Goal: Task Accomplishment & Management: Manage account settings

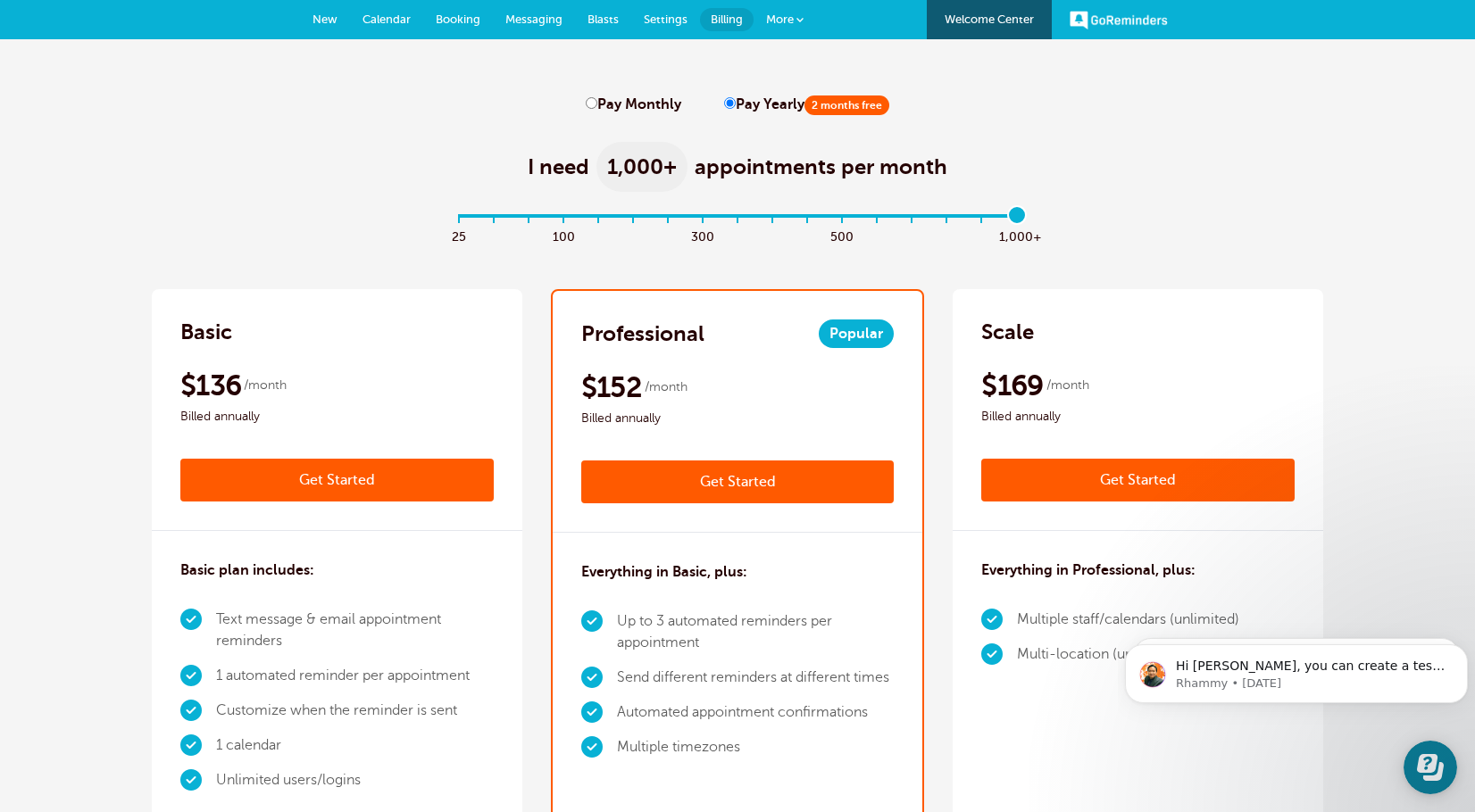
click at [518, 20] on span "Messaging" at bounding box center [534, 19] width 57 height 13
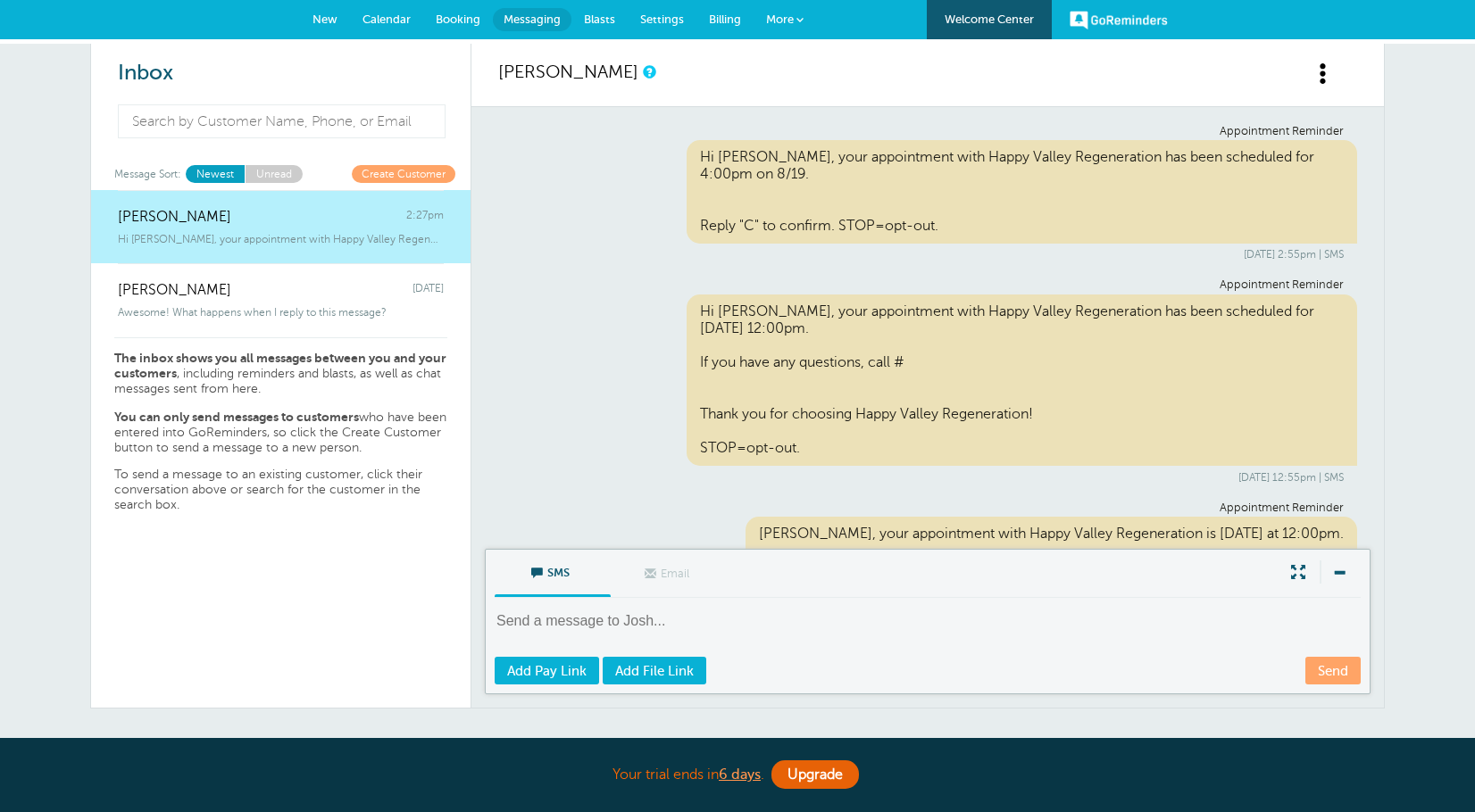
scroll to position [431, 0]
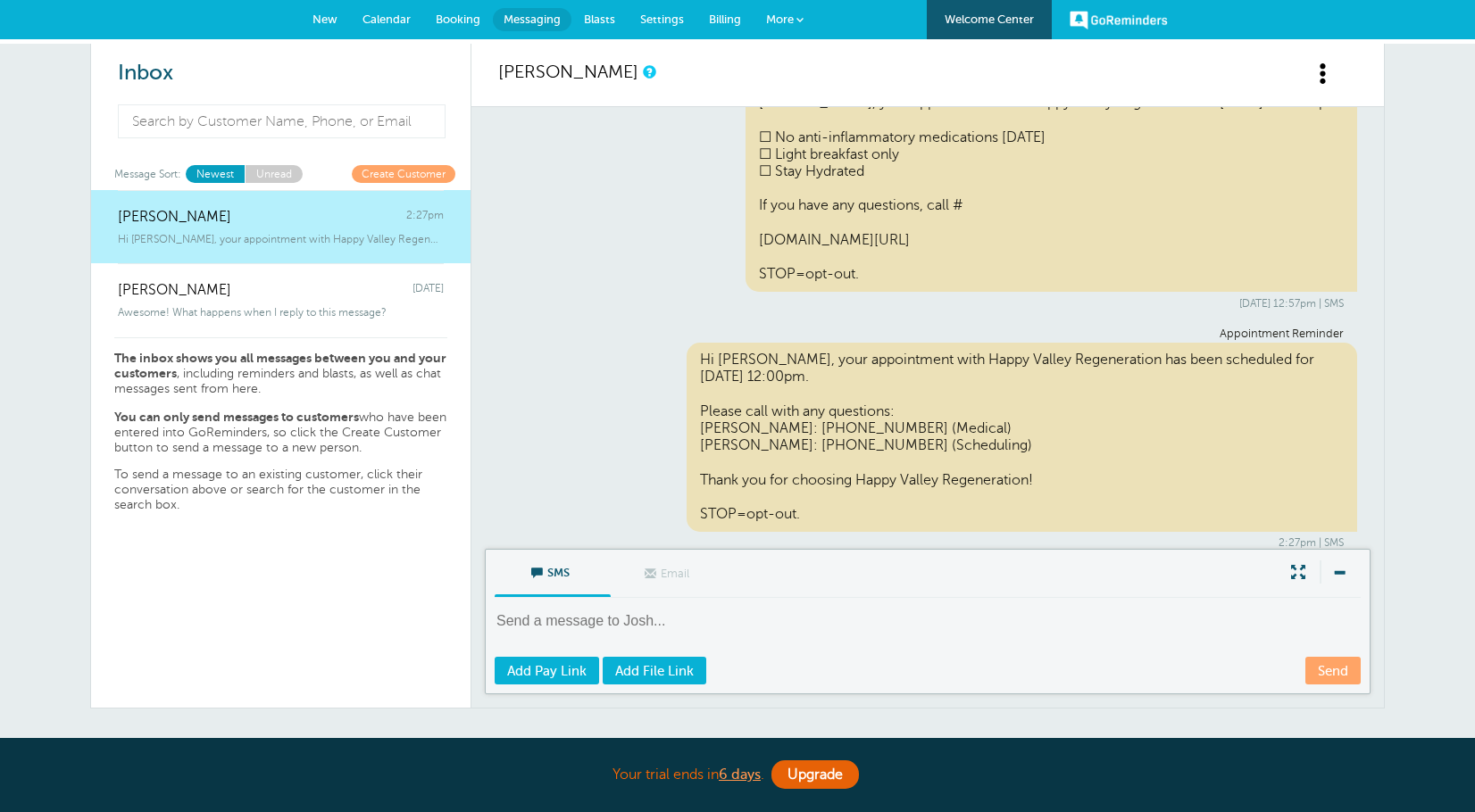
click at [668, 18] on span "Settings" at bounding box center [662, 19] width 44 height 13
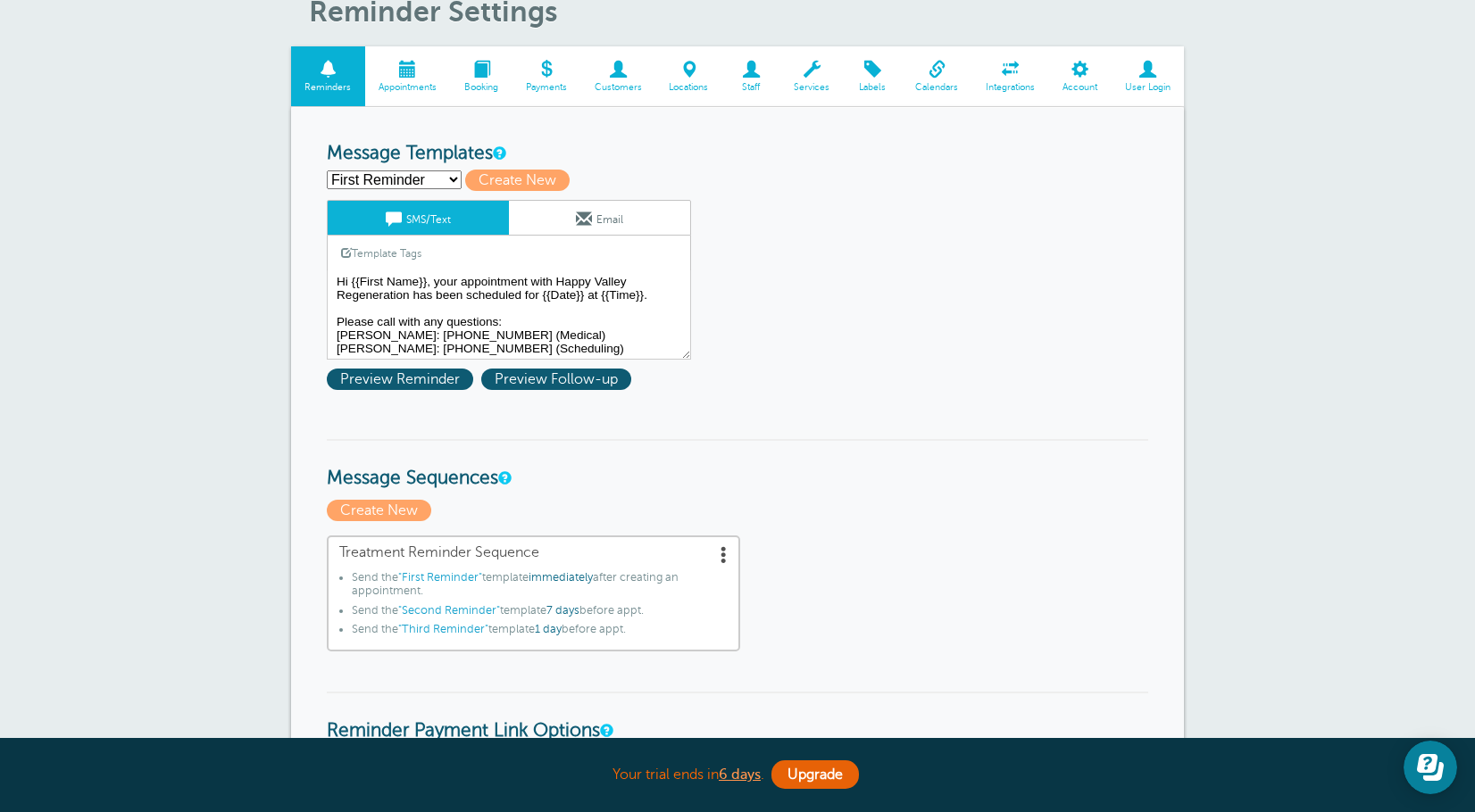
click at [437, 181] on select "First Reminder Second Reminder Third Reminder Create new..." at bounding box center [394, 180] width 135 height 19
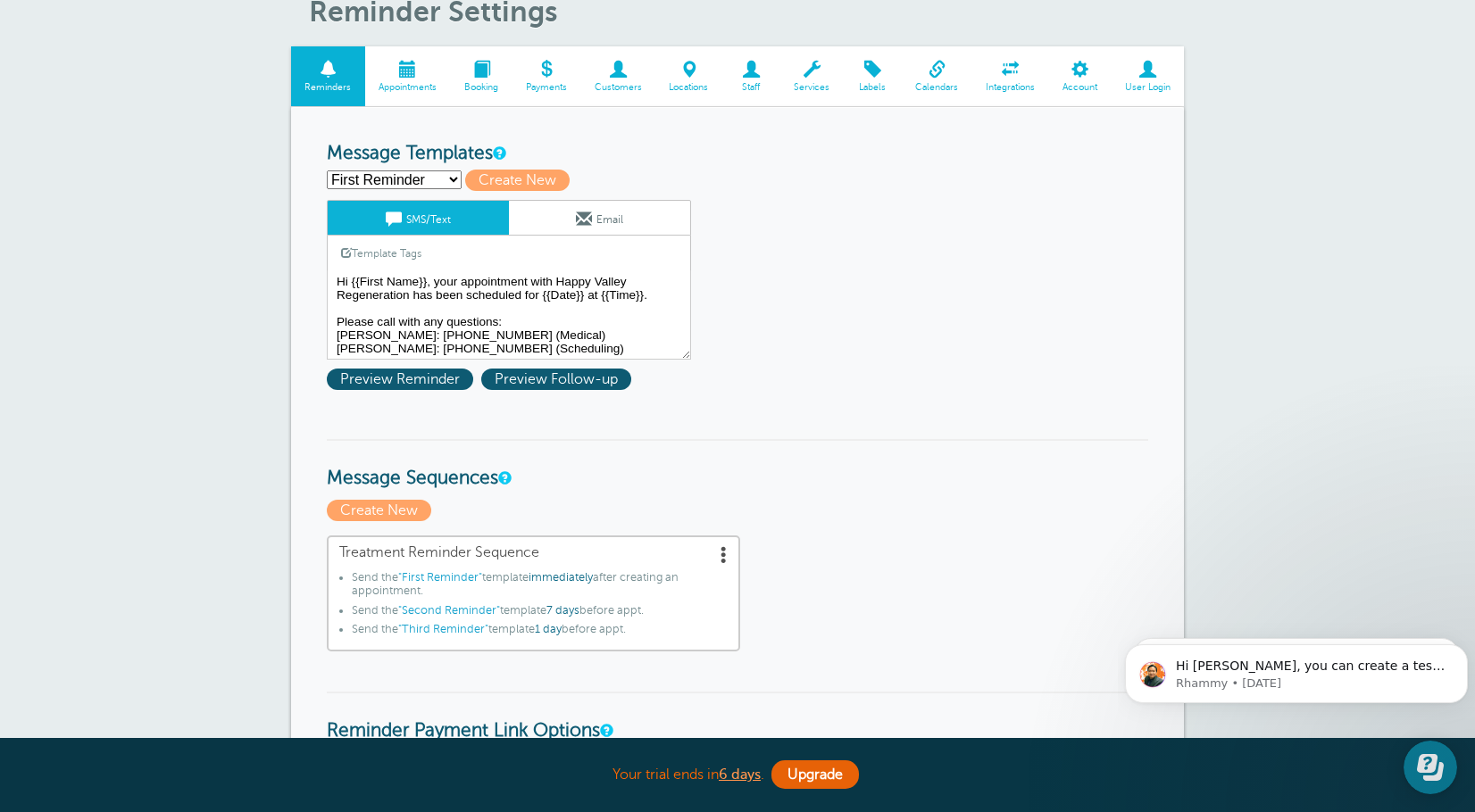
select select "159491"
click at [327, 171] on select "First Reminder Second Reminder Third Reminder Create new..." at bounding box center [394, 180] width 135 height 19
type input "Second Reminder"
type textarea "Hi {{First Name}}, your appointment with Happy Valley Regeneration is at {{Time…"
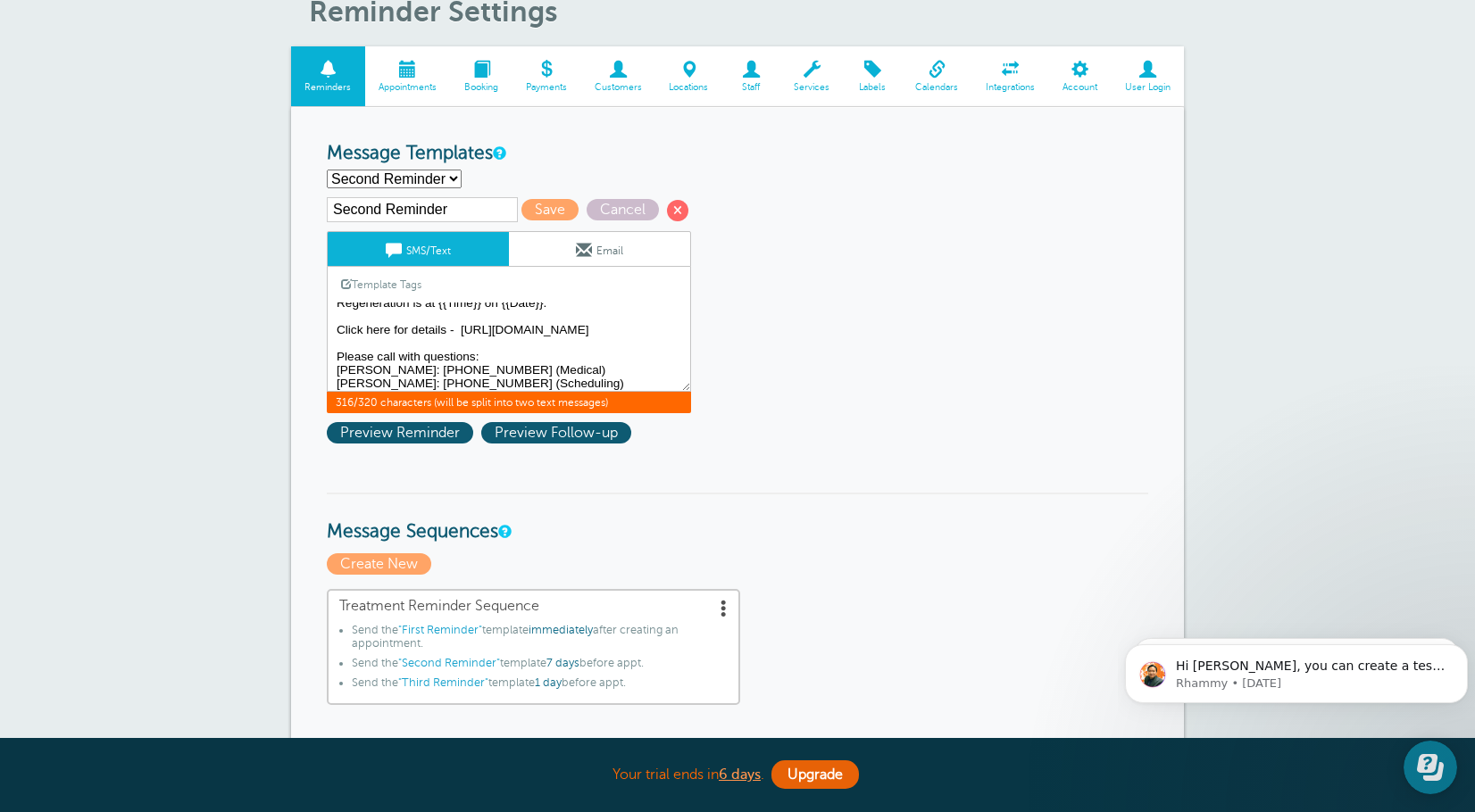
scroll to position [36, 0]
click at [378, 318] on textarea "Hi {{First Name}}, your appointment with Happy Valley Regeneration has been sch…" at bounding box center [508, 348] width 364 height 89
click at [374, 319] on textarea "Hi {{First Name}}, your appointment with Happy Valley Regeneration has been sch…" at bounding box center [508, 348] width 364 height 89
click at [481, 340] on textarea "Hi {{First Name}}, your appointment with Happy Valley Regeneration has been sch…" at bounding box center [508, 348] width 364 height 89
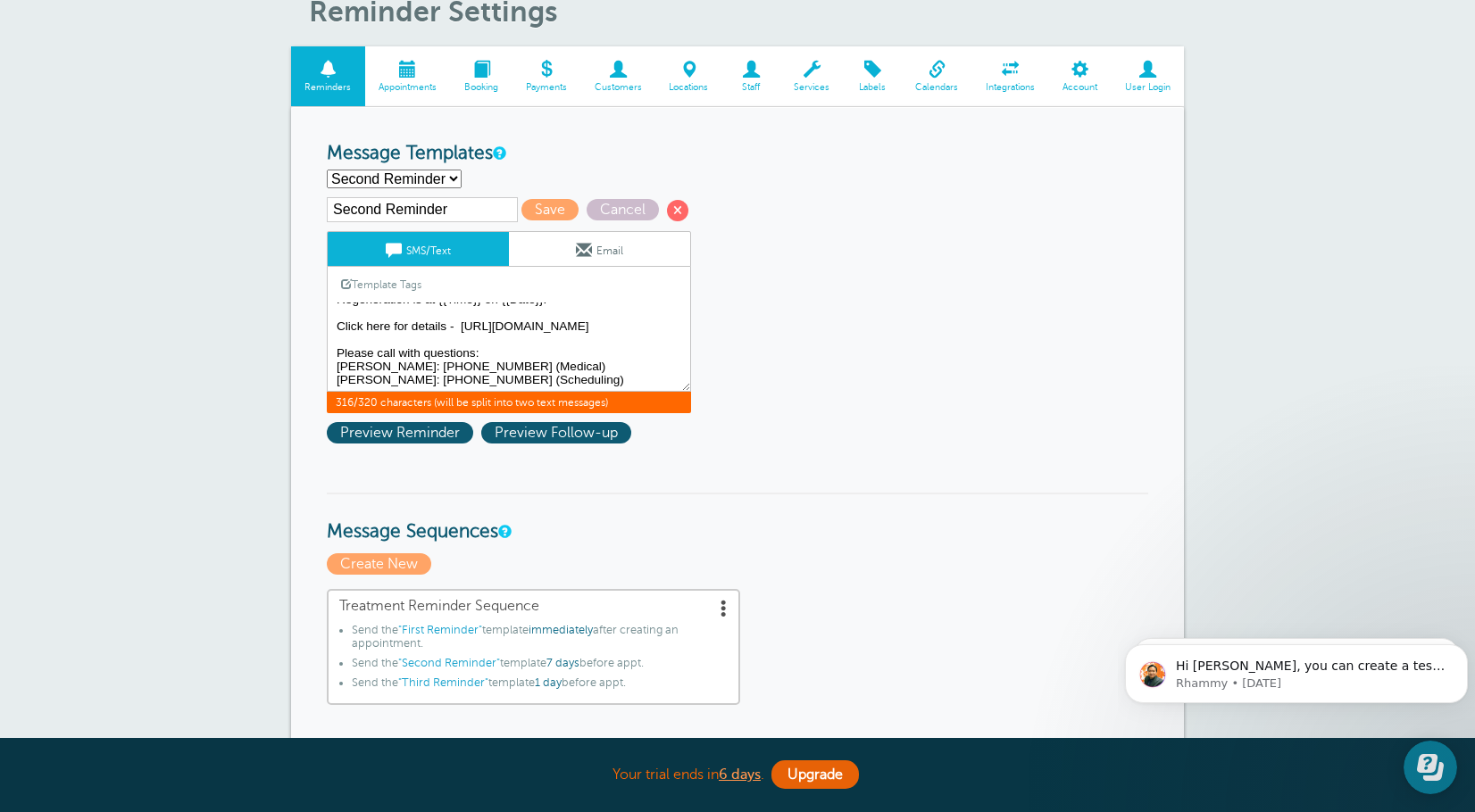
click at [382, 319] on textarea "Hi {{First Name}}, your appointment with Happy Valley Regeneration has been sch…" at bounding box center [508, 348] width 364 height 89
drag, startPoint x: 382, startPoint y: 319, endPoint x: 353, endPoint y: 349, distance: 41.7
click at [353, 349] on textarea "Hi {{First Name}}, your appointment with Happy Valley Regeneration has been sch…" at bounding box center [508, 348] width 364 height 89
drag, startPoint x: 624, startPoint y: 351, endPoint x: 325, endPoint y: 336, distance: 299.4
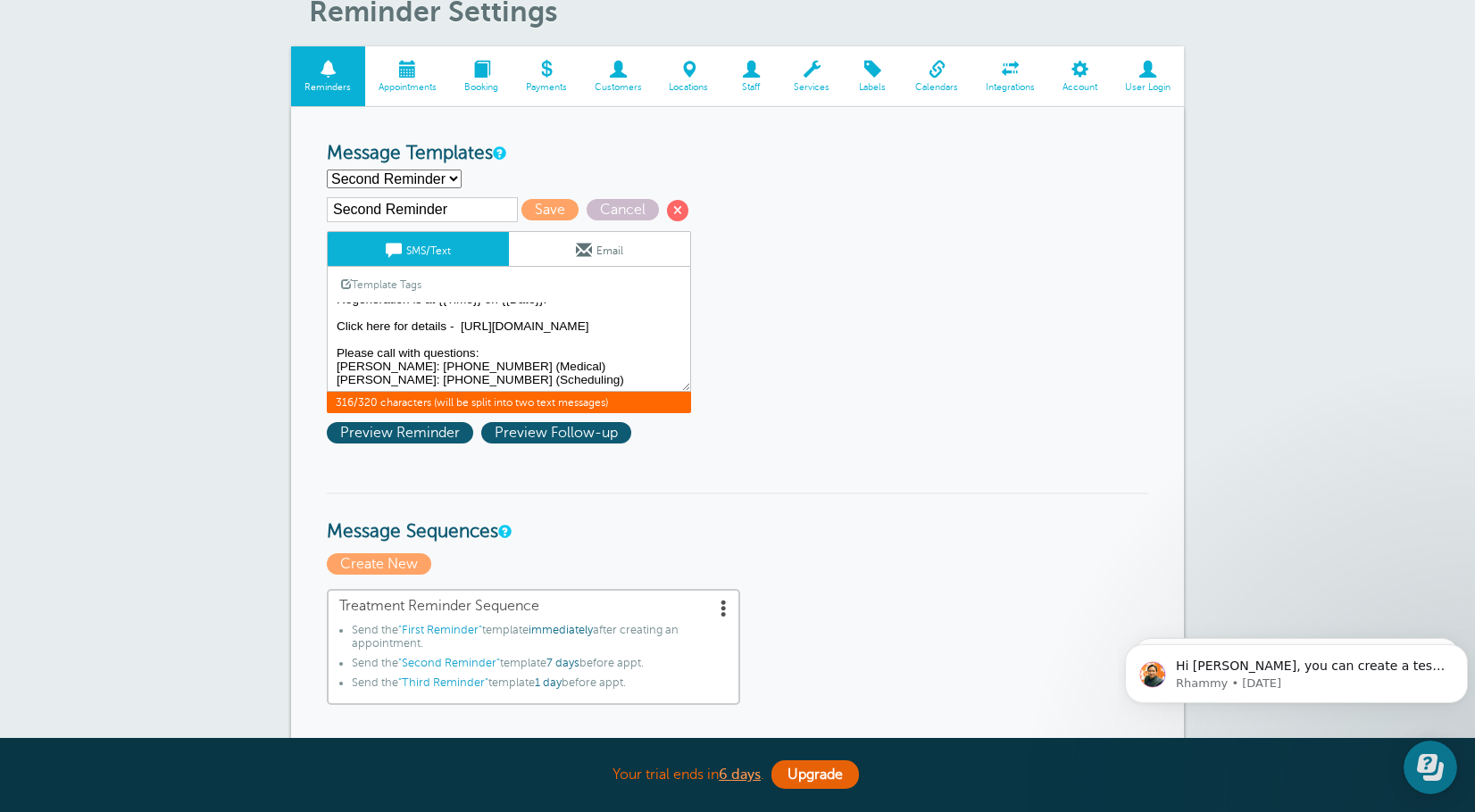
click at [479, 361] on textarea "Hi {{First Name}}, your appointment with Happy Valley Regeneration has been sch…" at bounding box center [508, 348] width 364 height 89
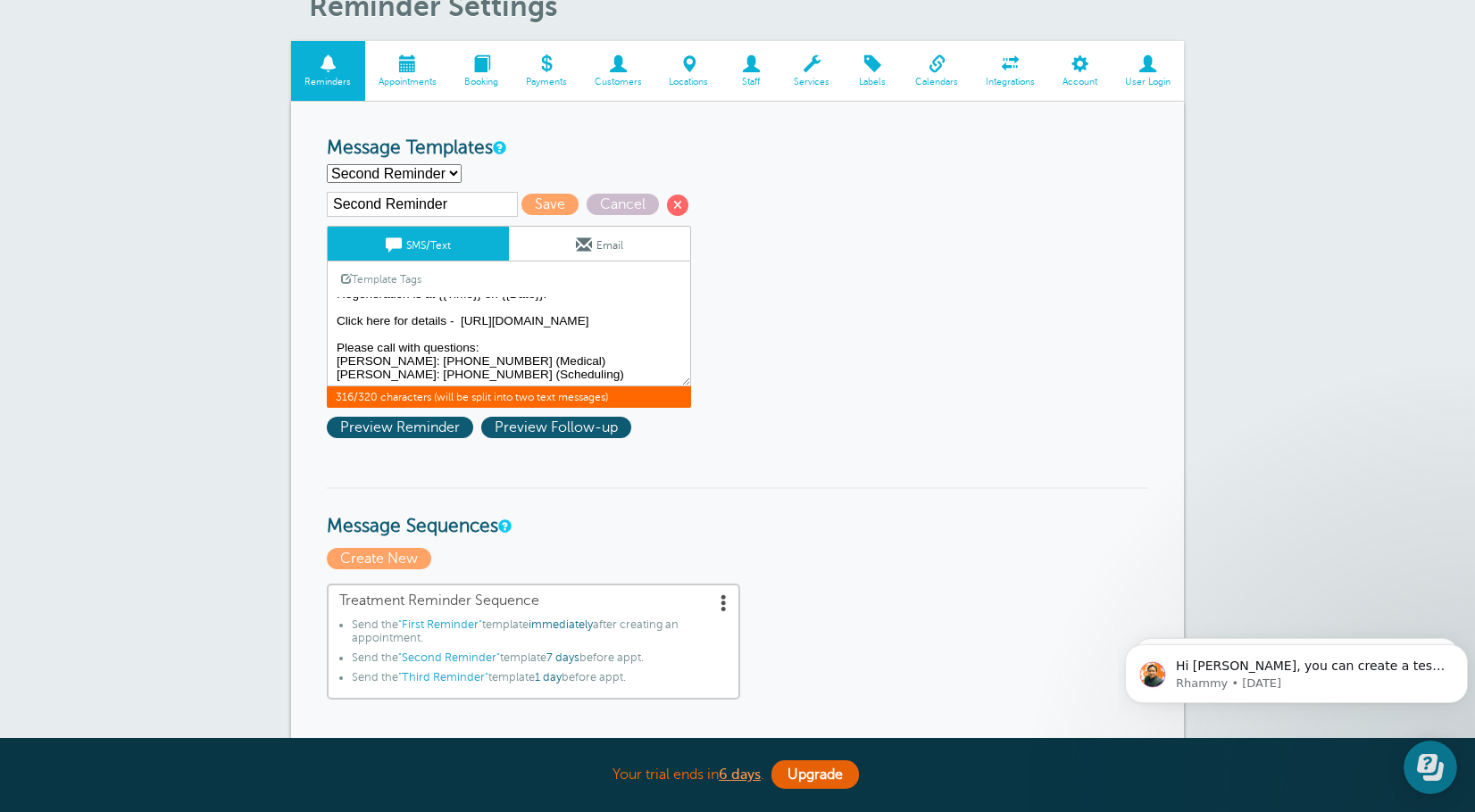
scroll to position [179, 0]
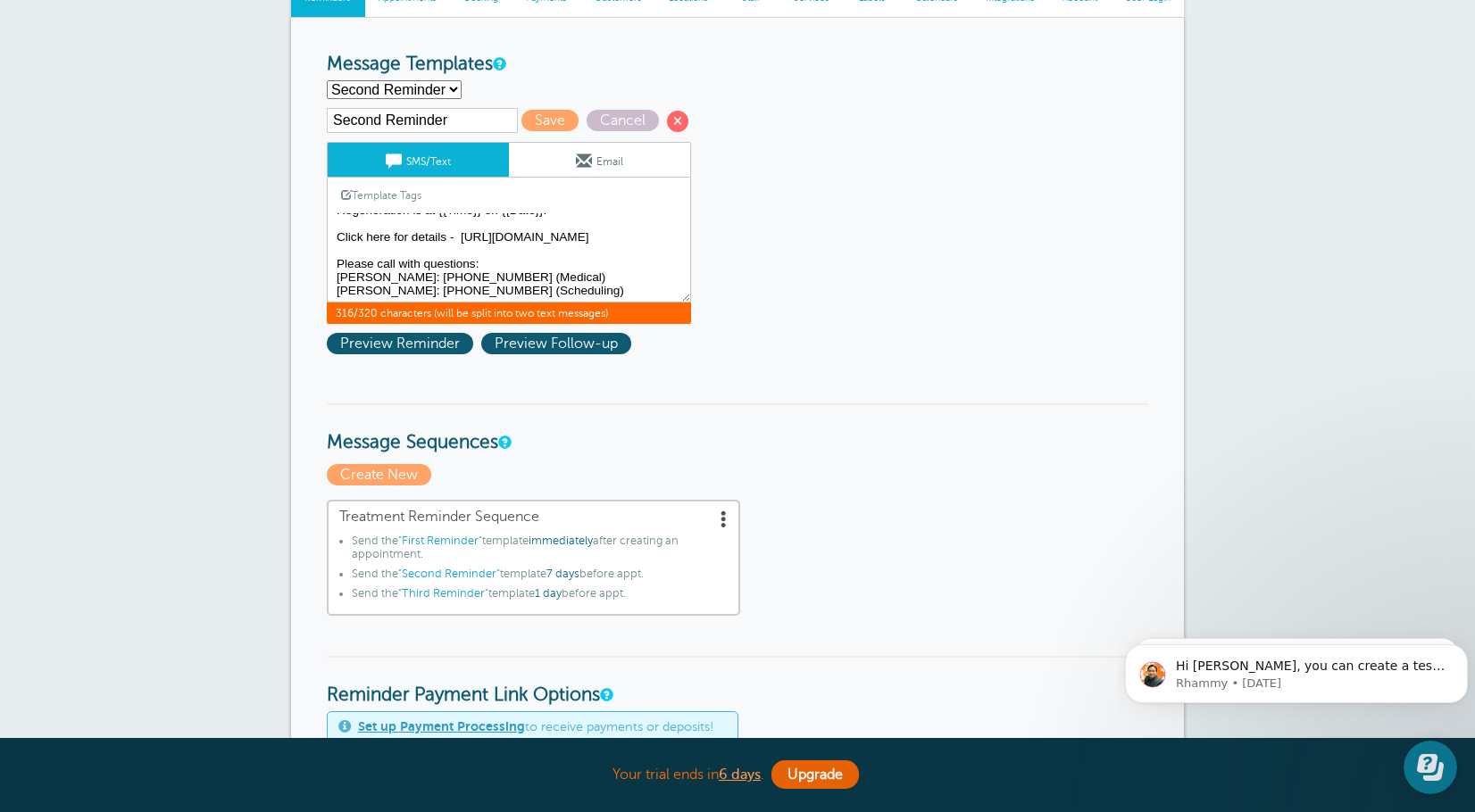
click at [516, 293] on textarea "Hi {{First Name}}, your appointment with Happy Valley Regeneration has been sch…" at bounding box center [508, 258] width 364 height 89
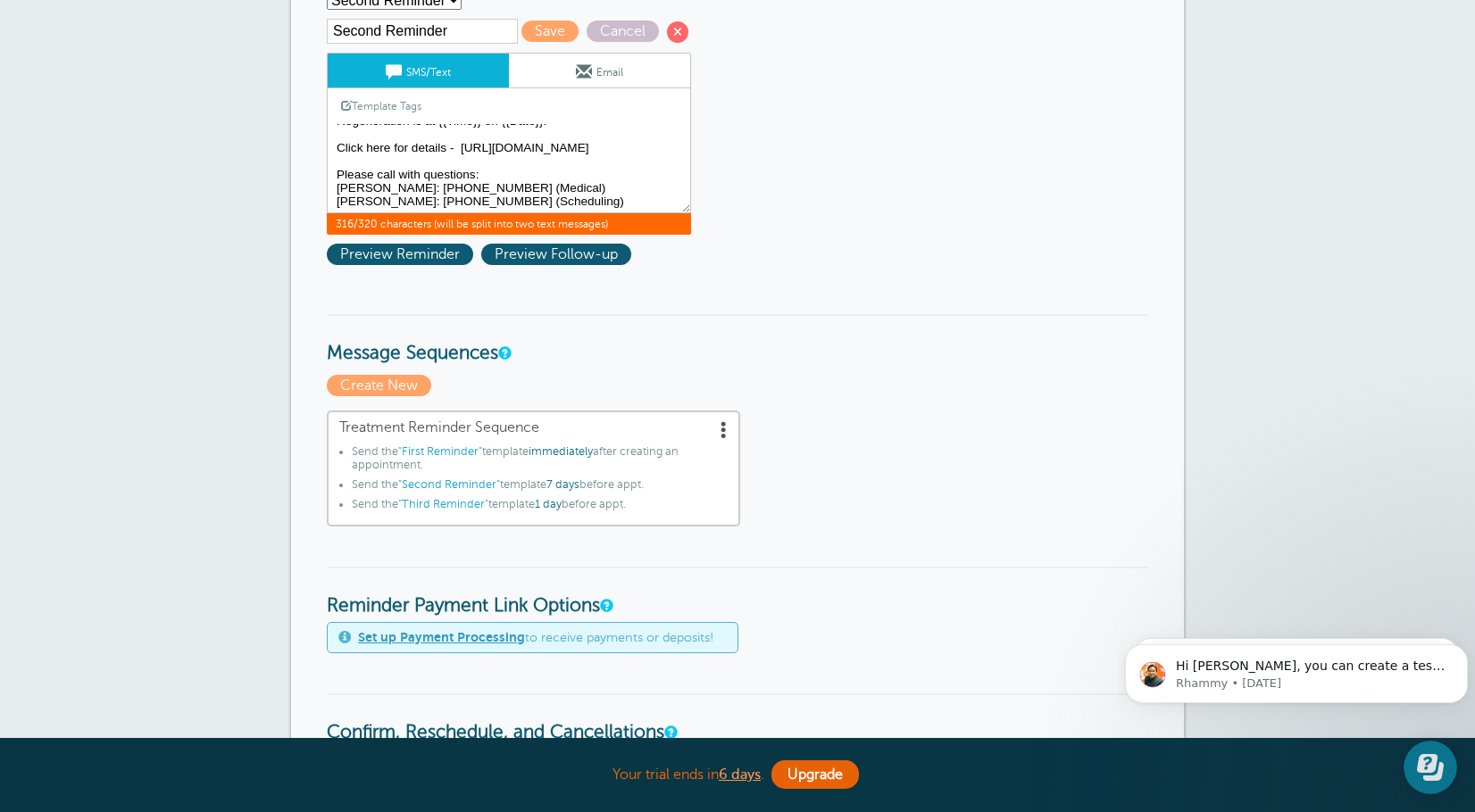
scroll to position [0, 0]
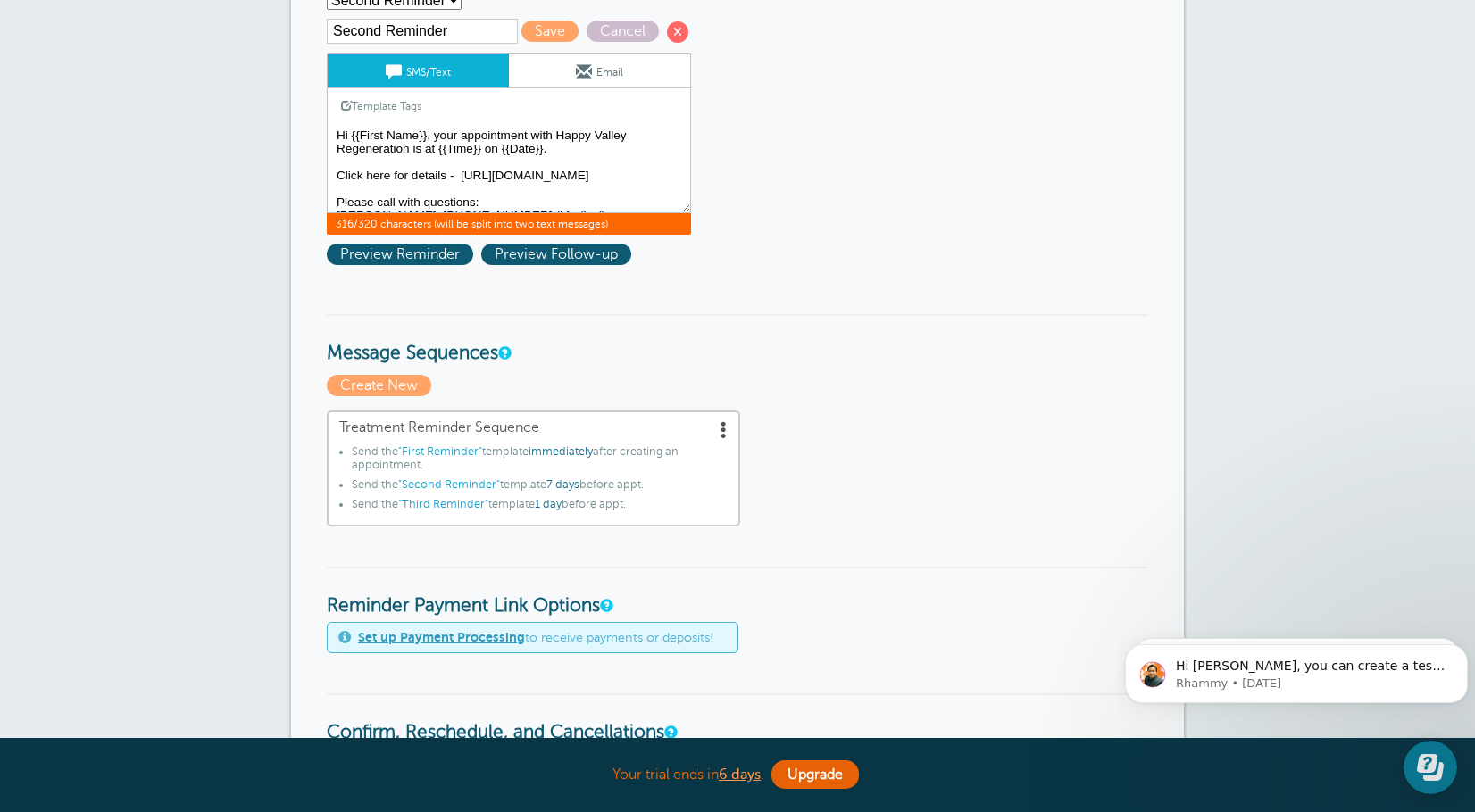
drag, startPoint x: 550, startPoint y: 202, endPoint x: 307, endPoint y: 119, distance: 256.8
click at [307, 119] on div "Reminder Schedule 1st reminder: Immediately 1 2 3 4 5 6 7 8 9 10 11 12 13 14 15…" at bounding box center [737, 778] width 893 height 1698
drag, startPoint x: 757, startPoint y: 316, endPoint x: 763, endPoint y: 338, distance: 22.8
click at [762, 335] on h3 "Message Sequences" at bounding box center [737, 340] width 822 height 51
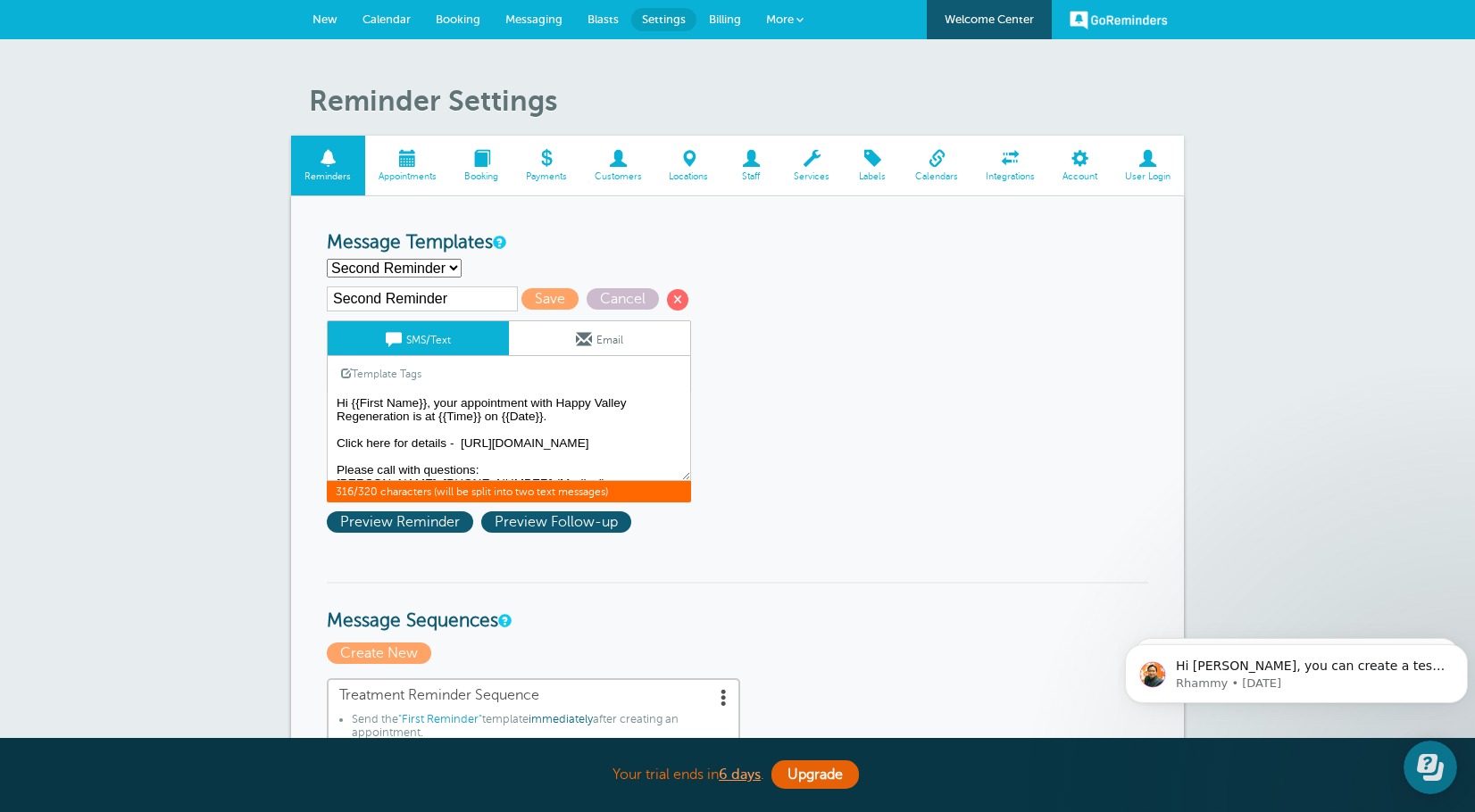
click at [418, 275] on select "First Reminder Second Reminder Third Reminder Create new..." at bounding box center [394, 269] width 135 height 19
select select
click at [327, 259] on select "First Reminder Second Reminder Third Reminder Create new..." at bounding box center [394, 269] width 135 height 19
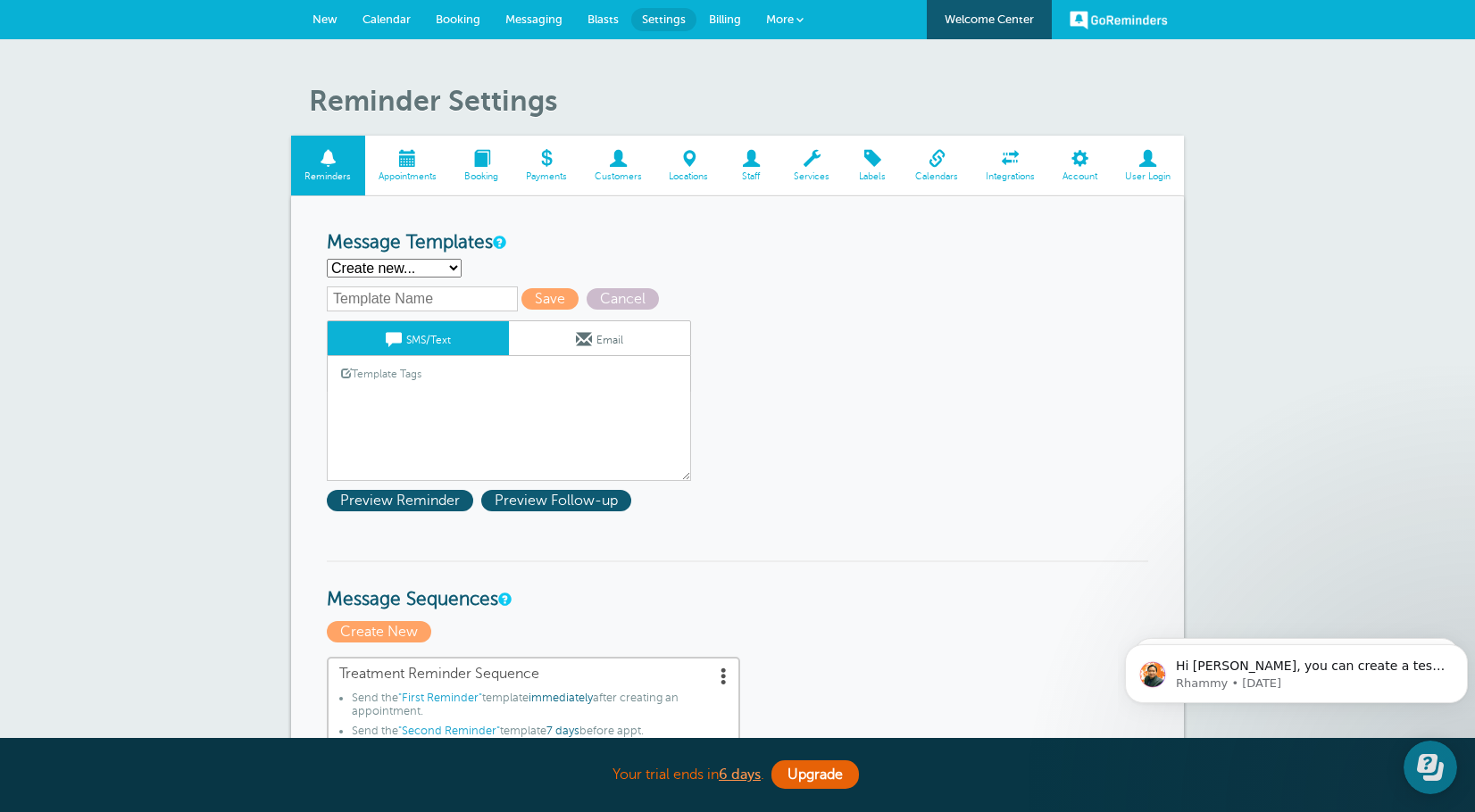
scroll to position [89, 0]
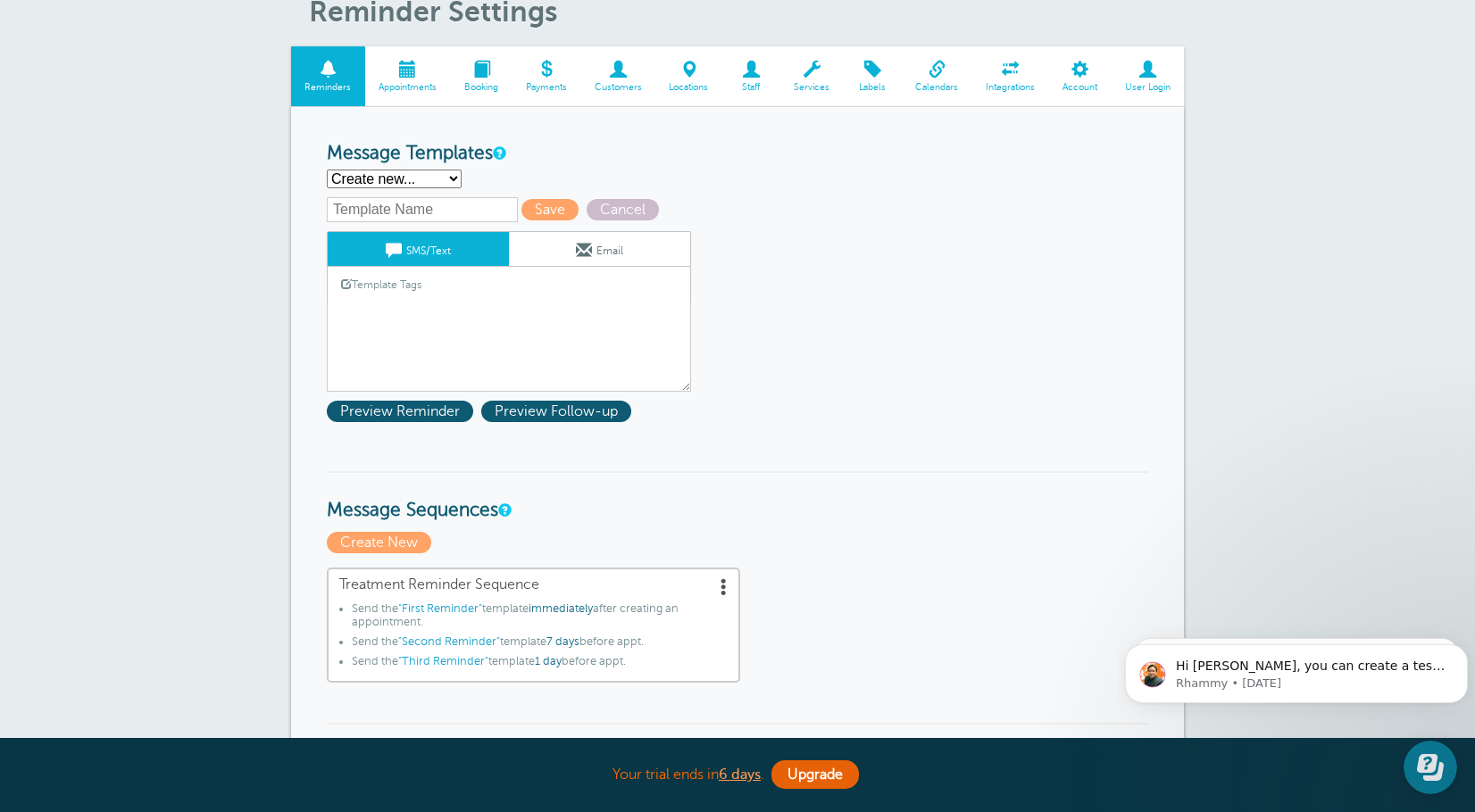
click at [448, 213] on input "text" at bounding box center [422, 210] width 191 height 25
type input "Test"
click at [420, 185] on select "First Reminder Second Reminder Third Reminder Create new..." at bounding box center [394, 179] width 135 height 19
select select "159489"
click at [327, 170] on select "First Reminder Second Reminder Third Reminder Create new..." at bounding box center [394, 179] width 135 height 19
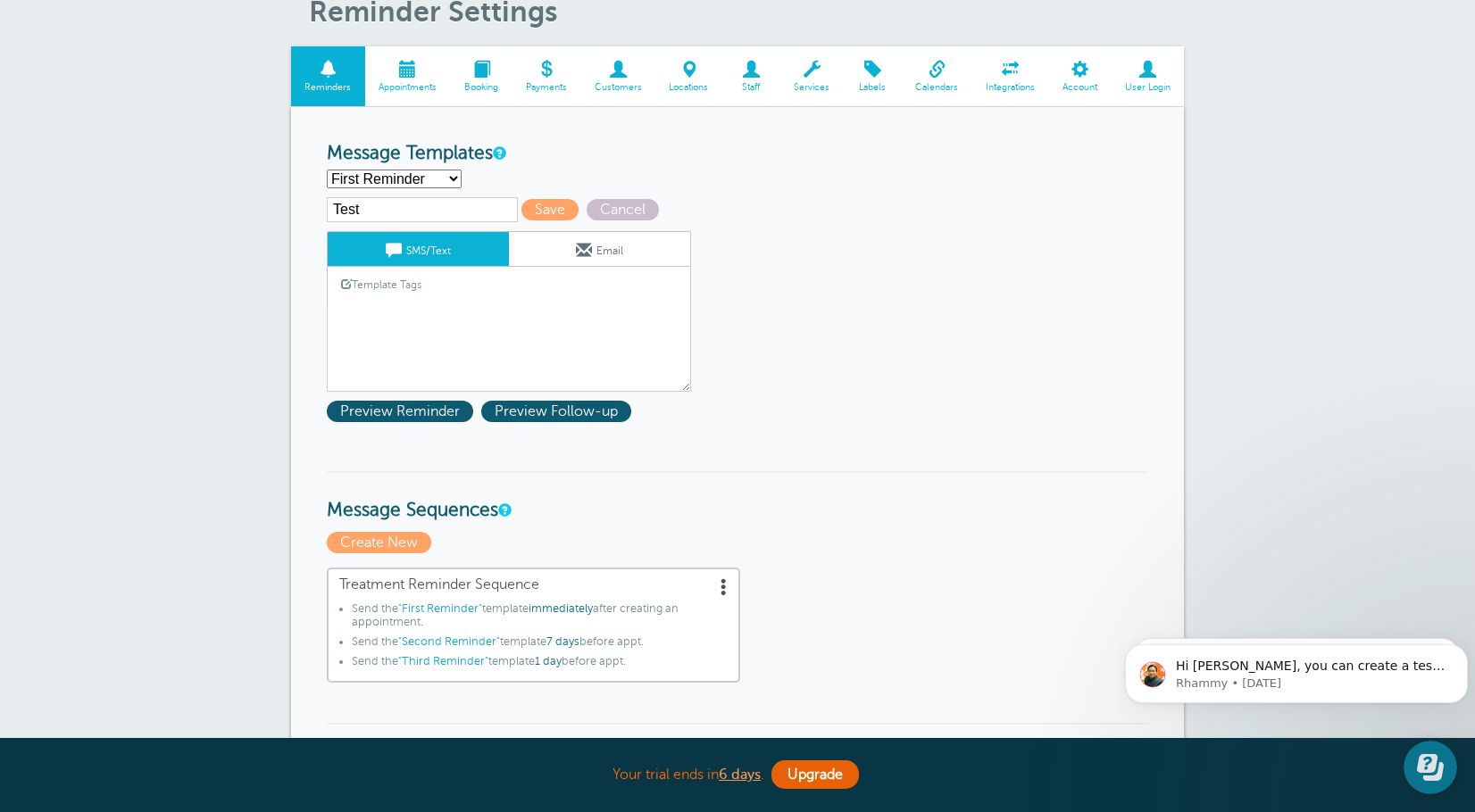
type input "First Reminder"
type textarea "Hi {{First Name}}, your appointment with Happy Valley Regeneration has been sch…"
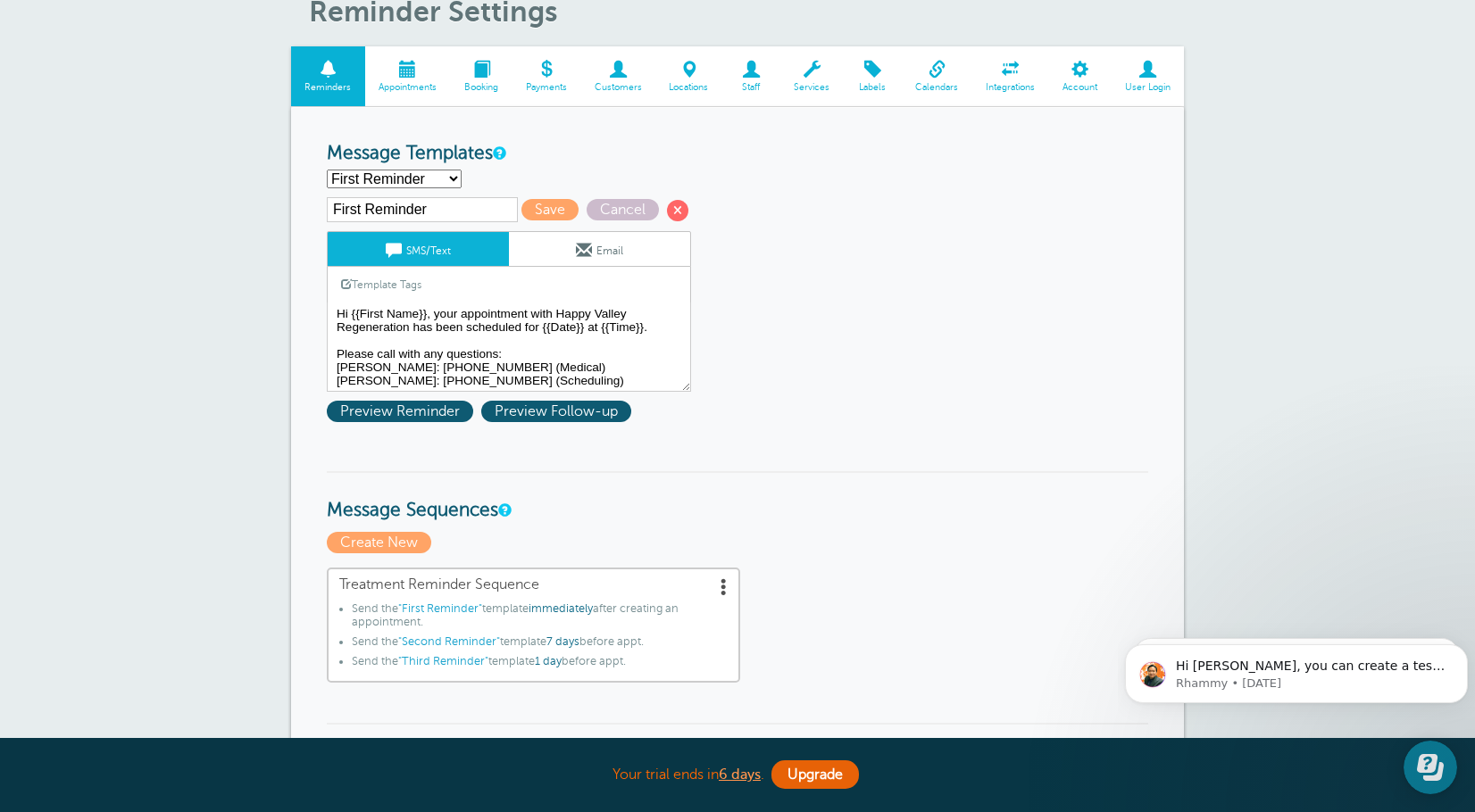
click at [430, 181] on select "First Reminder Second Reminder Third Reminder Create new..." at bounding box center [394, 179] width 135 height 19
select select
click at [327, 170] on select "First Reminder Second Reminder Third Reminder Create new..." at bounding box center [394, 179] width 135 height 19
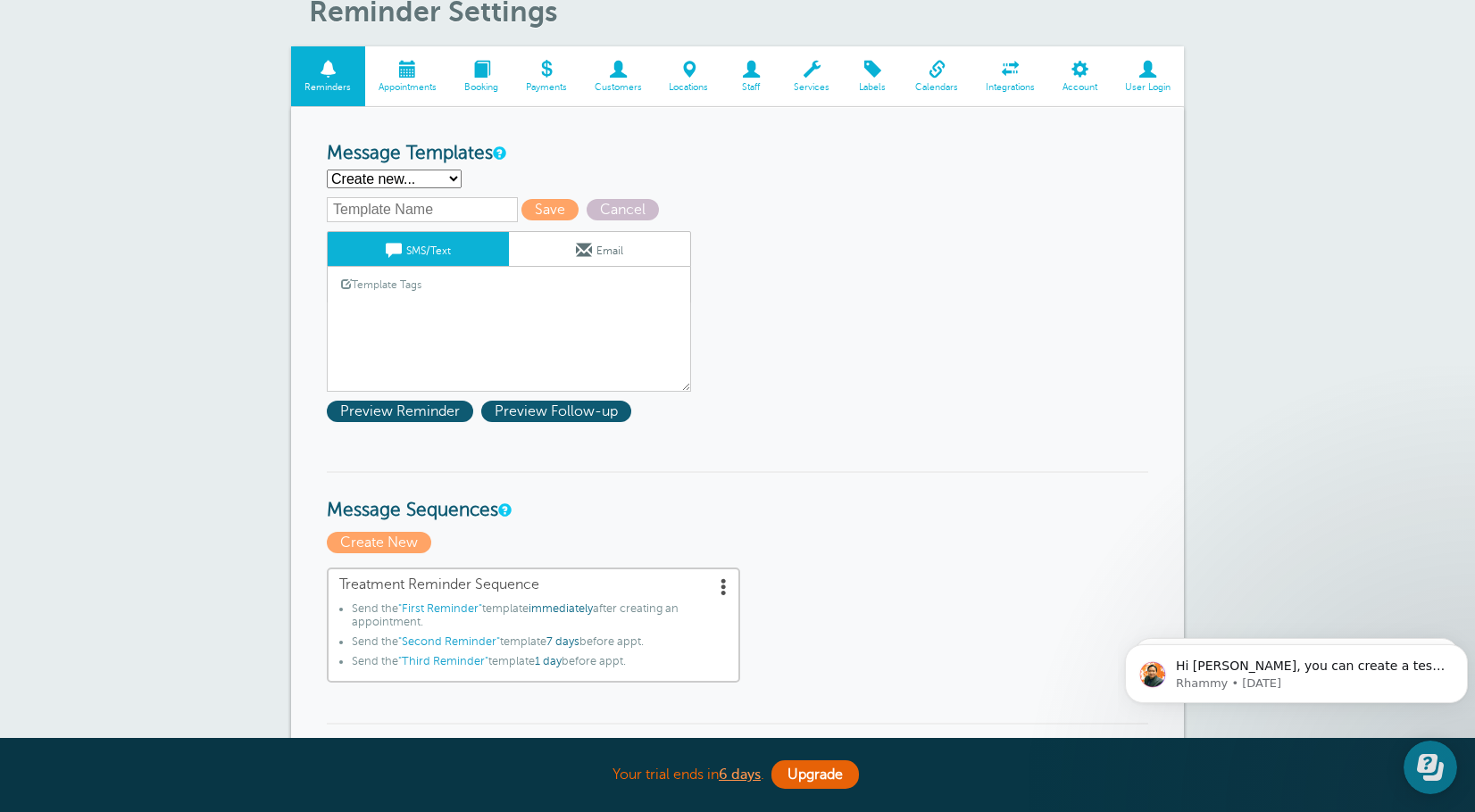
click at [428, 216] on input "text" at bounding box center [422, 210] width 191 height 25
type input "Test 2nd Reminder"
click at [449, 292] on div "Template Tags Copy SMS" at bounding box center [508, 284] width 364 height 35
click at [422, 299] on link "Template Tags" at bounding box center [381, 284] width 107 height 35
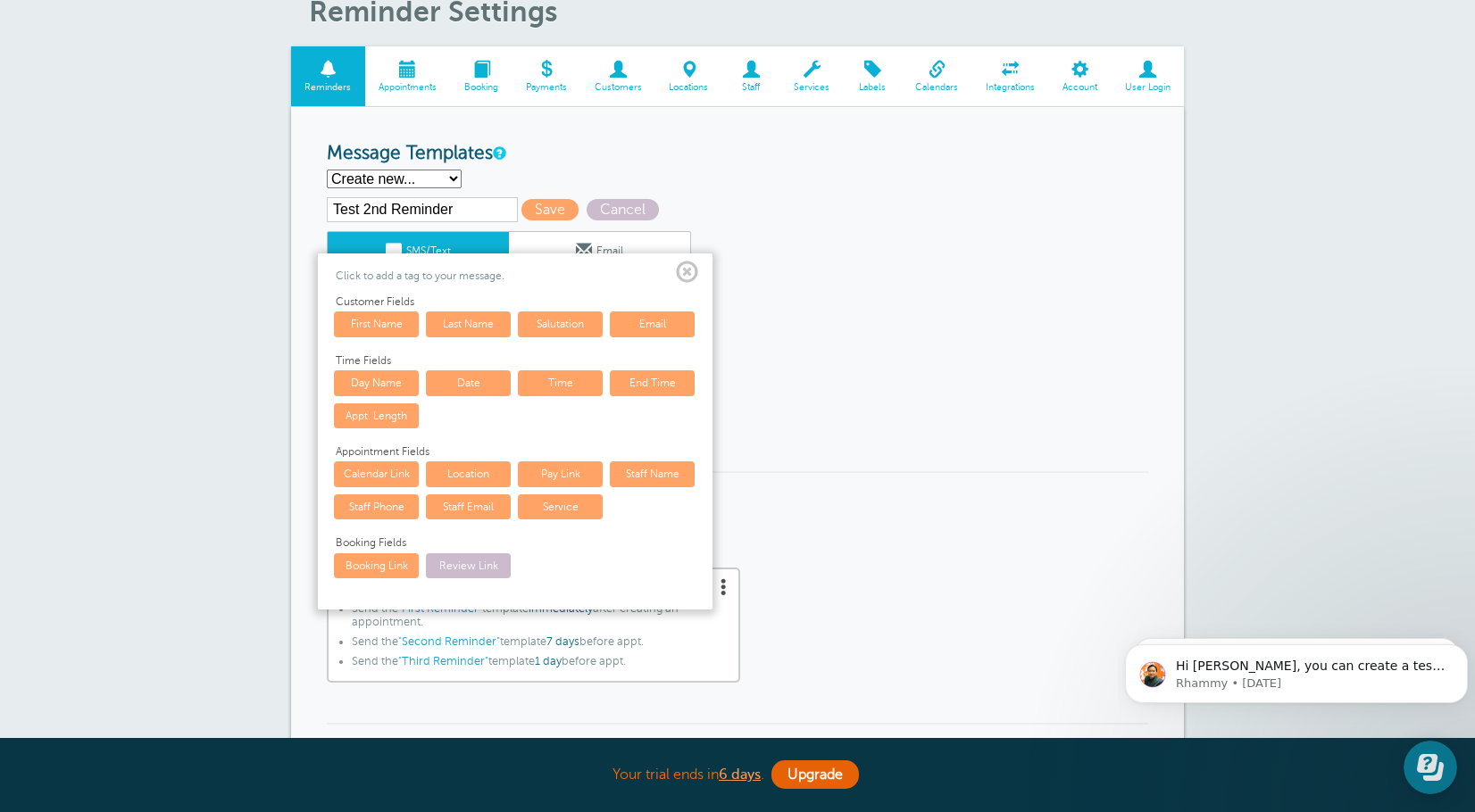
click at [690, 271] on span at bounding box center [686, 272] width 22 height 22
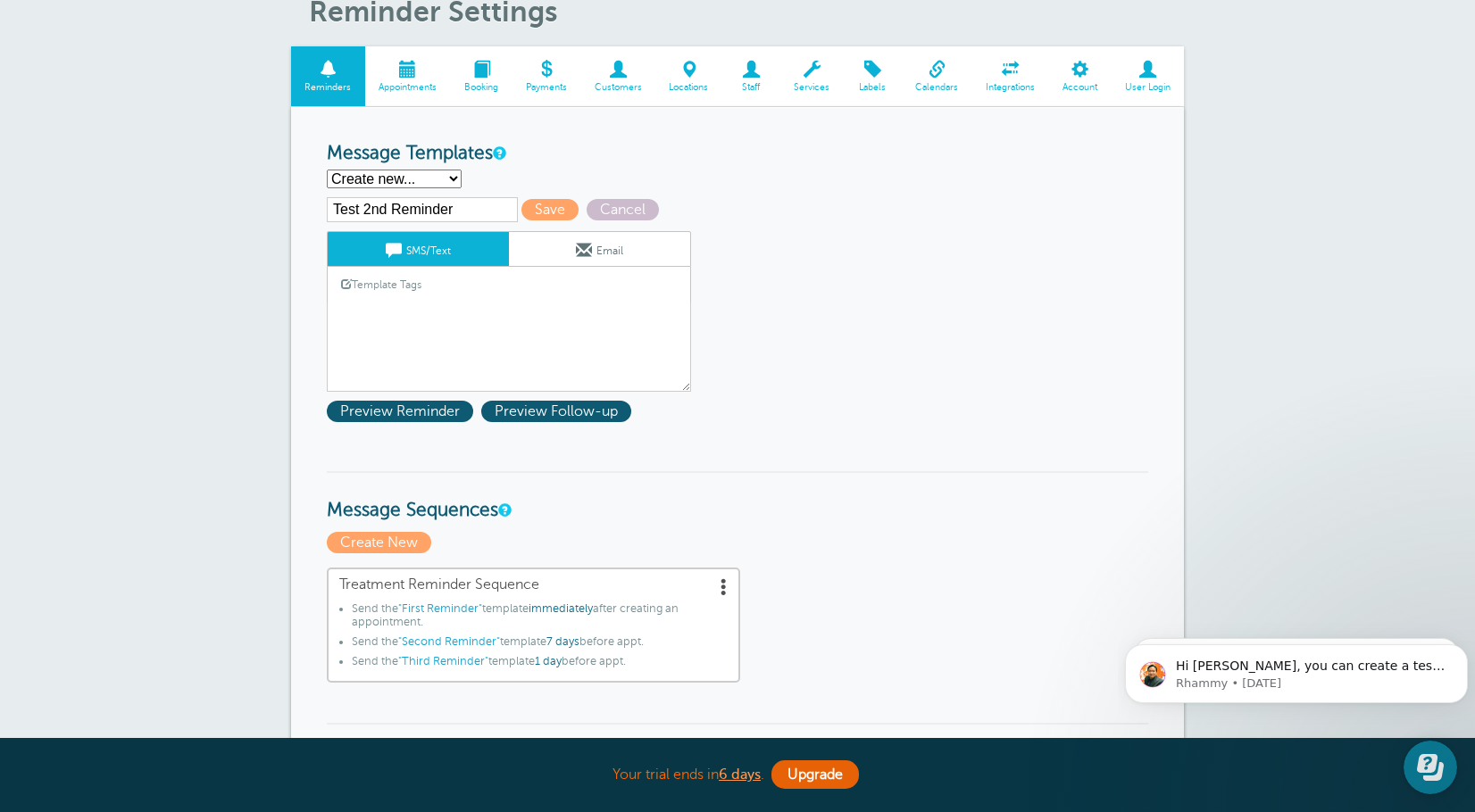
click at [526, 293] on div "Template Tags Copy SMS" at bounding box center [508, 284] width 364 height 35
click at [378, 288] on link "Template Tags" at bounding box center [381, 284] width 107 height 35
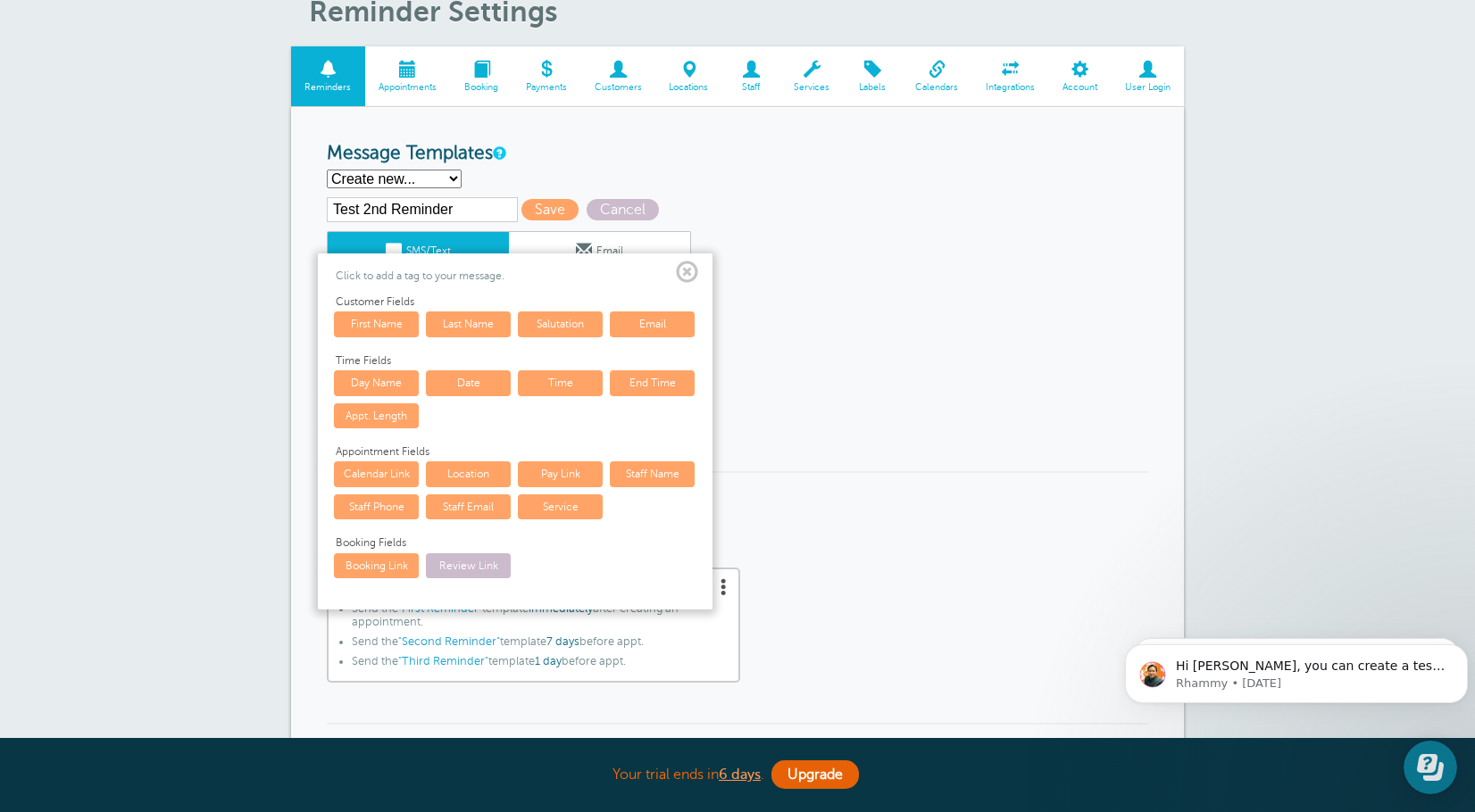
click at [685, 266] on span at bounding box center [686, 272] width 22 height 22
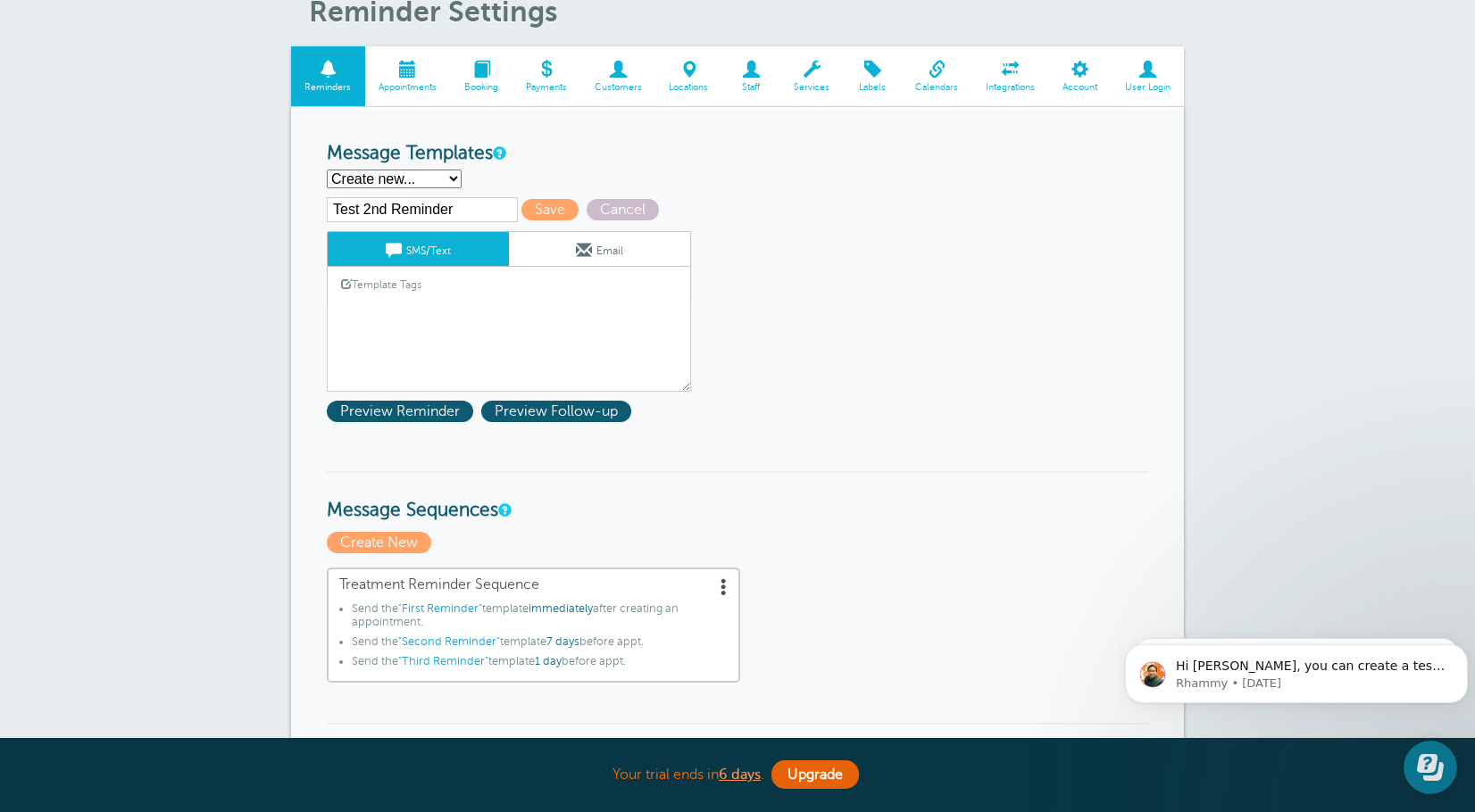
click at [411, 290] on link "Template Tags" at bounding box center [381, 284] width 107 height 35
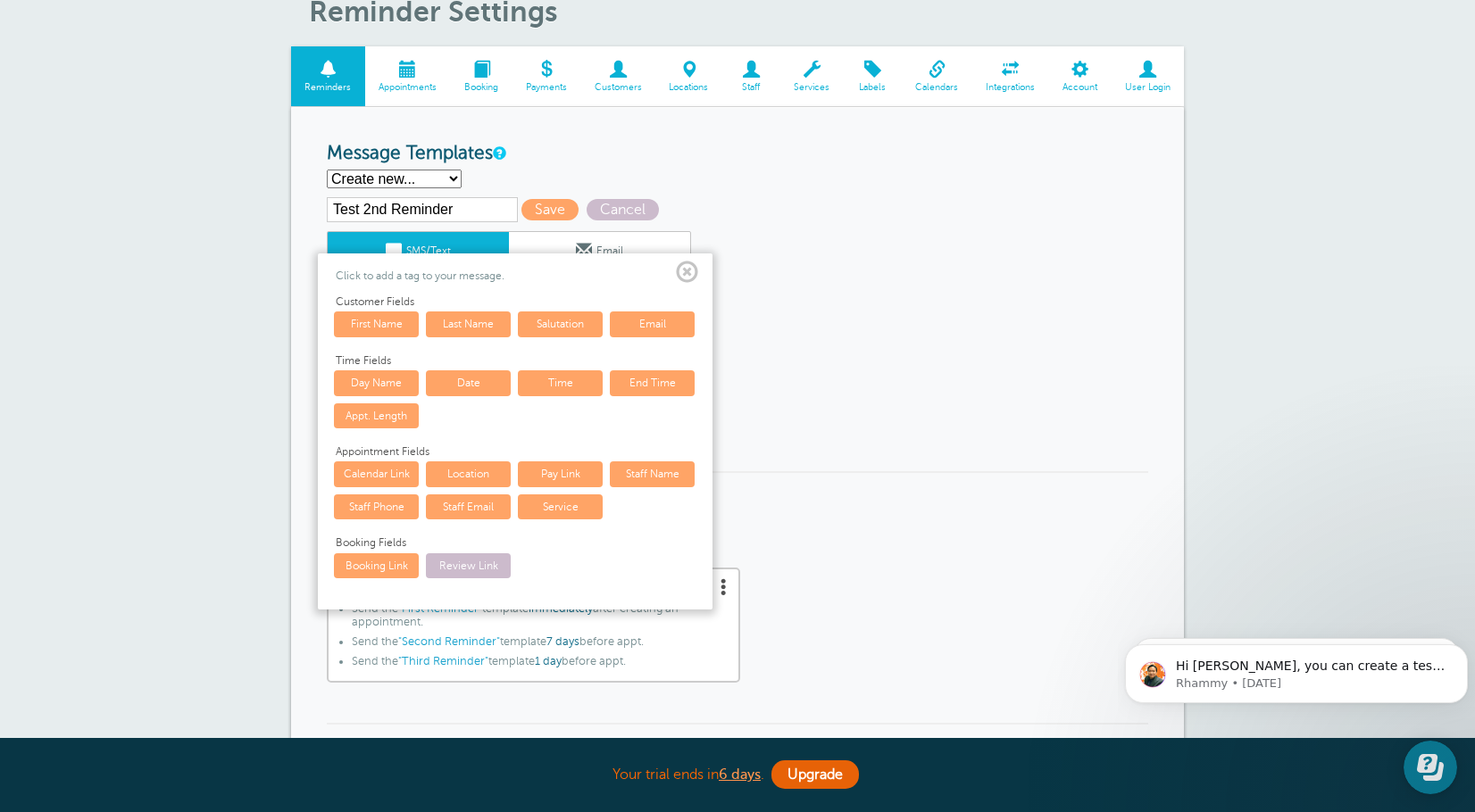
click at [689, 275] on span at bounding box center [686, 272] width 22 height 22
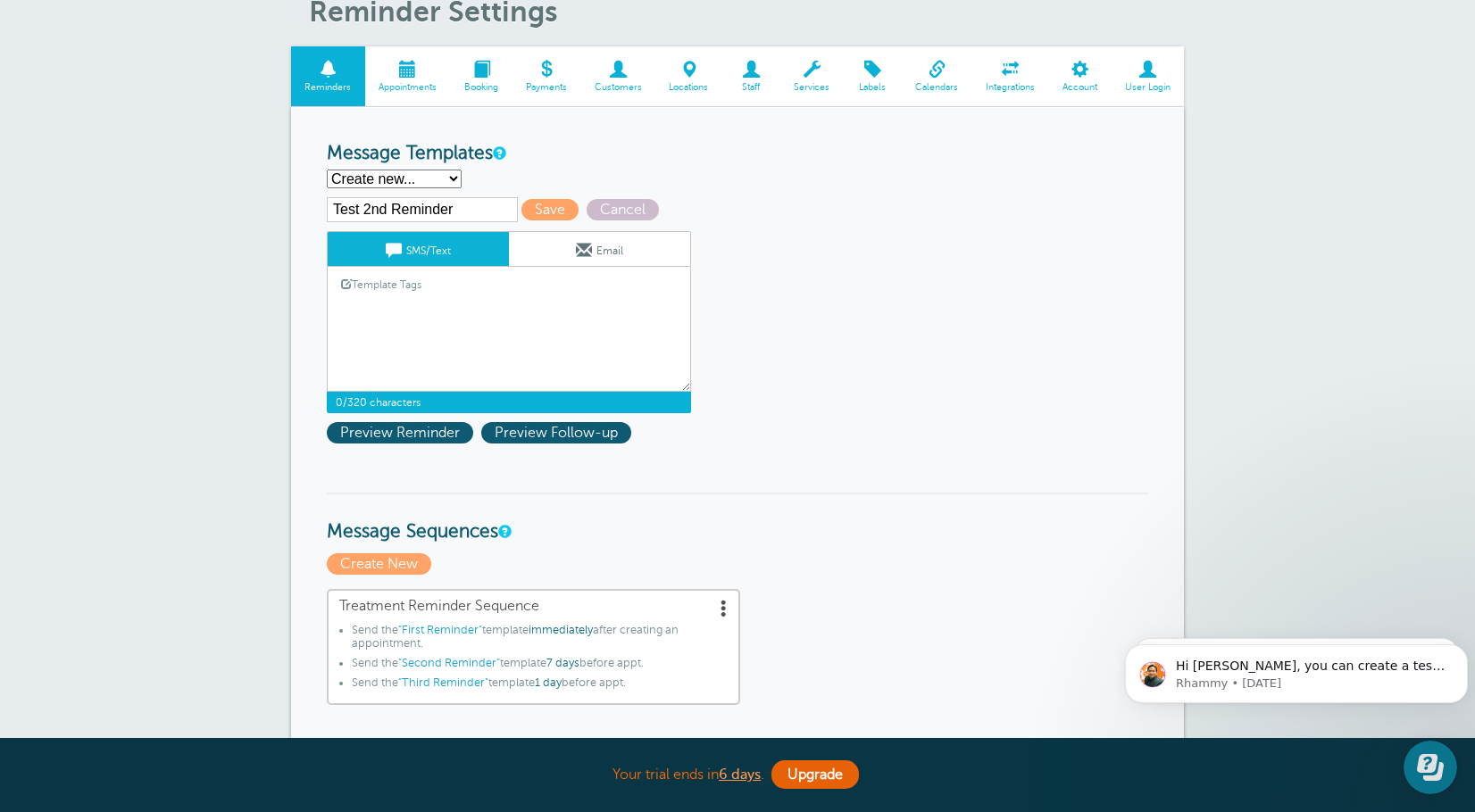
paste textarea "Hi {{First Name}}, your appointment with Happy Valley Regeneration is at {{Time…"
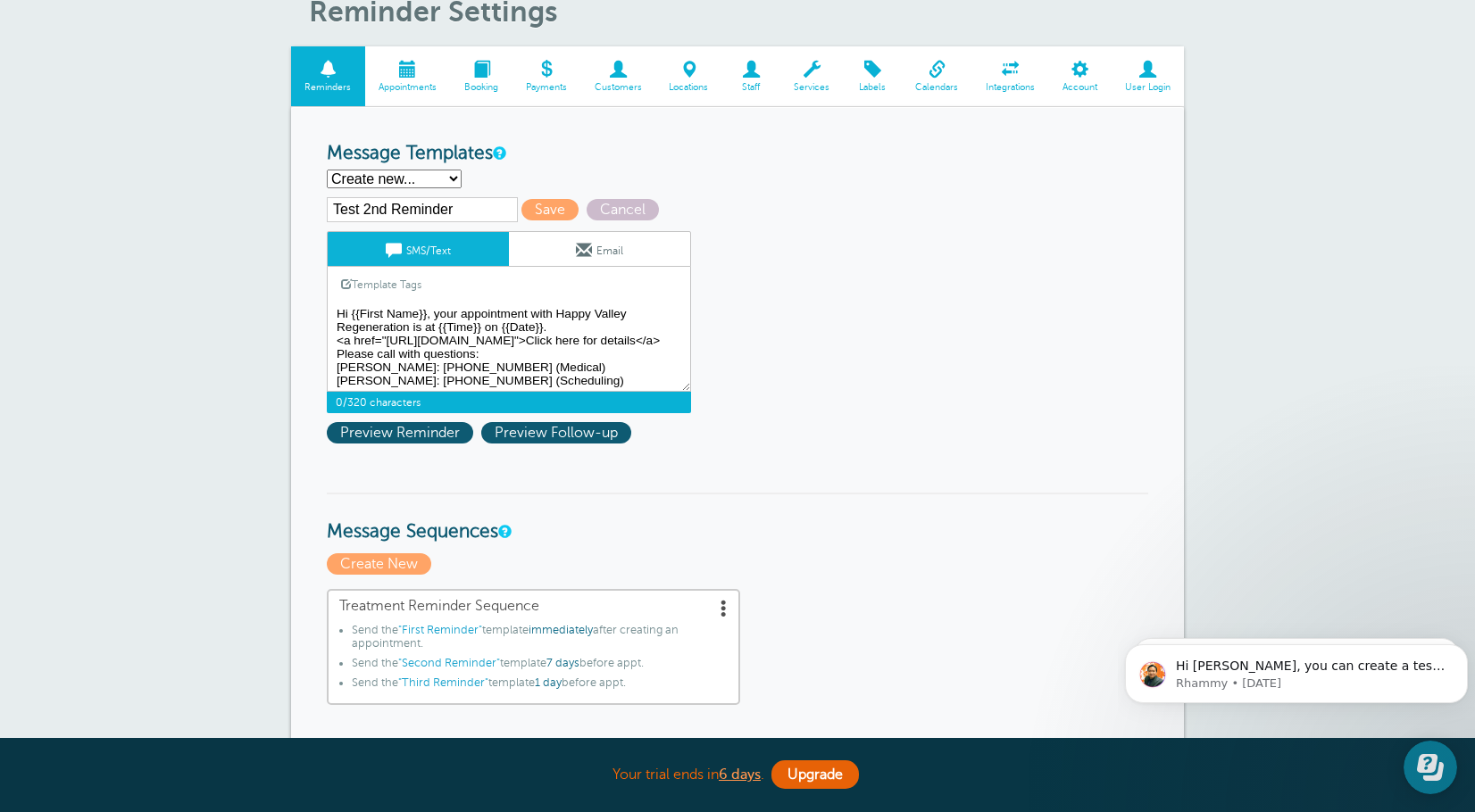
click at [569, 349] on textarea "Hi {{First Name}}, your appointment with Happy Valley Regeneration has been sch…" at bounding box center [508, 348] width 364 height 89
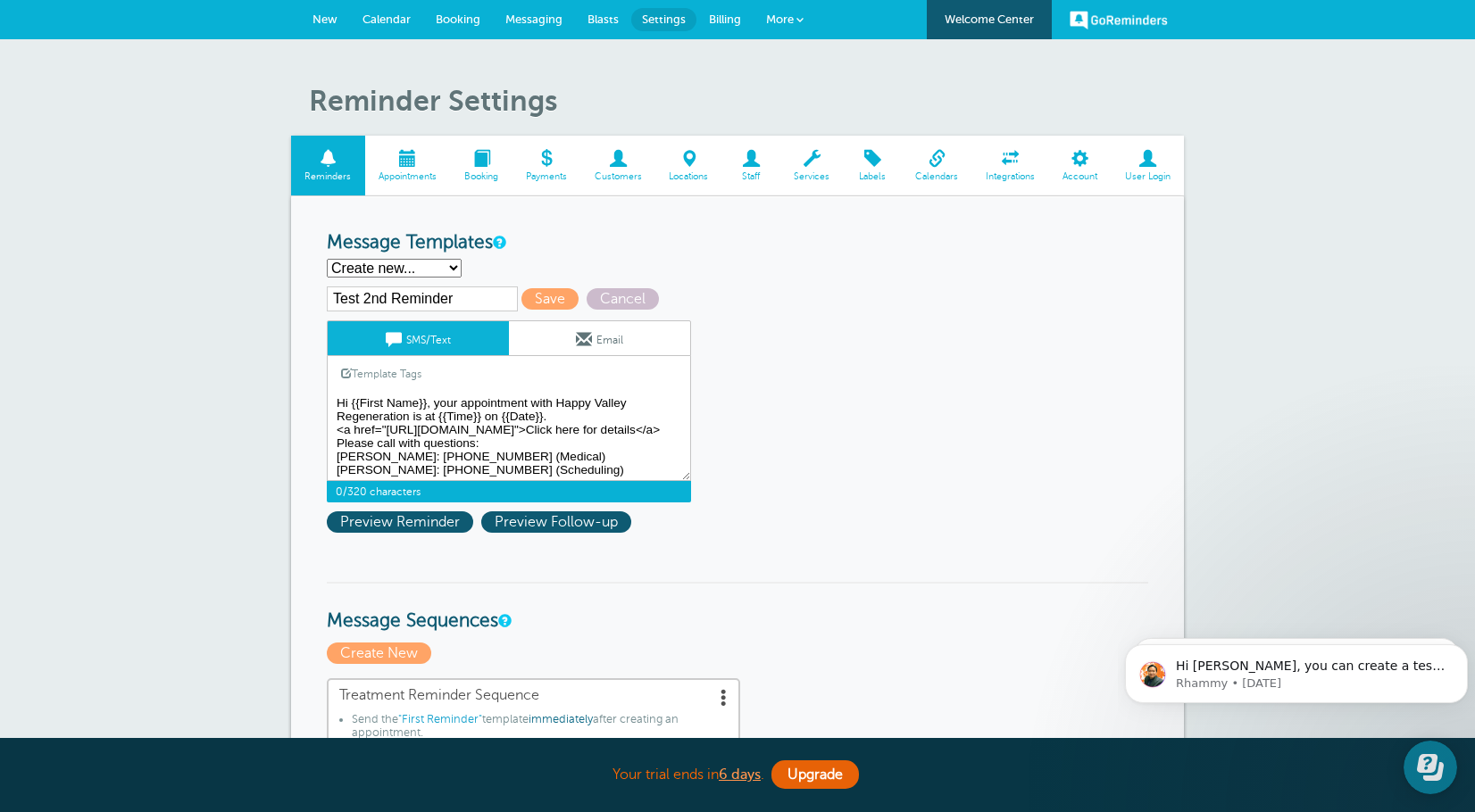
scroll to position [41, 0]
click at [567, 431] on textarea "Hi {{First Name}}, your appointment with Happy Valley Regeneration has been sch…" at bounding box center [508, 437] width 364 height 89
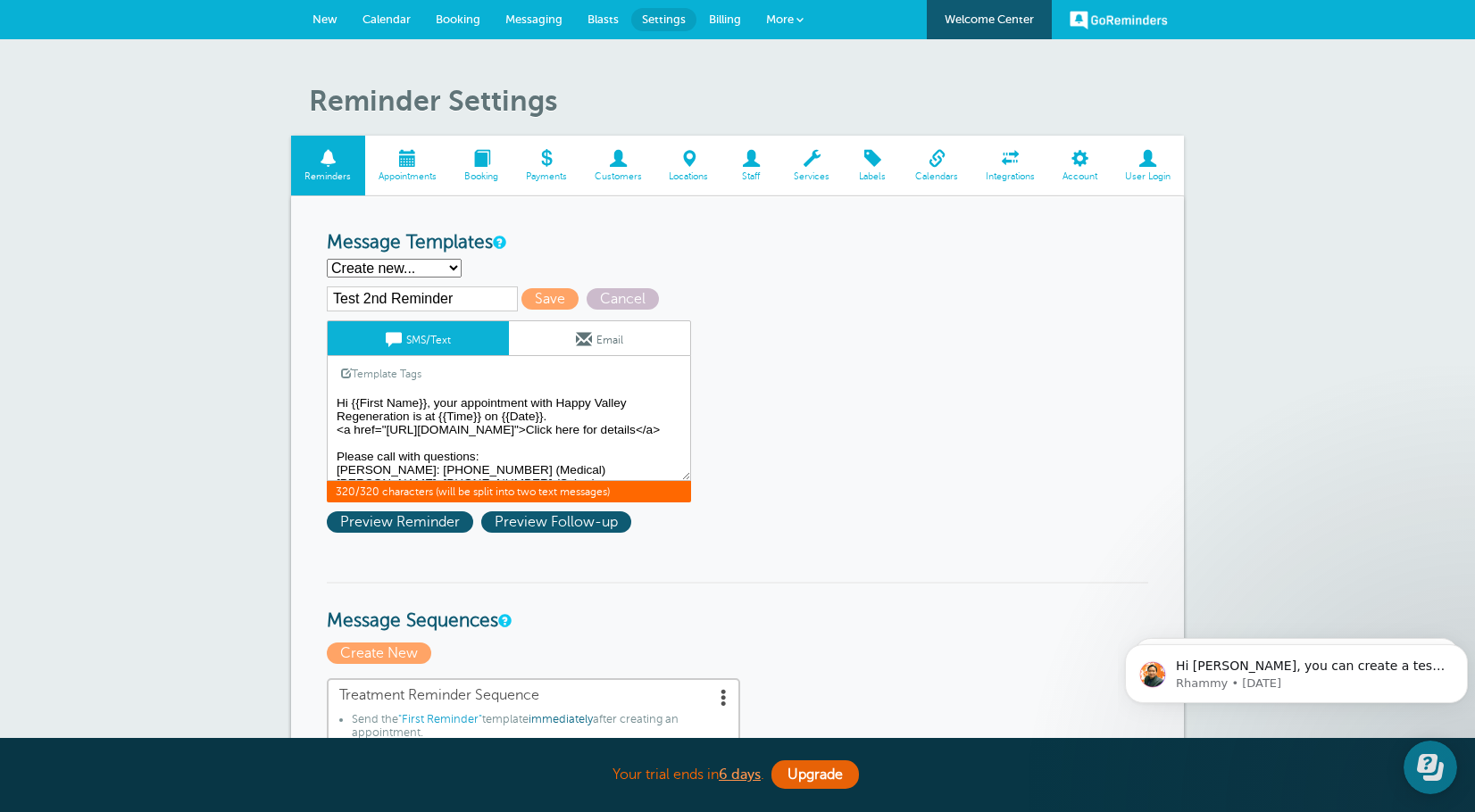
scroll to position [54, 0]
click at [501, 432] on textarea "Hi {{First Name}}, your appointment with Happy Valley Regeneration has been sch…" at bounding box center [508, 437] width 364 height 89
click at [514, 463] on textarea "Hi {{First Name}}, your appointment with Happy Valley Regeneration has been sch…" at bounding box center [508, 437] width 364 height 89
click at [381, 444] on textarea "Hi {{First Name}}, your appointment with Happy Valley Regeneration has been sch…" at bounding box center [508, 437] width 364 height 89
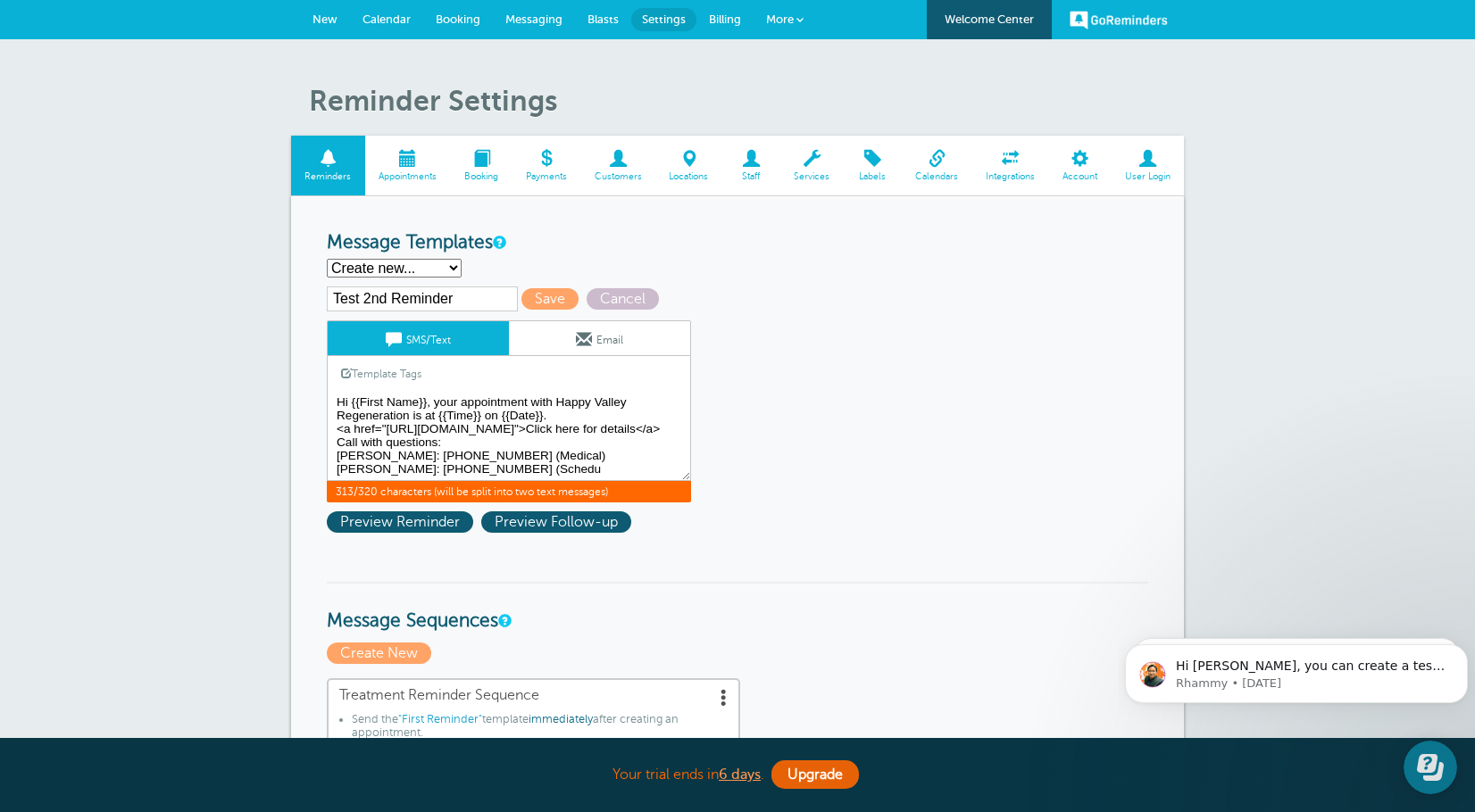
click at [538, 467] on textarea "Hi {{First Name}}, your appointment with Happy Valley Regeneration has been sch…" at bounding box center [508, 437] width 364 height 89
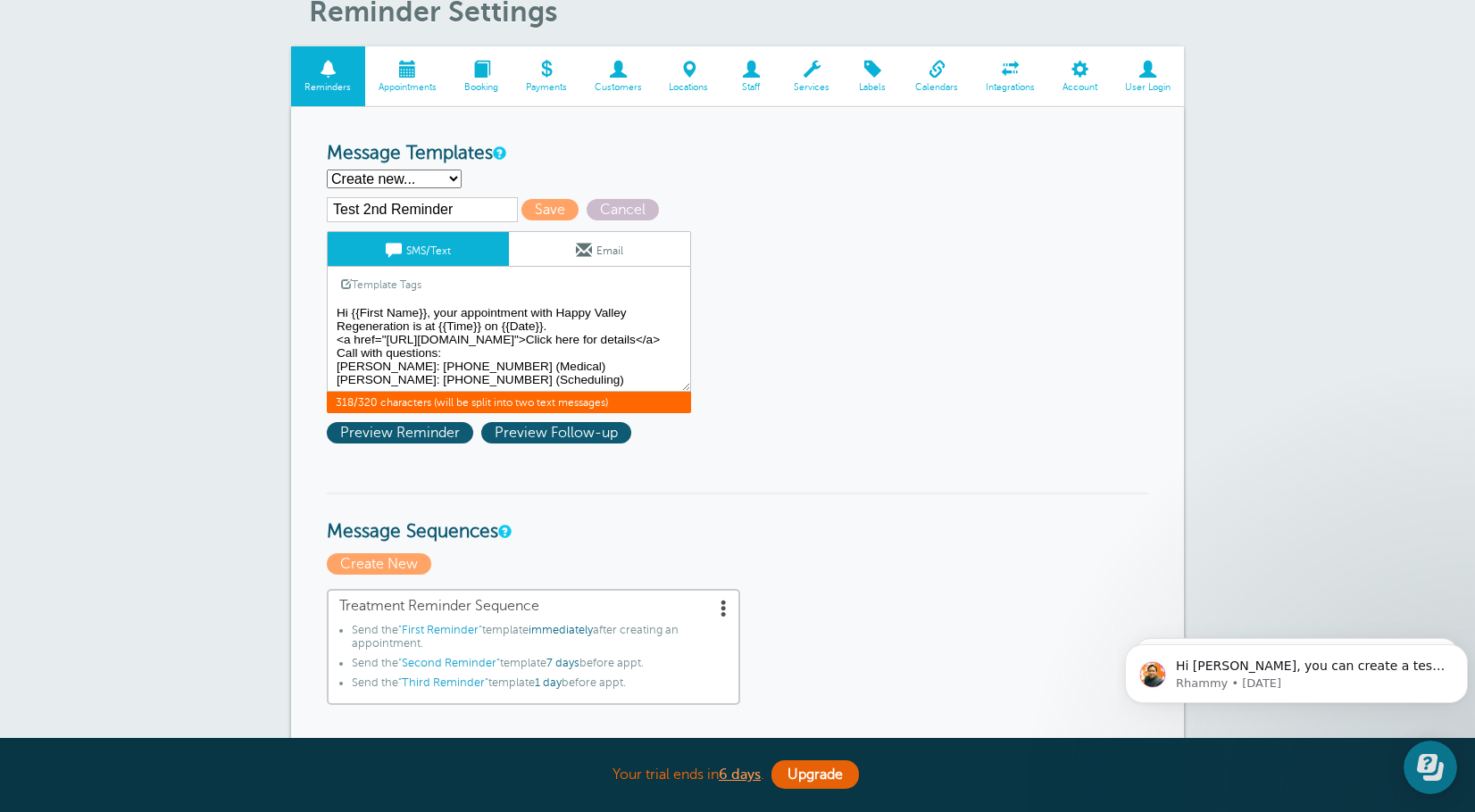
scroll to position [0, 0]
click at [437, 441] on span "Preview Reminder" at bounding box center [400, 433] width 146 height 22
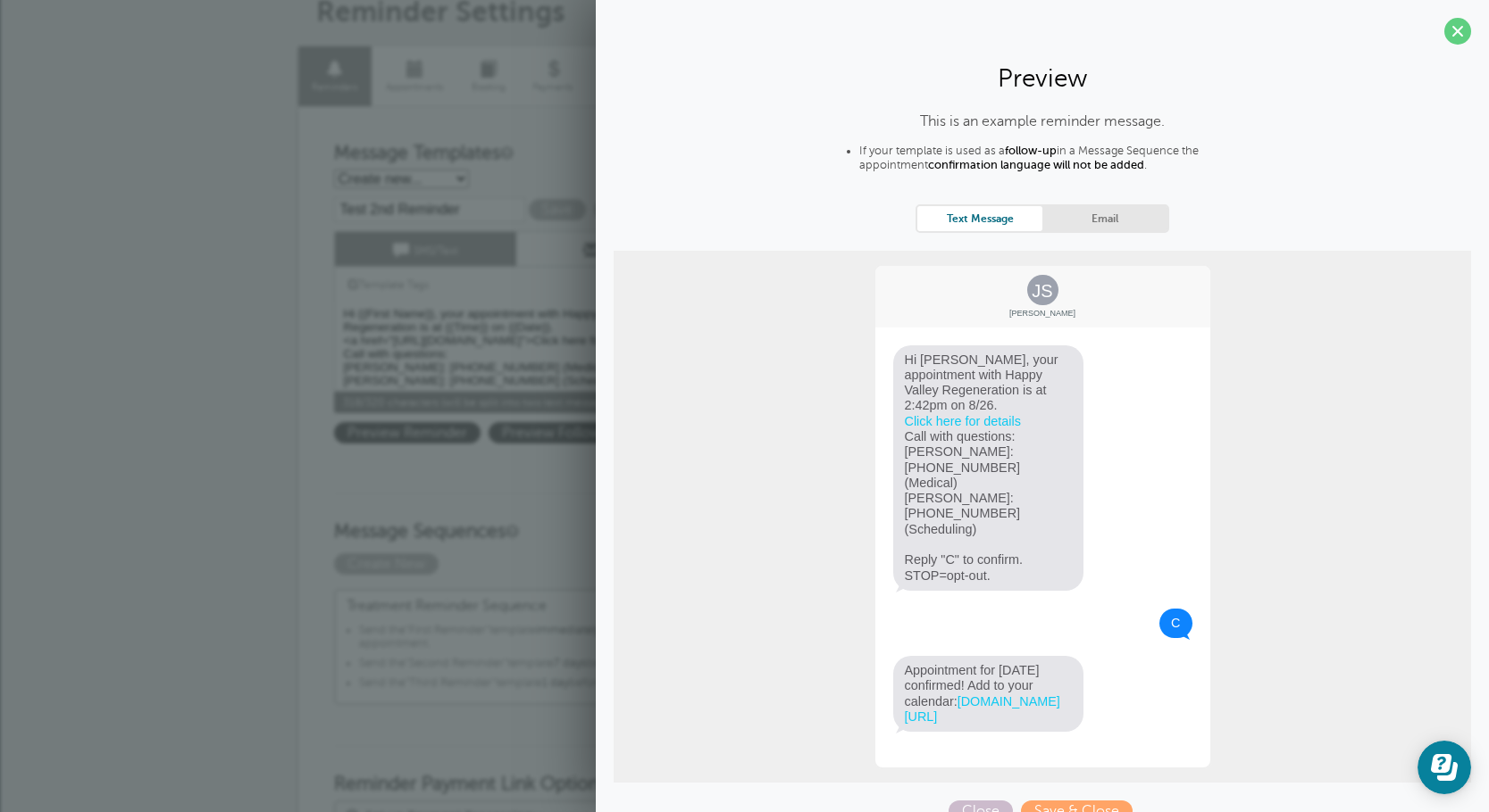
drag, startPoint x: 1435, startPoint y: 34, endPoint x: 1425, endPoint y: 42, distance: 12.8
click at [1444, 34] on span at bounding box center [1458, 31] width 27 height 27
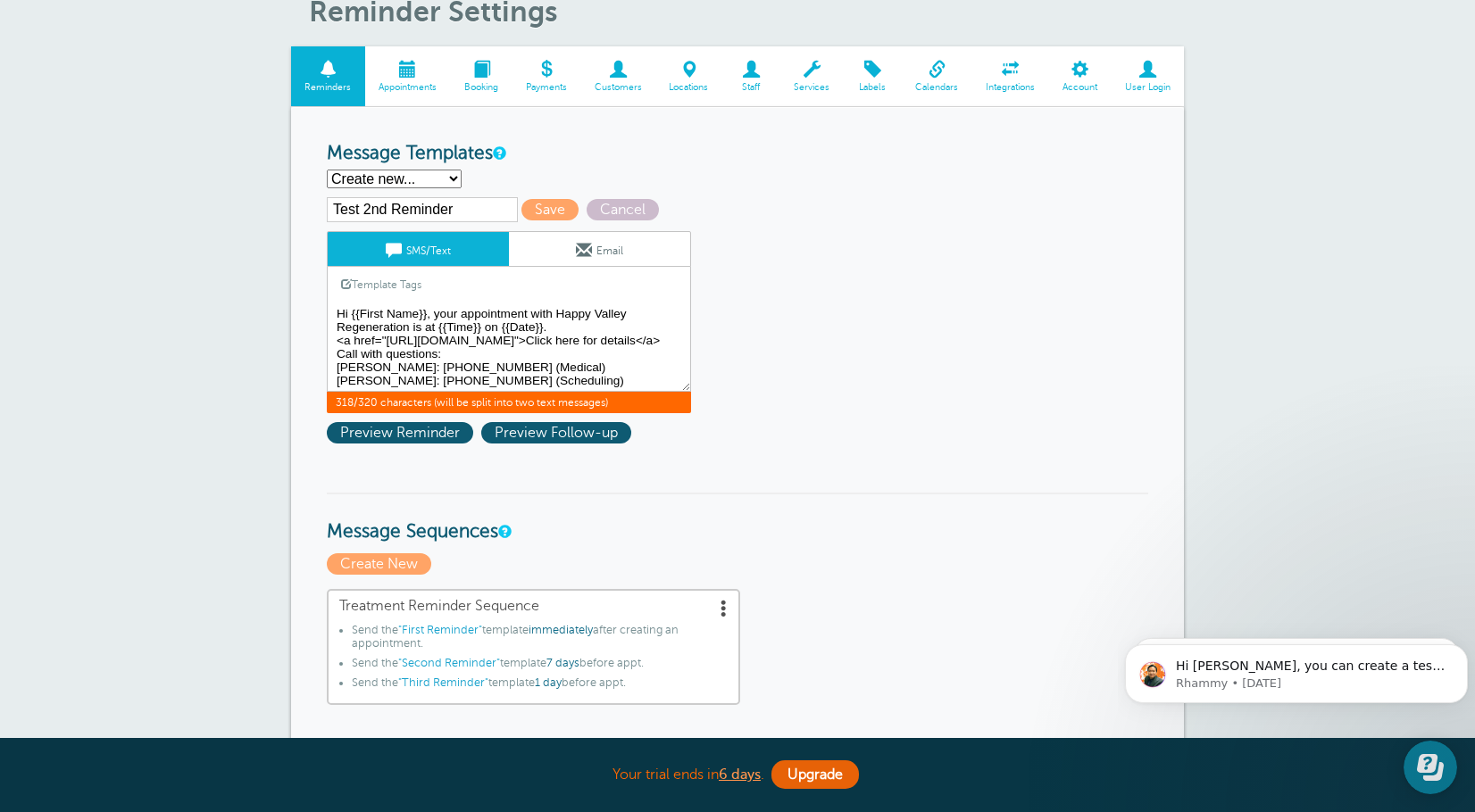
click at [585, 328] on textarea "Hi {{First Name}}, your appointment with Happy Valley Regeneration has been sch…" at bounding box center [508, 348] width 364 height 89
click at [565, 332] on textarea "Hi {{First Name}}, your appointment with Happy Valley Regeneration has been sch…" at bounding box center [508, 348] width 364 height 89
click at [569, 350] on textarea "Hi {{First Name}}, your appointment with Happy Valley Regeneration has been sch…" at bounding box center [508, 348] width 364 height 89
click at [578, 338] on textarea "Hi {{First Name}}, your appointment with Happy Valley Regeneration has been sch…" at bounding box center [508, 348] width 364 height 89
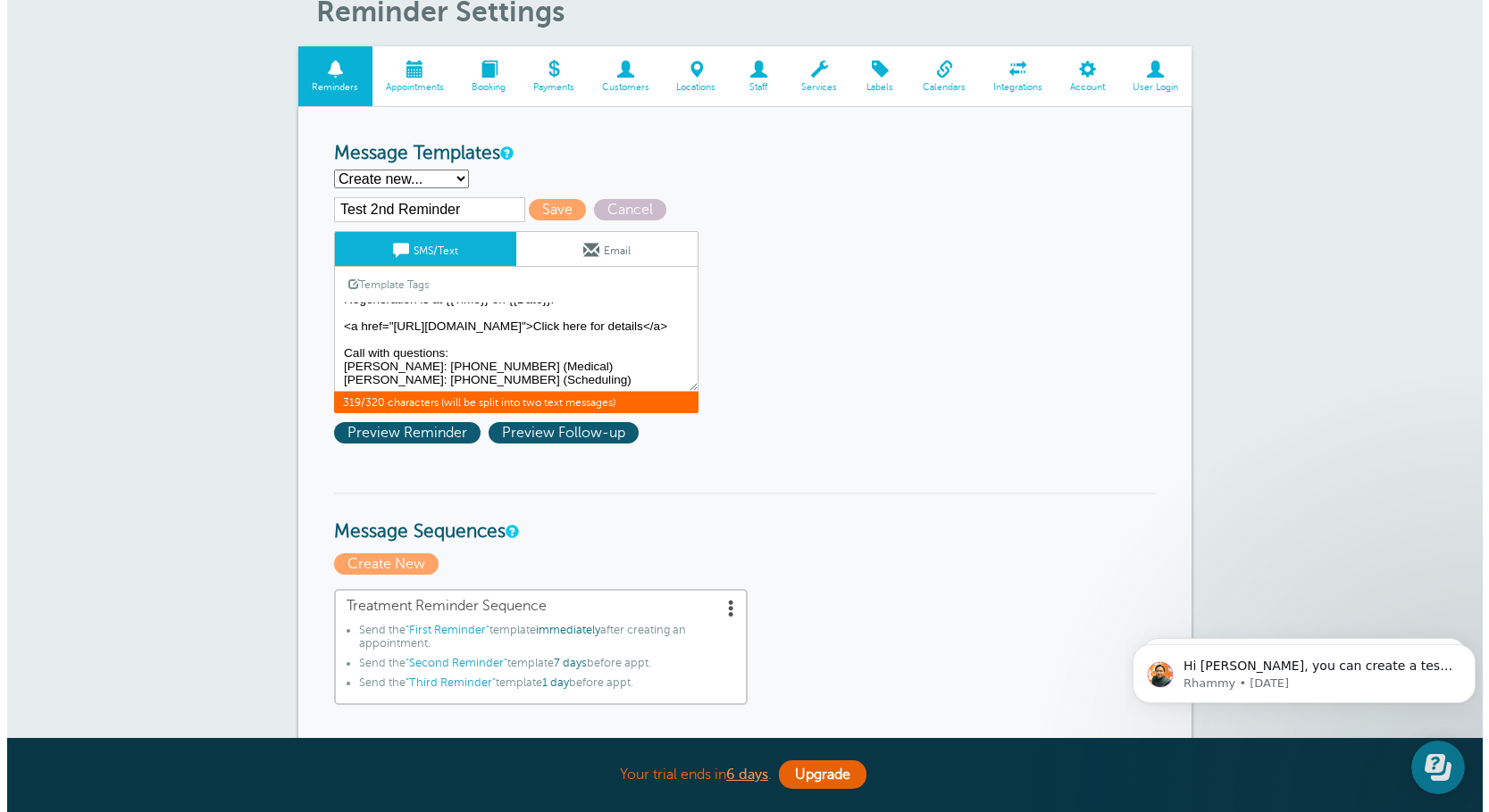
scroll to position [67, 0]
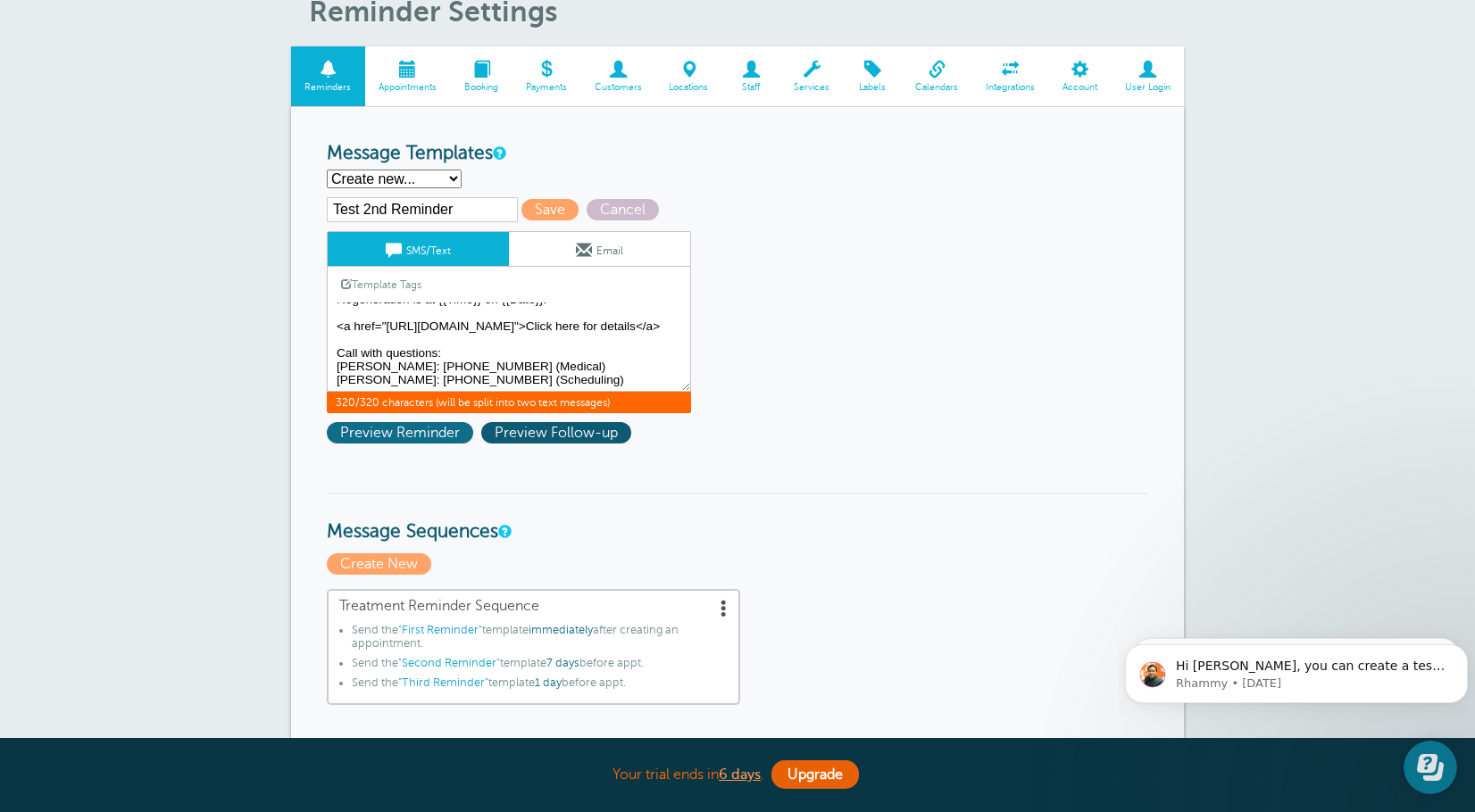
type textarea "Hi {{First Name}}, your appointment with Happy Valley Regeneration is at {{Time…"
click at [445, 440] on span "Preview Reminder" at bounding box center [400, 433] width 146 height 22
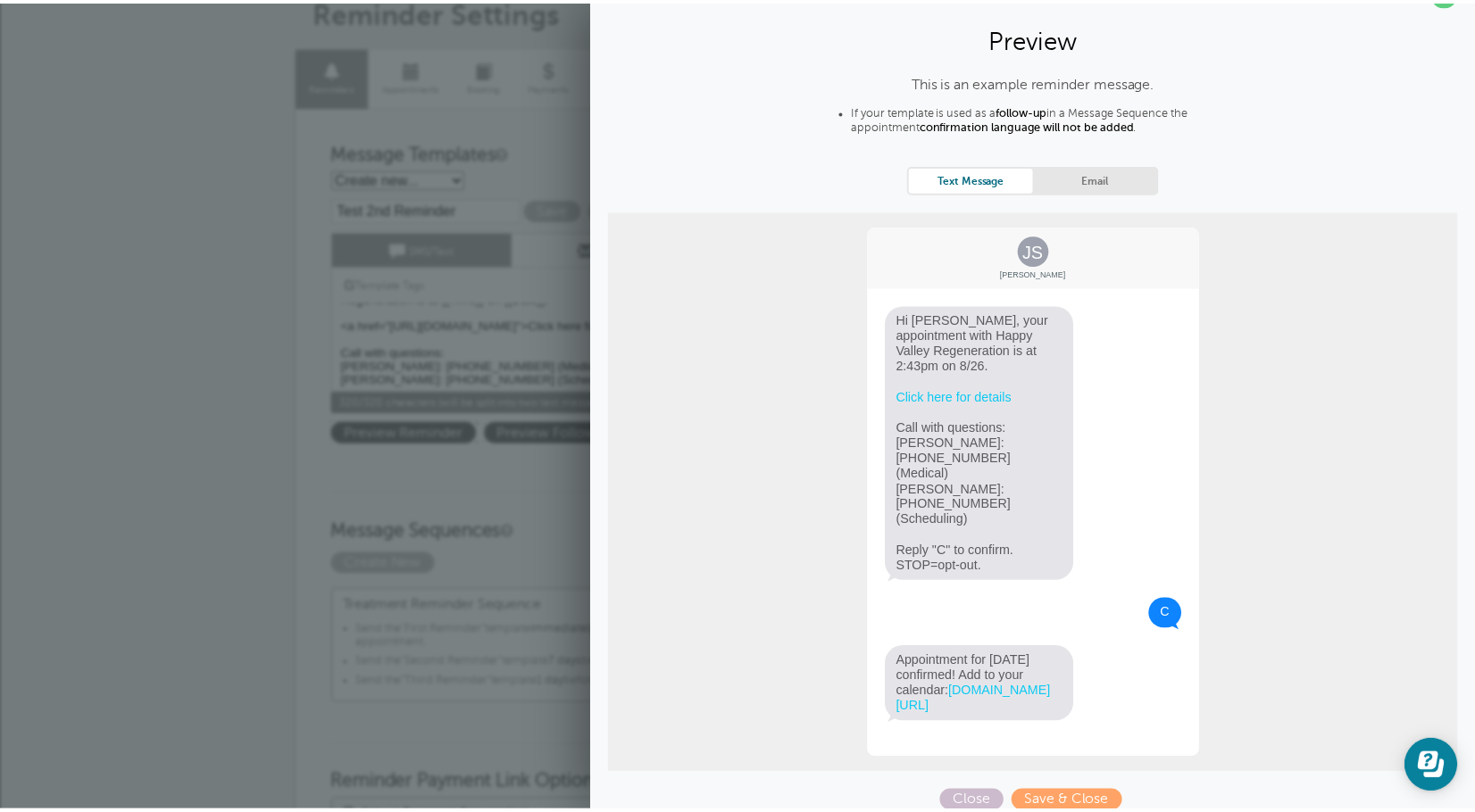
scroll to position [0, 0]
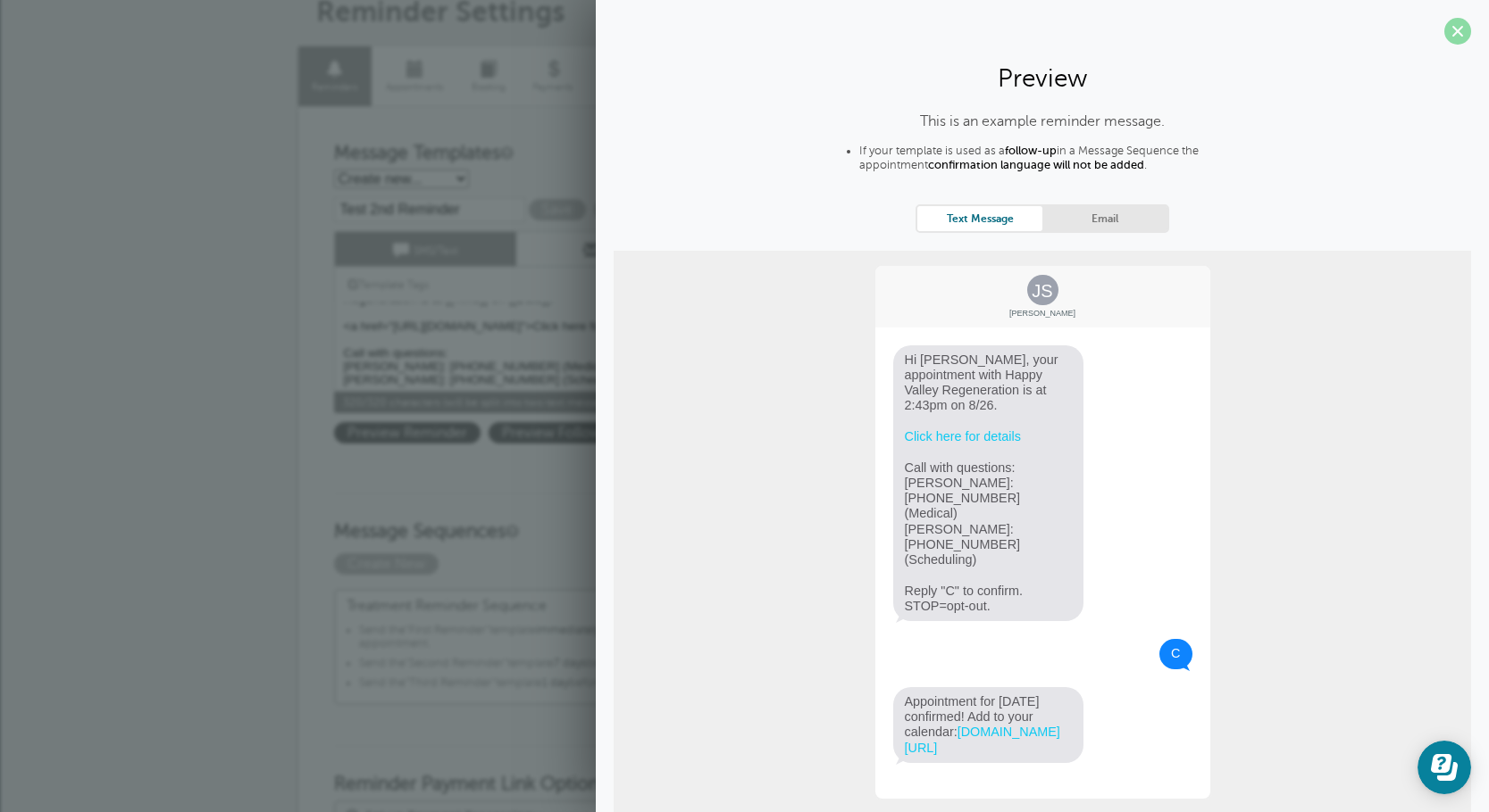
click at [1449, 33] on span at bounding box center [1458, 31] width 27 height 27
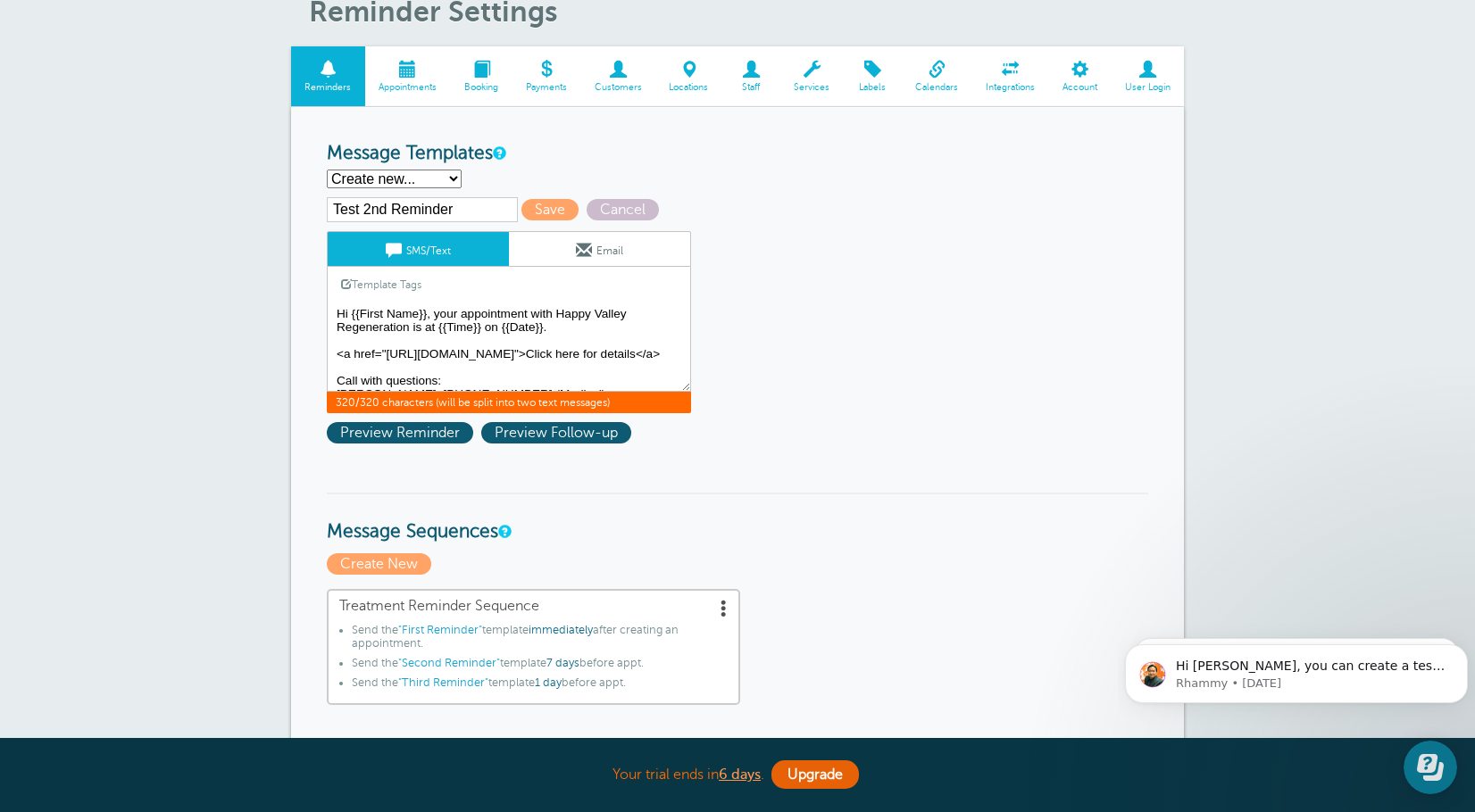
drag, startPoint x: 566, startPoint y: 380, endPoint x: 336, endPoint y: 287, distance: 248.1
click at [336, 287] on div "SMS/Text Email Template Tags Copy SMS Click to add a tag to your message. Custo…" at bounding box center [508, 322] width 364 height 182
click at [453, 205] on input "Test 2nd Reminder" at bounding box center [422, 210] width 191 height 25
click at [444, 171] on select "First Reminder Second Reminder Third Reminder Create new..." at bounding box center [394, 179] width 135 height 19
select select "159491"
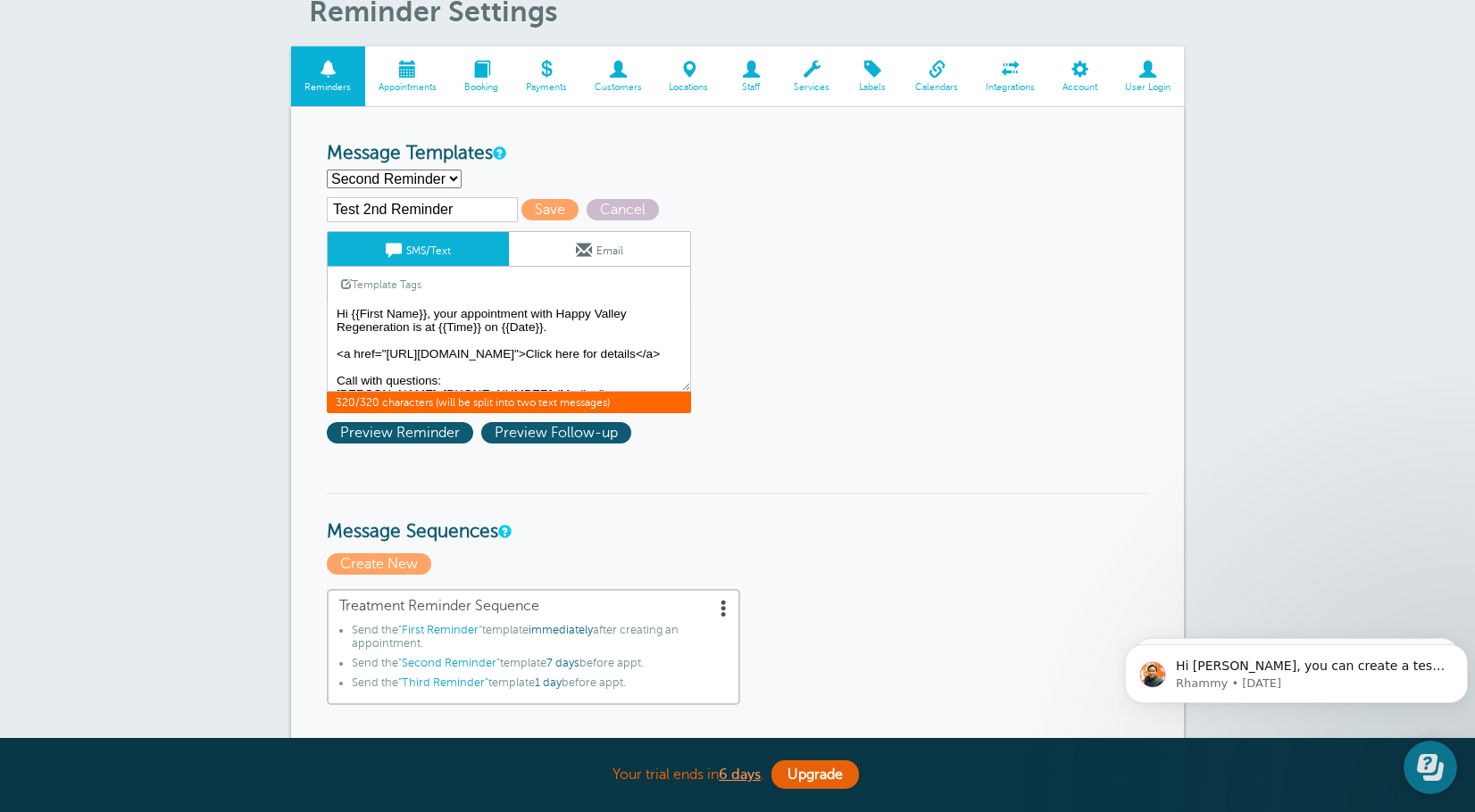
click at [327, 170] on select "First Reminder Second Reminder Third Reminder Create new..." at bounding box center [394, 179] width 135 height 19
type input "Second Reminder"
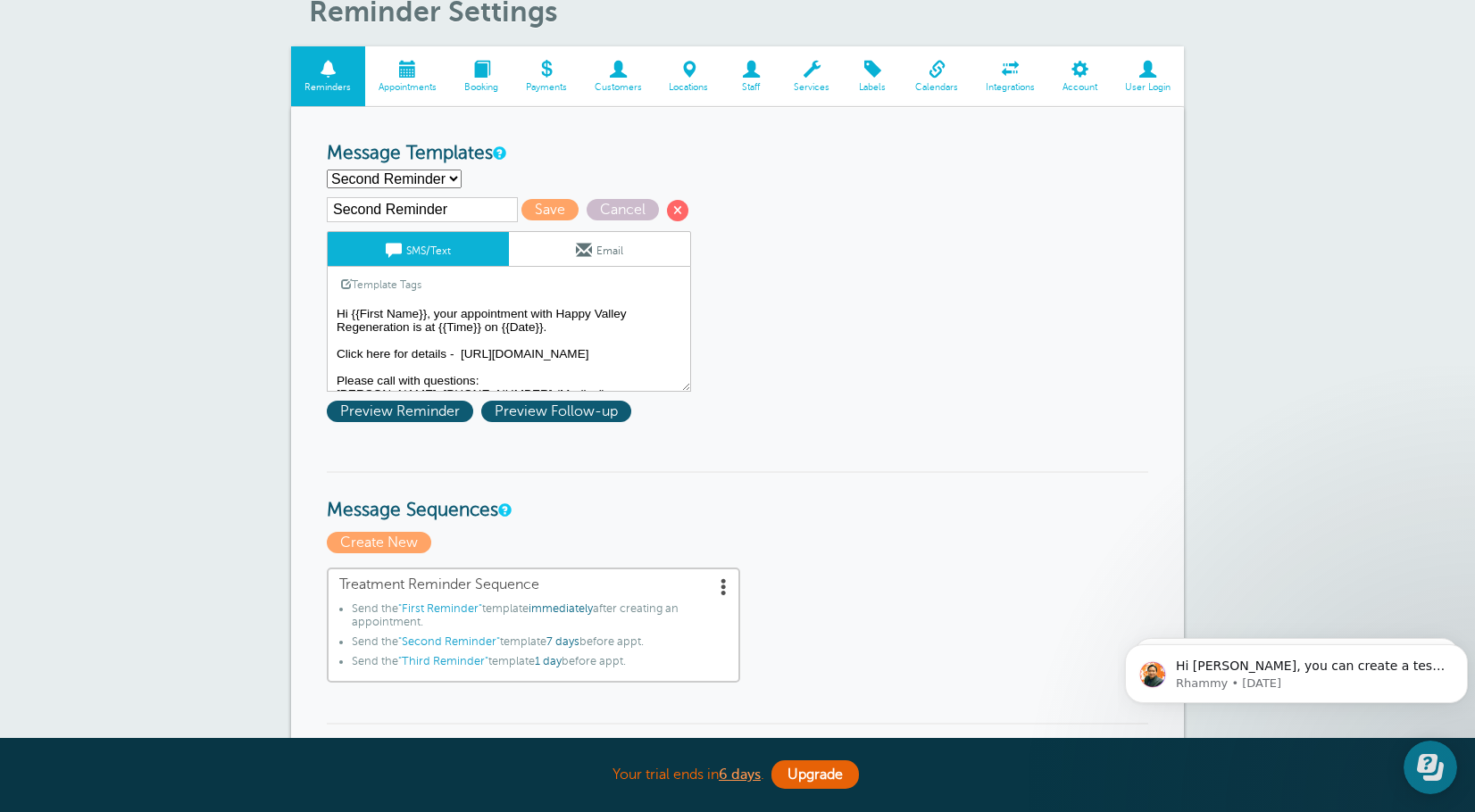
click at [451, 326] on textarea "Hi {{First Name}}, your appointment with Happy Valley Regeneration has been sch…" at bounding box center [508, 348] width 364 height 89
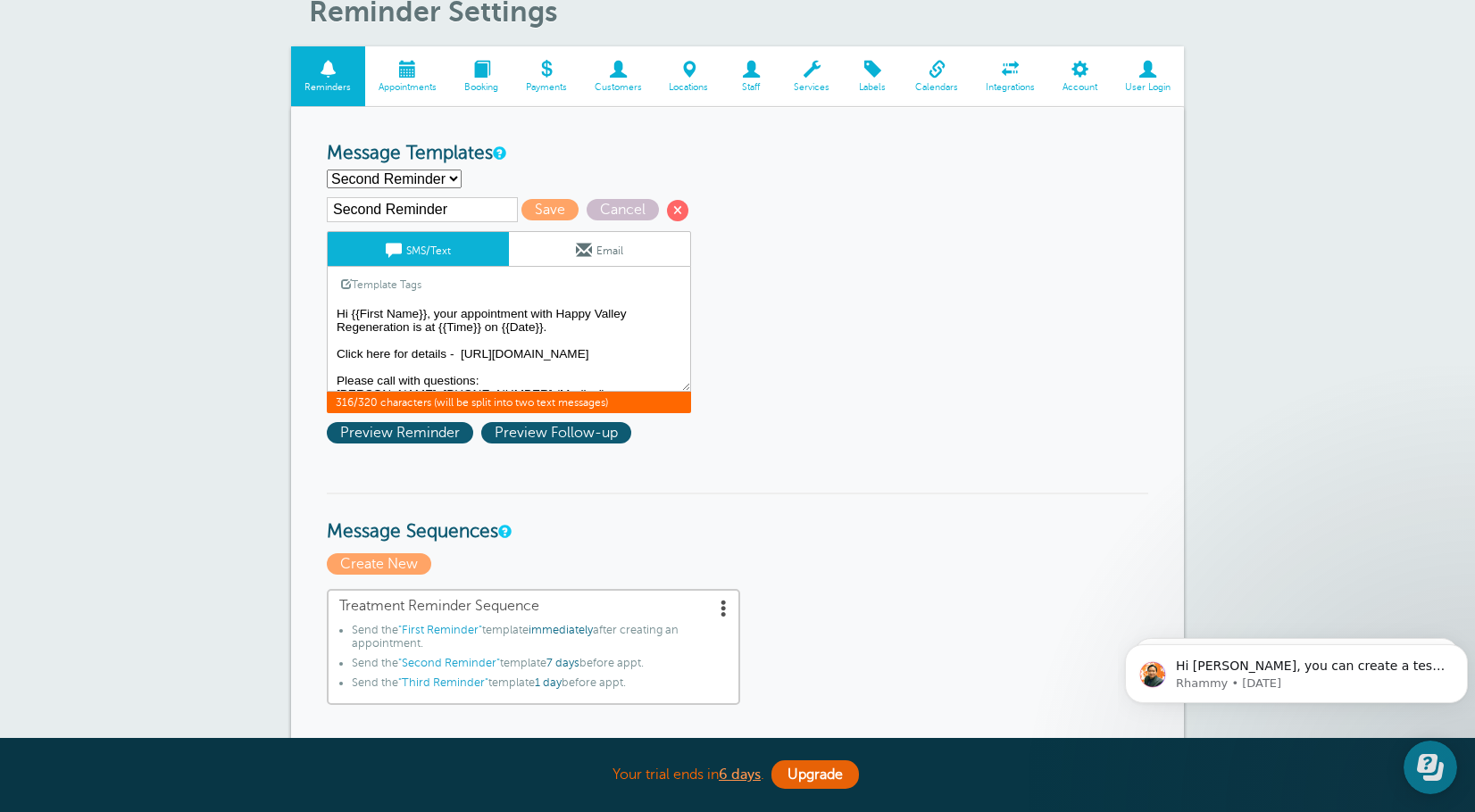
drag, startPoint x: 524, startPoint y: 382, endPoint x: 320, endPoint y: 268, distance: 233.7
paste textarea "<a href="https://docs.google.com/document/d/1fKsy2Azrx1r0UmxOFkLrHpiVGeTRuxU_mq…"
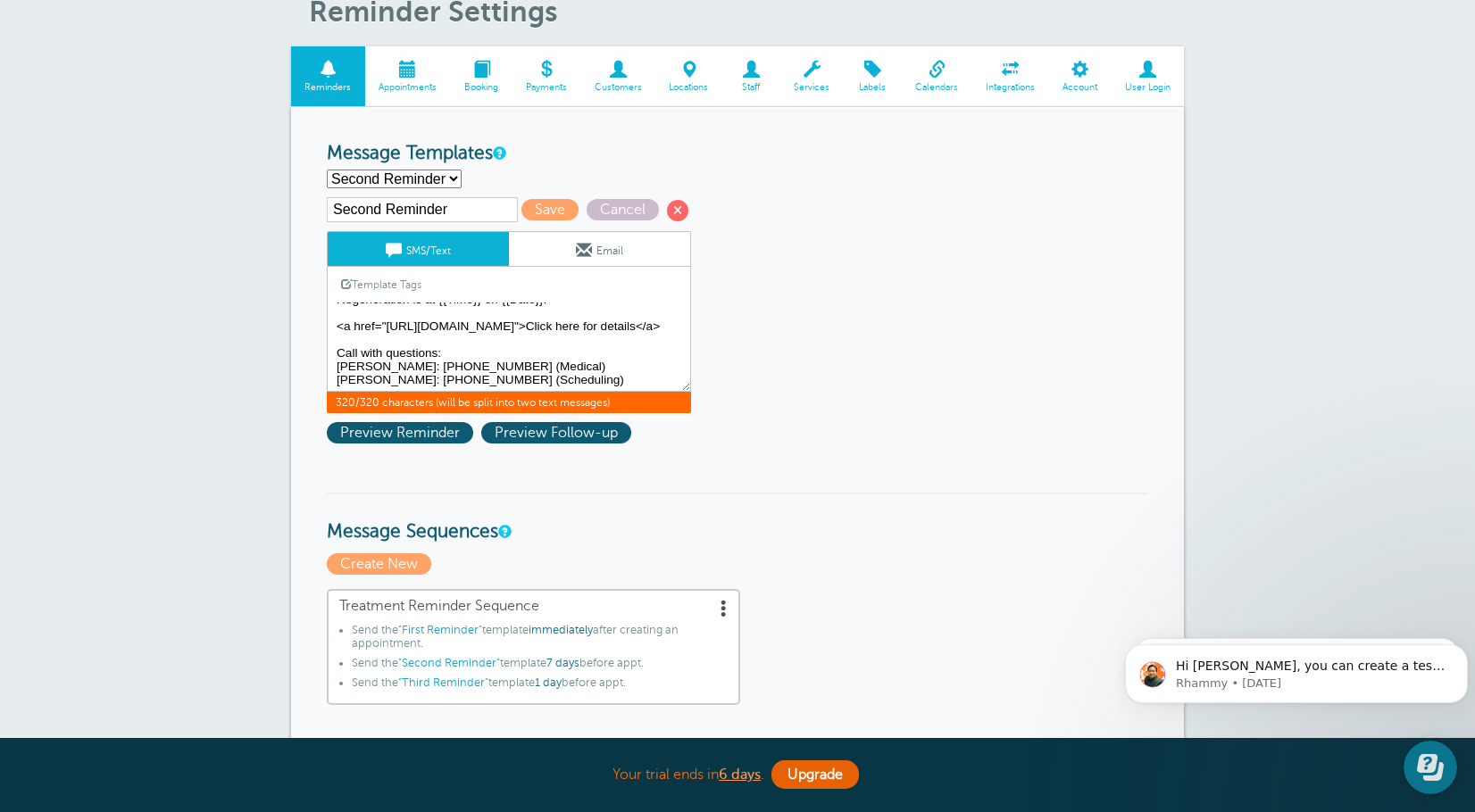
type textarea "Hi {{First Name}}, your appointment with Happy Valley Regeneration is at {{Time…"
click at [455, 182] on select "First Reminder Second Reminder Third Reminder Create new..." at bounding box center [394, 179] width 135 height 19
click at [547, 209] on span "Save" at bounding box center [550, 210] width 57 height 22
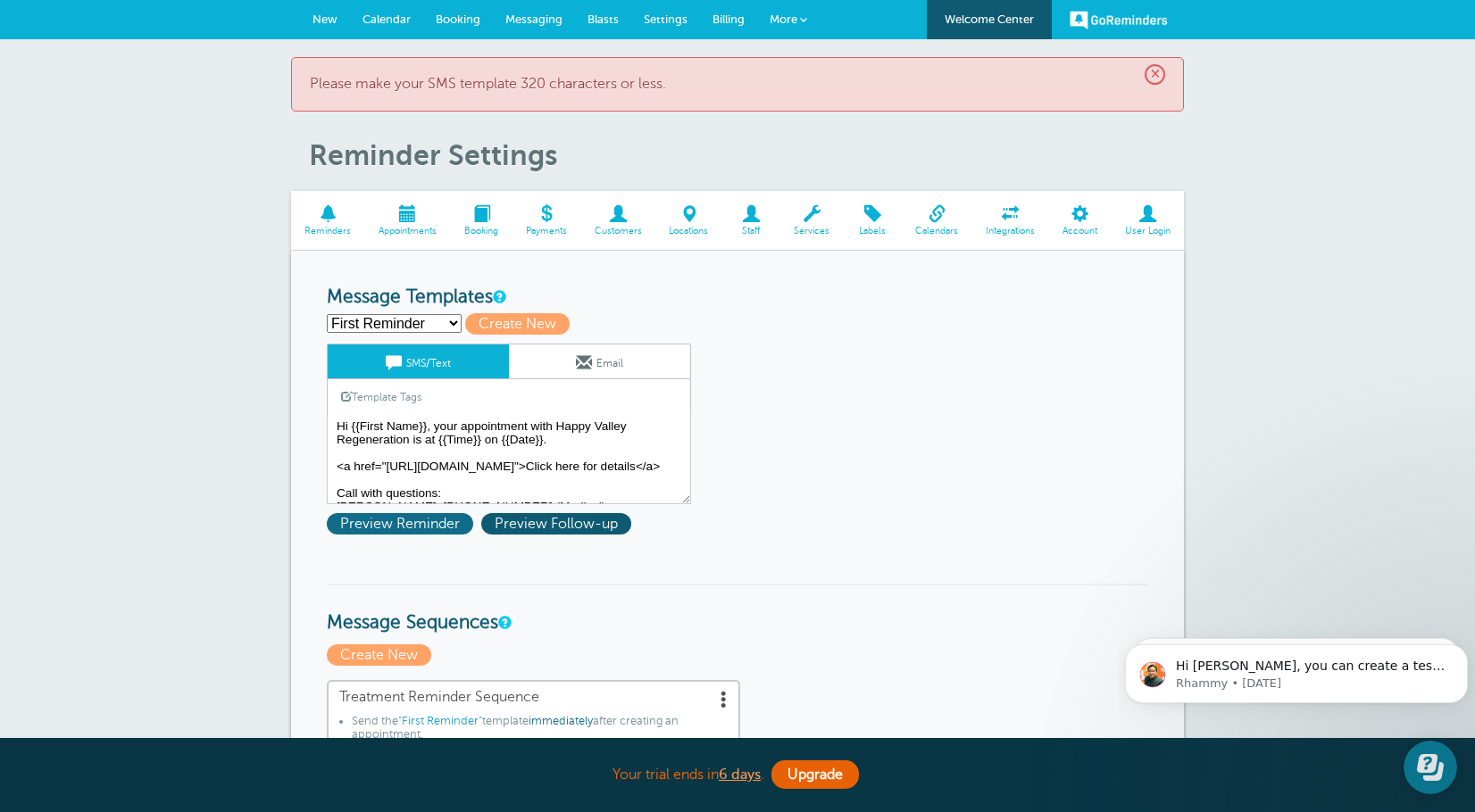
click at [439, 528] on span "Preview Reminder" at bounding box center [400, 523] width 146 height 22
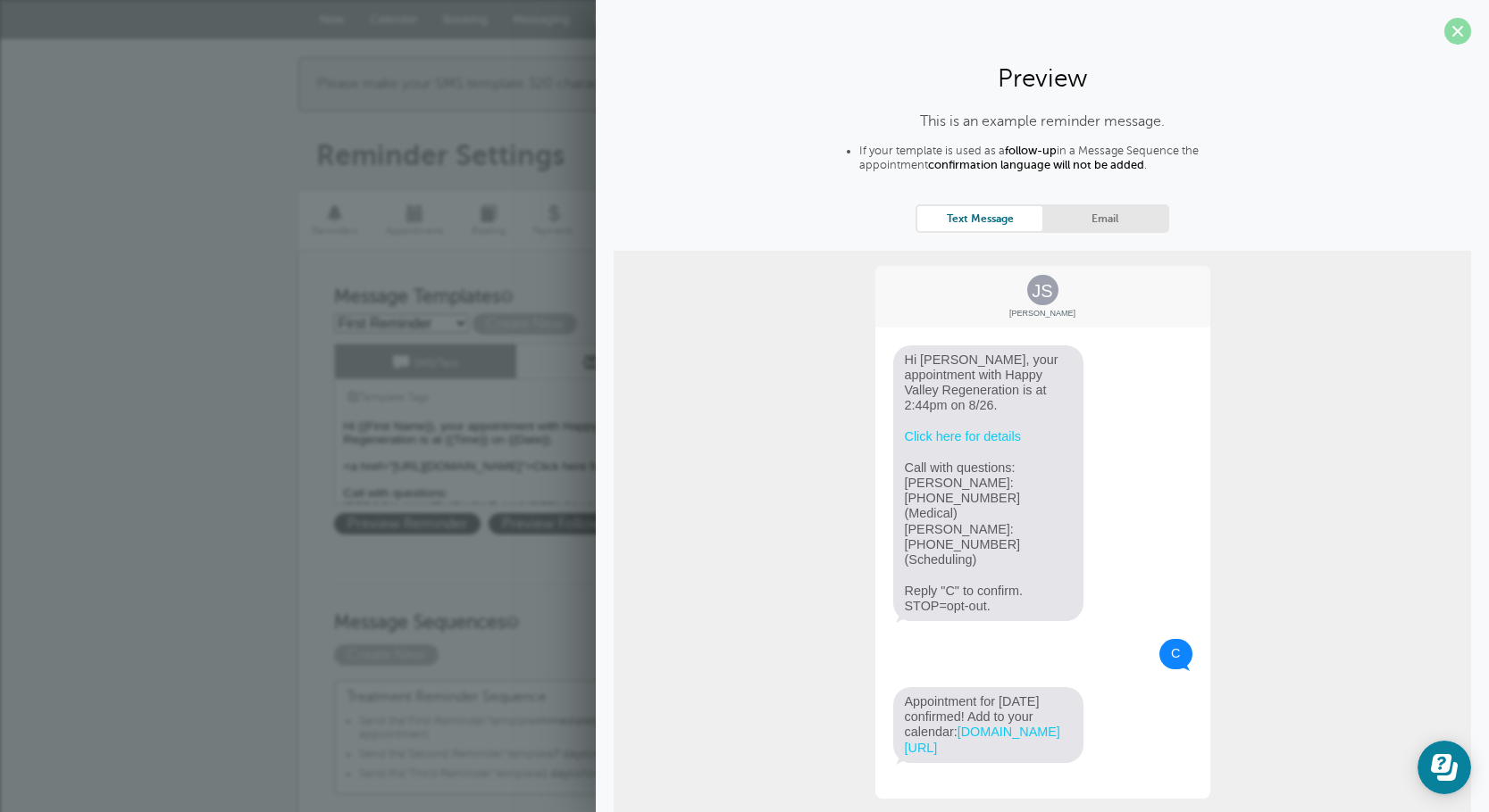
click at [1452, 28] on span at bounding box center [1458, 31] width 27 height 27
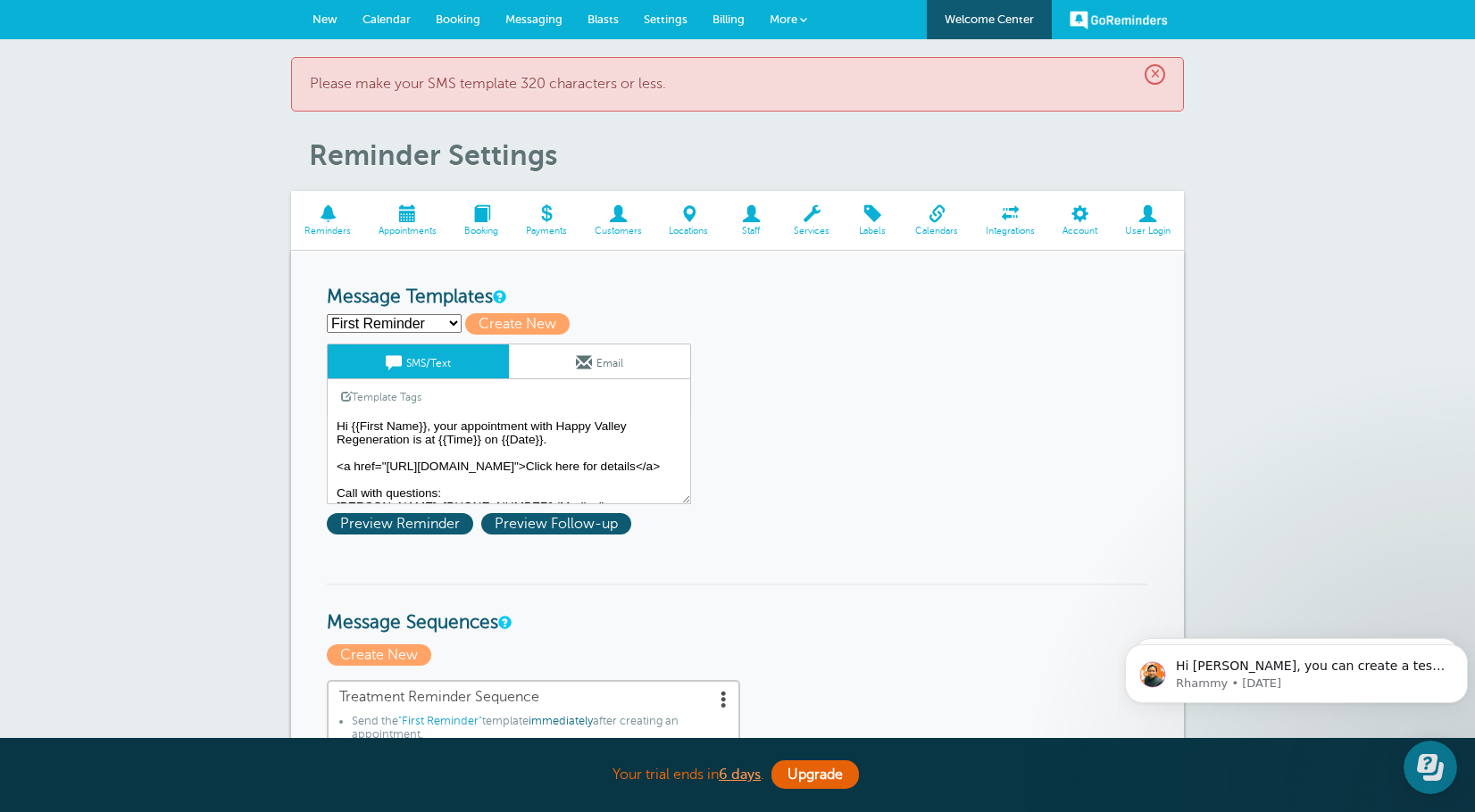
click at [449, 330] on select "First Reminder Second Reminder Third Reminder Create new..." at bounding box center [394, 324] width 135 height 19
click at [327, 314] on select "First Reminder Second Reminder Third Reminder Create new..." at bounding box center [394, 324] width 135 height 19
click at [424, 327] on select "First Reminder Second Reminder Third Reminder Create new..." at bounding box center [394, 324] width 135 height 19
click at [327, 314] on select "First Reminder Second Reminder Third Reminder Create new..." at bounding box center [394, 324] width 135 height 19
select select "159491"
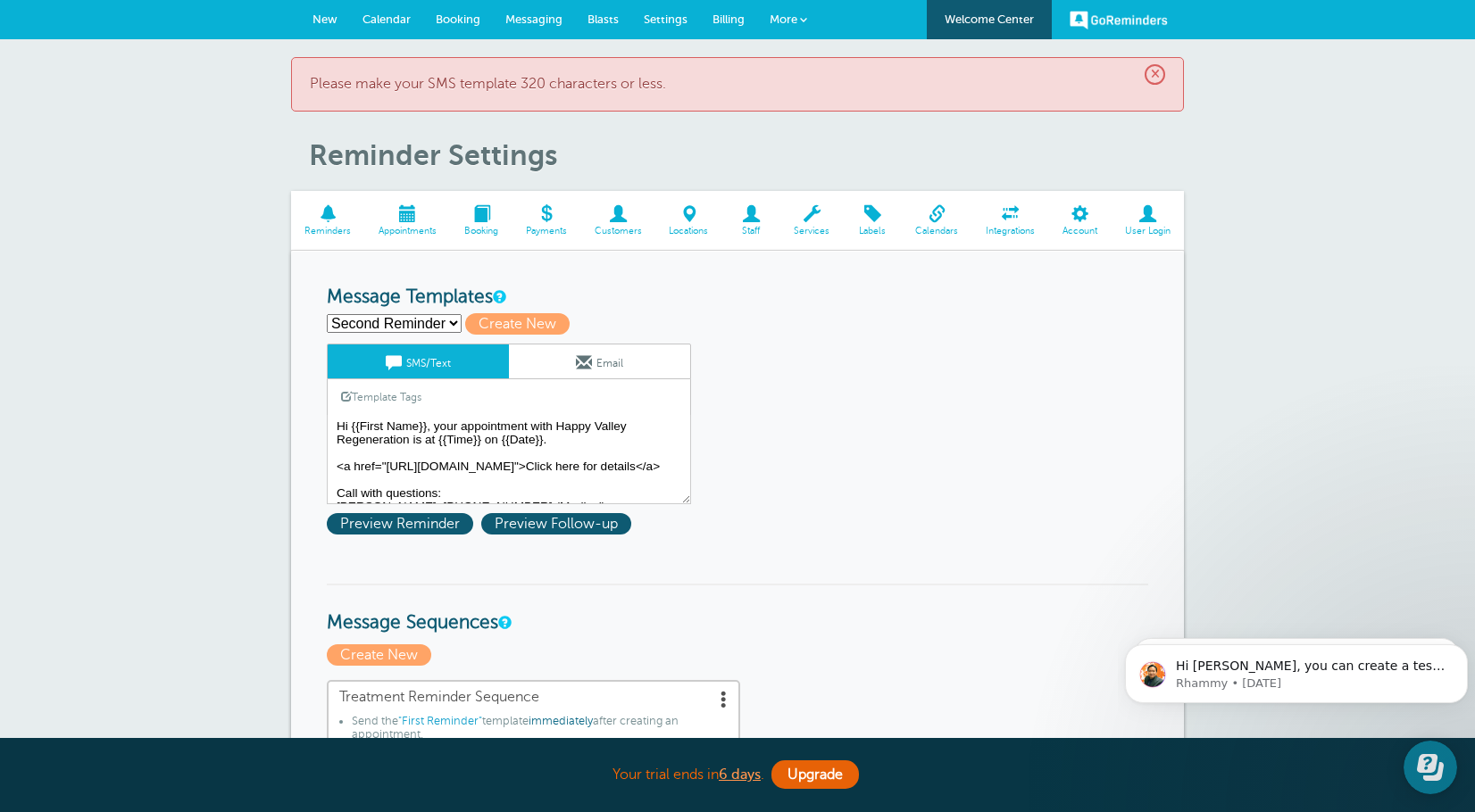
click at [396, 321] on select "First Reminder Second Reminder Third Reminder Create new..." at bounding box center [394, 324] width 135 height 19
click at [327, 314] on select "First Reminder Second Reminder Third Reminder Create new..." at bounding box center [394, 324] width 135 height 19
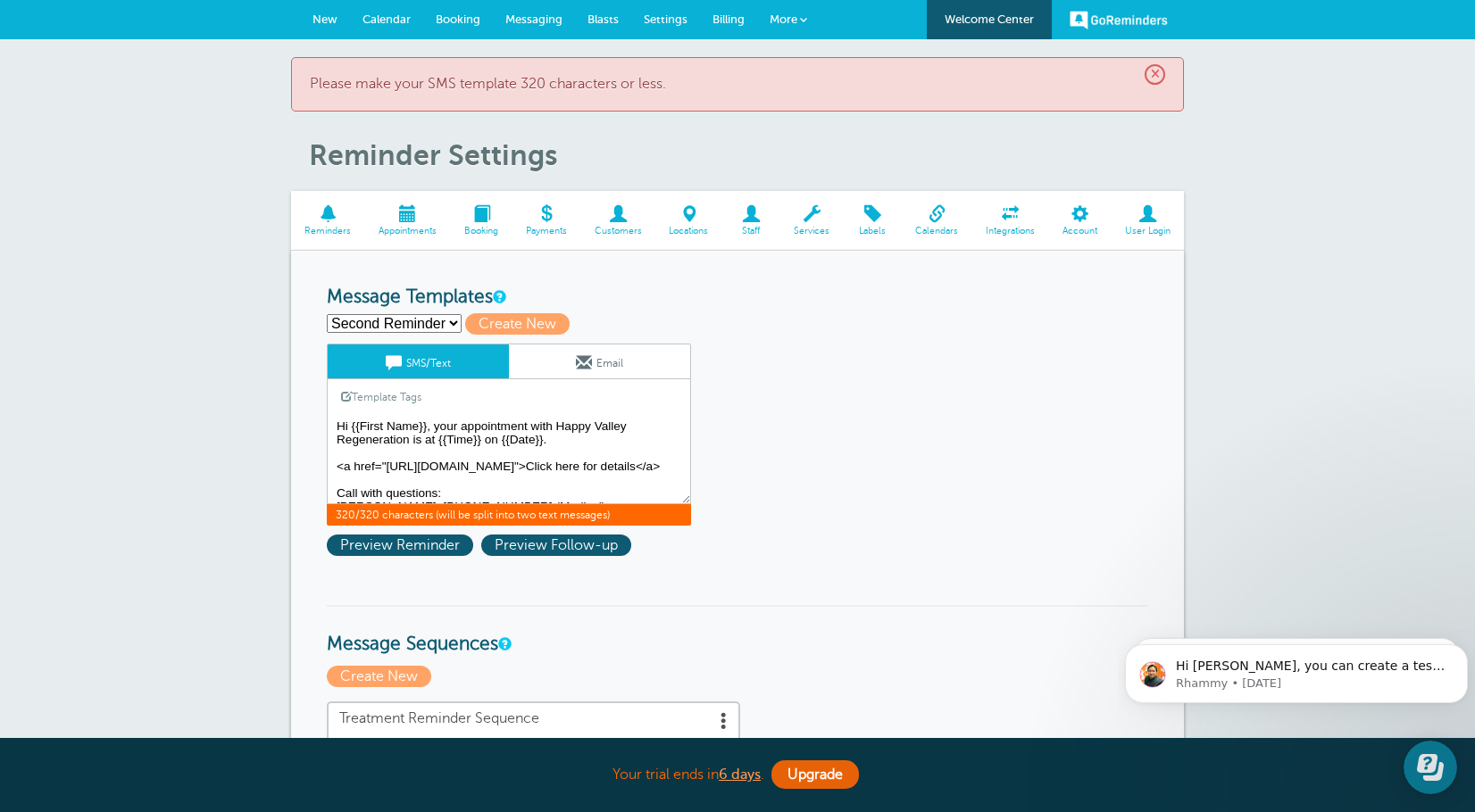
click at [482, 427] on textarea "Hi {{First Name}}, your appointment with Happy Valley Regeneration is at {{Time…" at bounding box center [508, 460] width 364 height 89
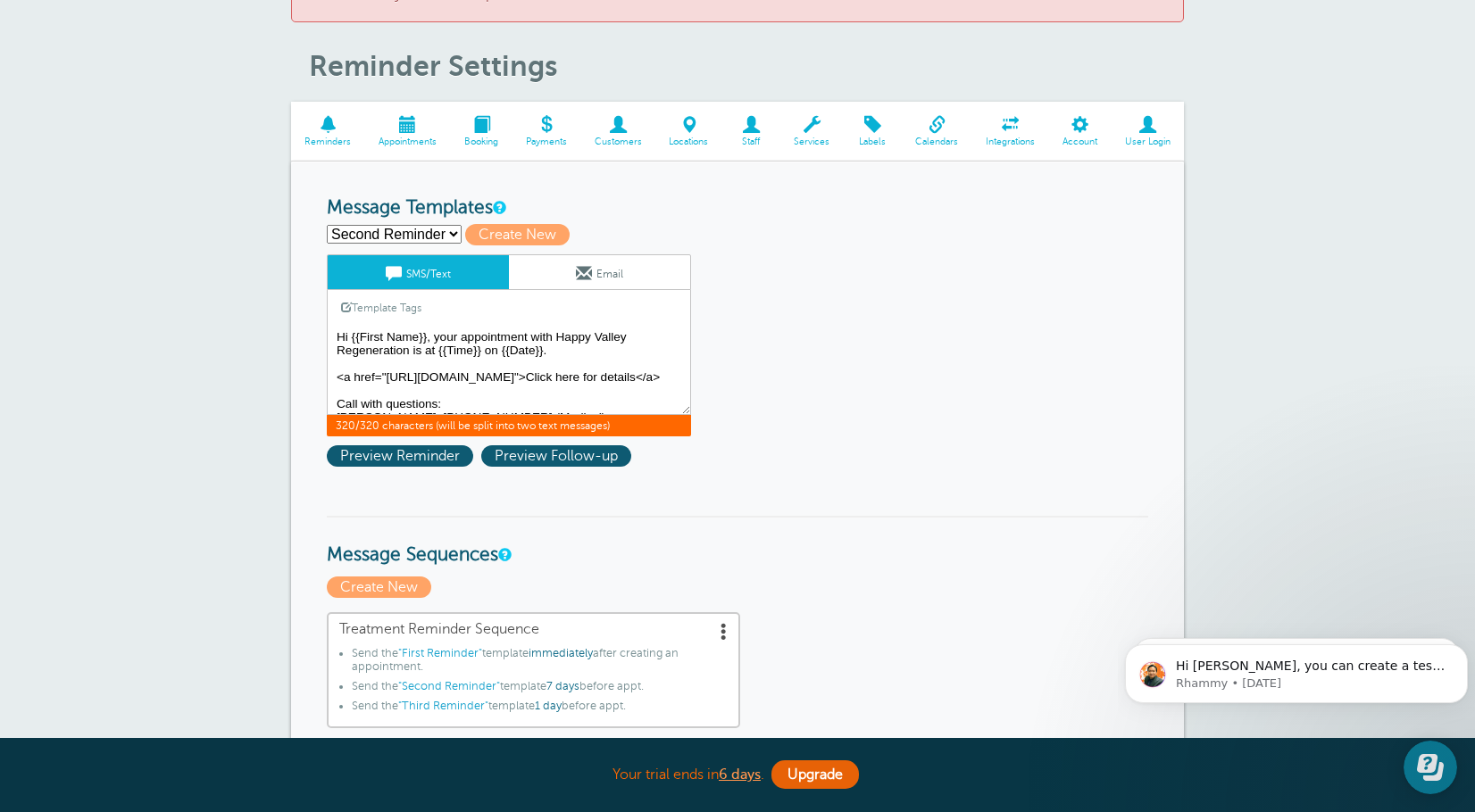
click at [528, 339] on textarea "Hi {{First Name}}, your appointment with Happy Valley Regeneration is at {{Time…" at bounding box center [508, 370] width 364 height 89
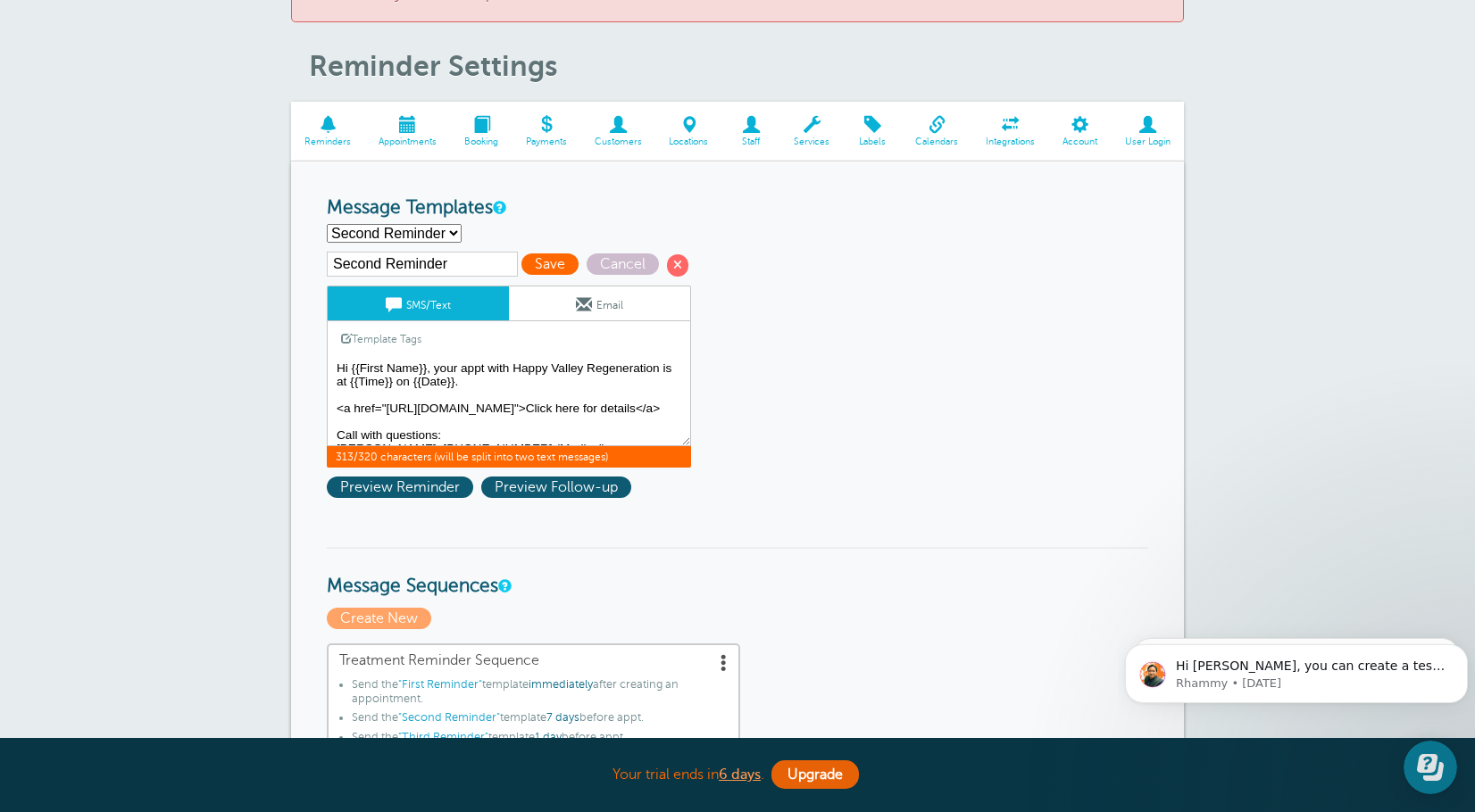
type textarea "Hi {{First Name}}, your appt with Happy Valley Regeneration is at {{Time}} on {…"
click at [537, 267] on span "Save" at bounding box center [550, 264] width 57 height 22
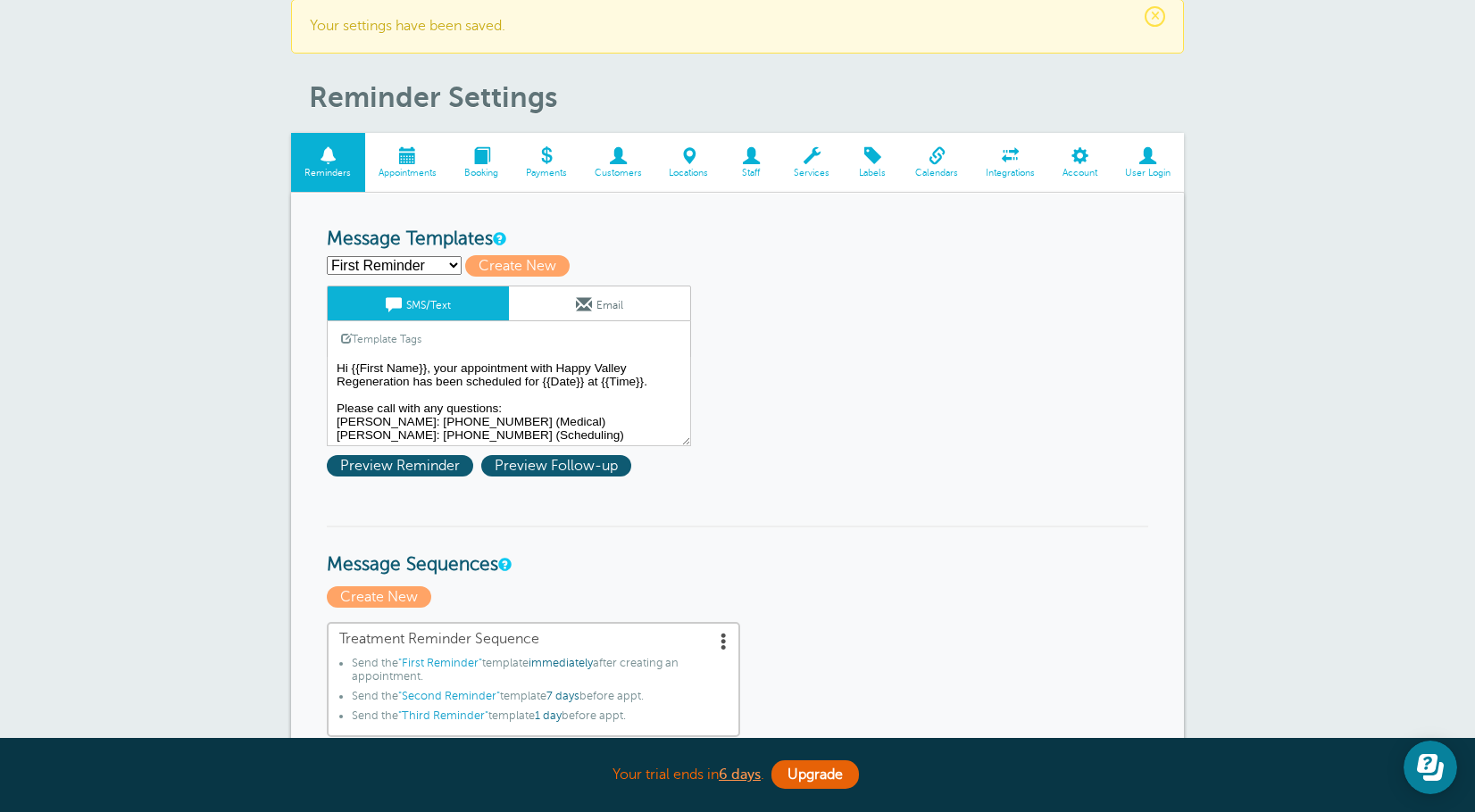
scroll to position [89, 0]
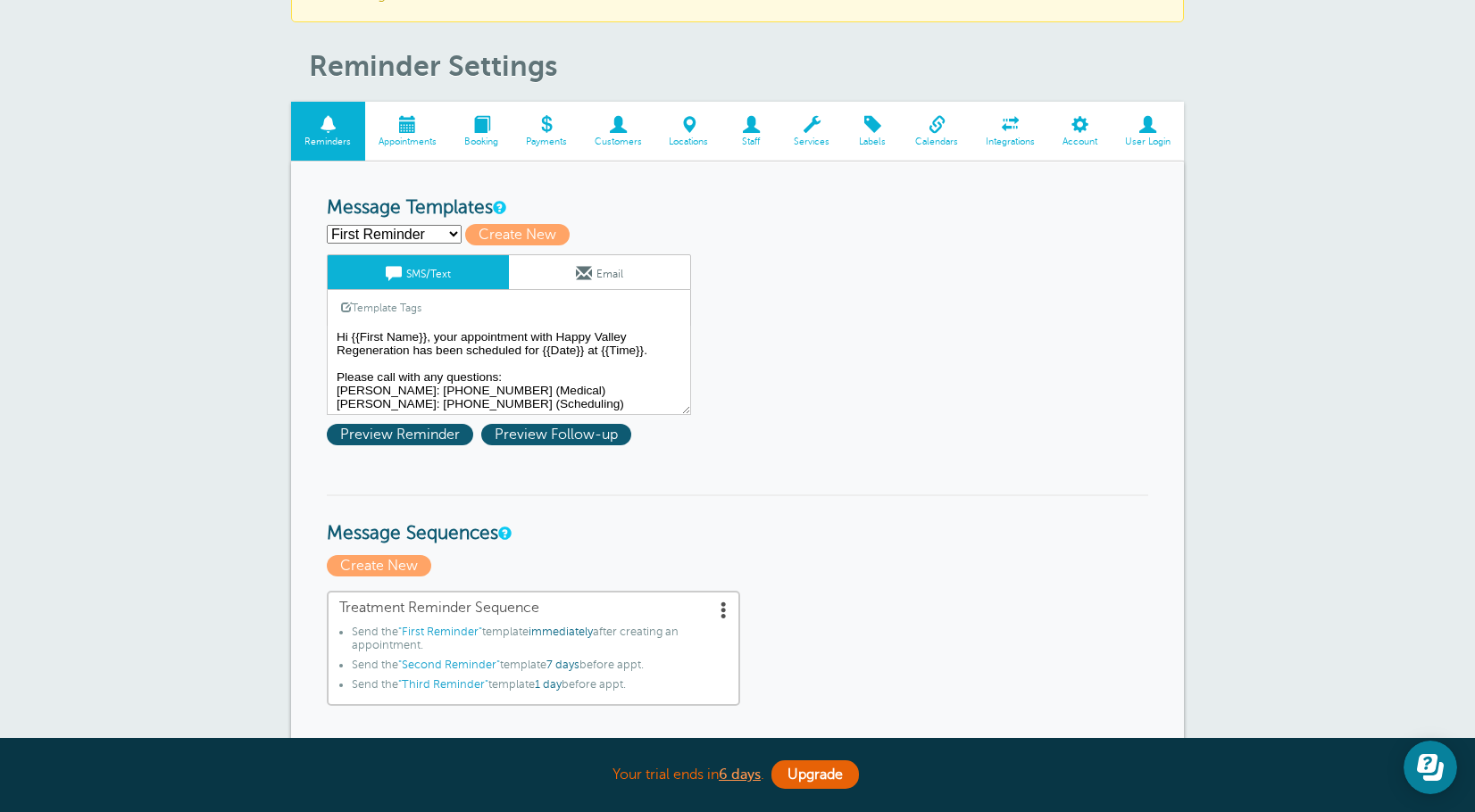
click at [428, 233] on select "First Reminder Second Reminder Third Reminder Create new..." at bounding box center [394, 235] width 135 height 19
select select "159491"
click at [327, 225] on select "First Reminder Second Reminder Third Reminder Create new..." at bounding box center [394, 235] width 135 height 19
type input "Second Reminder"
type textarea "Hi {{First Name}}, your appt with Happy Valley Regeneration is at {{Time}} on {…"
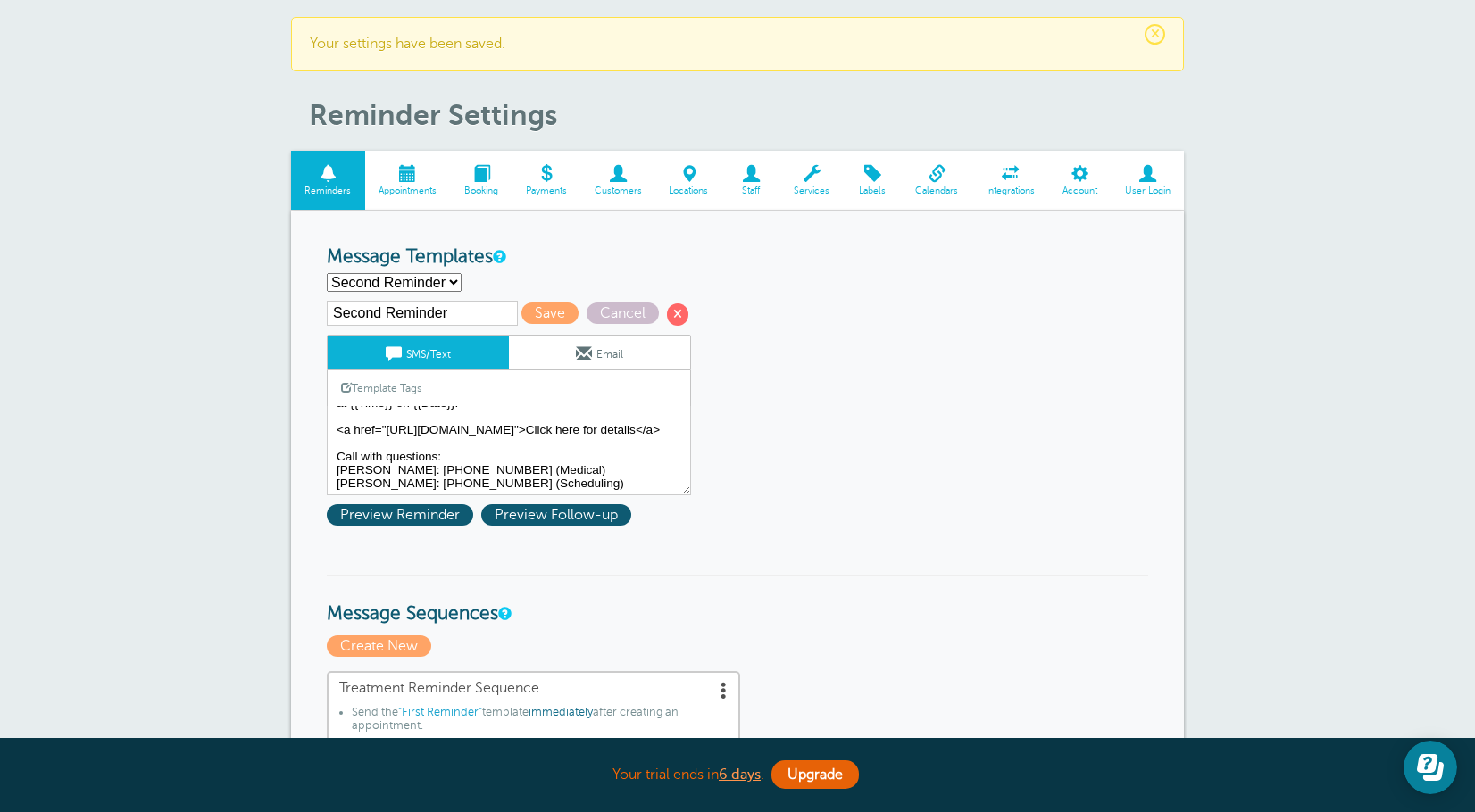
scroll to position [0, 0]
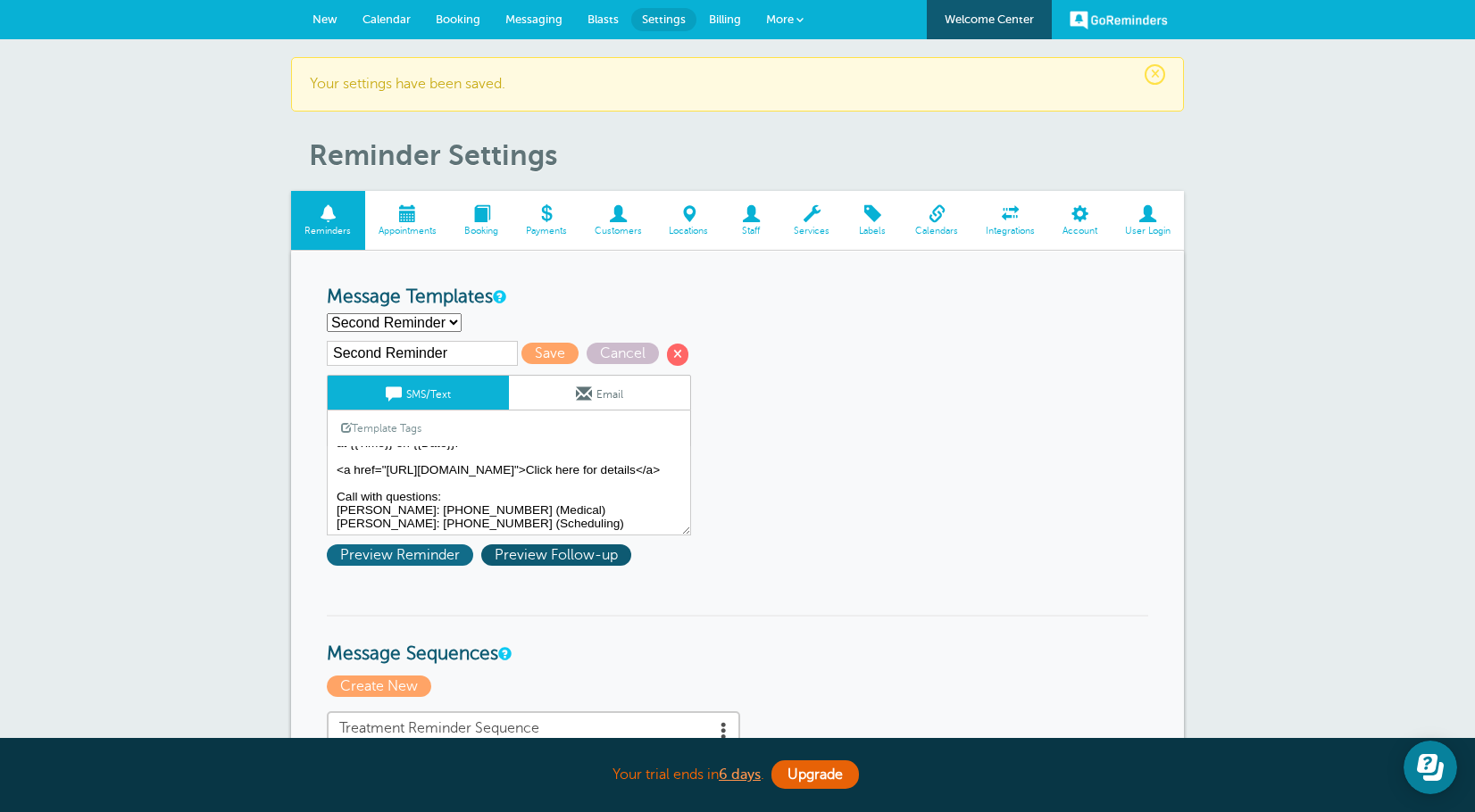
click at [374, 557] on span "Preview Reminder" at bounding box center [400, 555] width 146 height 22
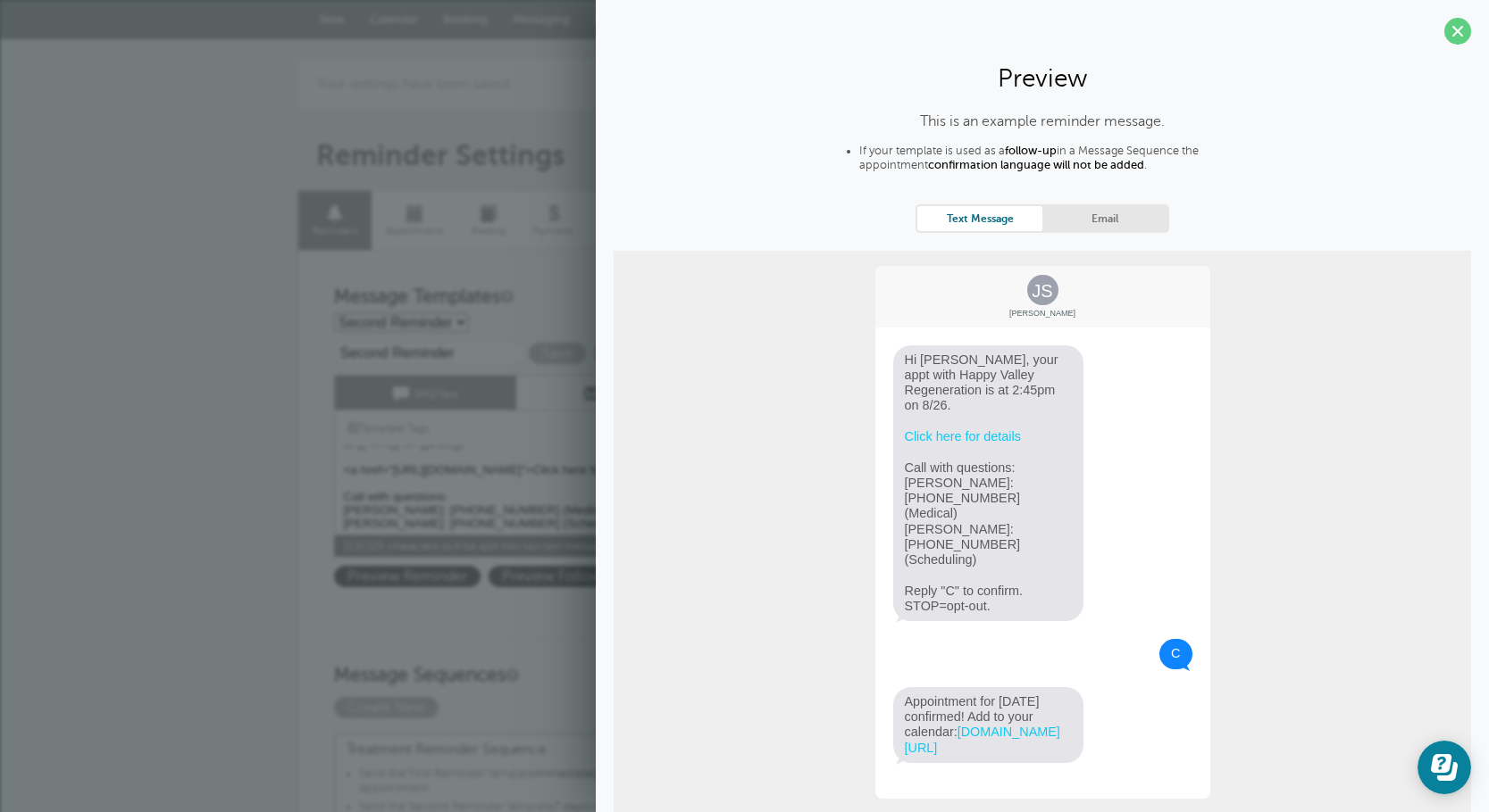
click at [447, 474] on textarea "Hi {{First Name}}, your appointment with Happy Valley Regeneration has been sch…" at bounding box center [515, 491] width 364 height 89
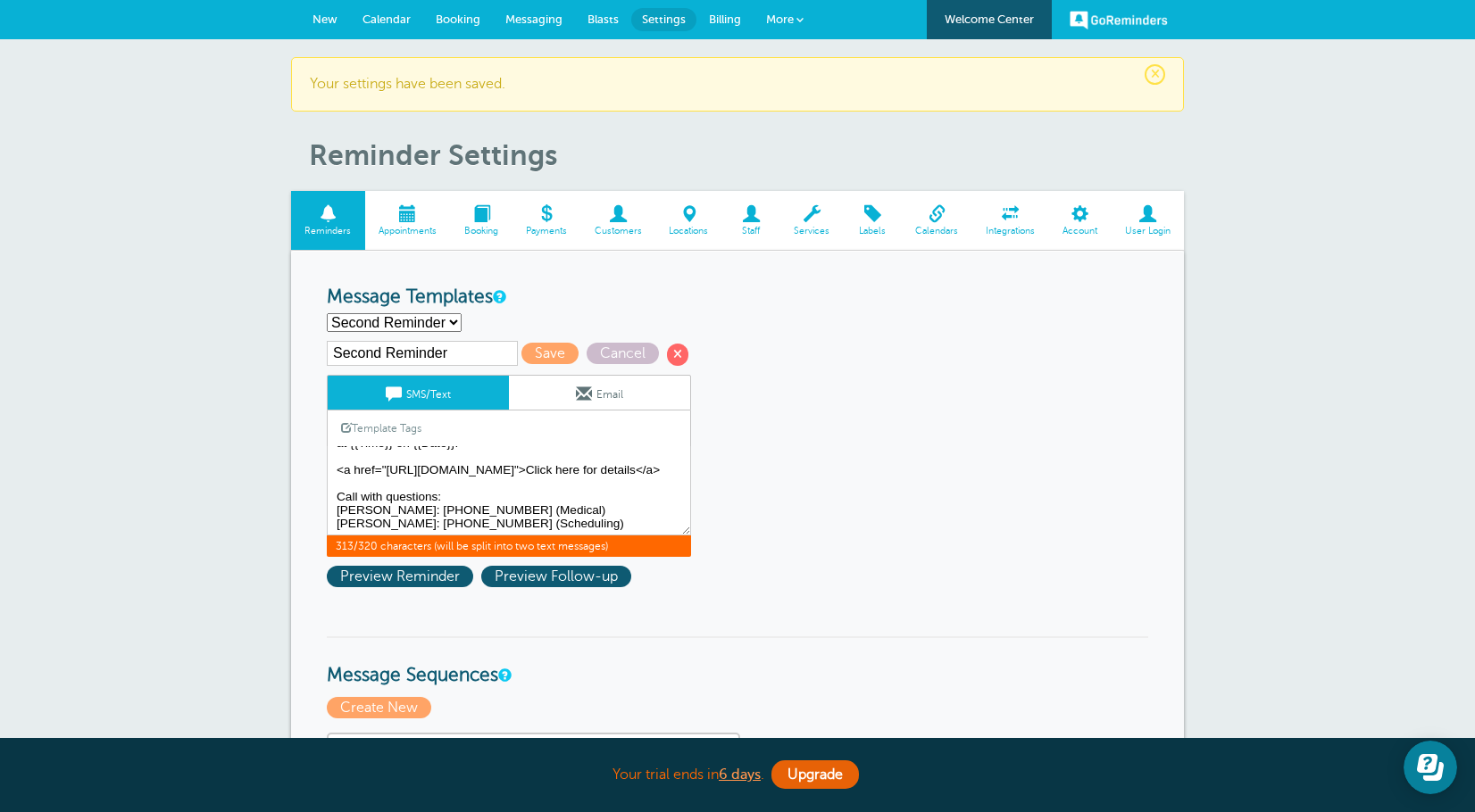
click at [430, 319] on select "First Reminder Second Reminder Third Reminder Create new..." at bounding box center [394, 323] width 135 height 19
select select "159489"
click at [327, 313] on select "First Reminder Second Reminder Third Reminder Create new..." at bounding box center [394, 323] width 135 height 19
type input "First Reminder"
type textarea "Hi {{First Name}}, your appointment with Happy Valley Regeneration has been sch…"
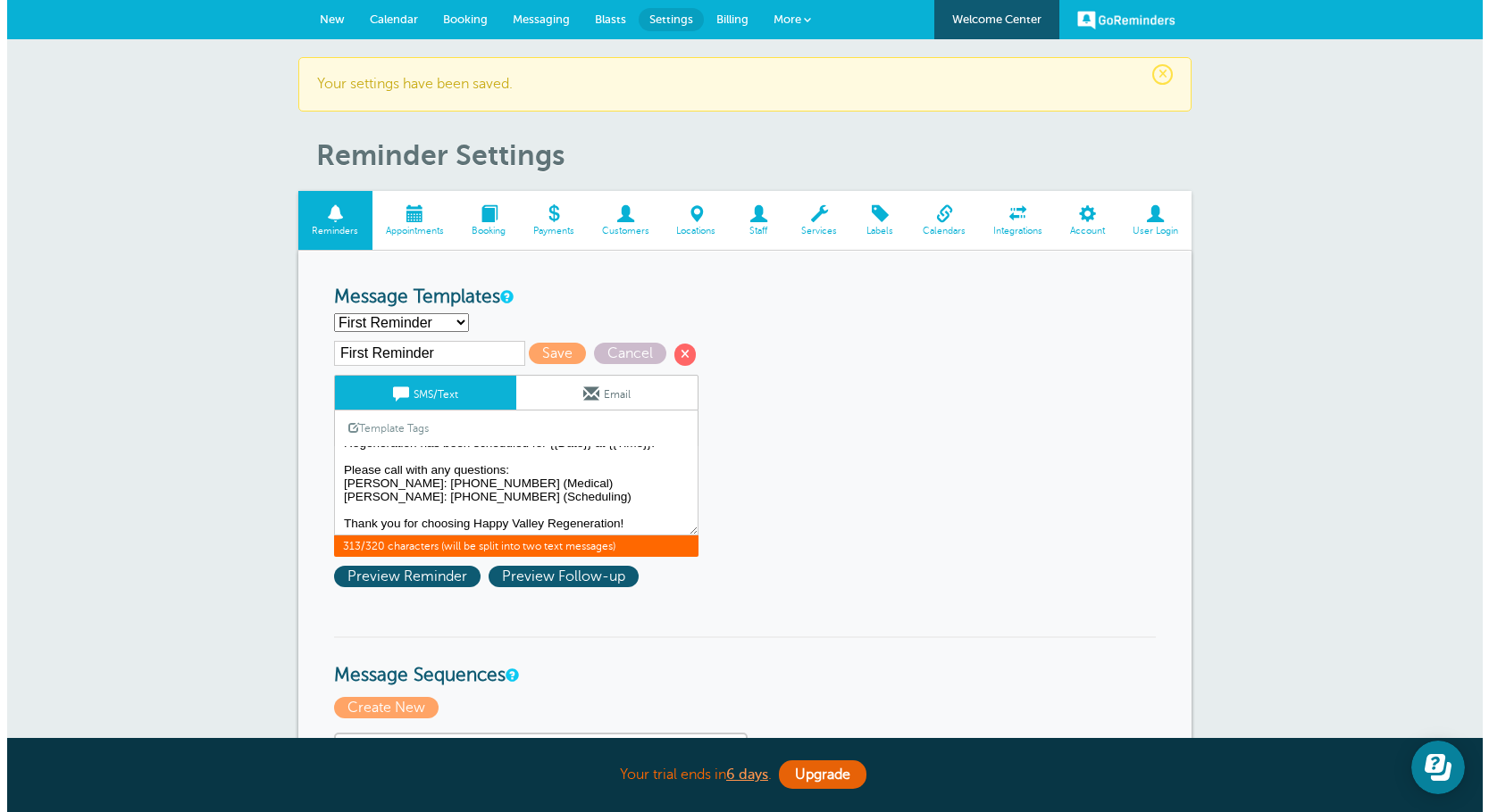
scroll to position [28, 0]
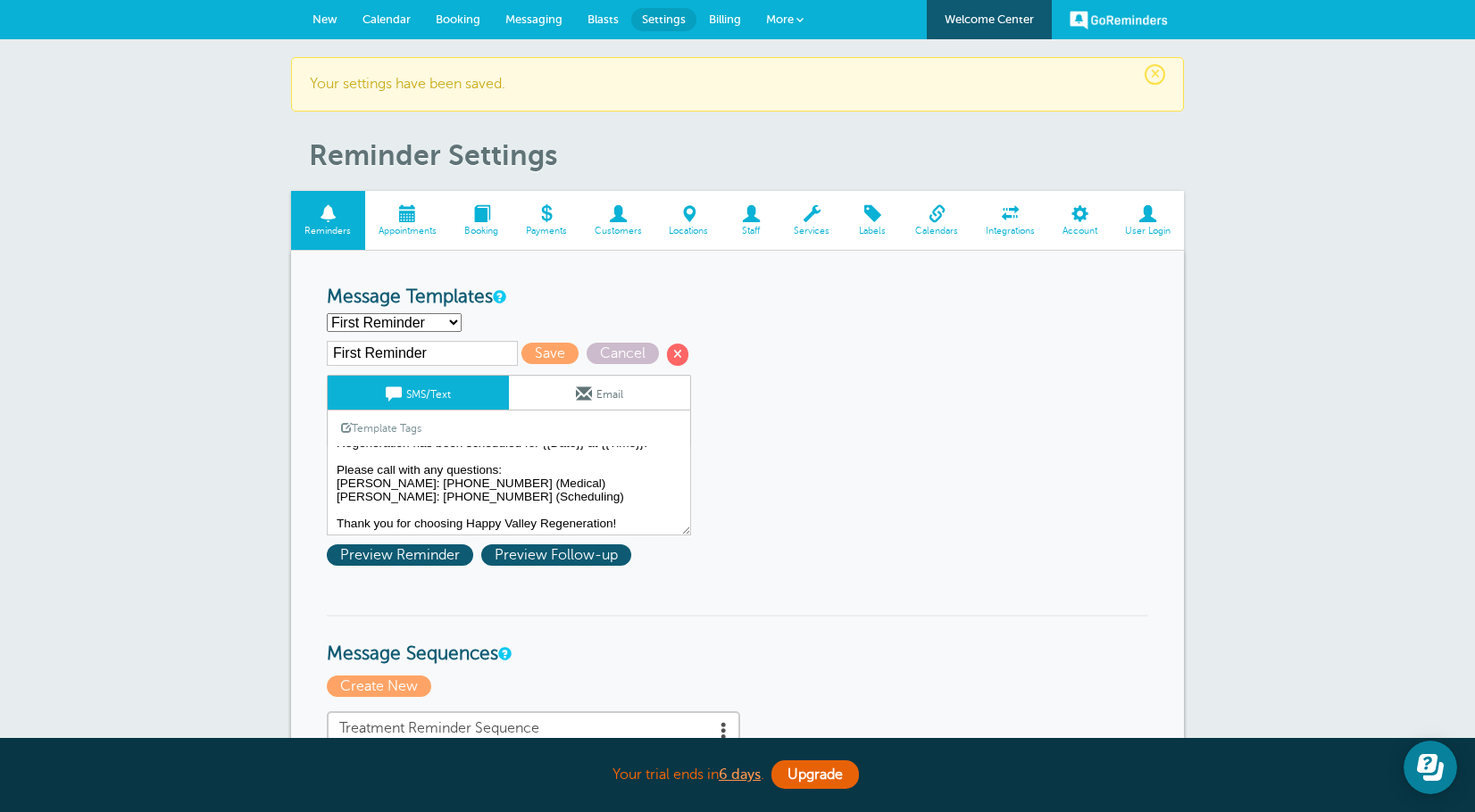
click at [406, 541] on div "First Reminder Save Cancel SMS/Text Email Template Tags Copy SMS Click to add a…" at bounding box center [532, 457] width 410 height 233
click at [407, 547] on span "Preview Reminder" at bounding box center [400, 555] width 146 height 22
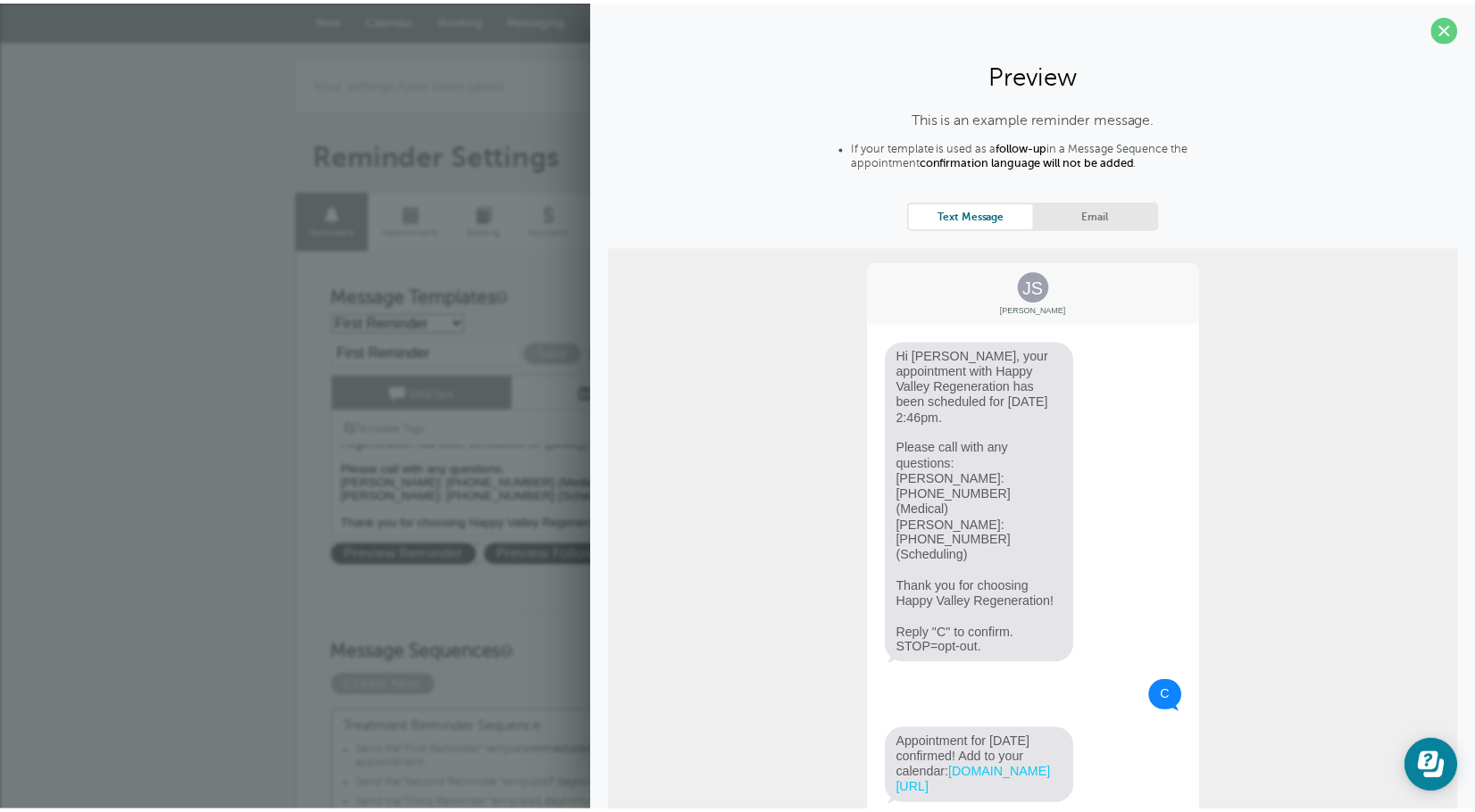
scroll to position [0, 0]
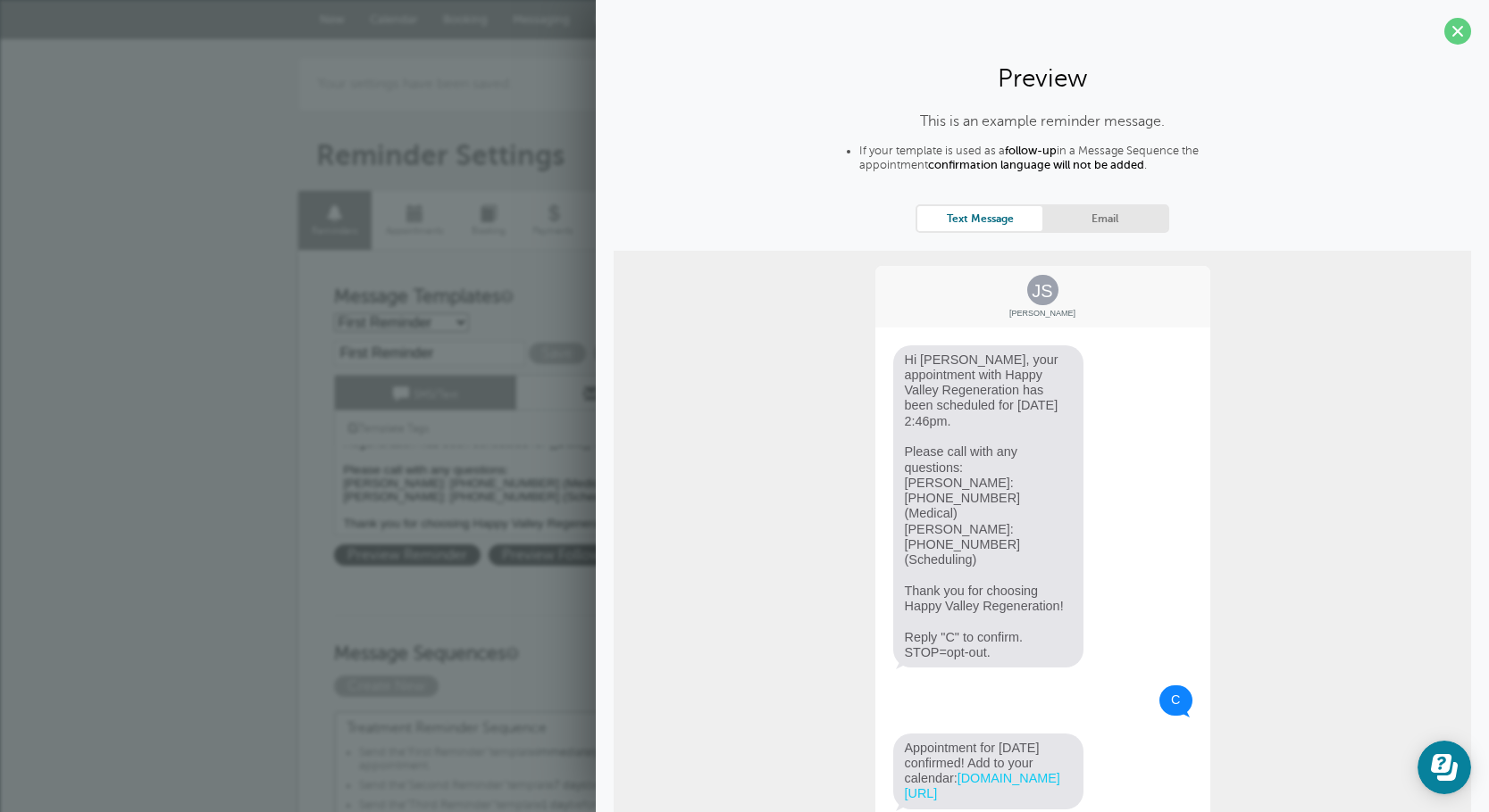
drag, startPoint x: 1442, startPoint y: 38, endPoint x: 1429, endPoint y: 37, distance: 13.0
click at [1444, 39] on span at bounding box center [1458, 31] width 27 height 27
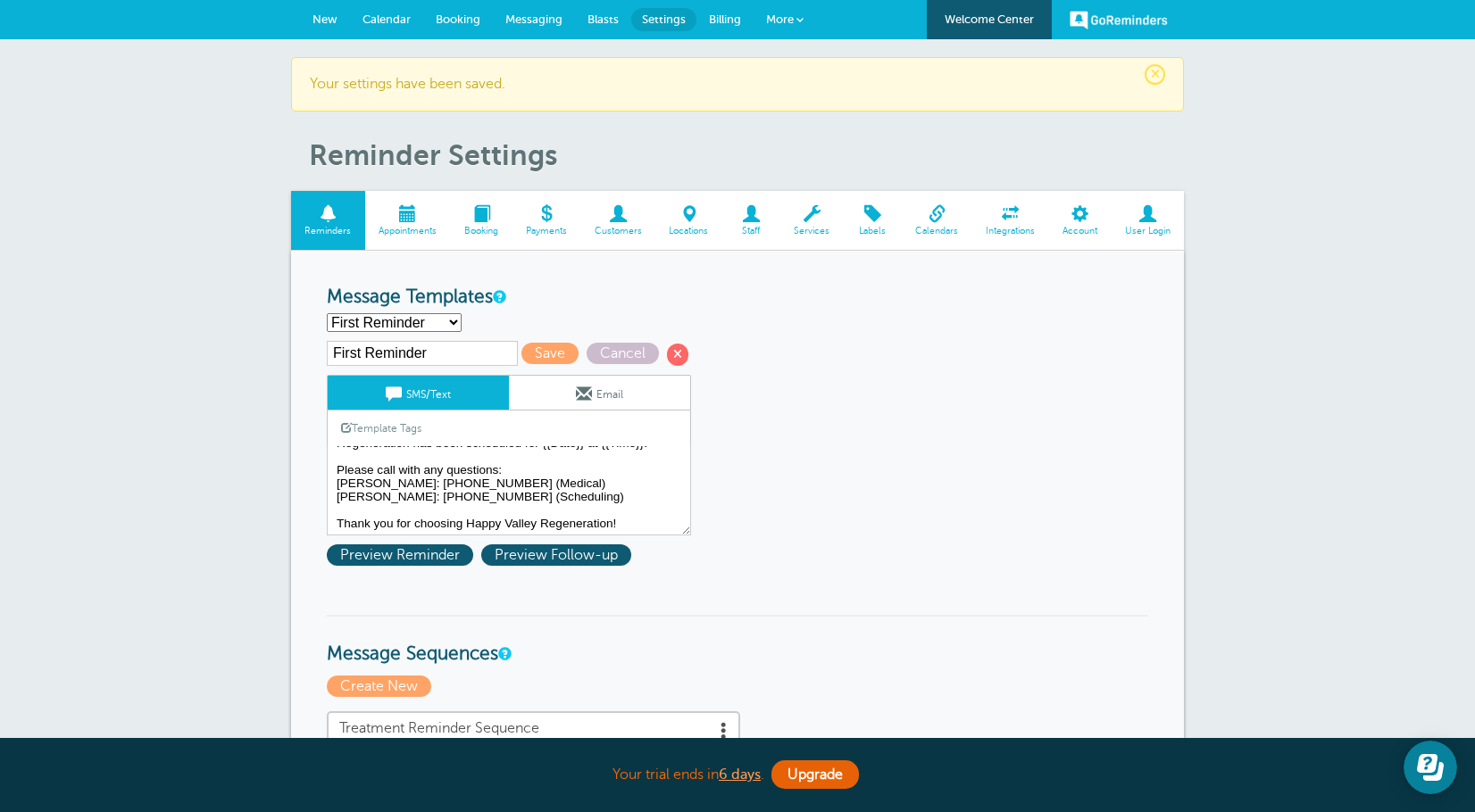
click at [450, 330] on select "First Reminder Second Reminder Third Reminder Create new..." at bounding box center [394, 323] width 135 height 19
select select "159491"
click at [327, 313] on select "First Reminder Second Reminder Third Reminder Create new..." at bounding box center [394, 323] width 135 height 19
type input "Second Reminder"
type textarea "Hi {{First Name}}, your appt with Happy Valley Regeneration is at {{Time}} on {…"
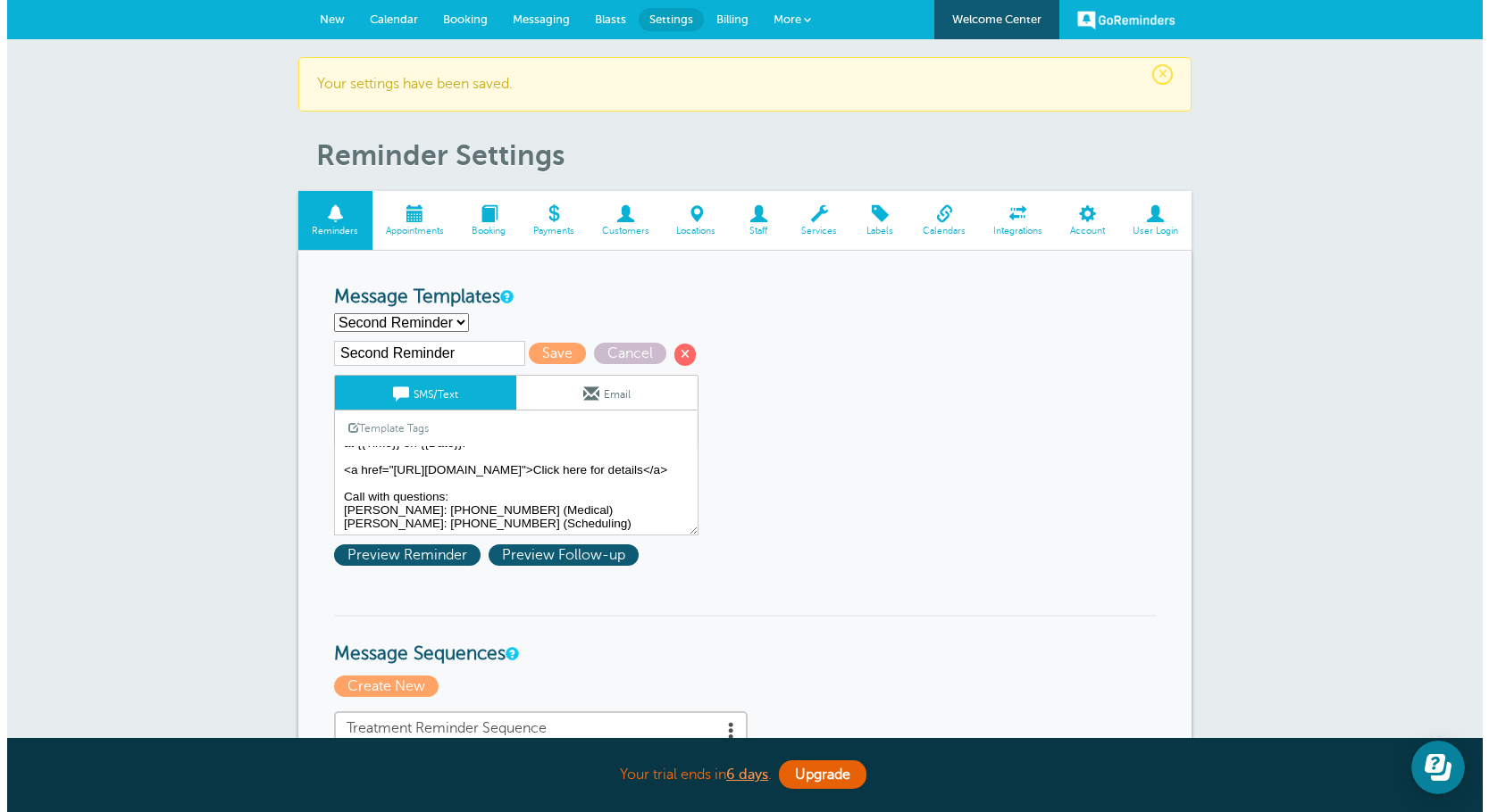
scroll to position [67, 0]
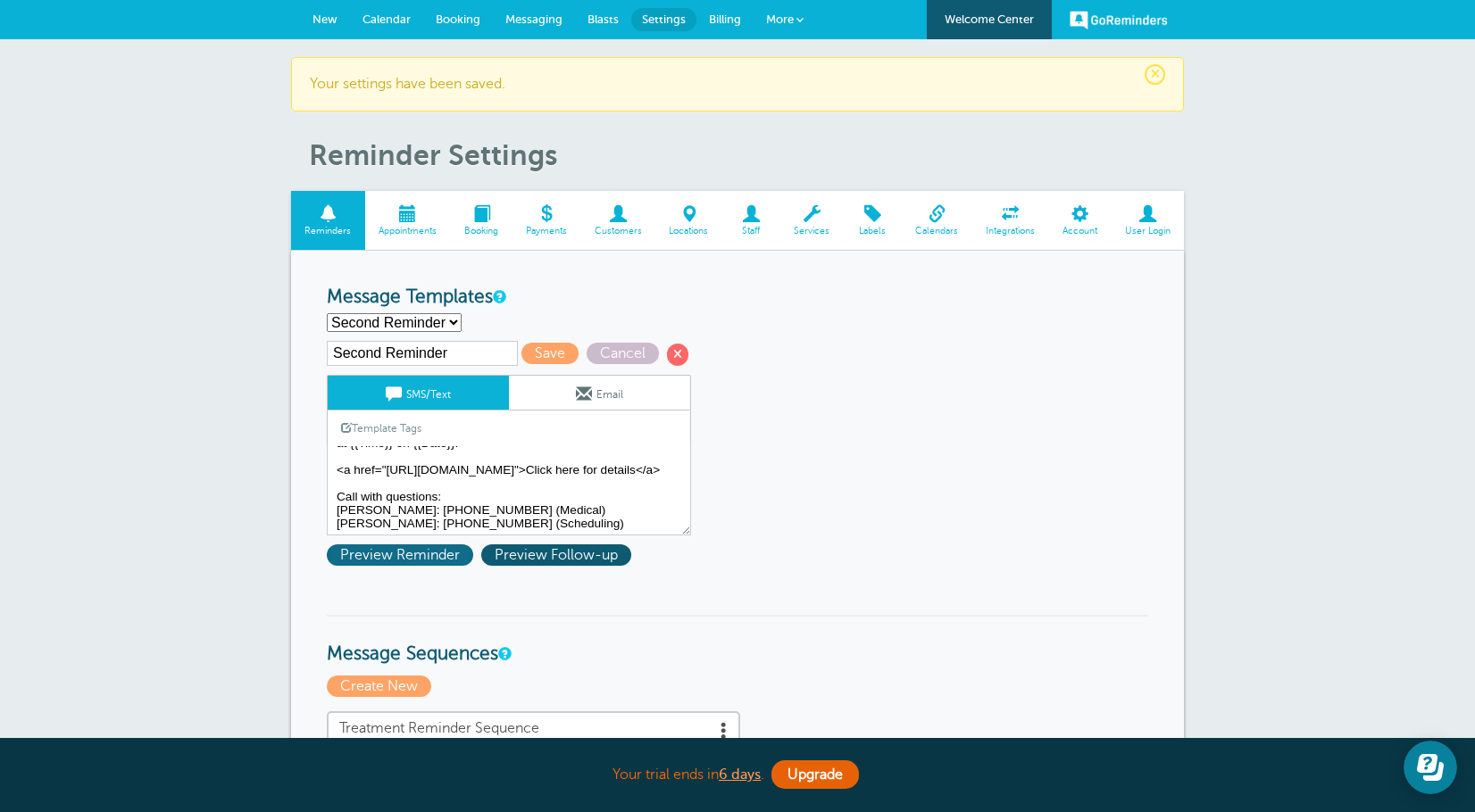
click at [436, 560] on span "Preview Reminder" at bounding box center [400, 555] width 146 height 22
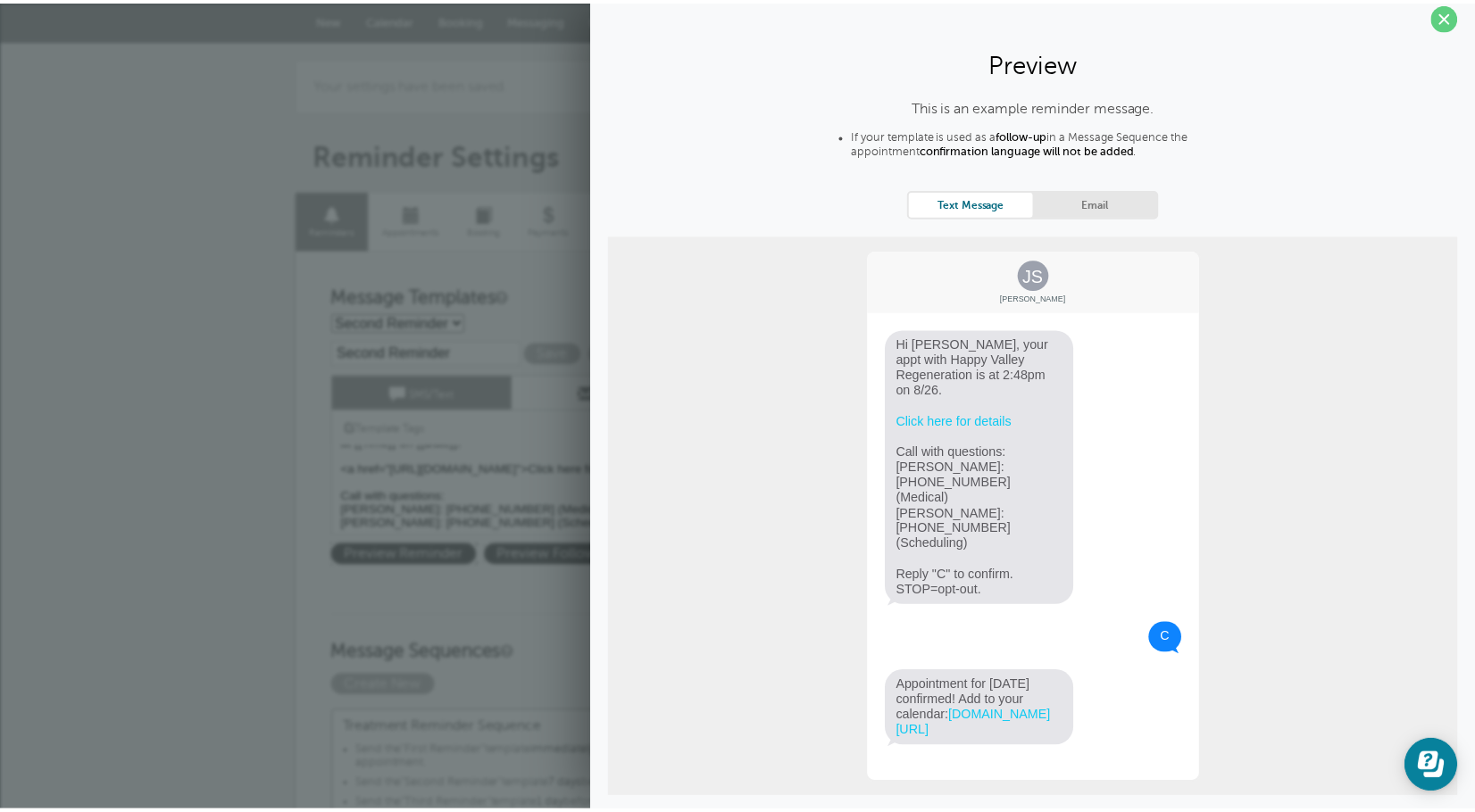
scroll to position [23, 0]
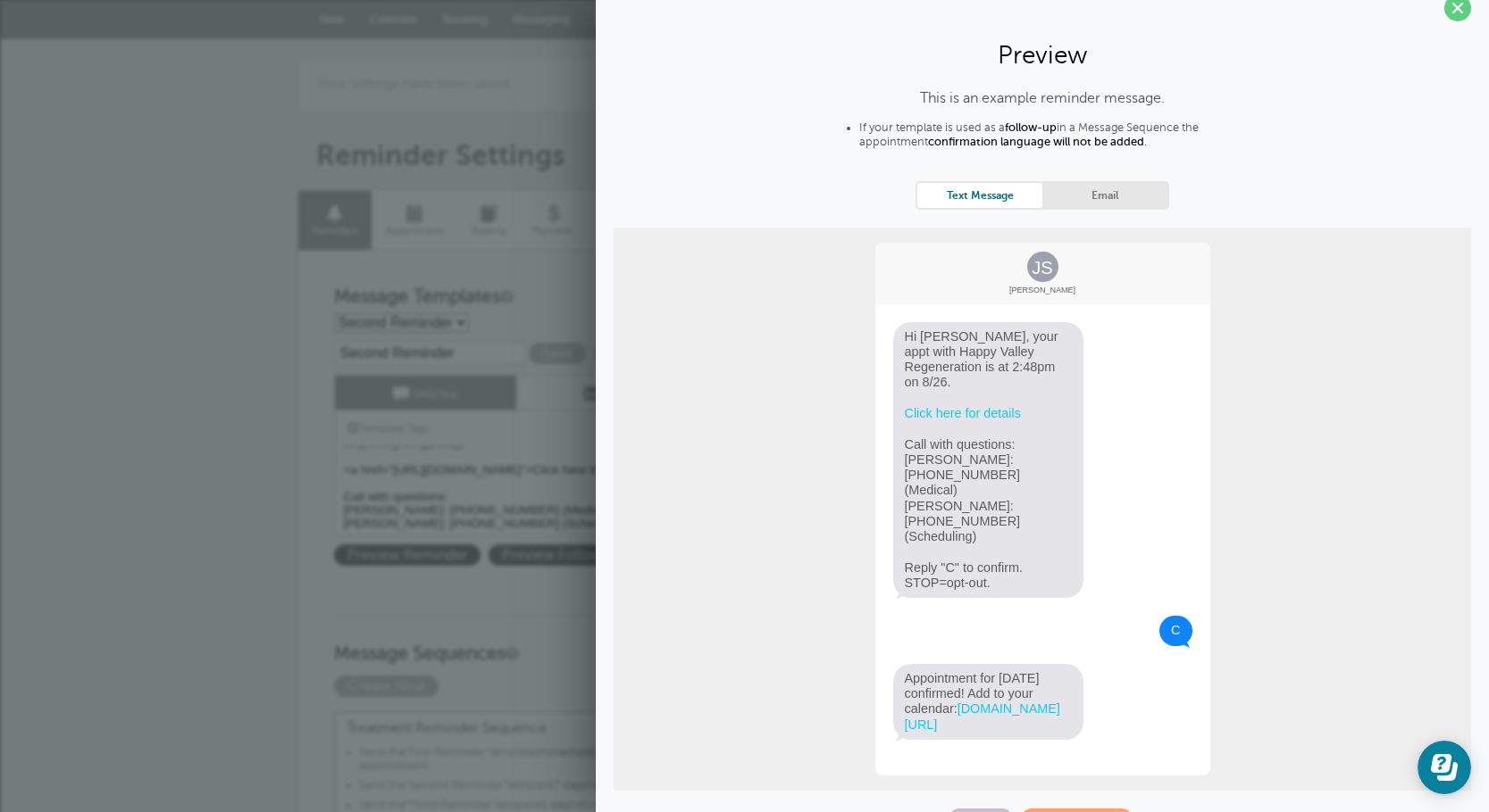
drag, startPoint x: 1440, startPoint y: 15, endPoint x: 1429, endPoint y: 13, distance: 11.2
click at [1444, 15] on span at bounding box center [1458, 8] width 27 height 27
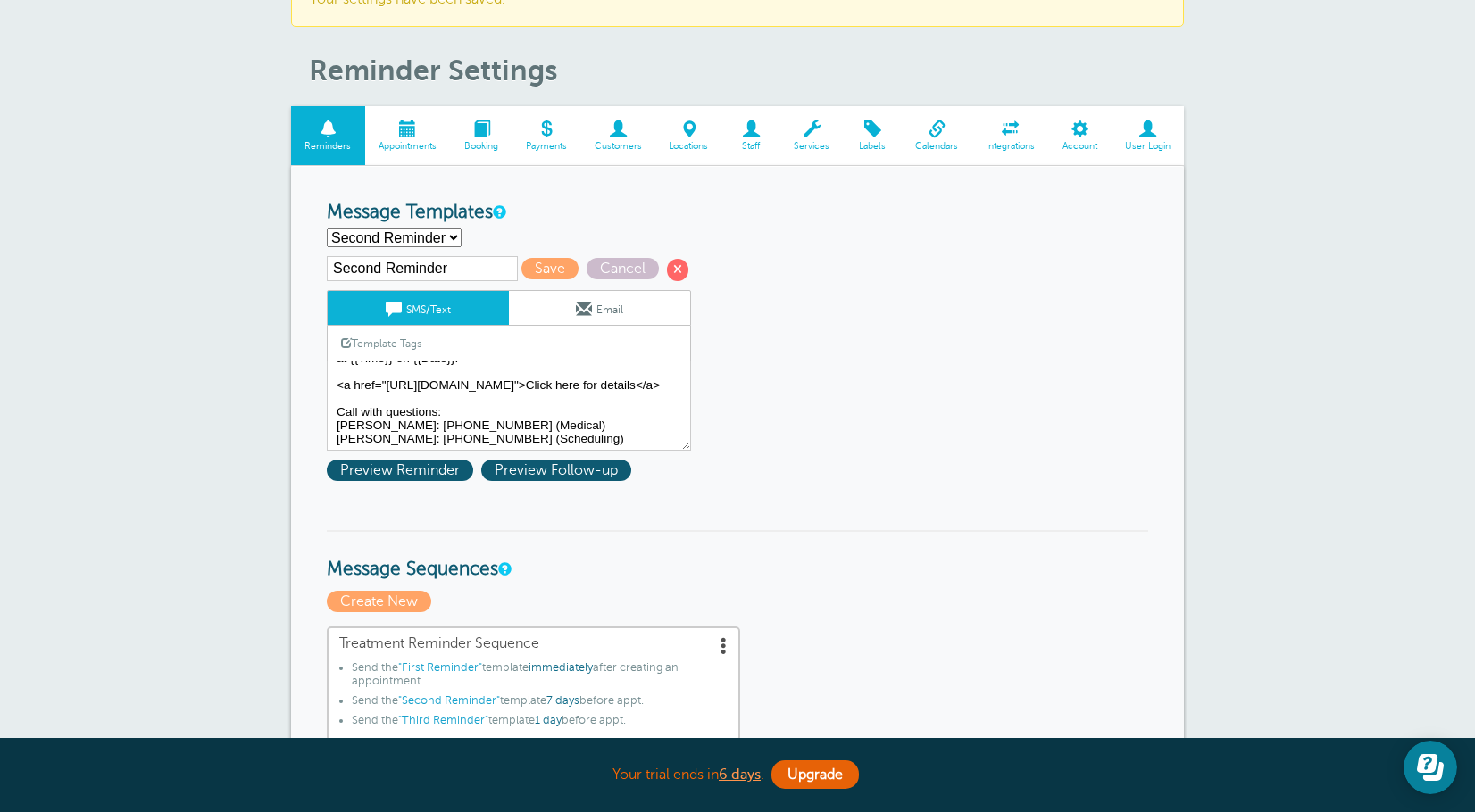
scroll to position [89, 0]
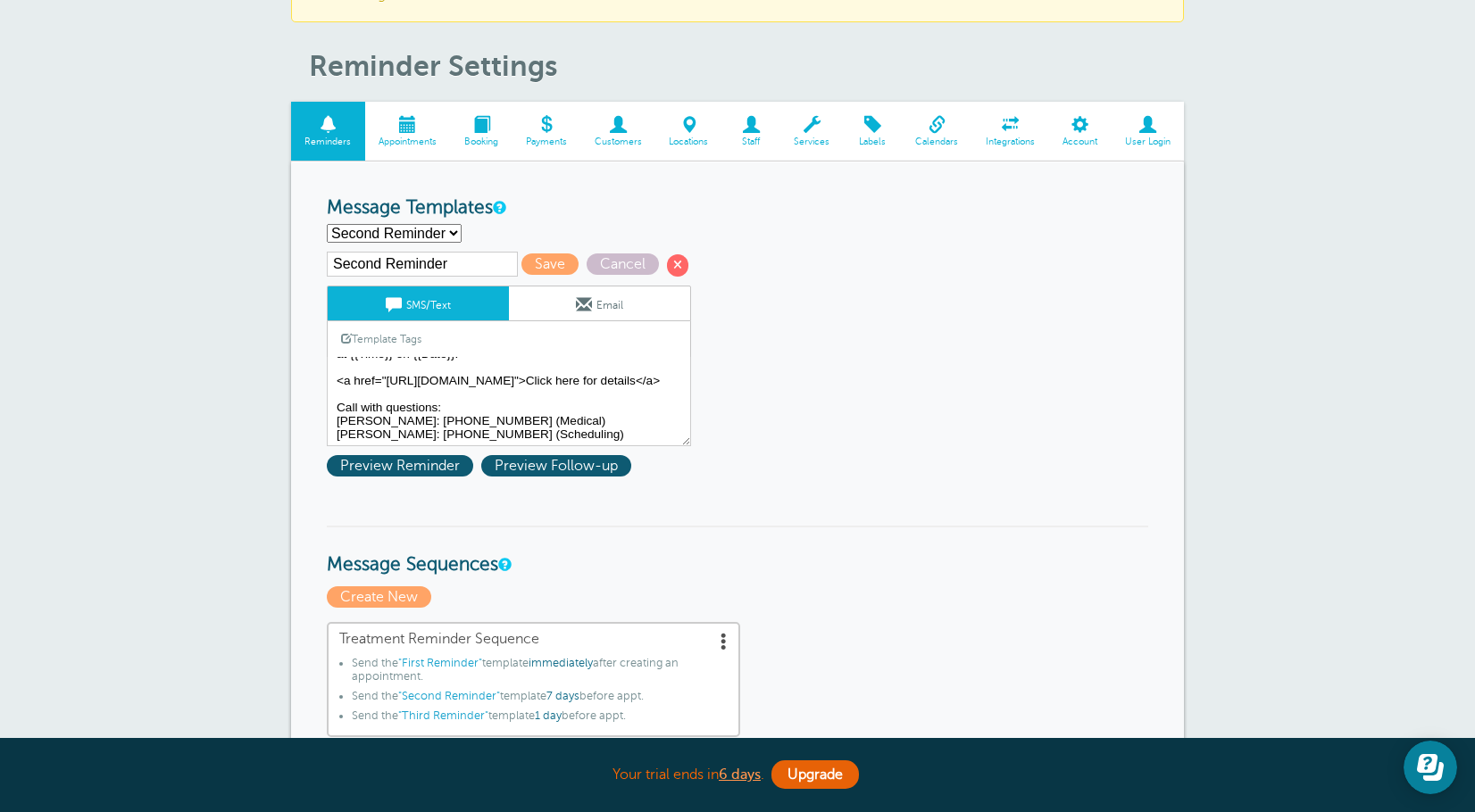
click at [447, 230] on select "First Reminder Second Reminder Third Reminder Create new..." at bounding box center [394, 234] width 135 height 19
select select "159492"
click at [327, 224] on select "First Reminder Second Reminder Third Reminder Create new..." at bounding box center [394, 234] width 135 height 19
type input "Third Reminder"
type textarea "{{First Name}}, your appointment with Happy Valley Regeneration is [DATE] at {{…"
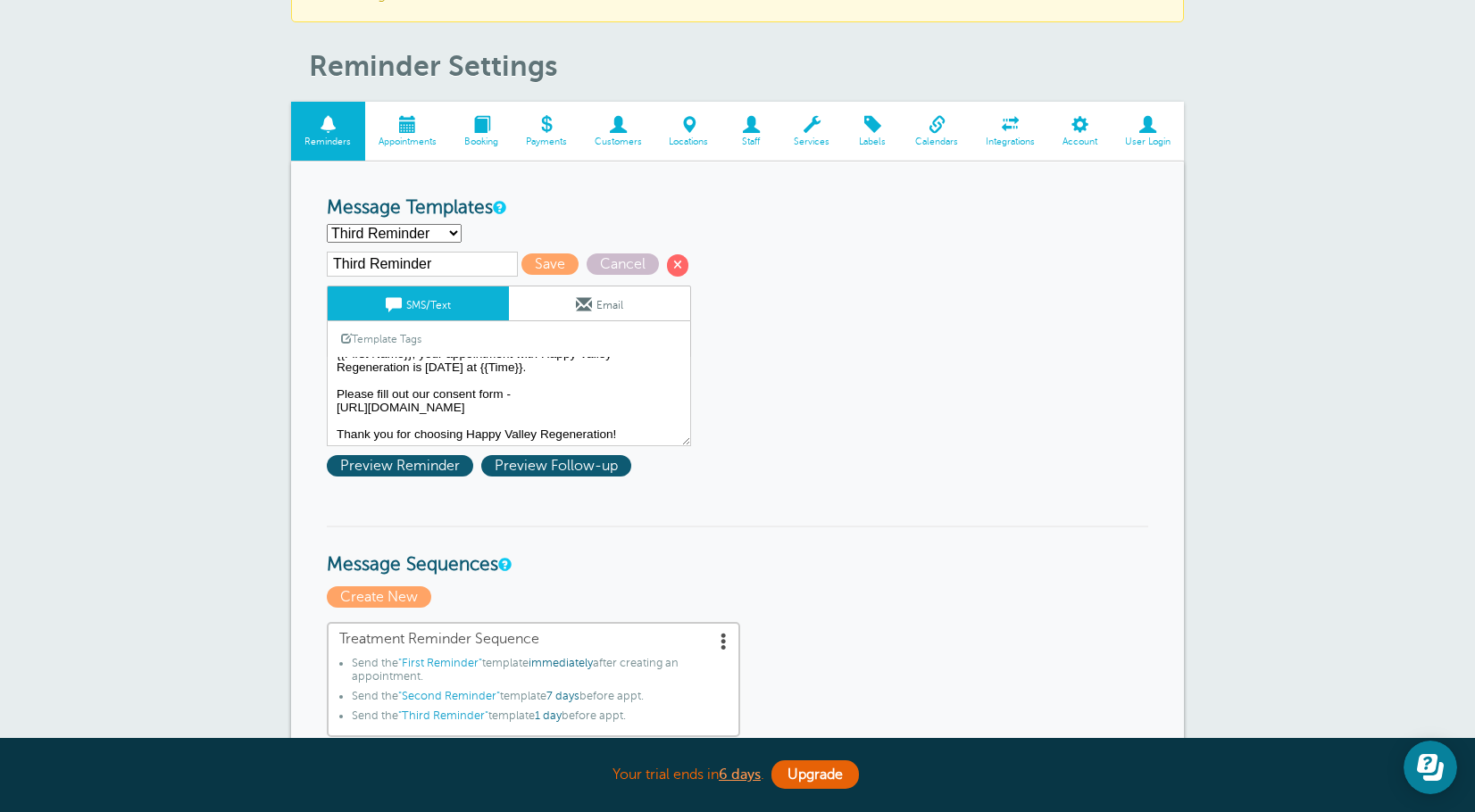
scroll to position [0, 0]
drag, startPoint x: 364, startPoint y: 261, endPoint x: 323, endPoint y: 274, distance: 43.0
click at [491, 369] on textarea "Hi {{First Name}}, your appointment with Happy Valley Regeneration has been sch…" at bounding box center [508, 402] width 364 height 89
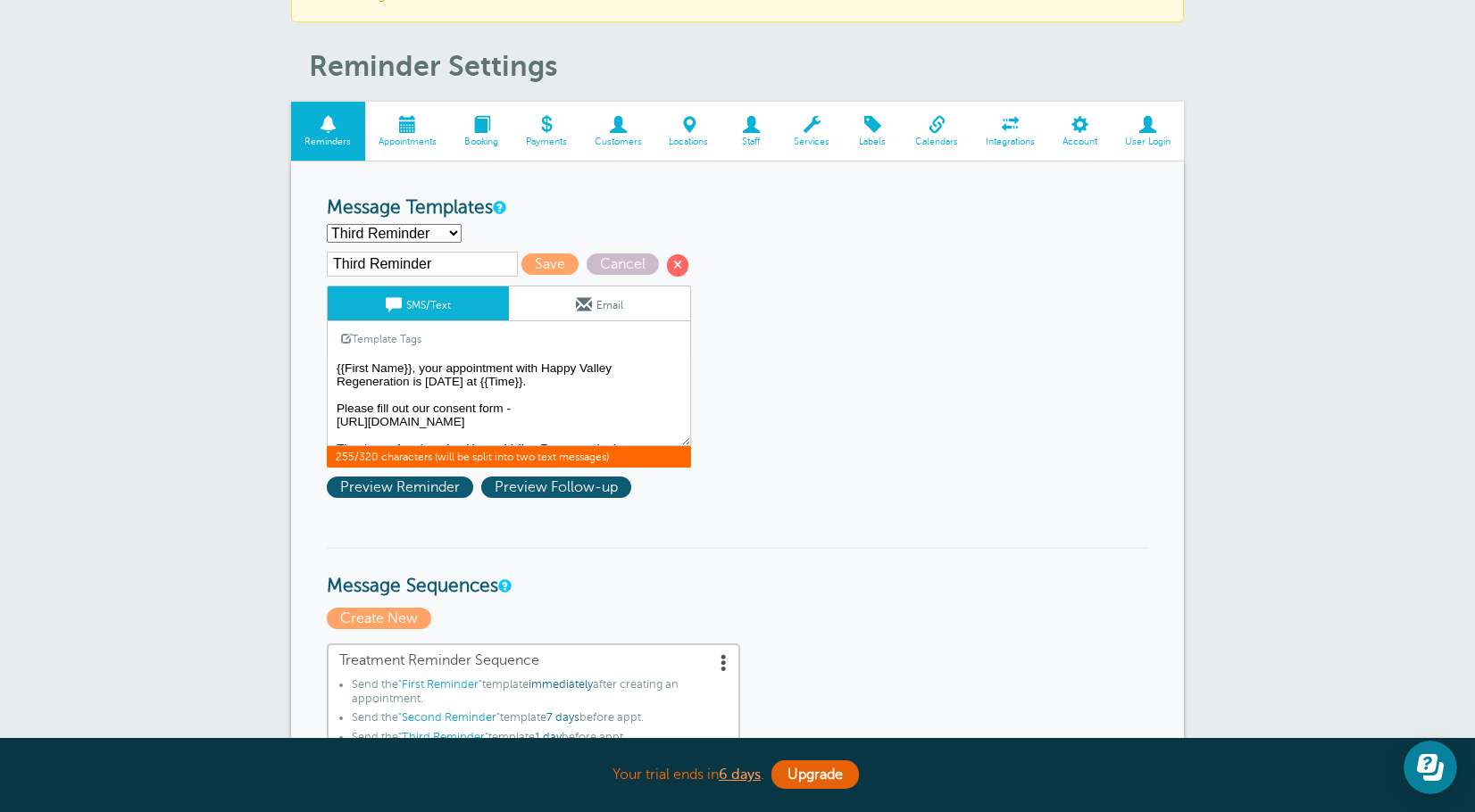
click at [467, 265] on input "Third Reminder" at bounding box center [422, 264] width 191 height 25
type input "Third Reminder (24 hrs)"
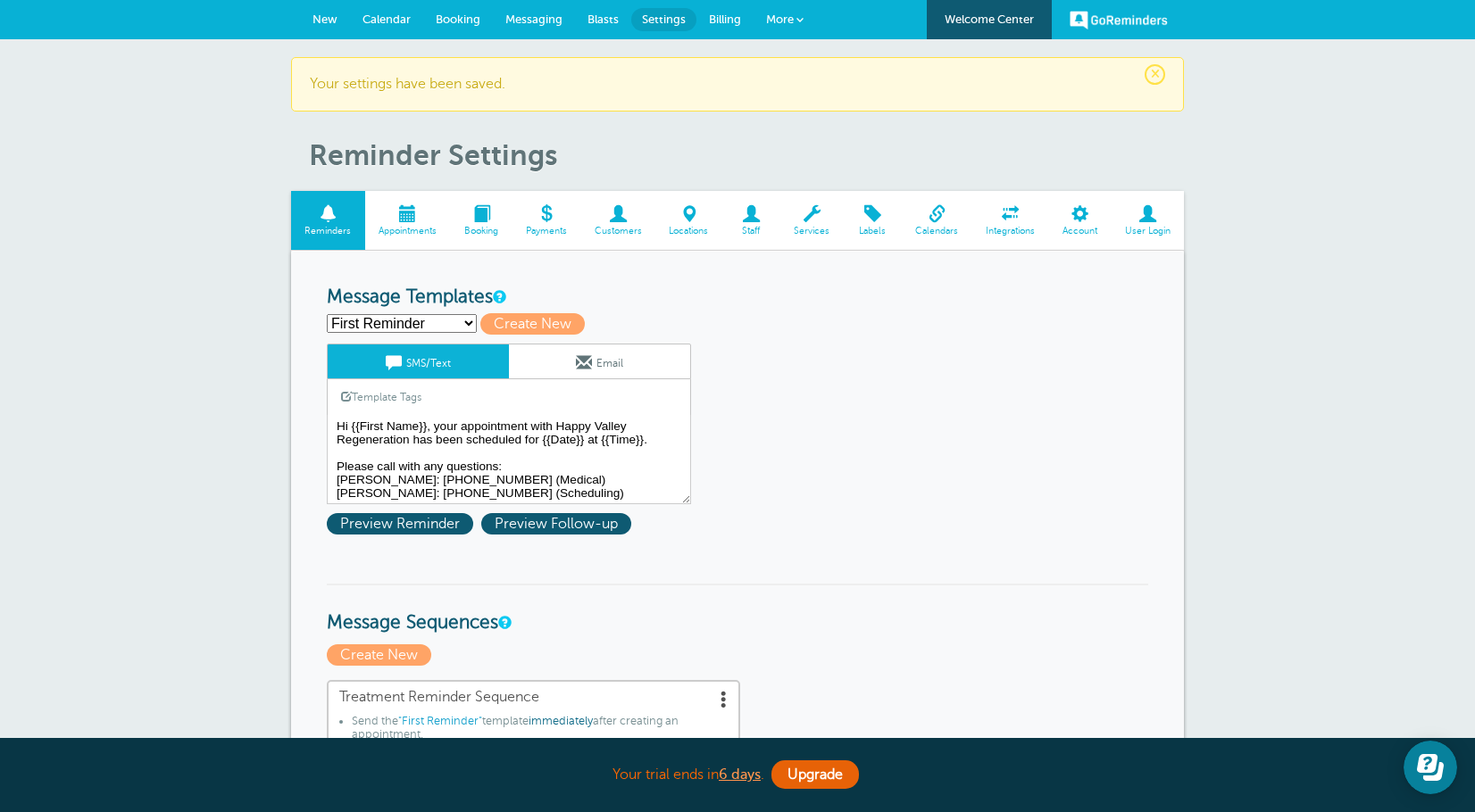
click at [406, 333] on select "First Reminder Second Reminder Third Reminder (24 hrs) Create new..." at bounding box center [402, 324] width 150 height 19
click at [327, 314] on select "First Reminder Second Reminder Third Reminder (24 hrs) Create new..." at bounding box center [402, 324] width 150 height 19
click at [435, 327] on select "First Reminder Second Reminder Third Reminder (24 hrs) Create new..." at bounding box center [402, 324] width 150 height 19
click at [327, 314] on select "First Reminder Second Reminder Third Reminder (24 hrs) Create new..." at bounding box center [402, 324] width 150 height 19
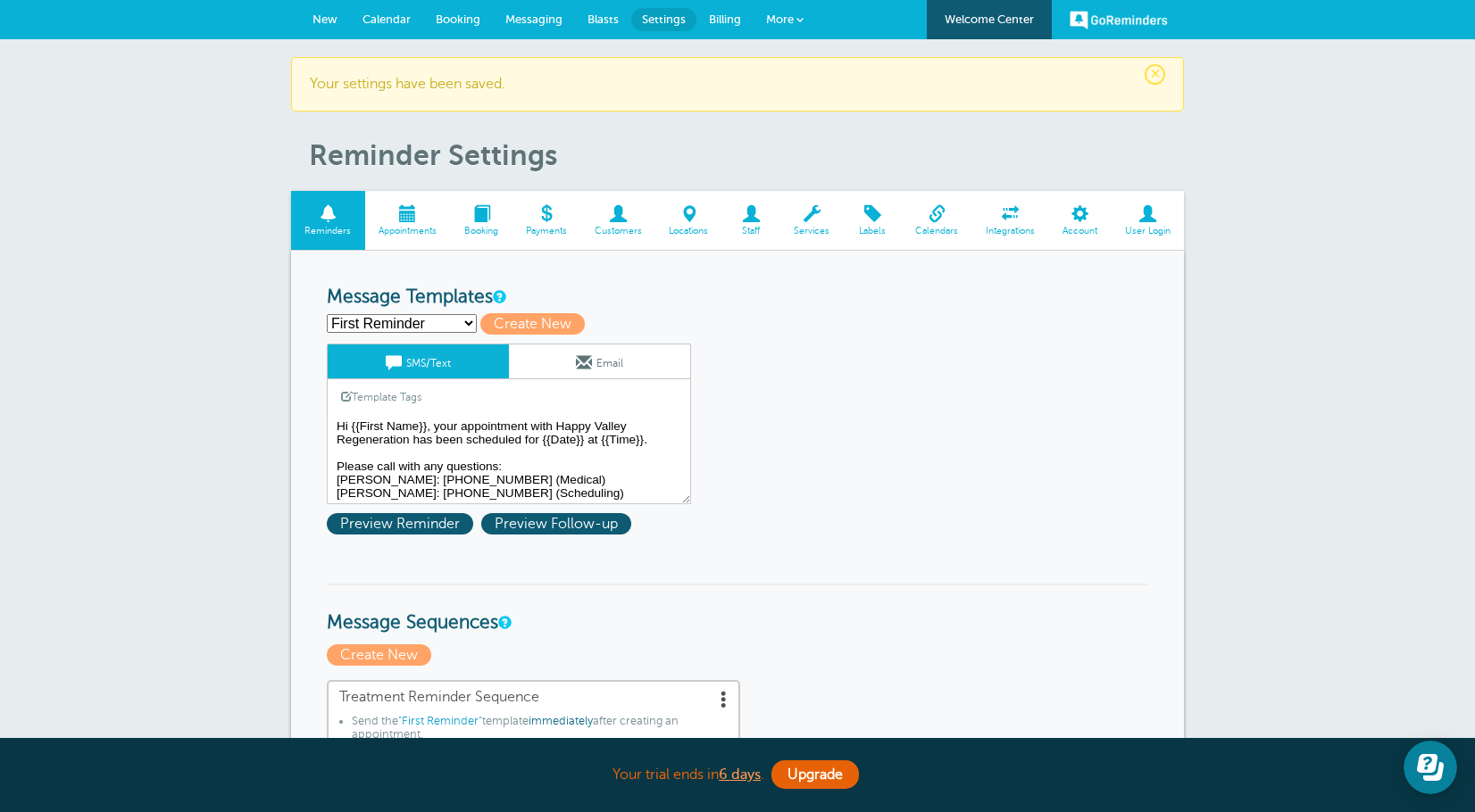
click at [436, 326] on select "First Reminder Second Reminder Third Reminder (24 hrs) Create new..." at bounding box center [402, 324] width 150 height 19
select select "159492"
click at [327, 314] on select "First Reminder Second Reminder Third Reminder (24 hrs) Create new..." at bounding box center [402, 324] width 150 height 19
type input "Third Reminder (24 hrs)"
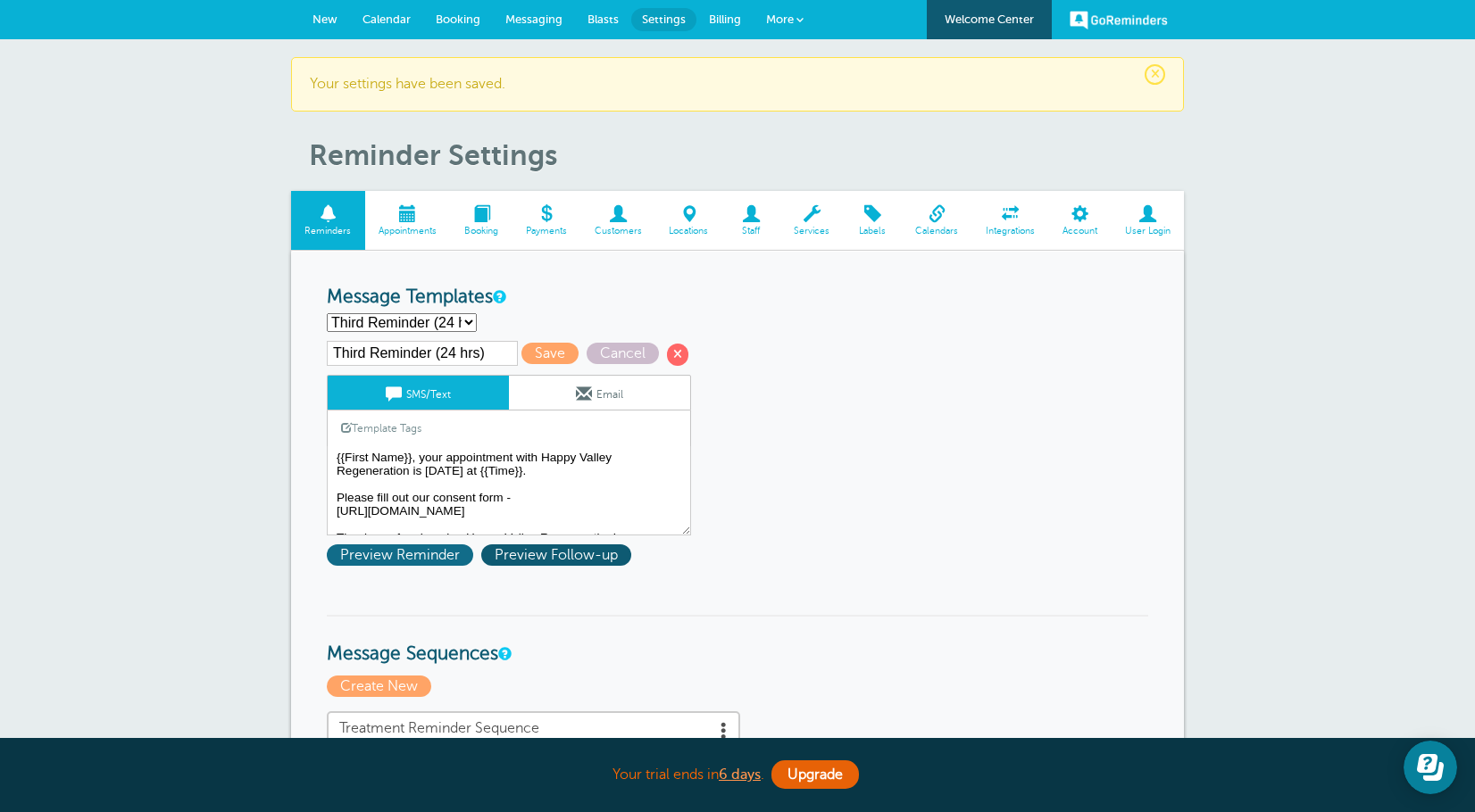
click at [451, 556] on span "Preview Reminder" at bounding box center [400, 555] width 146 height 22
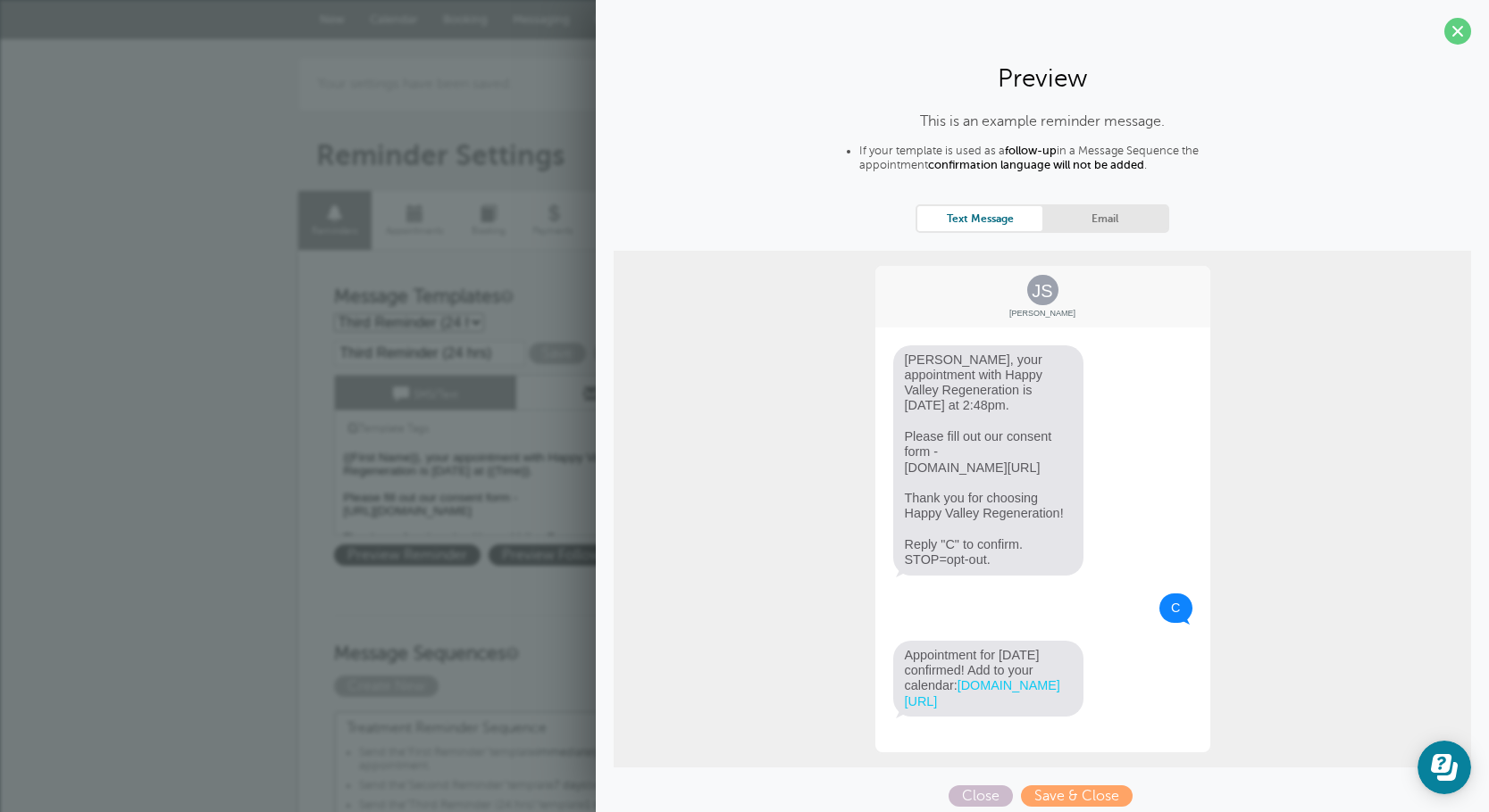
click at [544, 498] on textarea "Hi {{First Name}}, your appointment with Happy Valley Regeneration has been sch…" at bounding box center [515, 491] width 364 height 89
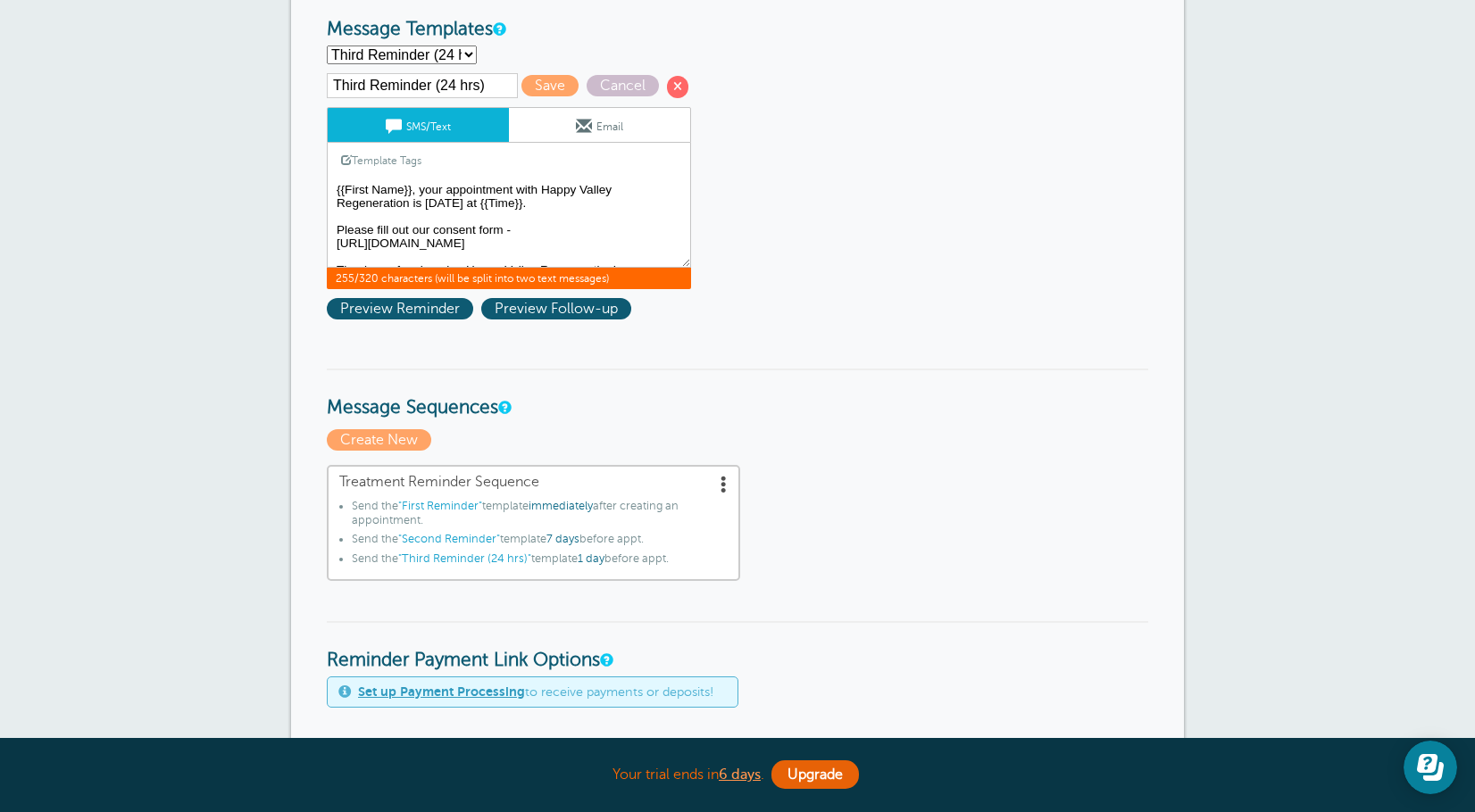
drag, startPoint x: 585, startPoint y: 244, endPoint x: 332, endPoint y: 195, distance: 257.7
click at [332, 195] on textarea "Hi {{First Name}}, your appointment with Happy Valley Regeneration has been sch…" at bounding box center [508, 223] width 364 height 89
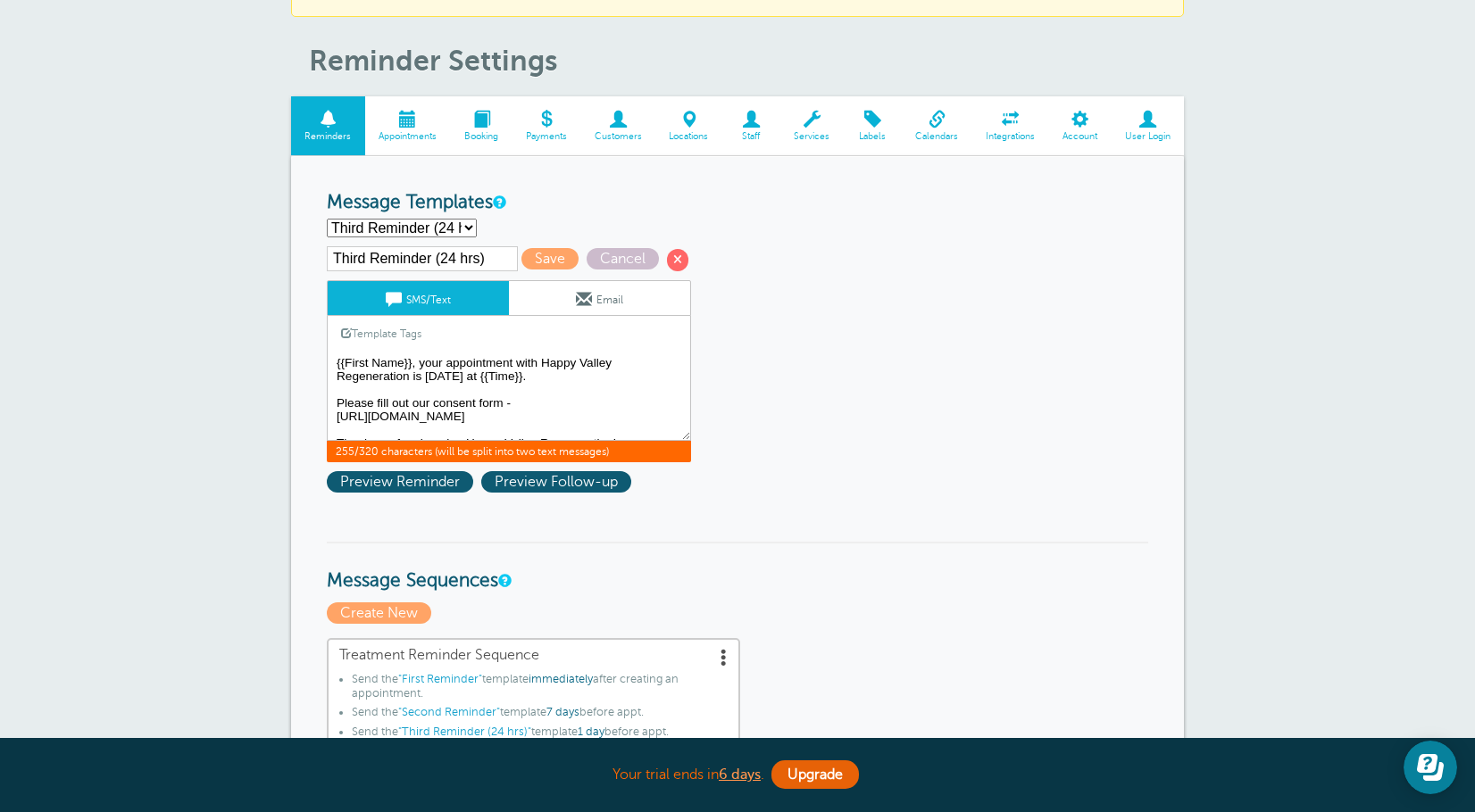
scroll to position [89, 0]
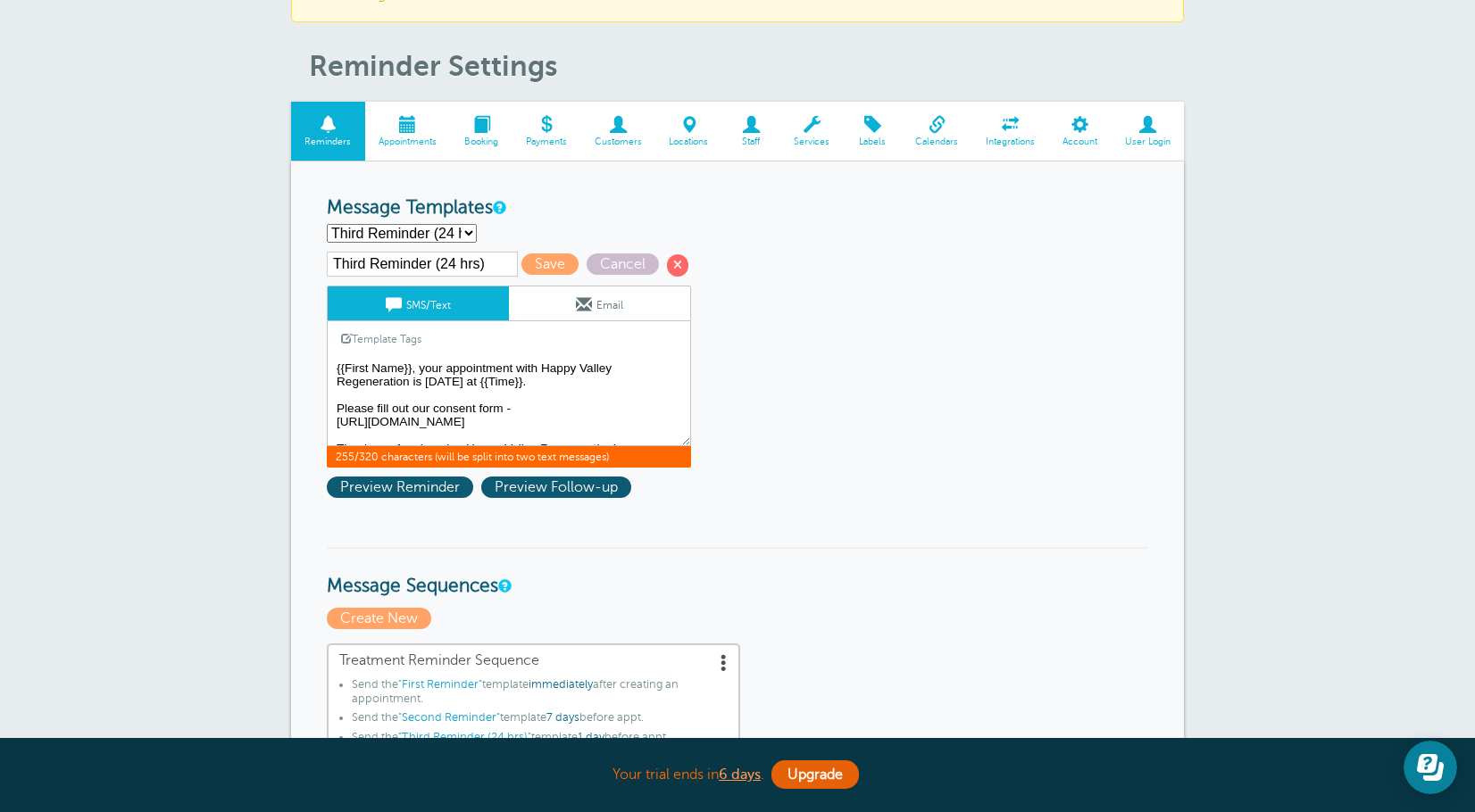
click at [539, 396] on textarea "Hi {{First Name}}, your appointment with Happy Valley Regeneration has been sch…" at bounding box center [508, 402] width 364 height 89
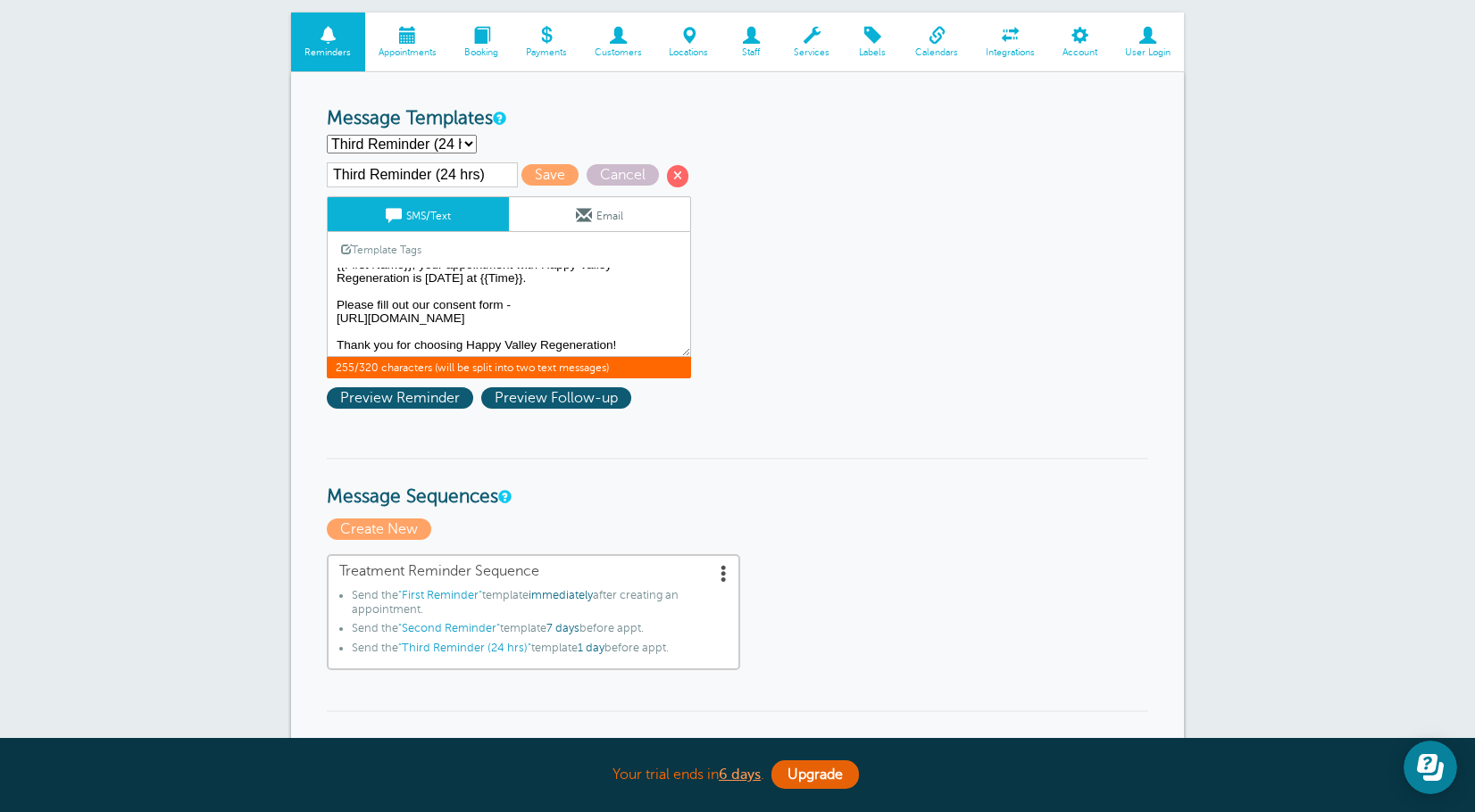
scroll to position [0, 0]
drag, startPoint x: 627, startPoint y: 345, endPoint x: 321, endPoint y: 259, distance: 317.9
paste textarea "Please fill out our <a href="[URL][DOMAIN_NAME]">consent form</a>"
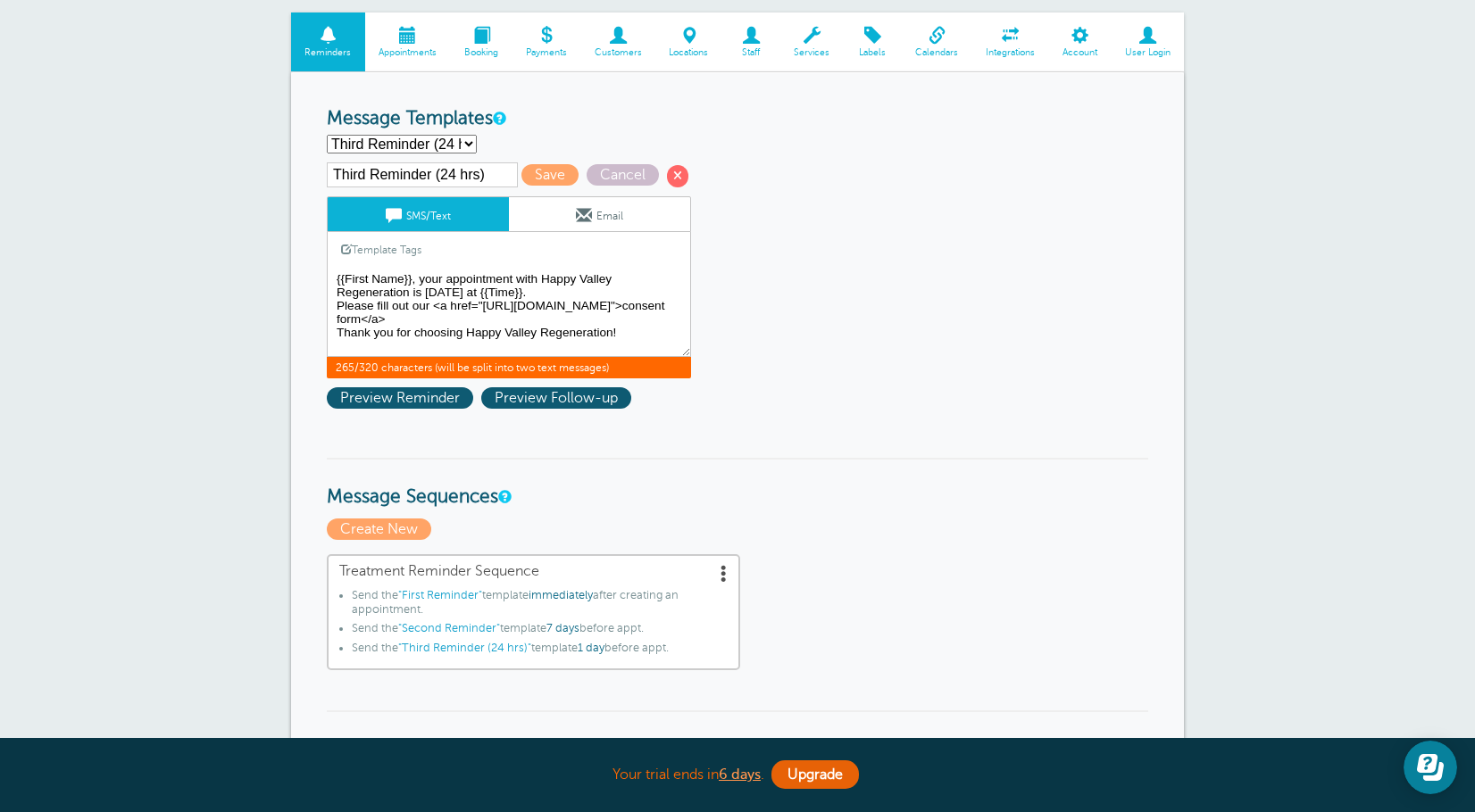
click at [536, 302] on textarea "Hi {{First Name}}, your appointment with Happy Valley Regeneration has been sch…" at bounding box center [508, 312] width 364 height 89
click at [550, 295] on textarea "Hi {{First Name}}, your appointment with Happy Valley Regeneration has been sch…" at bounding box center [508, 312] width 364 height 89
click at [656, 335] on textarea "Hi {{First Name}}, your appointment with Happy Valley Regeneration has been sch…" at bounding box center [508, 312] width 364 height 89
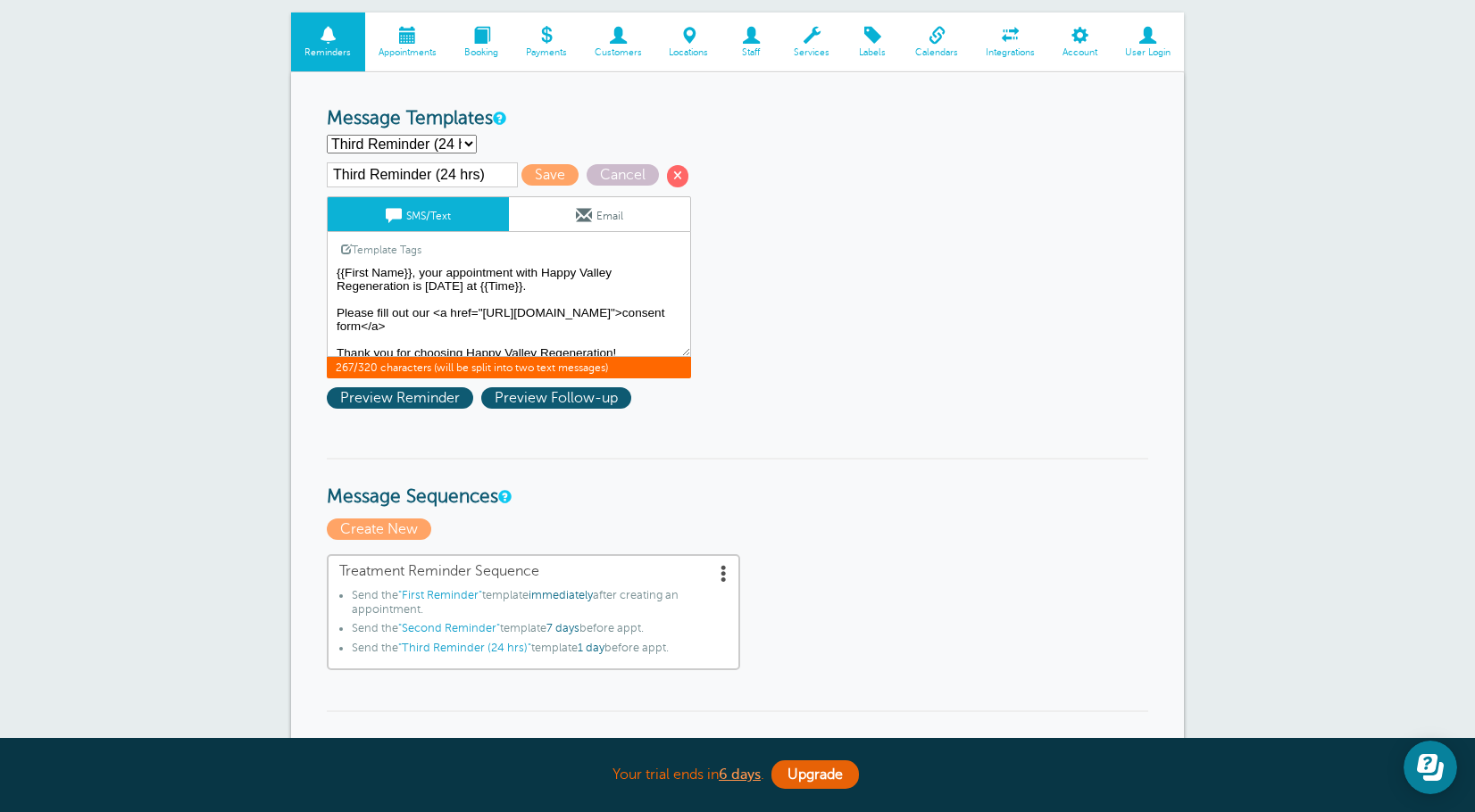
scroll to position [0, 0]
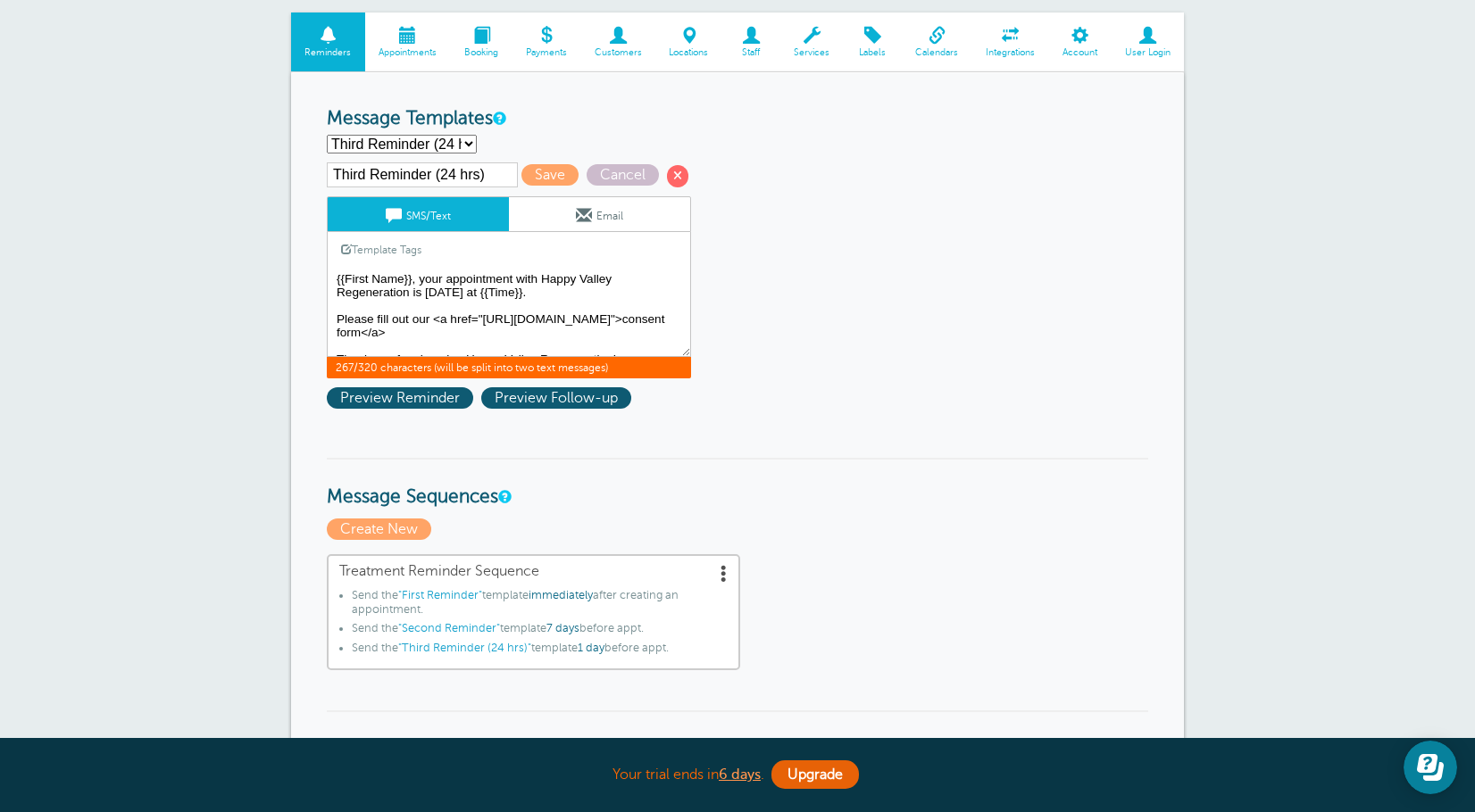
type textarea "{{First Name}}, your appointment with Happy Valley Regeneration is [DATE] at {{…"
click at [623, 177] on span "Cancel" at bounding box center [622, 175] width 72 height 22
select select "159489"
type textarea "Hi {{First Name}}, your appointment with Happy Valley Regeneration has been sch…"
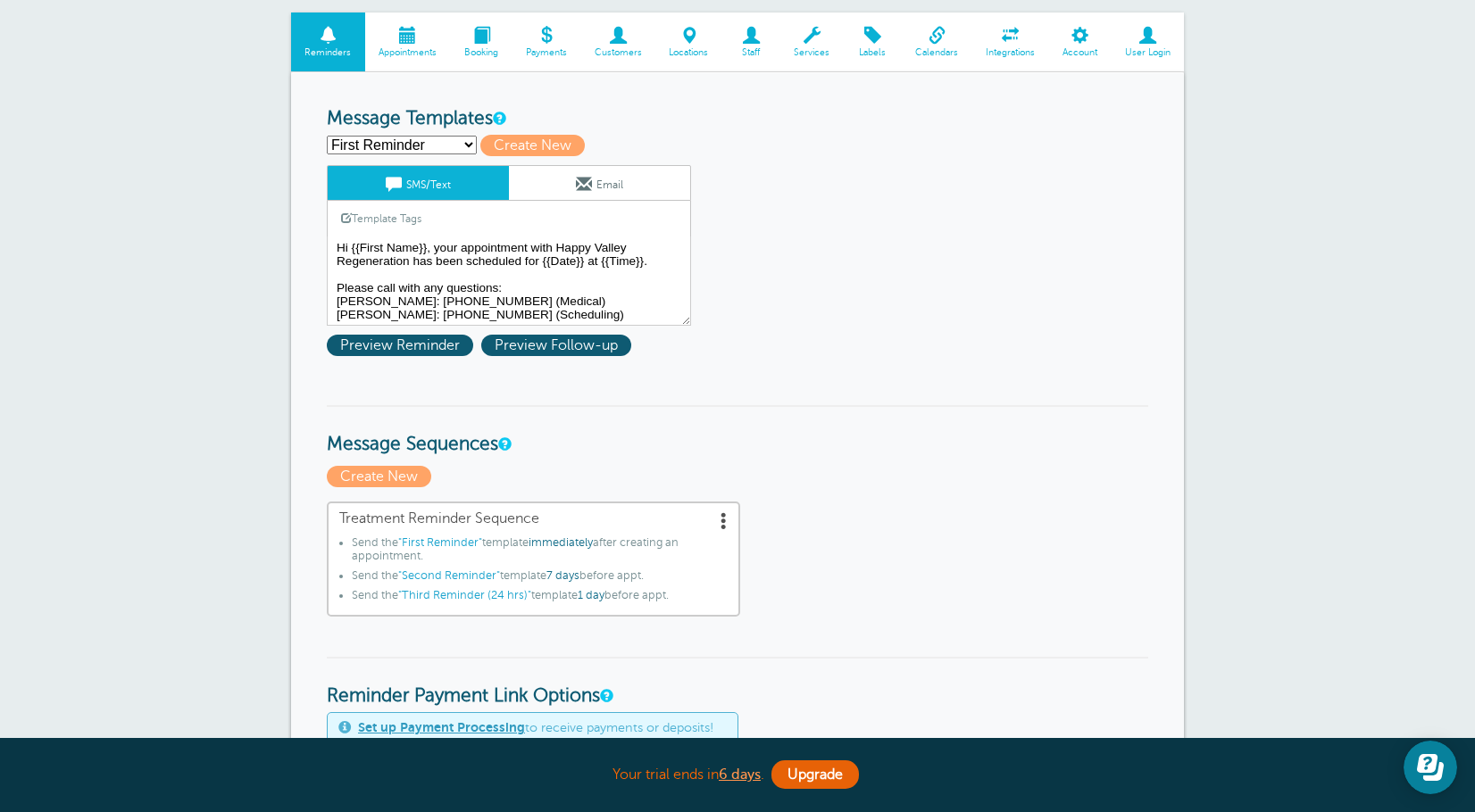
drag, startPoint x: 415, startPoint y: 143, endPoint x: 423, endPoint y: 153, distance: 12.8
click at [415, 143] on select "First Reminder Second Reminder Third Reminder (24 hrs) Create new..." at bounding box center [402, 145] width 150 height 19
select select "159492"
click at [327, 136] on select "First Reminder Second Reminder Third Reminder (24 hrs) Create new..." at bounding box center [402, 145] width 150 height 19
type input "Third Reminder (24 hrs)"
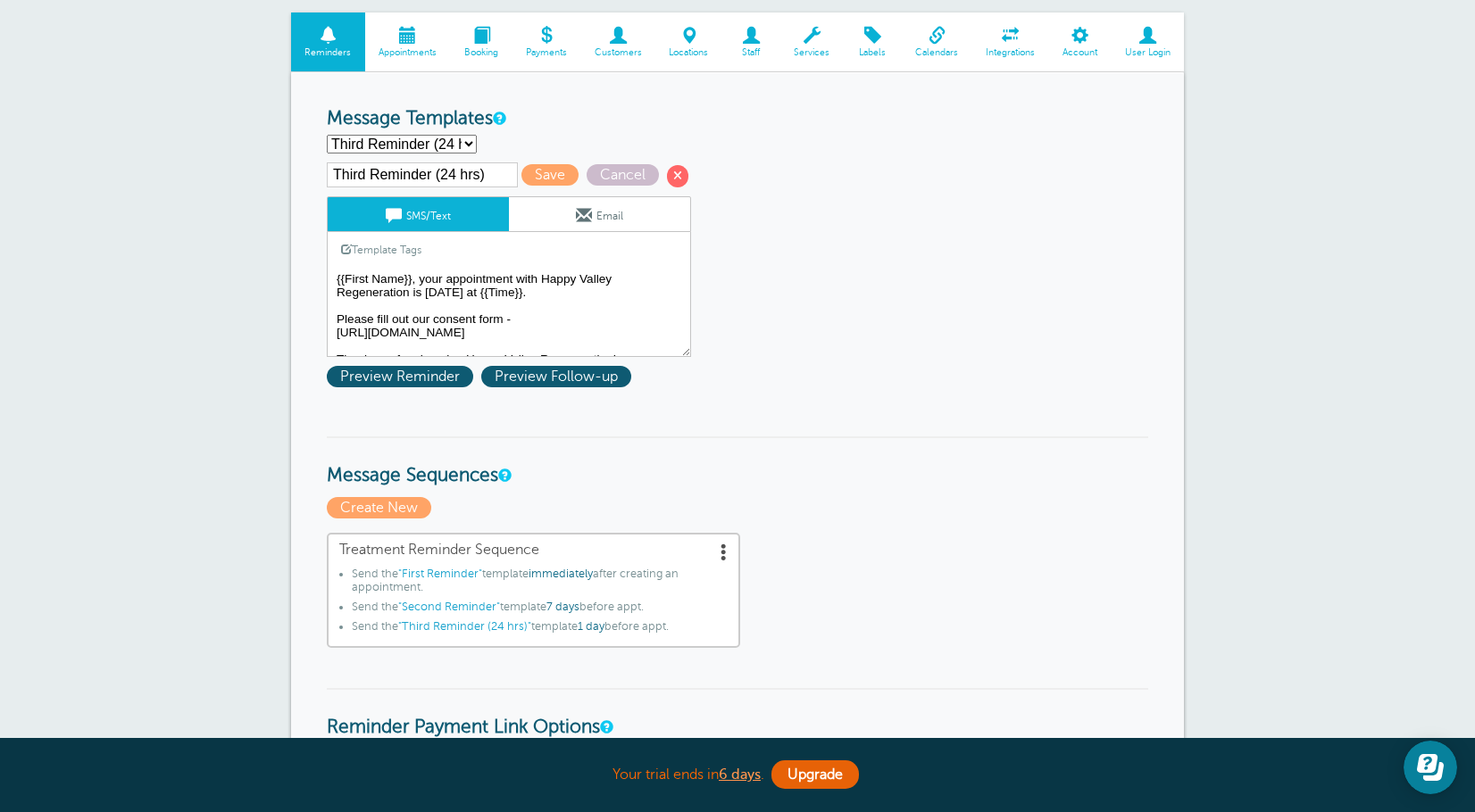
click at [447, 310] on textarea "Hi {{First Name}}, your appointment with Happy Valley Regeneration has been sch…" at bounding box center [508, 312] width 364 height 89
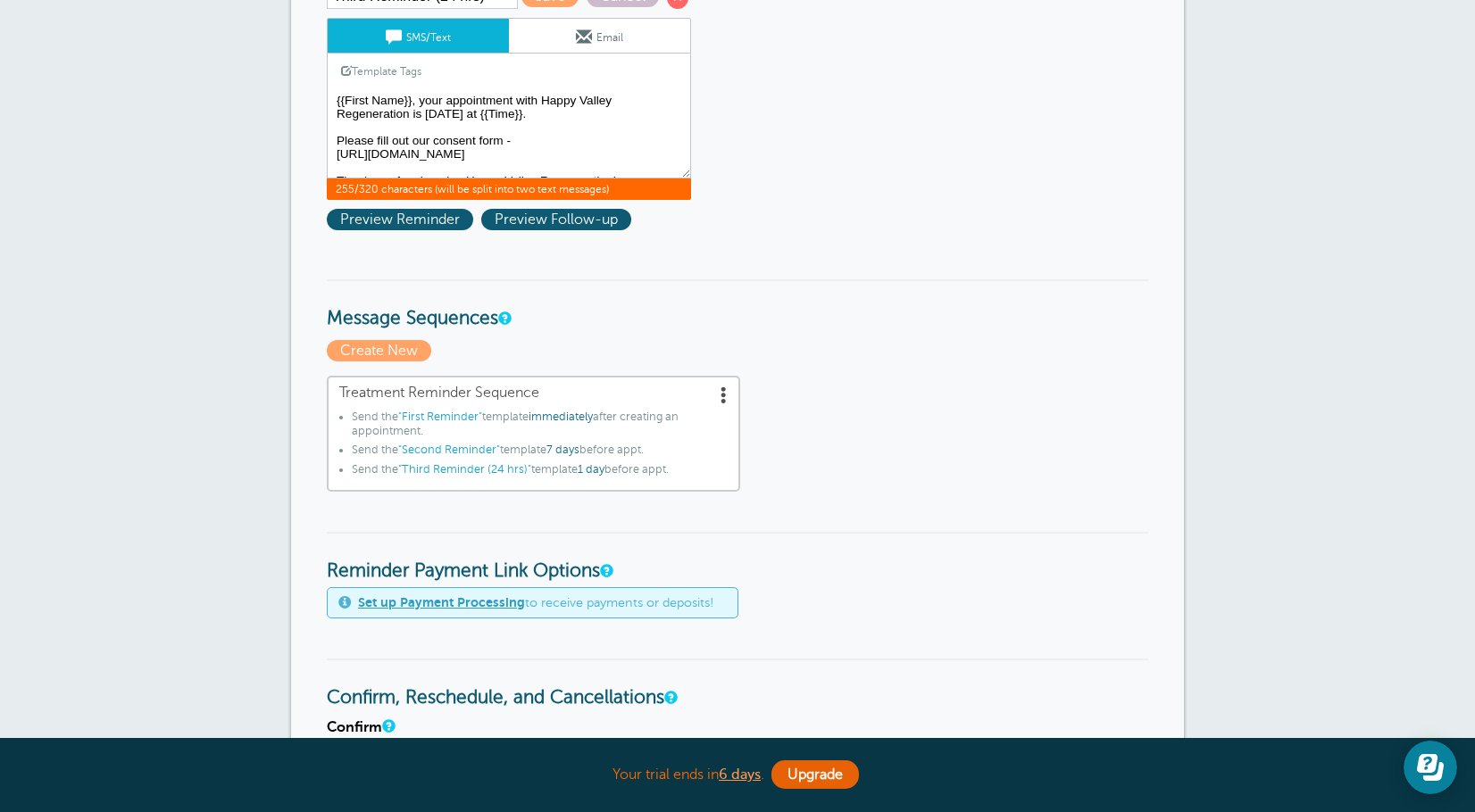
drag, startPoint x: 624, startPoint y: 170, endPoint x: 315, endPoint y: 110, distance: 314.8
click at [315, 110] on div "Reminder Schedule 1st reminder: Immediately 1 2 3 4 5 6 7 8 9 10 11 12 13 14 15…" at bounding box center [737, 743] width 893 height 1698
click at [555, 146] on textarea "Hi {{First Name}}, your appointment with Happy Valley Regeneration has been sch…" at bounding box center [508, 134] width 364 height 89
click at [620, 159] on textarea "Hi {{First Name}}, your appointment with Happy Valley Regeneration has been sch…" at bounding box center [508, 134] width 364 height 89
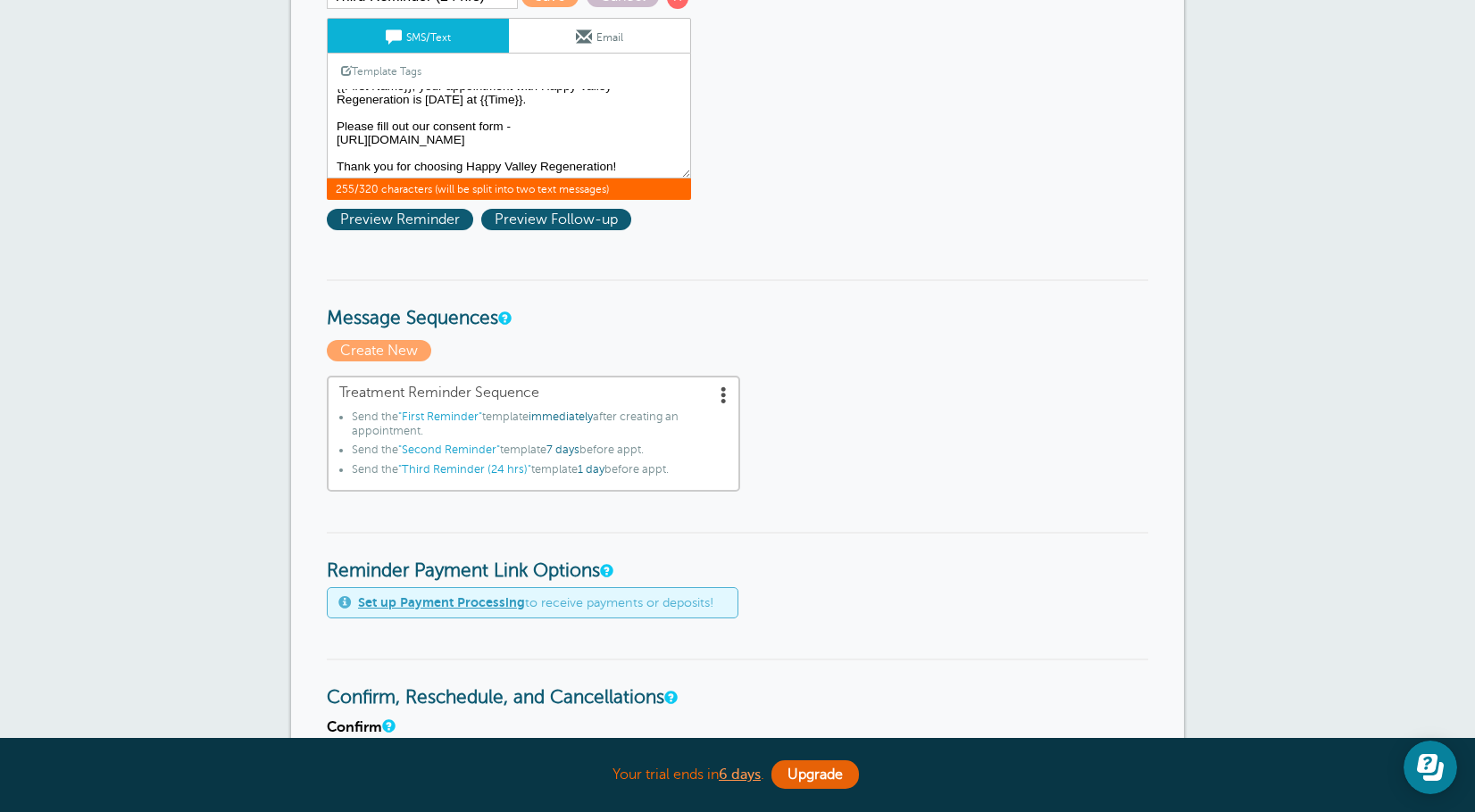
scroll to position [0, 0]
drag, startPoint x: 633, startPoint y: 165, endPoint x: 338, endPoint y: 85, distance: 305.7
click at [338, 85] on div "SMS/Text Email Template Tags Copy SMS Click to add a tag to your message. Custo…" at bounding box center [508, 109] width 364 height 182
paste textarea "Please fill out our <a href="[URL][DOMAIN_NAME]">consent form</a>"
click at [545, 121] on textarea "Hi {{First Name}}, your appointment with Happy Valley Regeneration has been sch…" at bounding box center [508, 134] width 364 height 89
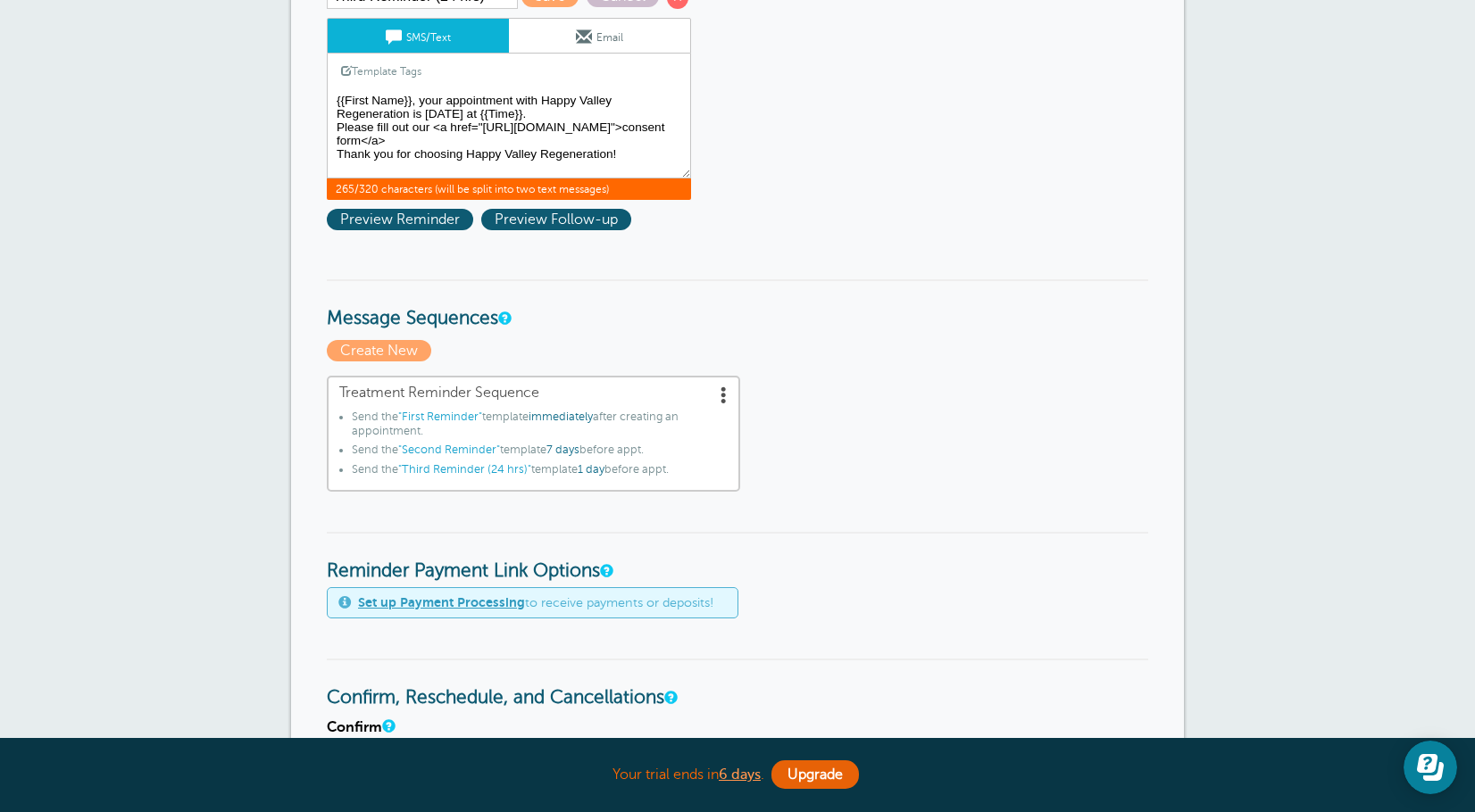
click at [547, 116] on textarea "Hi {{First Name}}, your appointment with Happy Valley Regeneration has been sch…" at bounding box center [508, 134] width 364 height 89
click at [620, 156] on textarea "Hi {{First Name}}, your appointment with Happy Valley Regeneration has been sch…" at bounding box center [508, 134] width 364 height 89
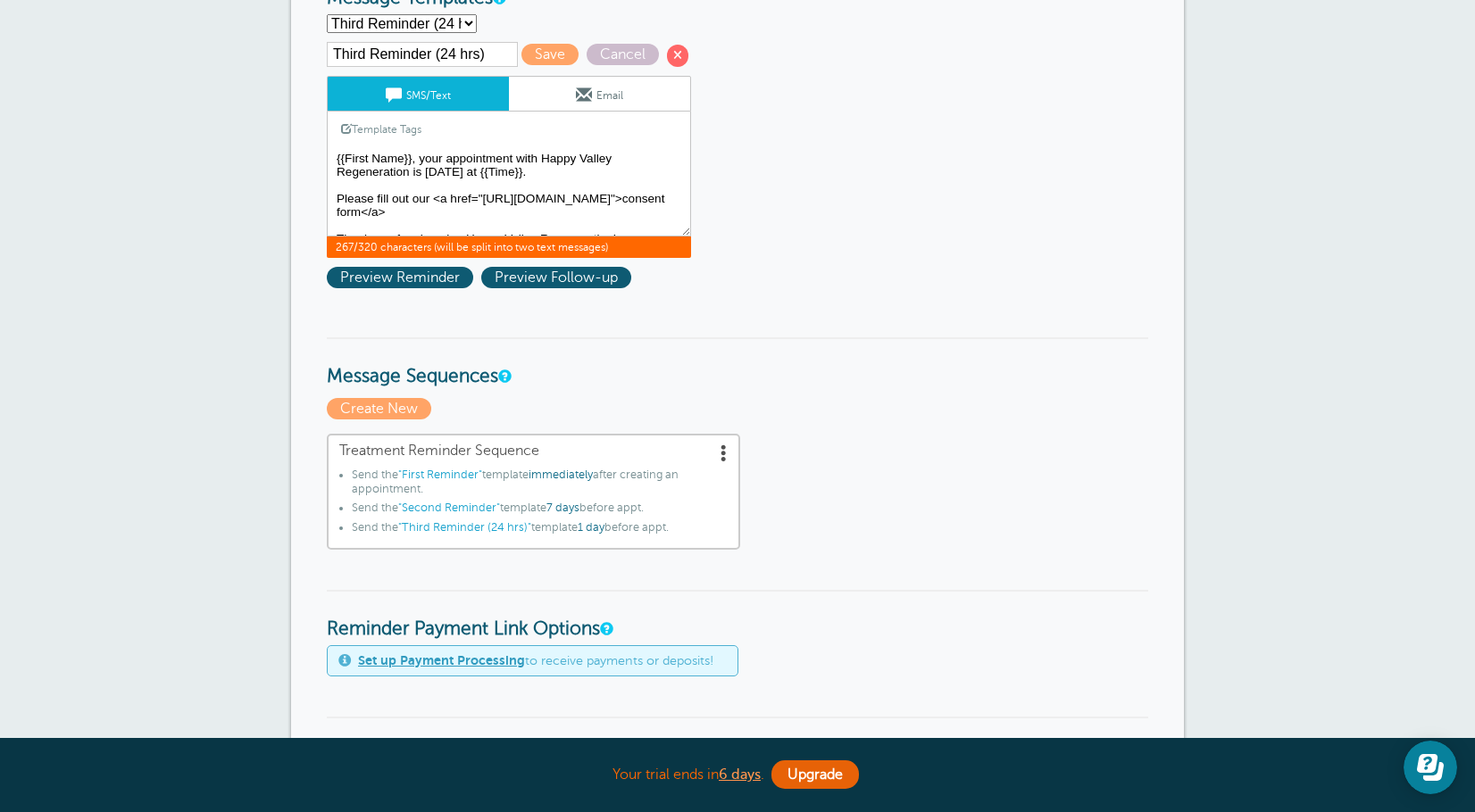
scroll to position [268, 0]
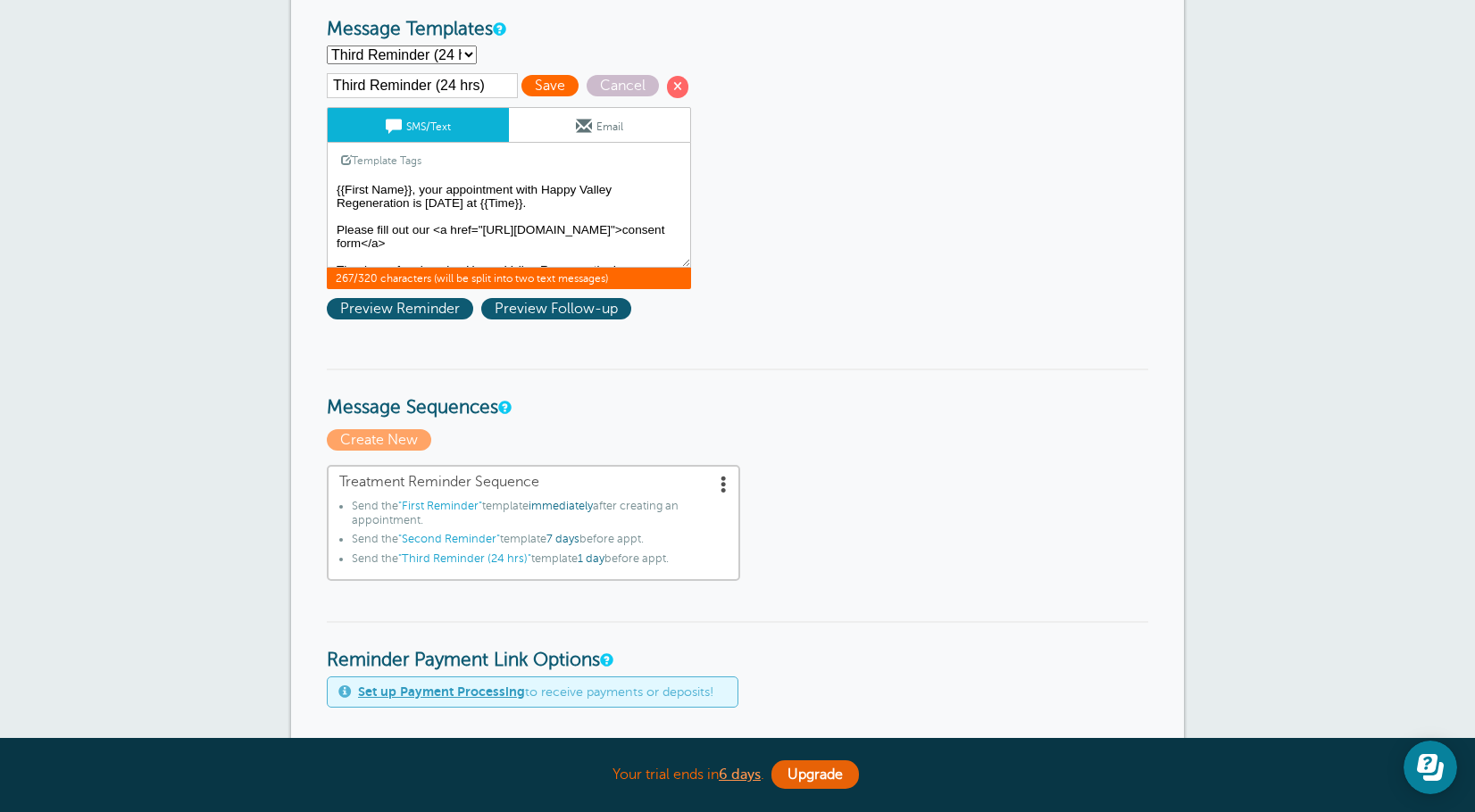
type textarea "{{First Name}}, your appointment with Happy Valley Regeneration is [DATE] at {{…"
click at [541, 81] on span "Save" at bounding box center [550, 85] width 57 height 22
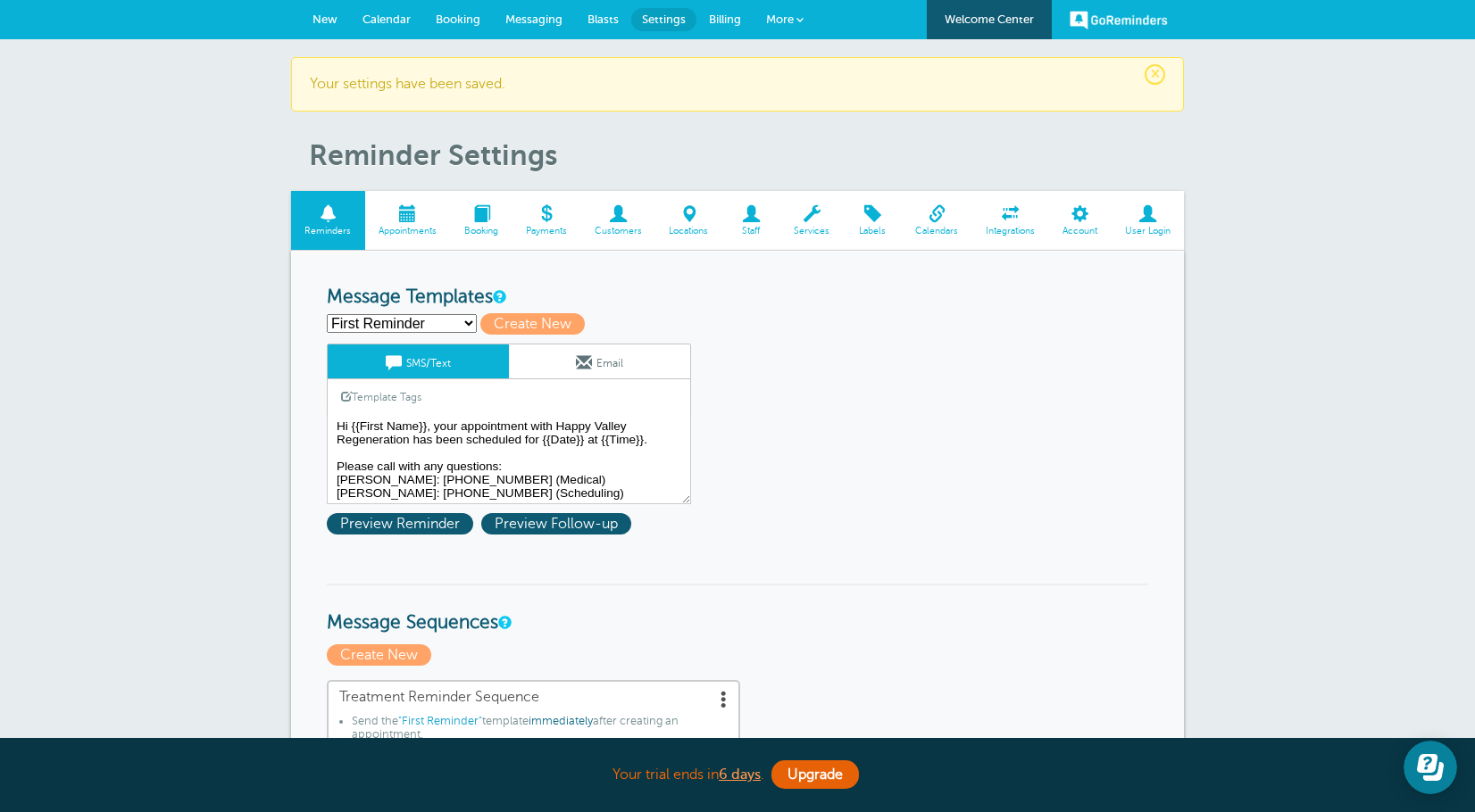
click at [446, 325] on select "First Reminder Second Reminder Third Reminder (24 hrs) Create new..." at bounding box center [402, 324] width 150 height 19
select select "159492"
click at [327, 314] on select "First Reminder Second Reminder Third Reminder (24 hrs) Create new..." at bounding box center [402, 324] width 150 height 19
type input "Third Reminder (24 hrs)"
type textarea "{{First Name}}, your appointment with Happy Valley Regeneration is tomorrow at …"
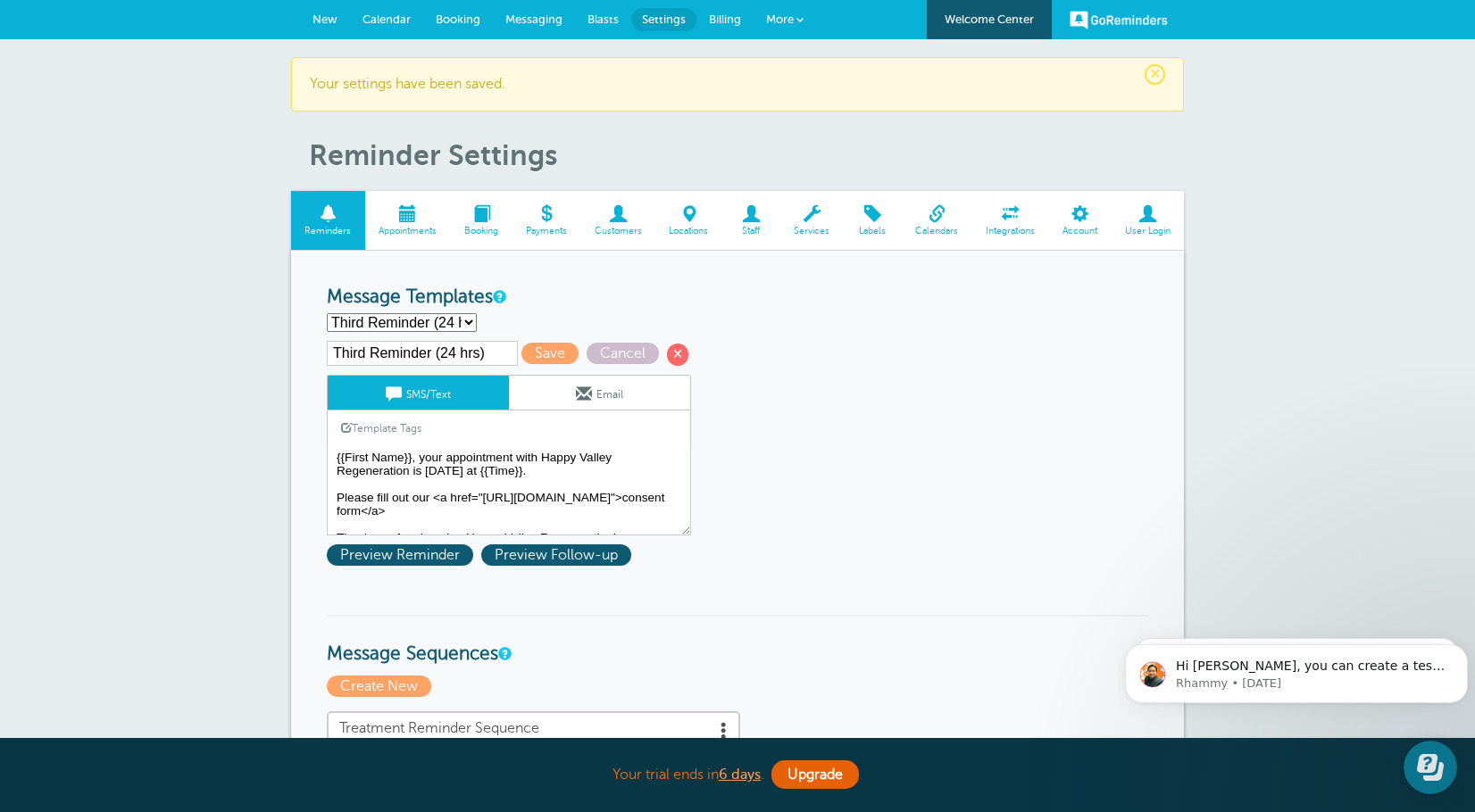
click at [498, 358] on input "Third Reminder (24 hrs)" at bounding box center [422, 353] width 191 height 25
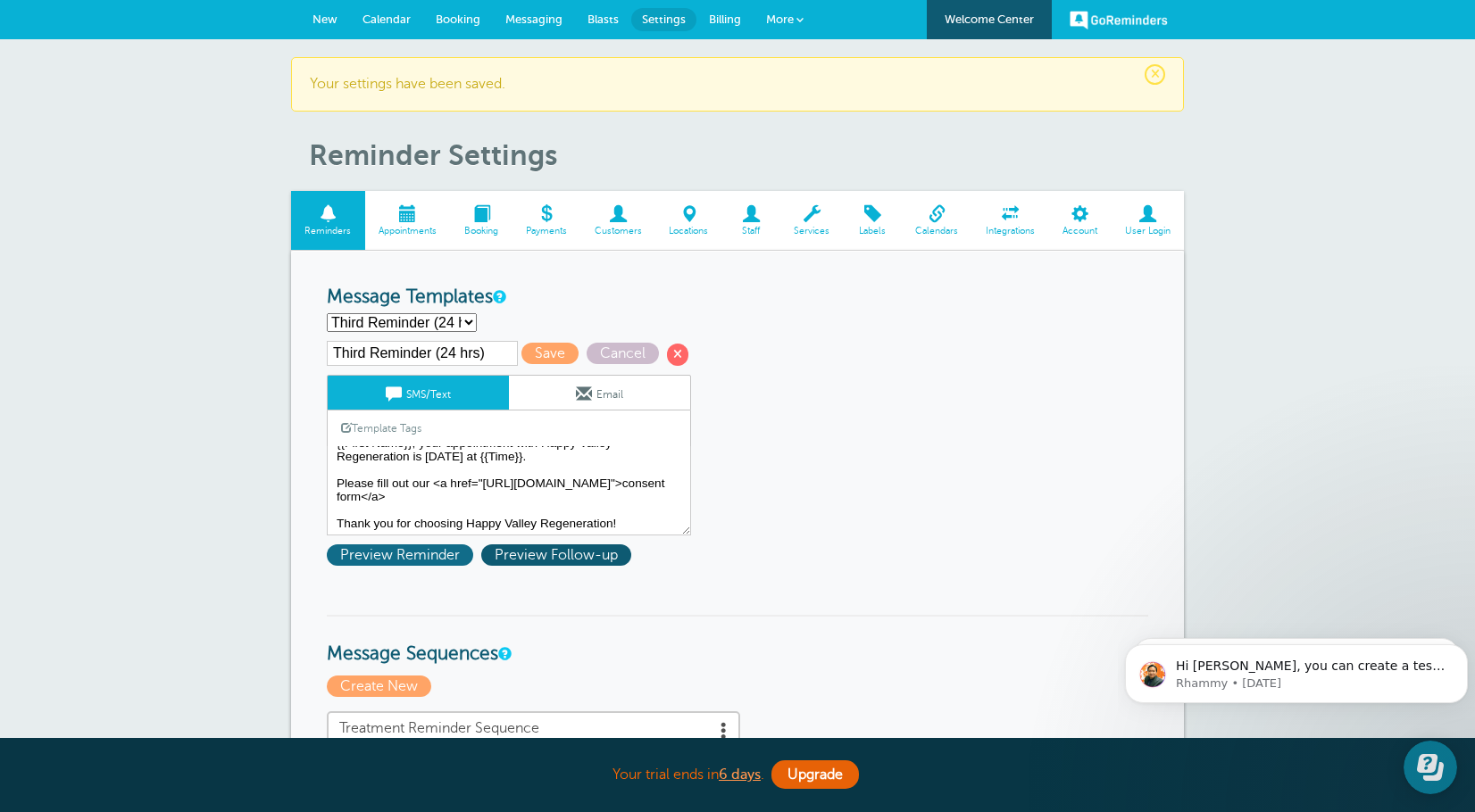
click at [445, 553] on span "Preview Reminder" at bounding box center [400, 555] width 146 height 22
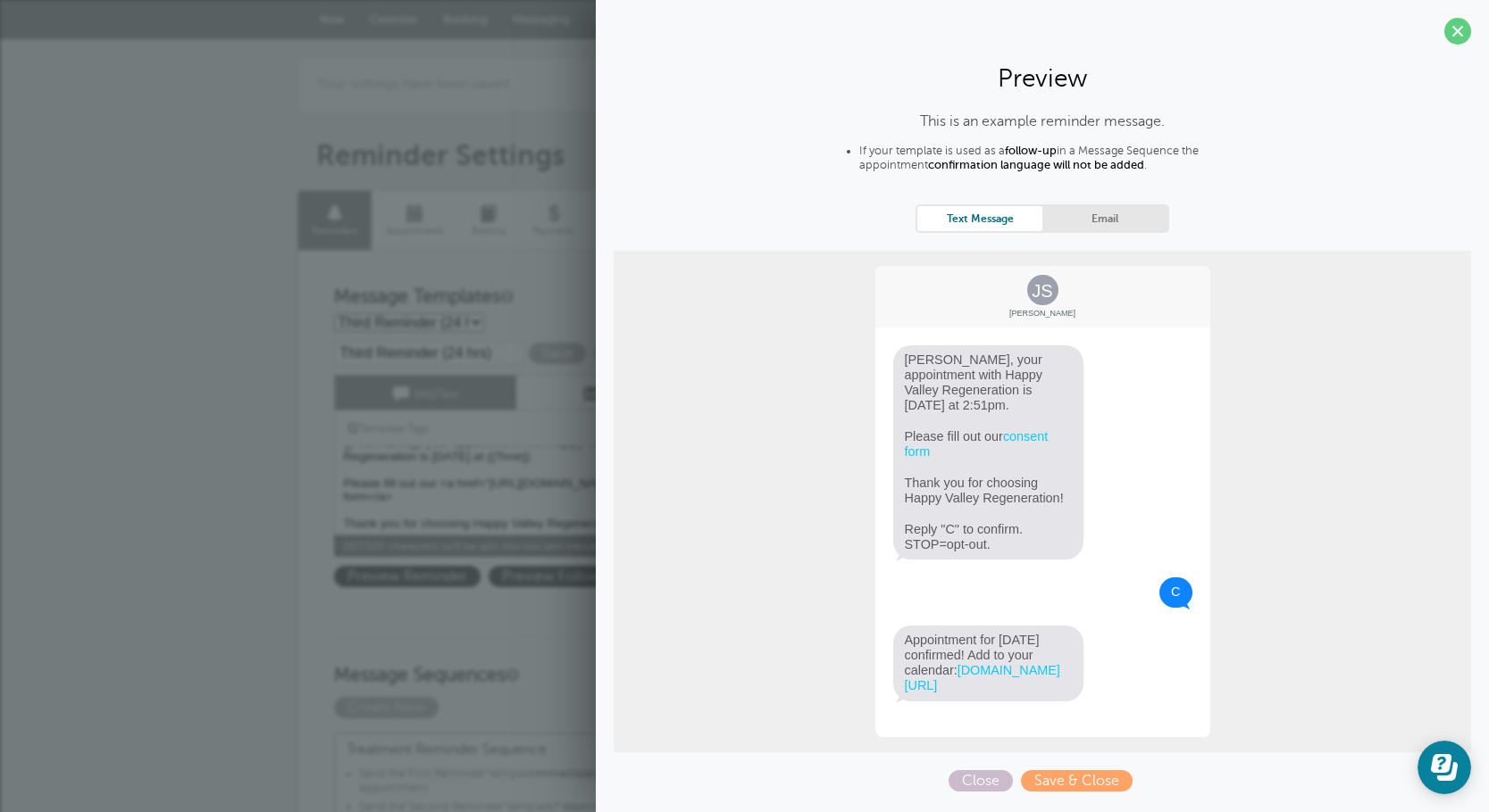
click at [541, 474] on textarea "Hi {{First Name}}, your appointment with Happy Valley Regeneration has been sch…" at bounding box center [515, 491] width 364 height 89
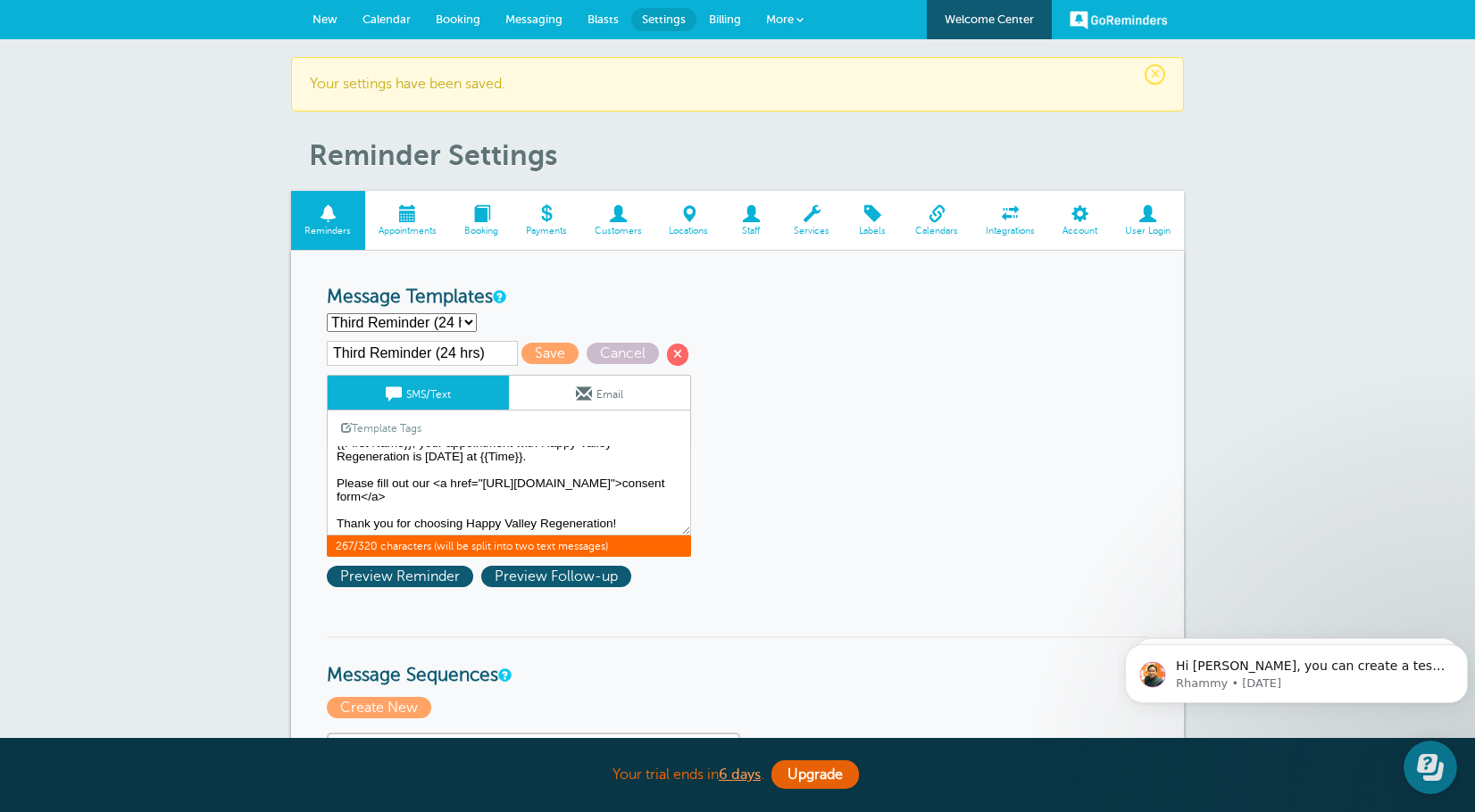
click at [443, 324] on select "First Reminder Second Reminder Third Reminder (24 hrs) Create new..." at bounding box center [402, 323] width 150 height 19
select select "159489"
click at [327, 313] on select "First Reminder Second Reminder Third Reminder (24 hrs) Create new..." at bounding box center [402, 323] width 150 height 19
type input "First Reminder"
type textarea "Hi {{First Name}}, your appointment with Happy Valley Regeneration has been sch…"
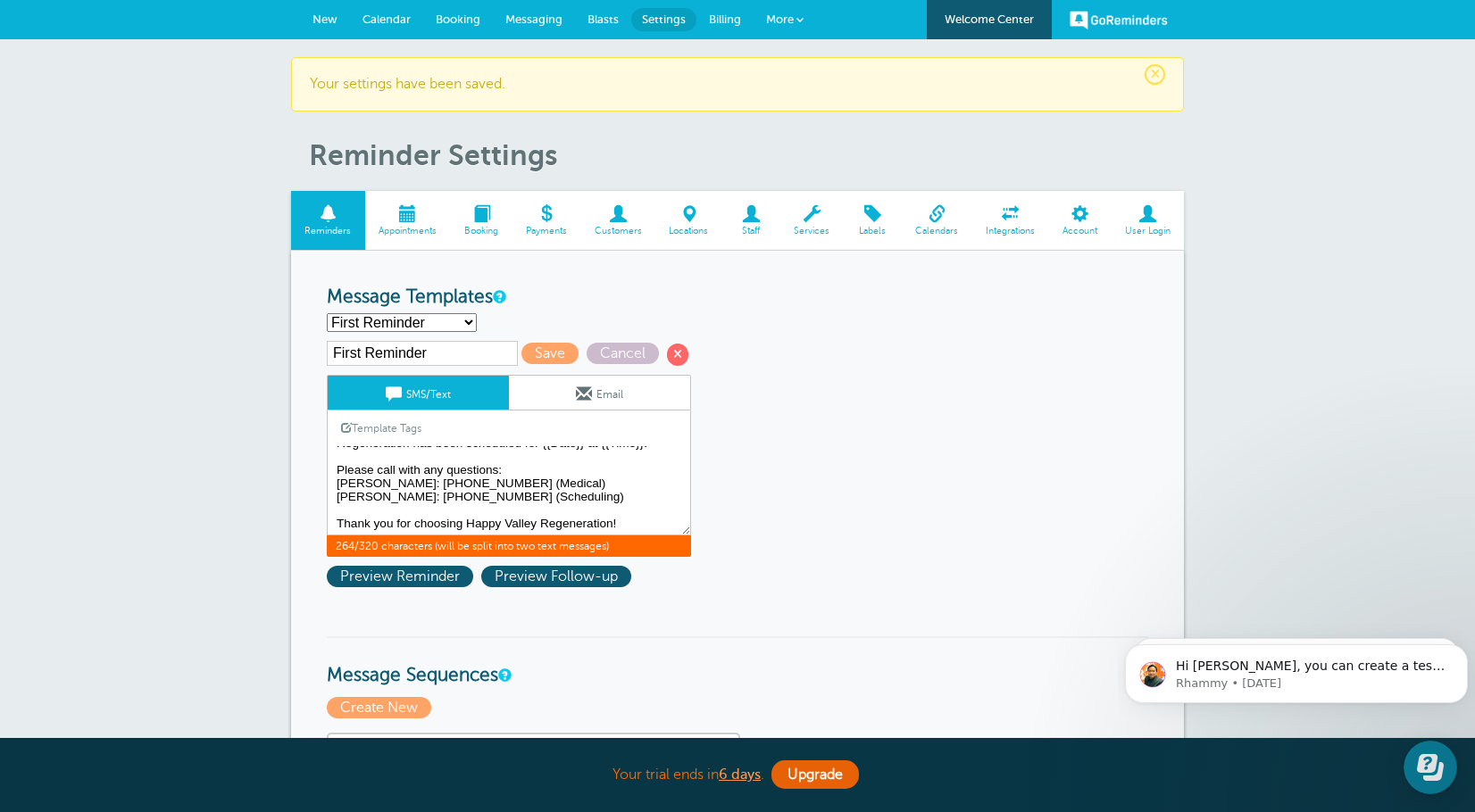
drag, startPoint x: 546, startPoint y: 499, endPoint x: 338, endPoint y: 476, distance: 209.3
click at [338, 476] on textarea "Hi {{First Name}}, your appointment with Happy Valley Regeneration has been sch…" at bounding box center [508, 491] width 364 height 89
click at [445, 321] on select "First Reminder Second Reminder Third Reminder (24 hrs) Create new..." at bounding box center [402, 323] width 150 height 19
select select "159492"
click at [327, 313] on select "First Reminder Second Reminder Third Reminder (24 hrs) Create new..." at bounding box center [402, 323] width 150 height 19
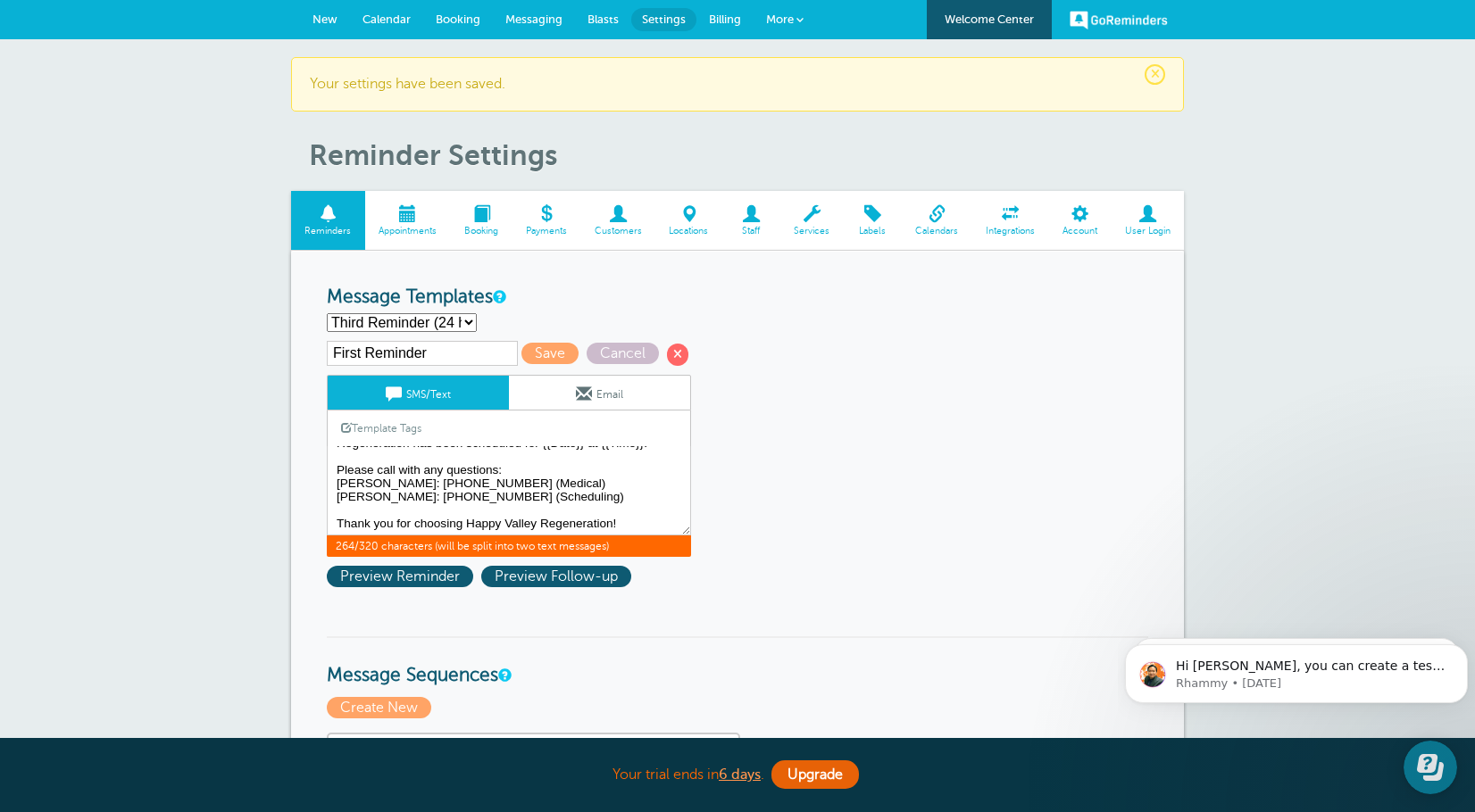
type input "Third Reminder (24 hrs)"
click at [514, 502] on textarea "Hi {{First Name}}, your appointment with Happy Valley Regeneration has been sch…" at bounding box center [508, 491] width 364 height 89
click at [627, 500] on textarea "Hi {{First Name}}, your appointment with Happy Valley Regeneration has been sch…" at bounding box center [508, 491] width 364 height 89
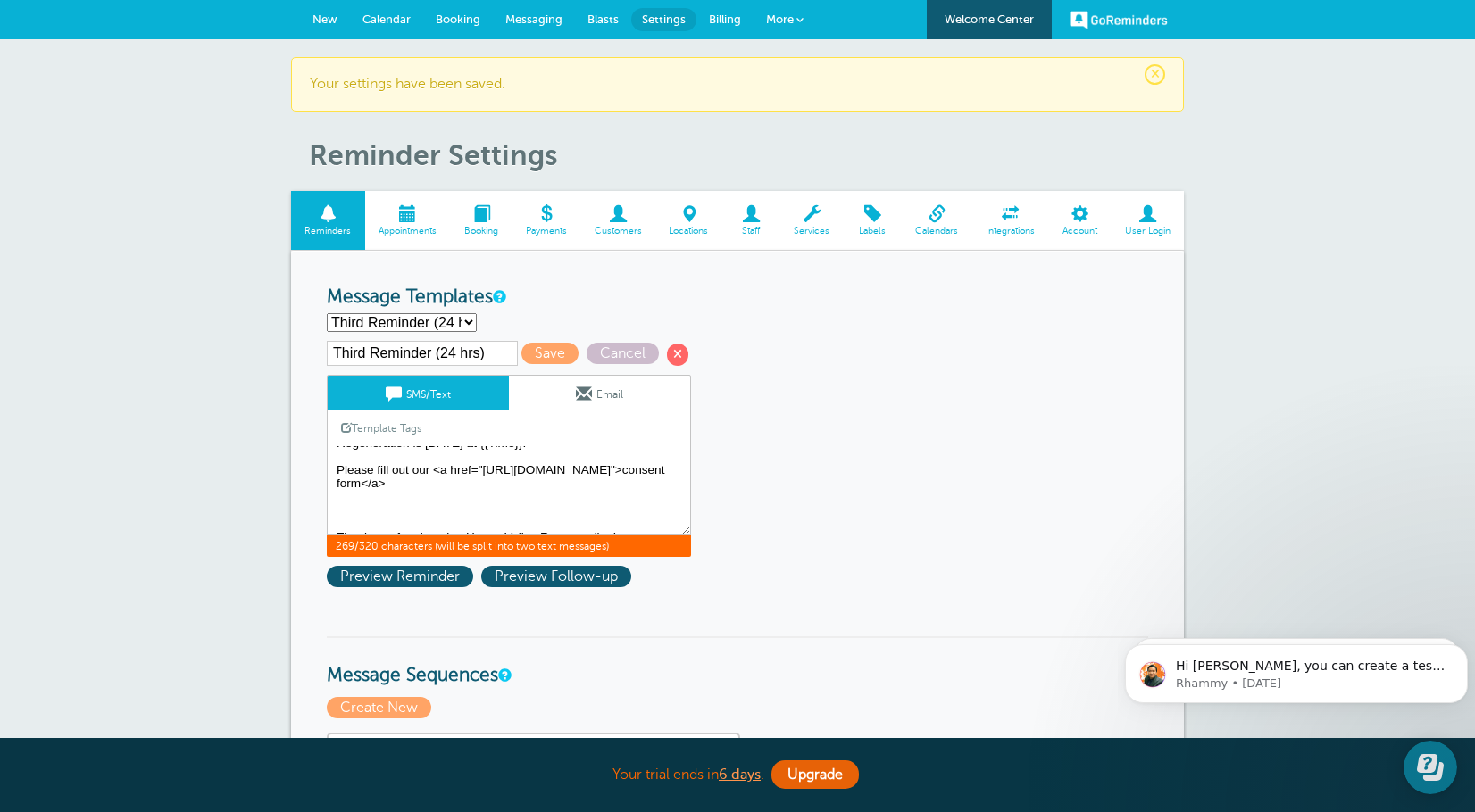
paste textarea "Please call with any questions: Sandy: (949) 243-6577 (Medical) Robert: (936) 7…"
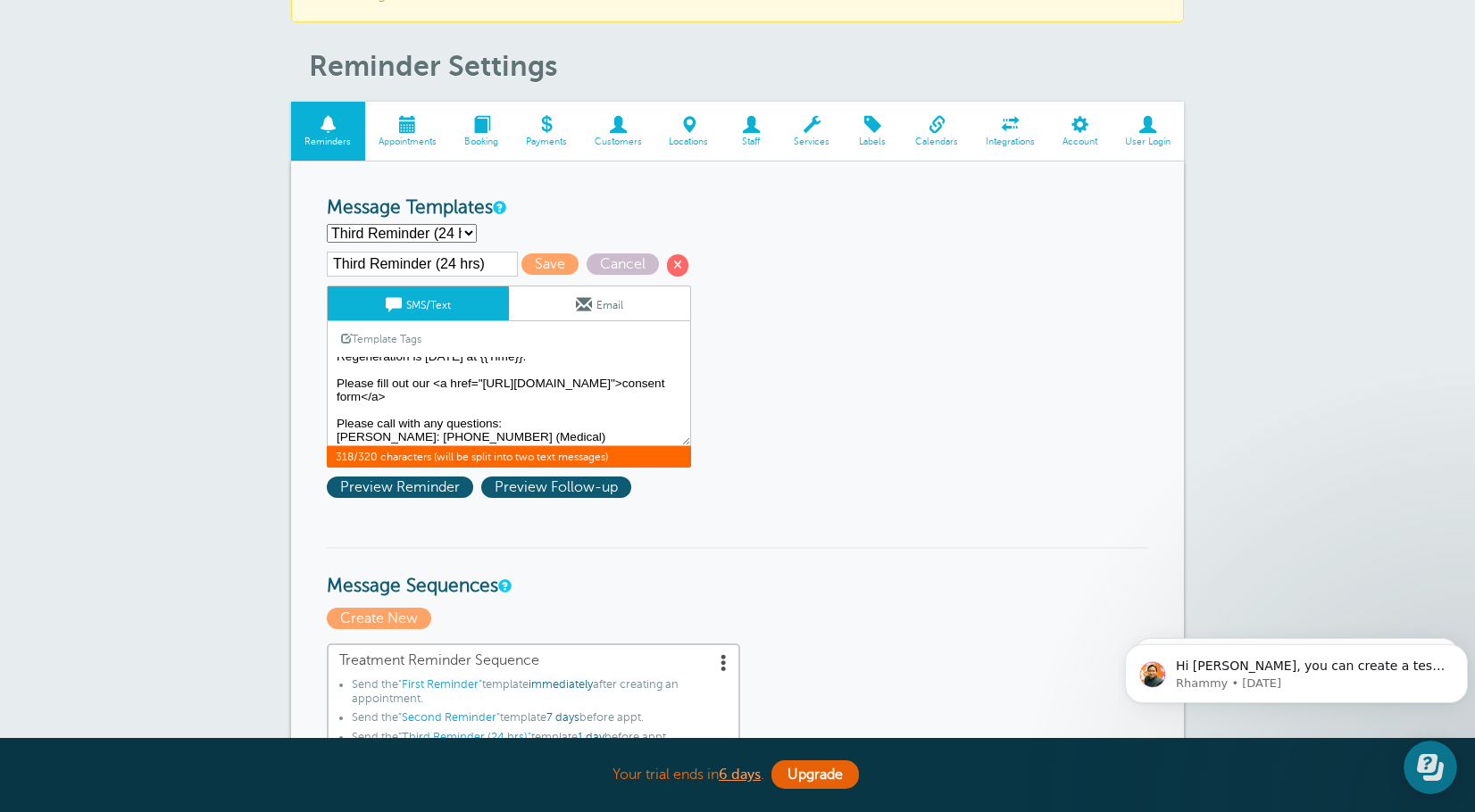
scroll to position [0, 0]
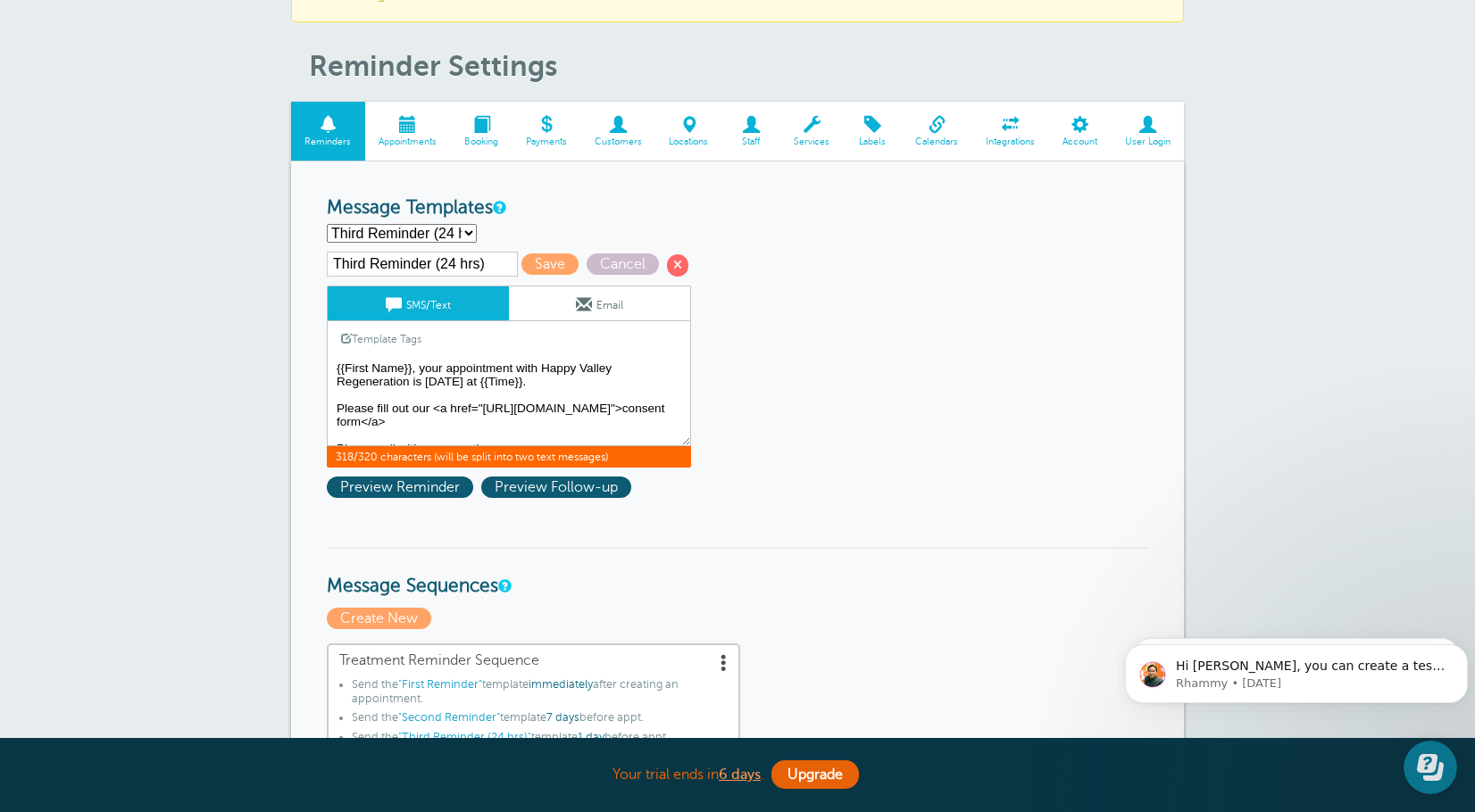
drag, startPoint x: 594, startPoint y: 420, endPoint x: 567, endPoint y: 420, distance: 27.0
click at [567, 420] on textarea "Hi {{First Name}}, your appointment with Happy Valley Regeneration has been sch…" at bounding box center [508, 402] width 364 height 89
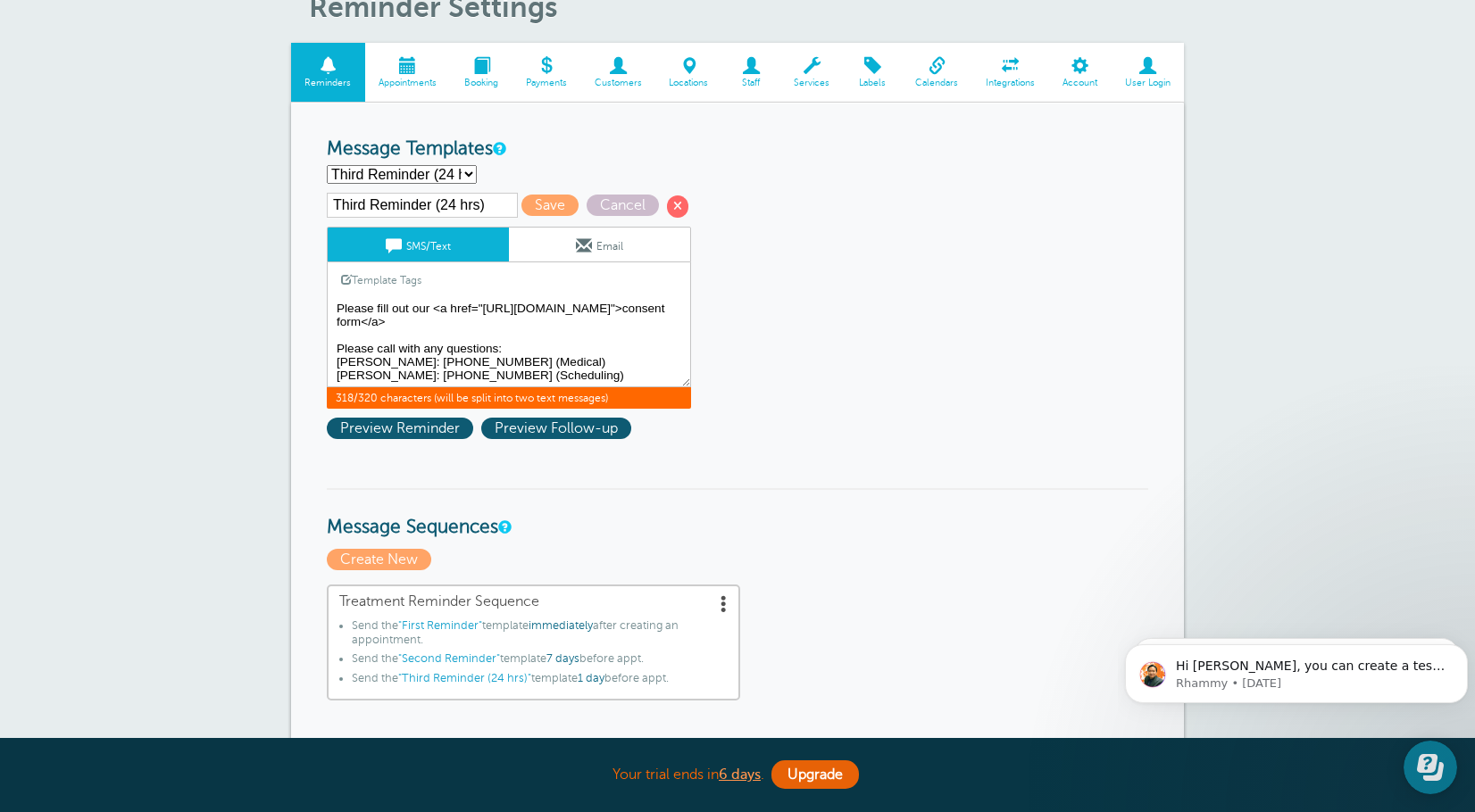
scroll to position [179, 0]
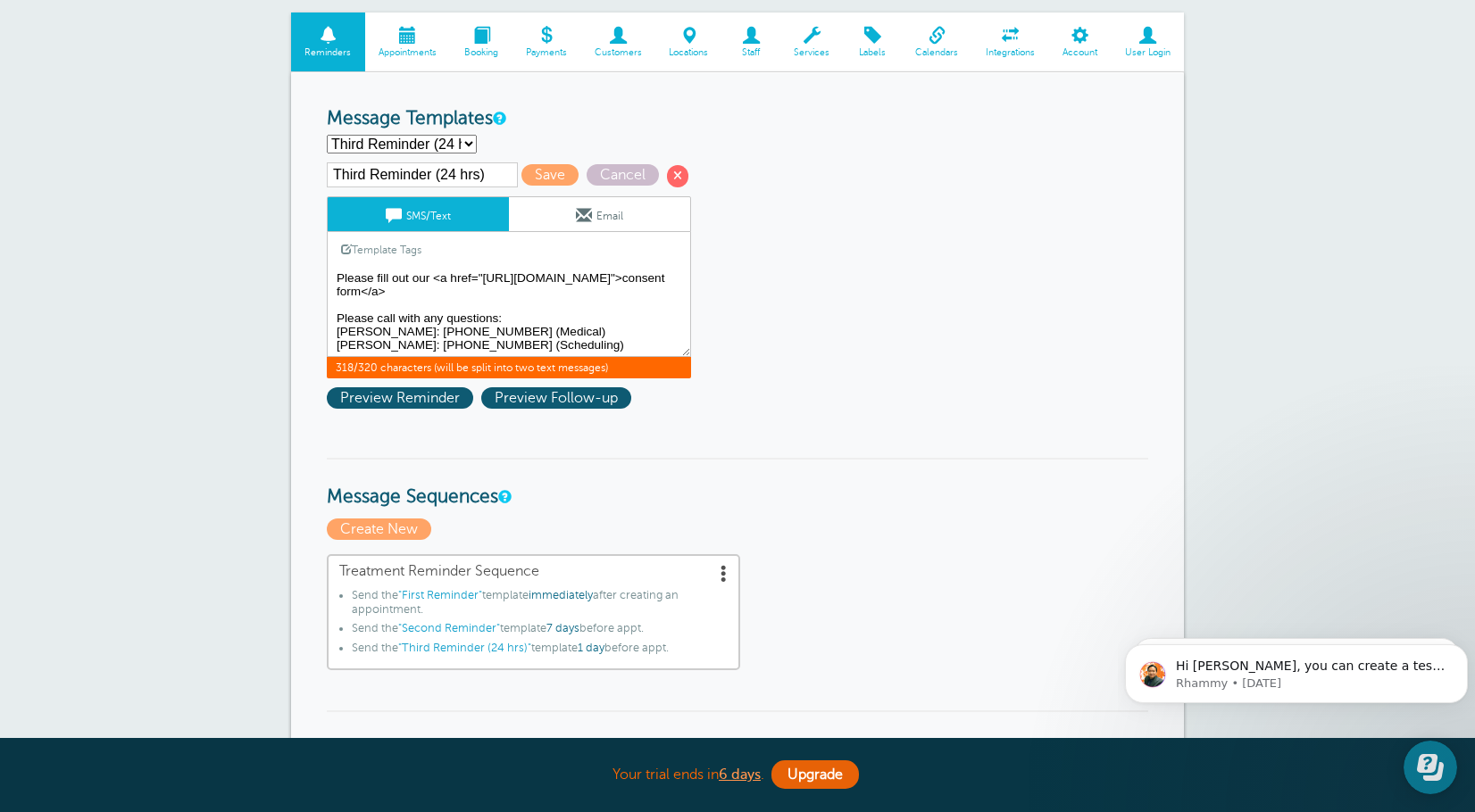
click at [538, 351] on textarea "Hi {{First Name}}, your appointment with Happy Valley Regeneration has been sch…" at bounding box center [508, 312] width 364 height 89
type textarea "{{First Name}}, your appointment with Happy Valley Regeneration is tomorrow at …"
click at [538, 175] on span "Save" at bounding box center [550, 175] width 57 height 22
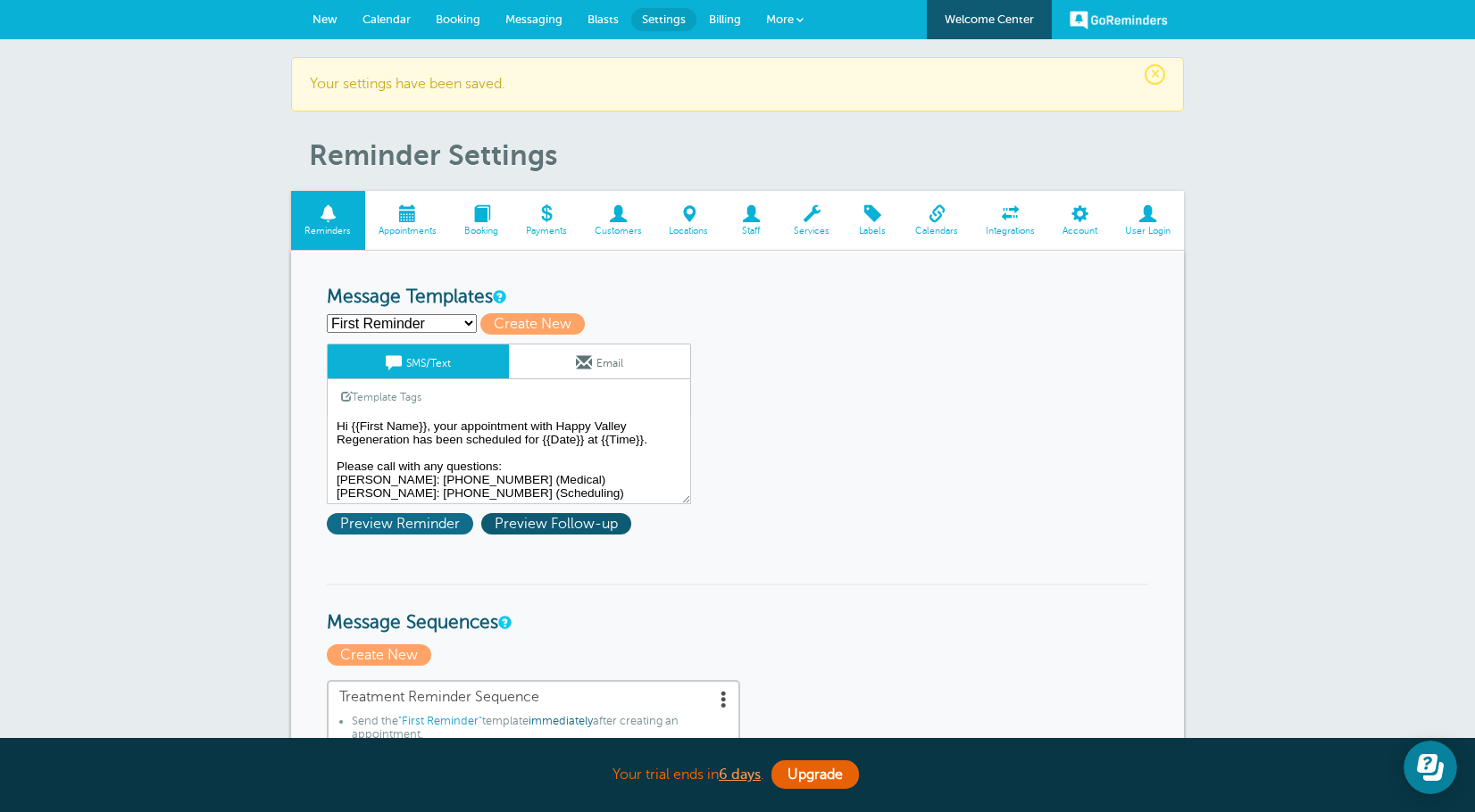
click at [420, 519] on span "Preview Reminder" at bounding box center [400, 523] width 146 height 22
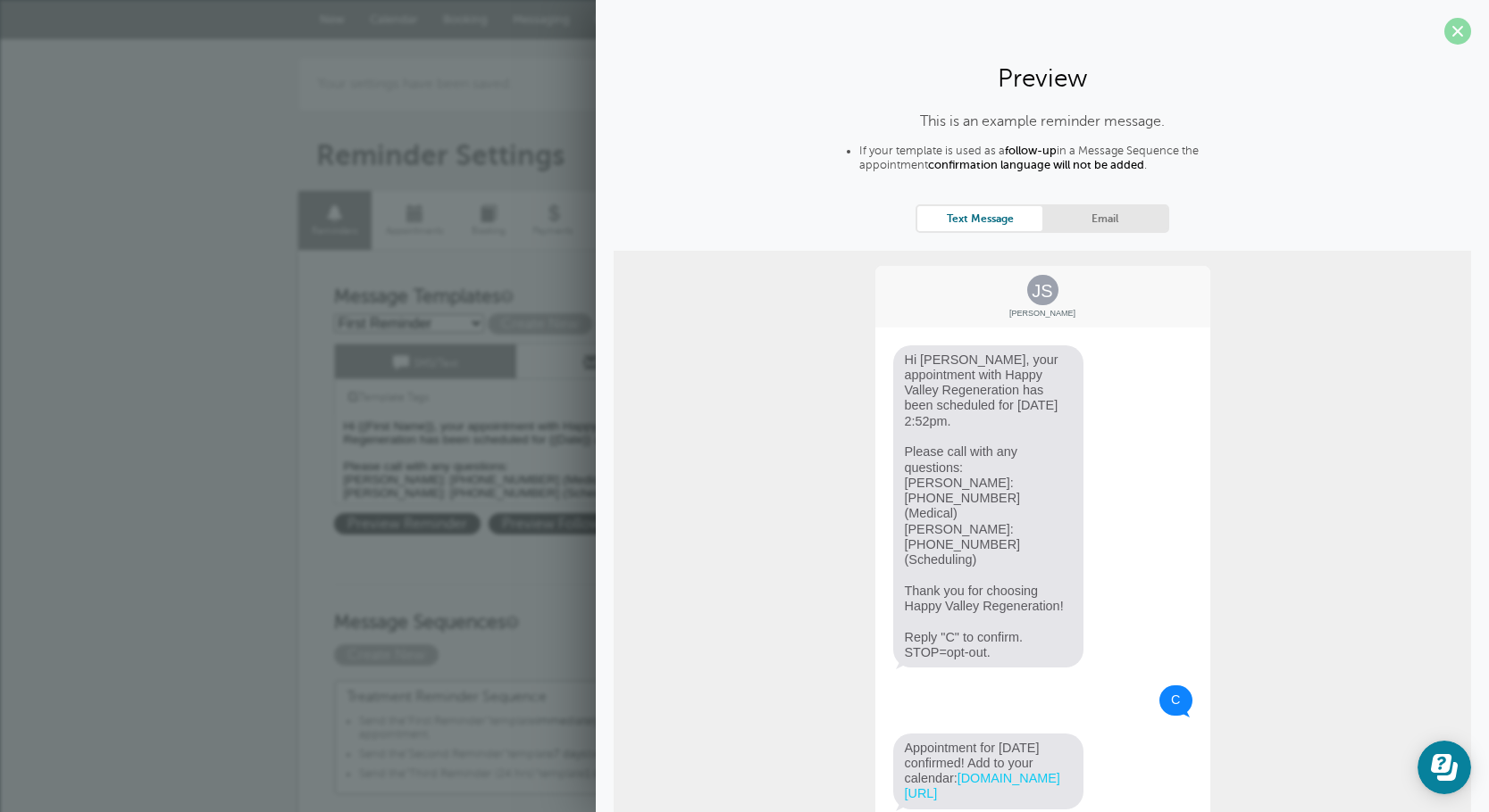
click at [1445, 38] on span at bounding box center [1458, 31] width 27 height 27
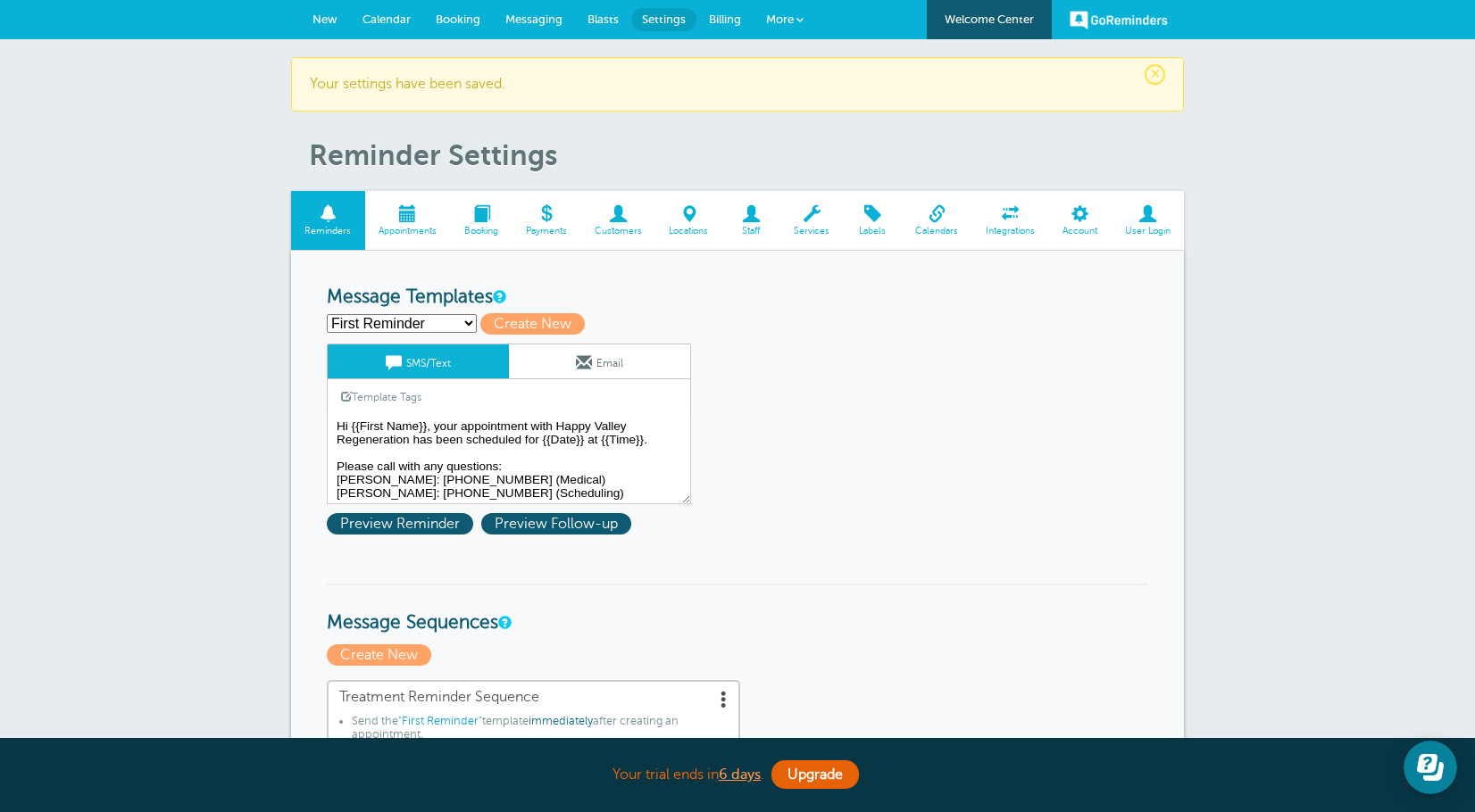
drag, startPoint x: 381, startPoint y: 314, endPoint x: 383, endPoint y: 324, distance: 10.2
click at [381, 314] on select "First Reminder Second Reminder Third Reminder (24 hrs) Create new..." at bounding box center [402, 324] width 150 height 19
select select "159492"
click at [327, 314] on select "First Reminder Second Reminder Third Reminder (24 hrs) Create new..." at bounding box center [402, 324] width 150 height 19
type input "Third Reminder (24 hrs)"
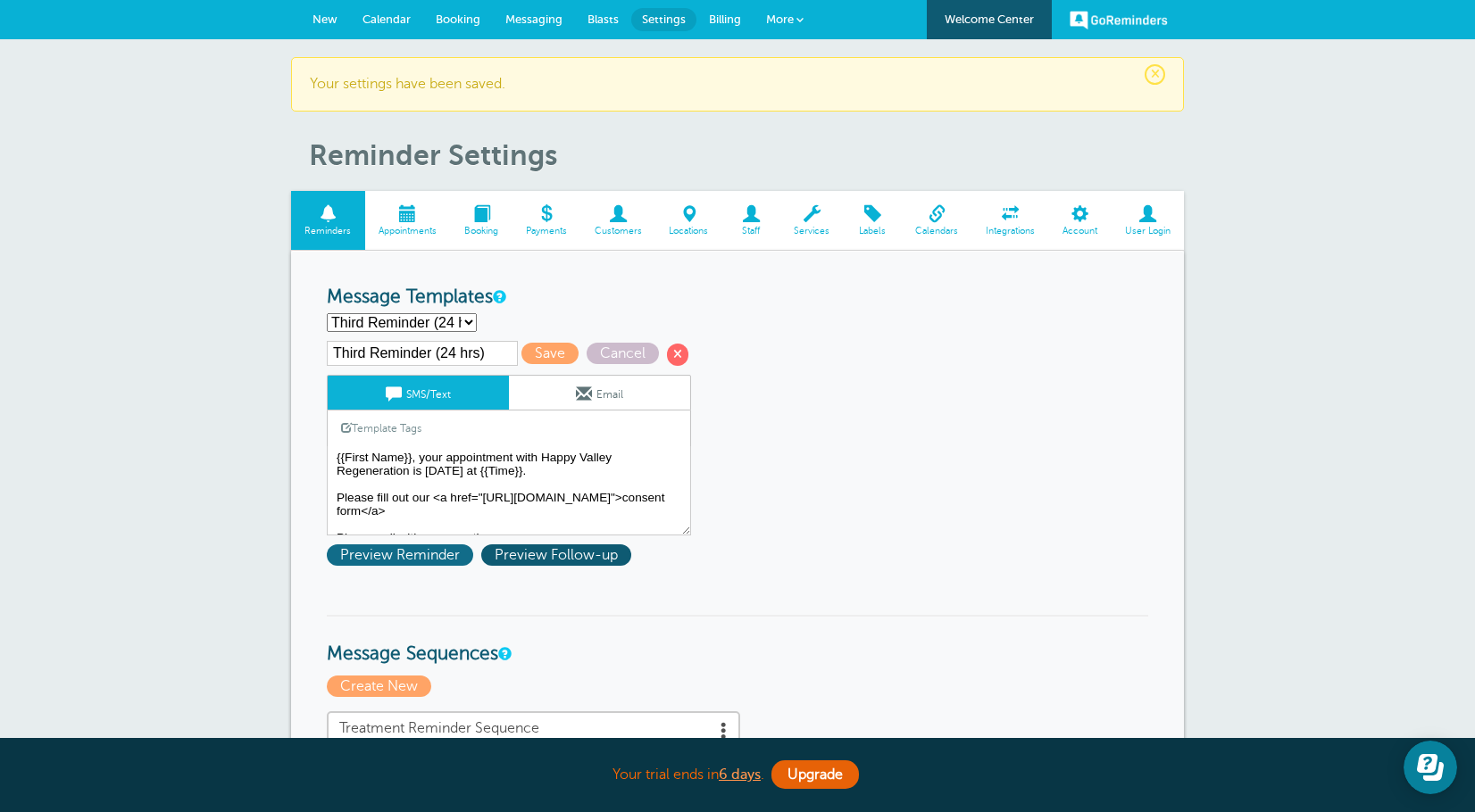
click at [361, 548] on span "Preview Reminder" at bounding box center [400, 555] width 146 height 22
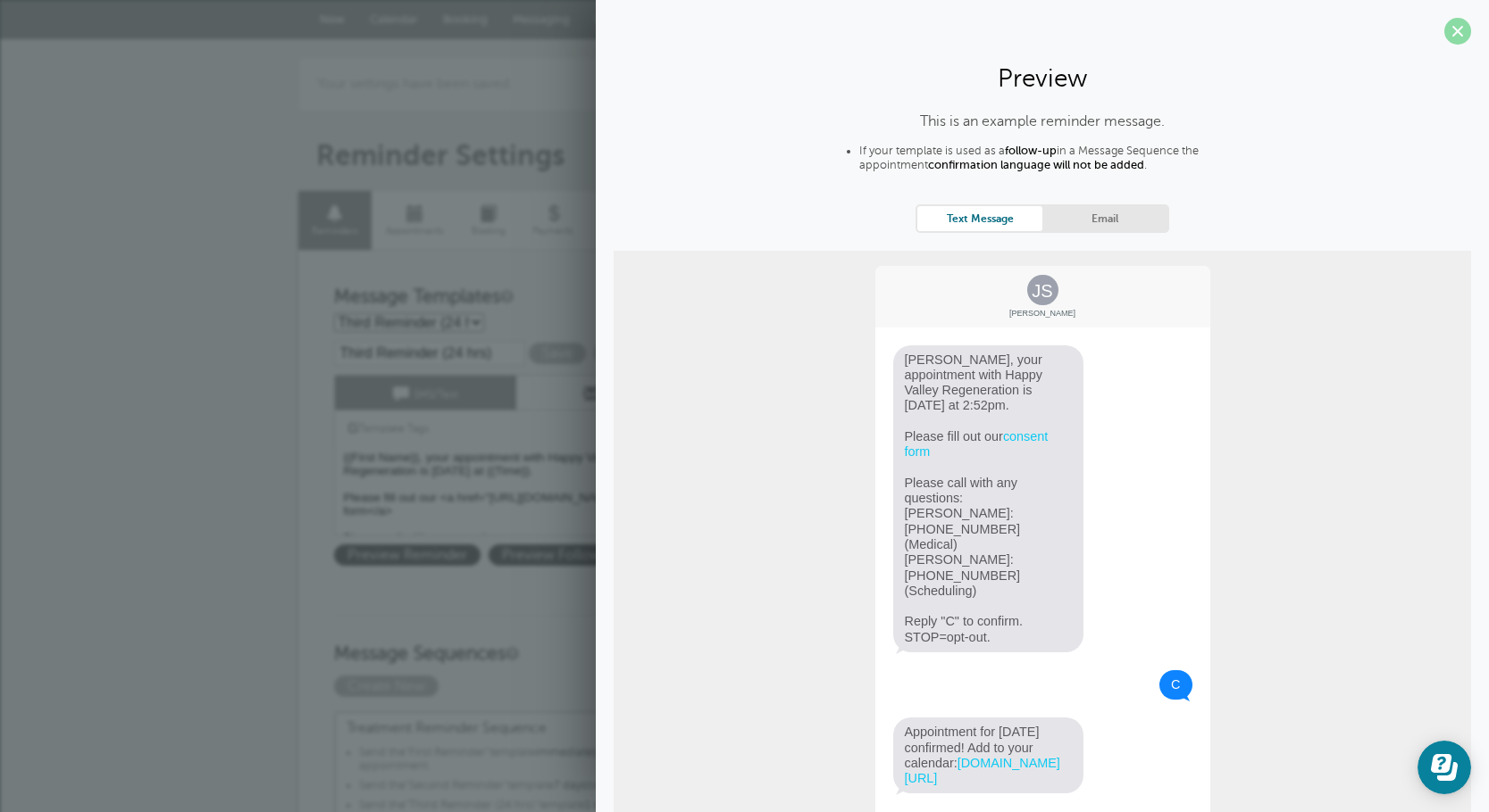
click at [1444, 34] on span at bounding box center [1458, 31] width 27 height 27
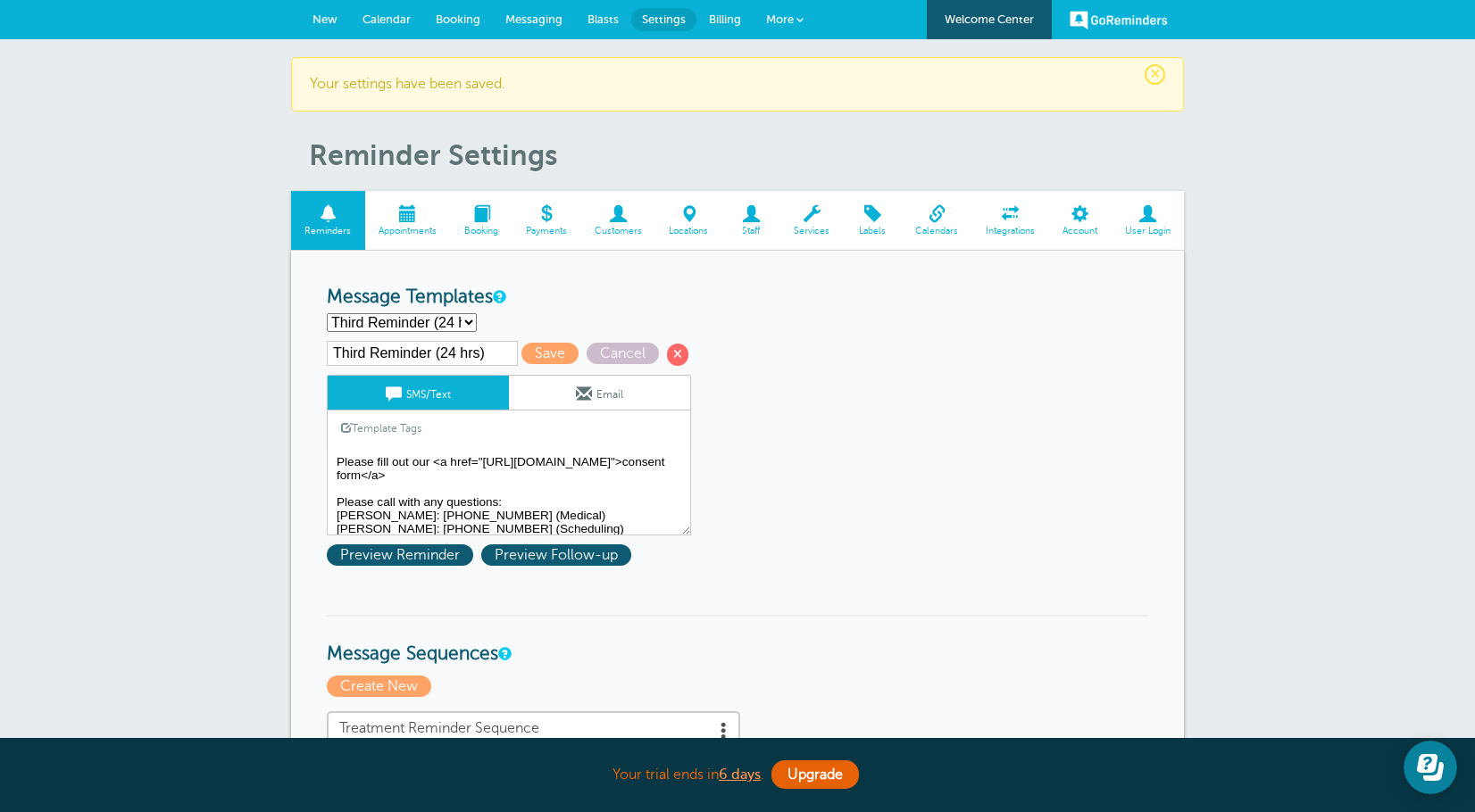
scroll to position [54, 0]
click at [633, 470] on textarea "Hi {{First Name}}, your appointment with Happy Valley Regeneration has been sch…" at bounding box center [508, 491] width 364 height 89
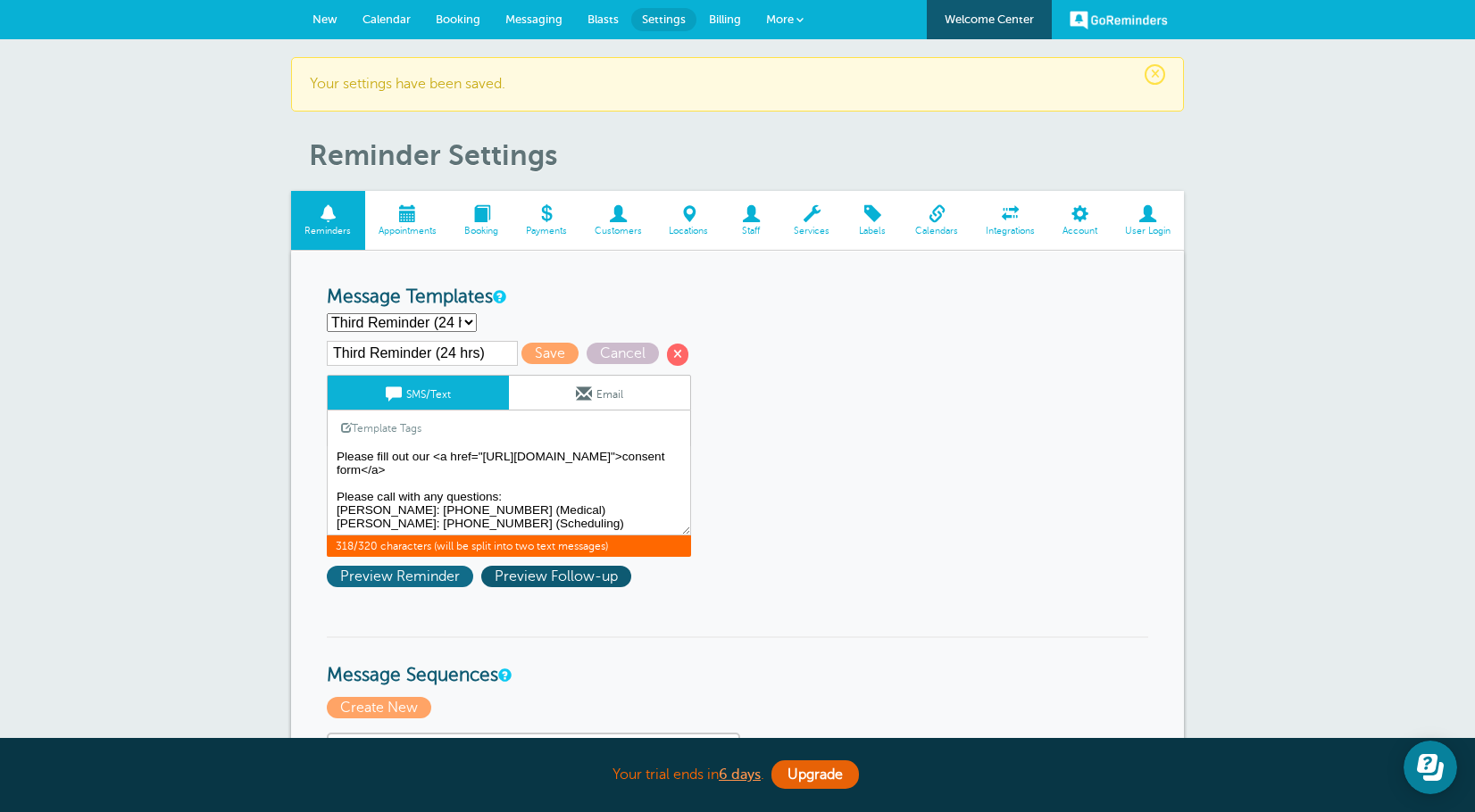
click at [437, 575] on span "Preview Reminder" at bounding box center [400, 576] width 146 height 22
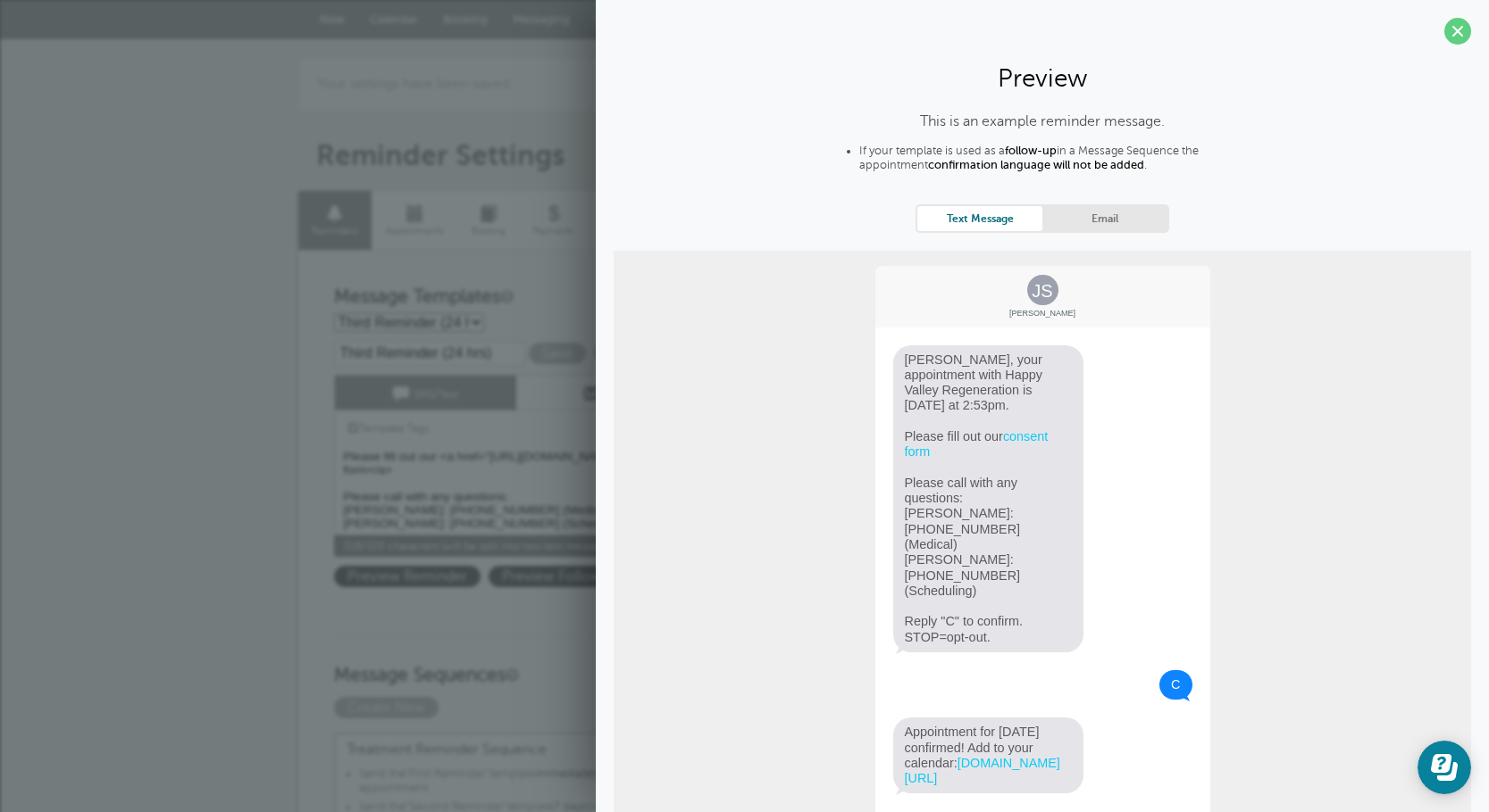
click at [1444, 29] on span at bounding box center [1458, 31] width 27 height 27
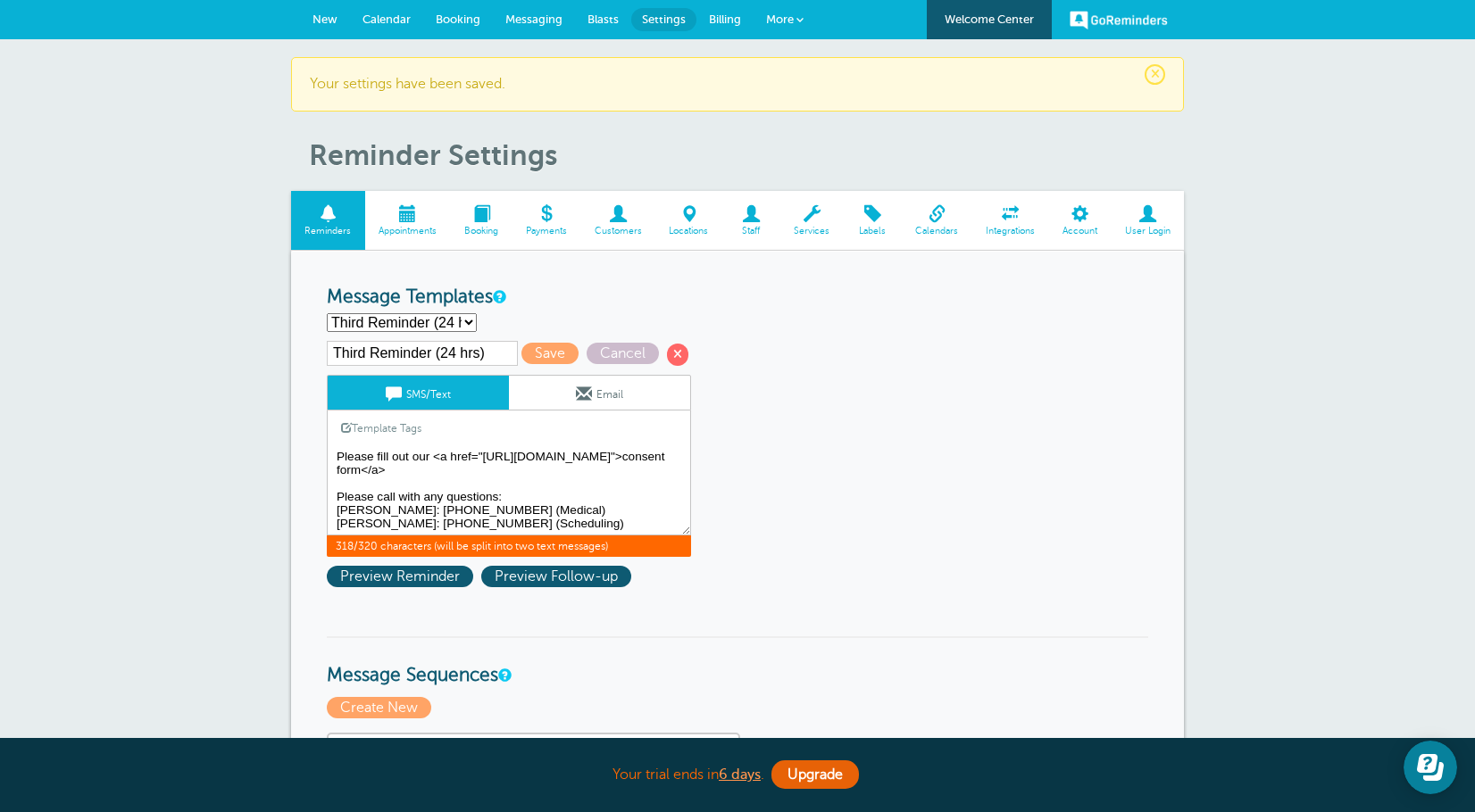
drag, startPoint x: 505, startPoint y: 495, endPoint x: 338, endPoint y: 501, distance: 167.1
click at [338, 501] on textarea "Hi {{First Name}}, your appointment with Happy Valley Regeneration has been sch…" at bounding box center [508, 491] width 364 height 89
click at [458, 498] on textarea "Hi {{First Name}}, your appointment with Happy Valley Regeneration has been sch…" at bounding box center [508, 491] width 364 height 89
click at [543, 515] on textarea "Hi {{First Name}}, your appointment with Happy Valley Regeneration has been sch…" at bounding box center [508, 491] width 364 height 89
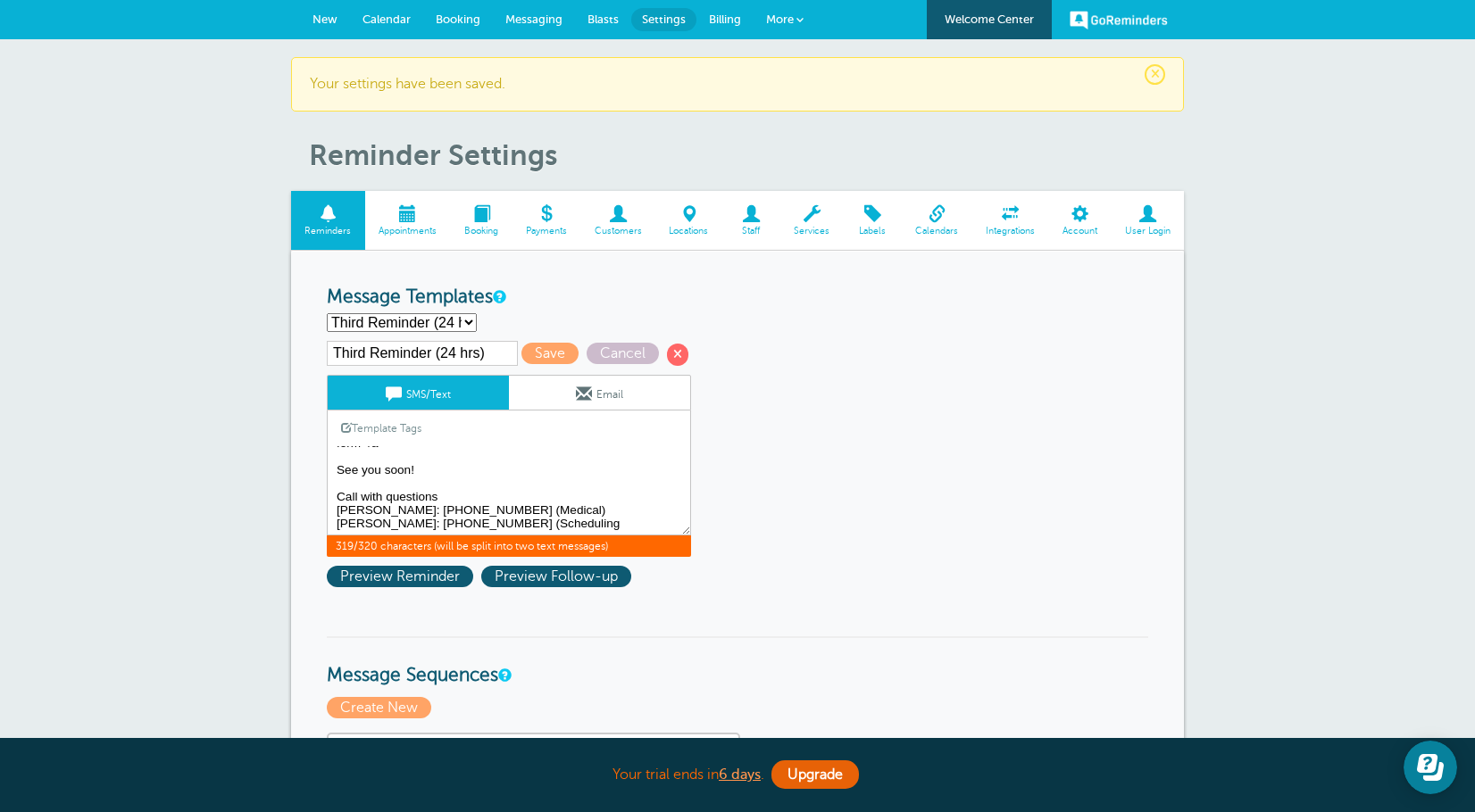
click at [557, 522] on textarea "Hi {{First Name}}, your appointment with Happy Valley Regeneration has been sch…" at bounding box center [508, 491] width 364 height 89
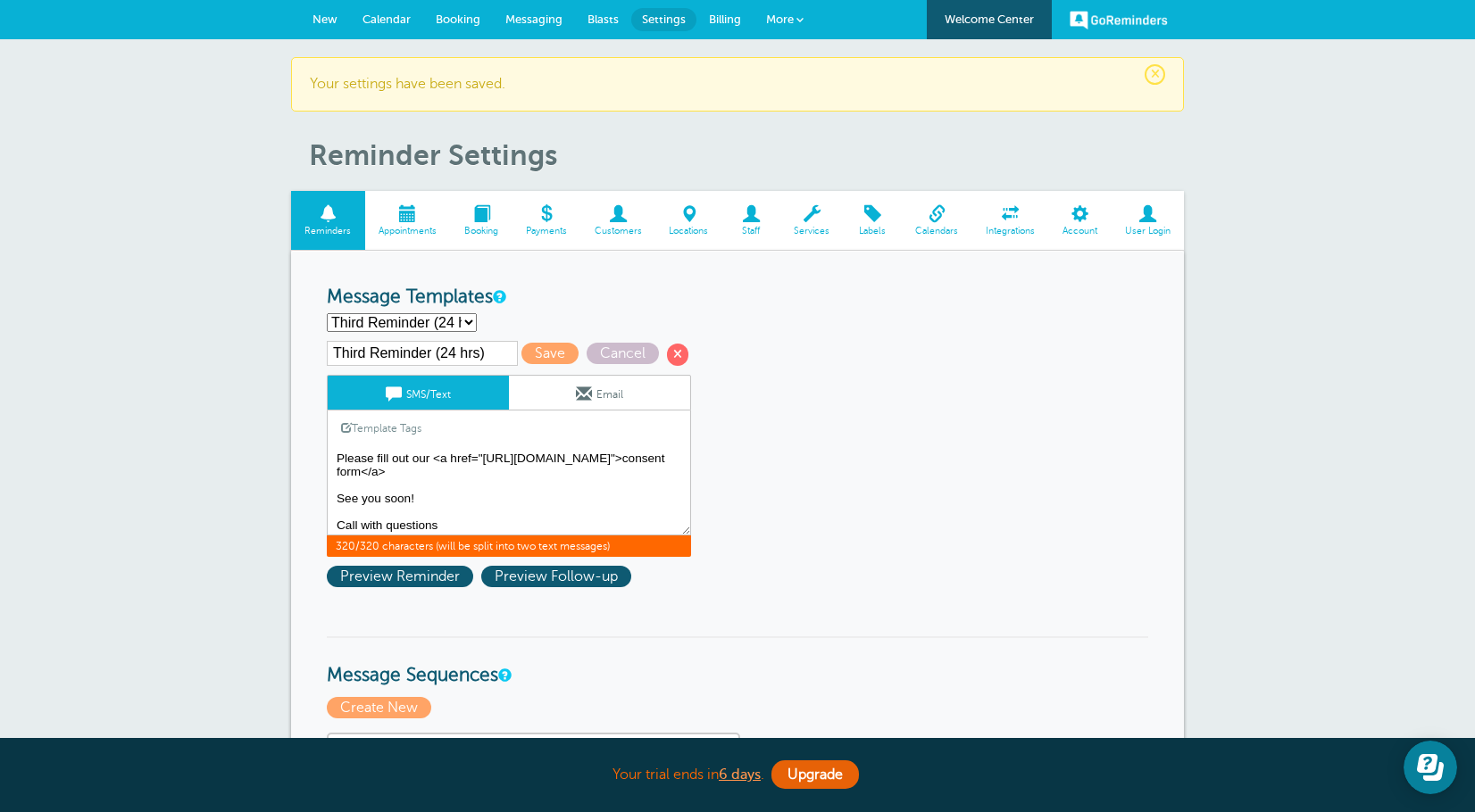
scroll to position [0, 0]
type textarea "{{First Name}}, your appointment with Happy Valley Regeneration is tomorrow at …"
click at [529, 360] on span "Save" at bounding box center [550, 353] width 57 height 22
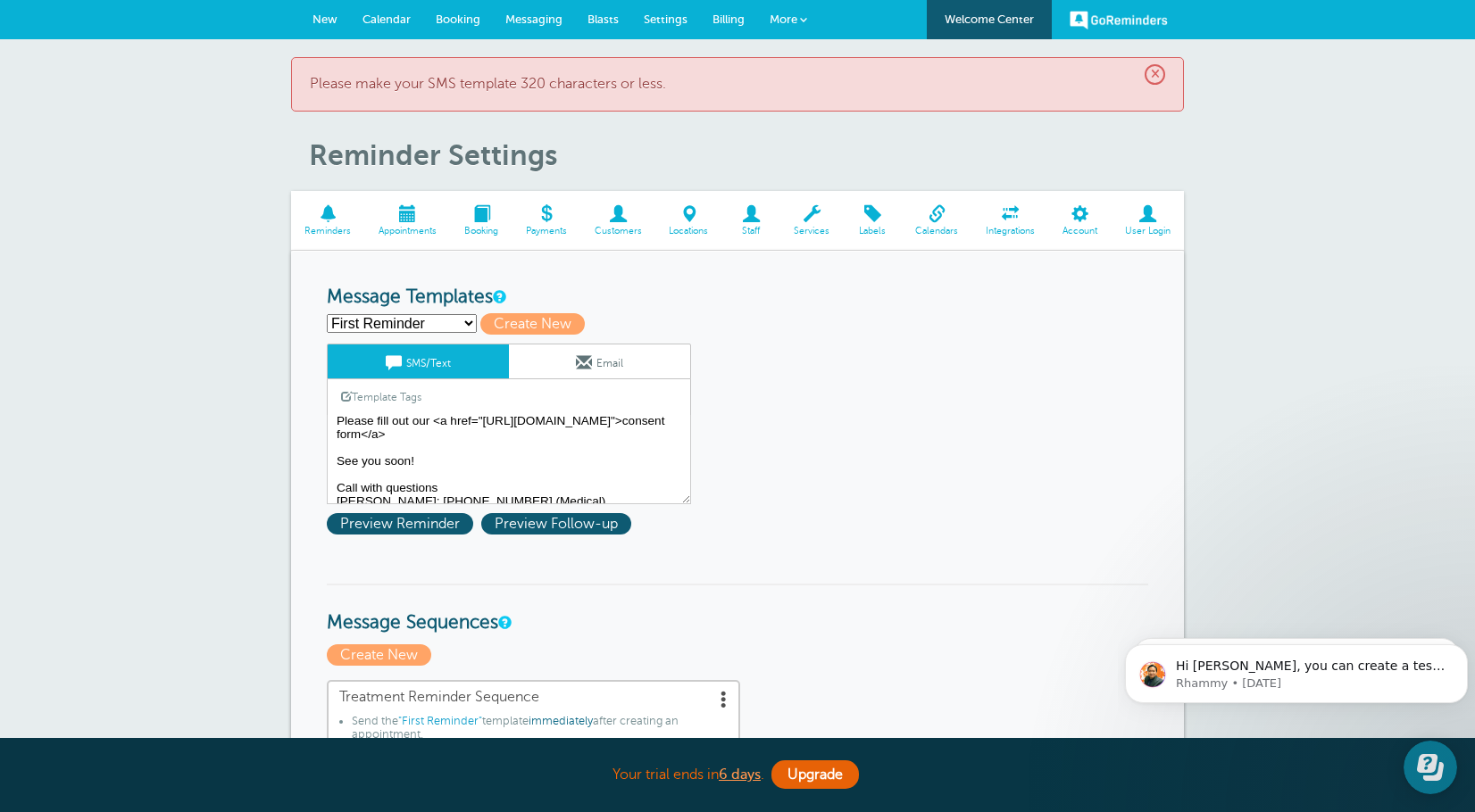
scroll to position [82, 0]
click at [421, 452] on textarea "{{First Name}}, your appointment with Happy Valley Regeneration is [DATE] at {{…" at bounding box center [508, 460] width 364 height 89
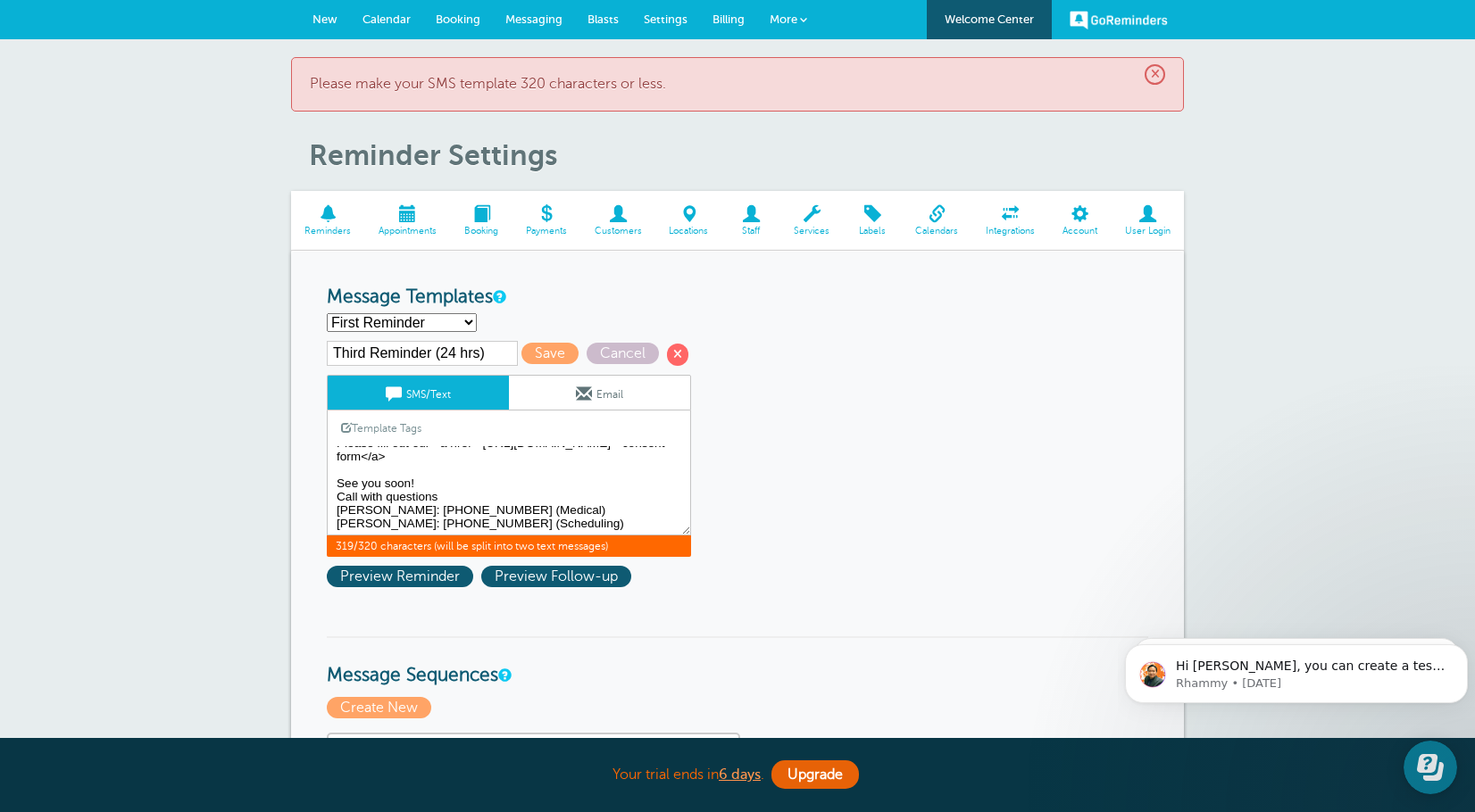
scroll to position [67, 0]
type textarea "{{First Name}}, your appointment with Happy Valley Regeneration is [DATE] at {{…"
click at [565, 353] on span "Save" at bounding box center [550, 353] width 57 height 22
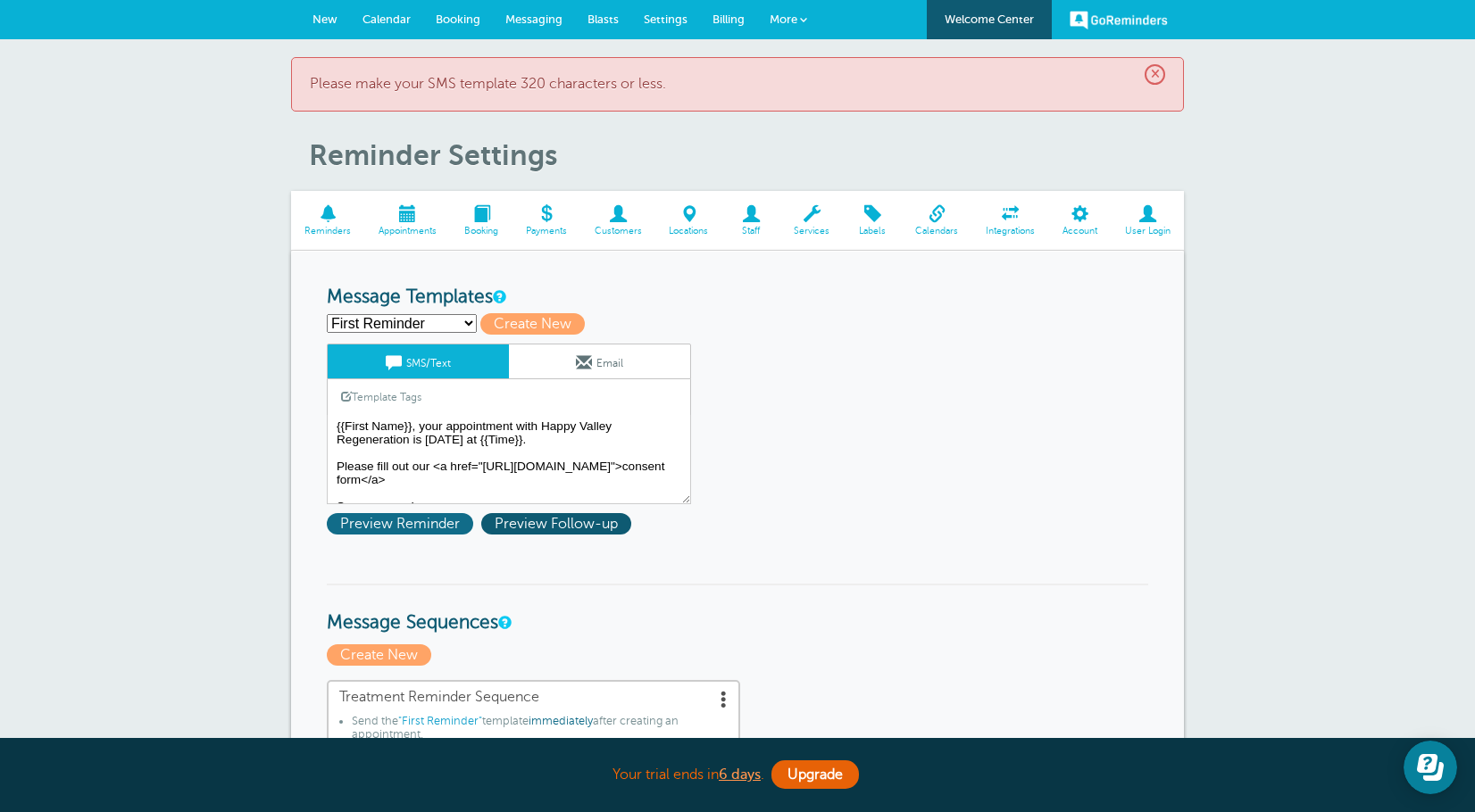
click at [427, 522] on span "Preview Reminder" at bounding box center [400, 523] width 146 height 22
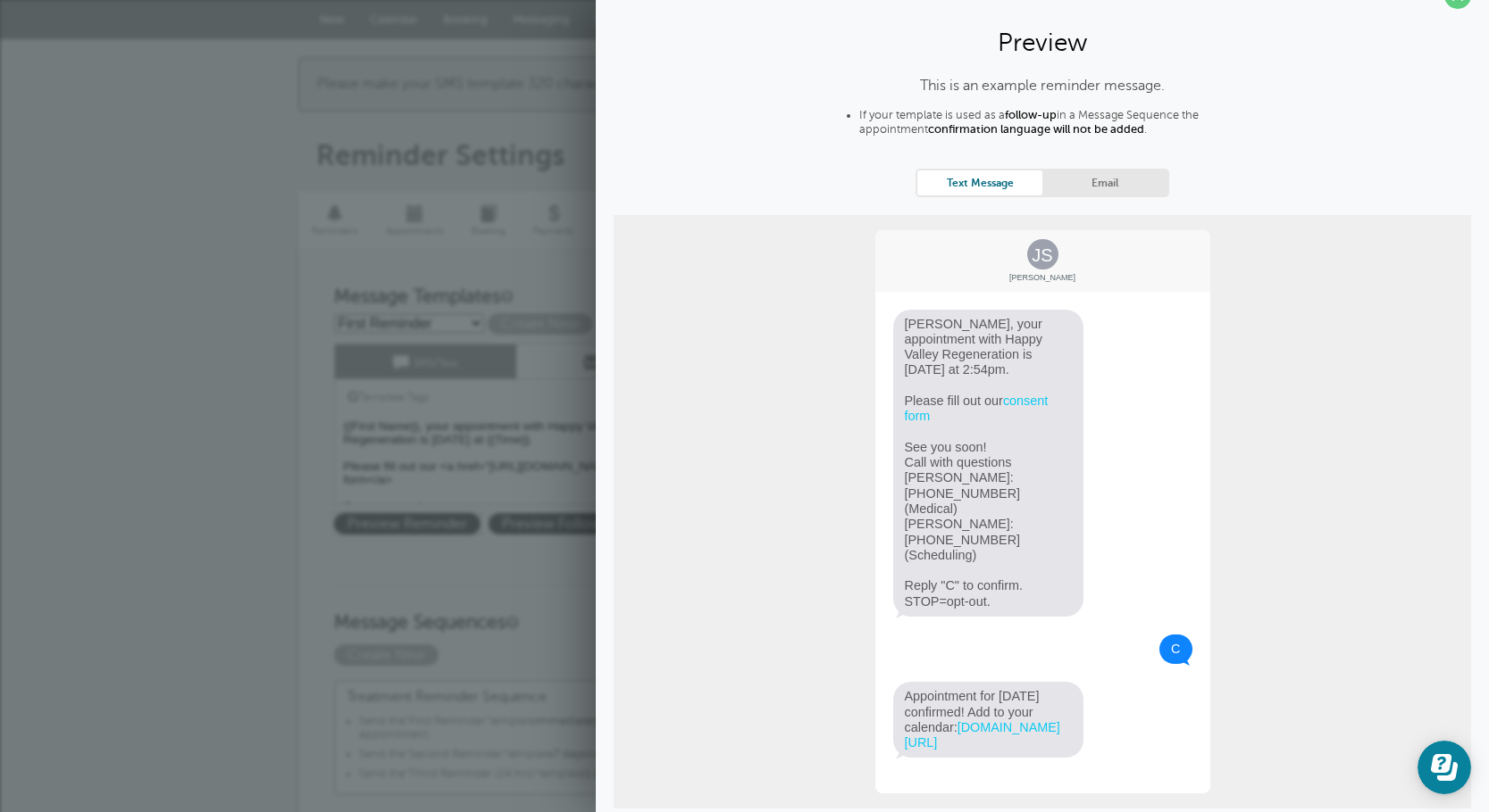
scroll to position [54, 0]
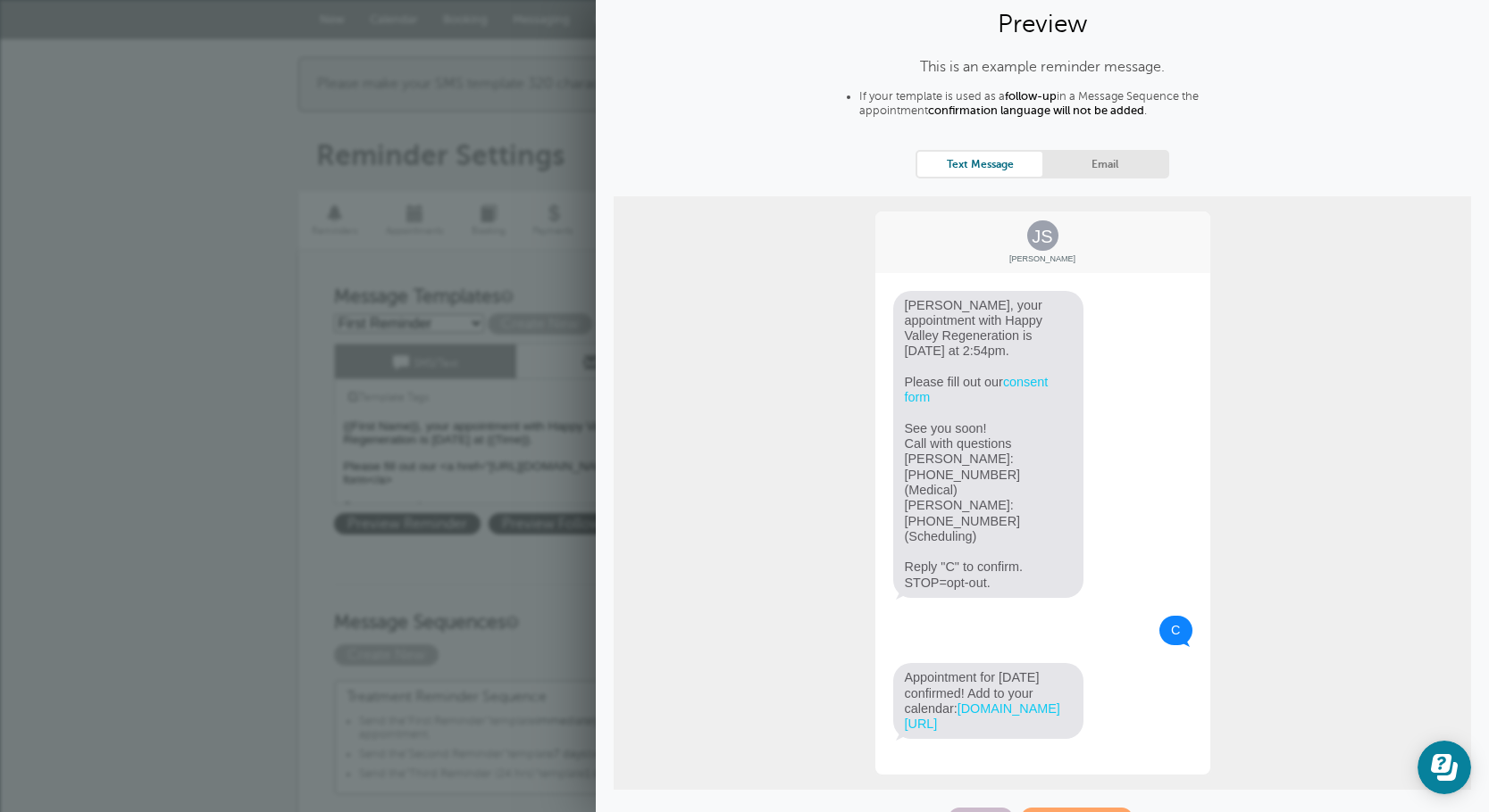
click at [1383, 82] on div "This is an example reminder message. If your template is used as a follow-up in…" at bounding box center [1042, 444] width 857 height 770
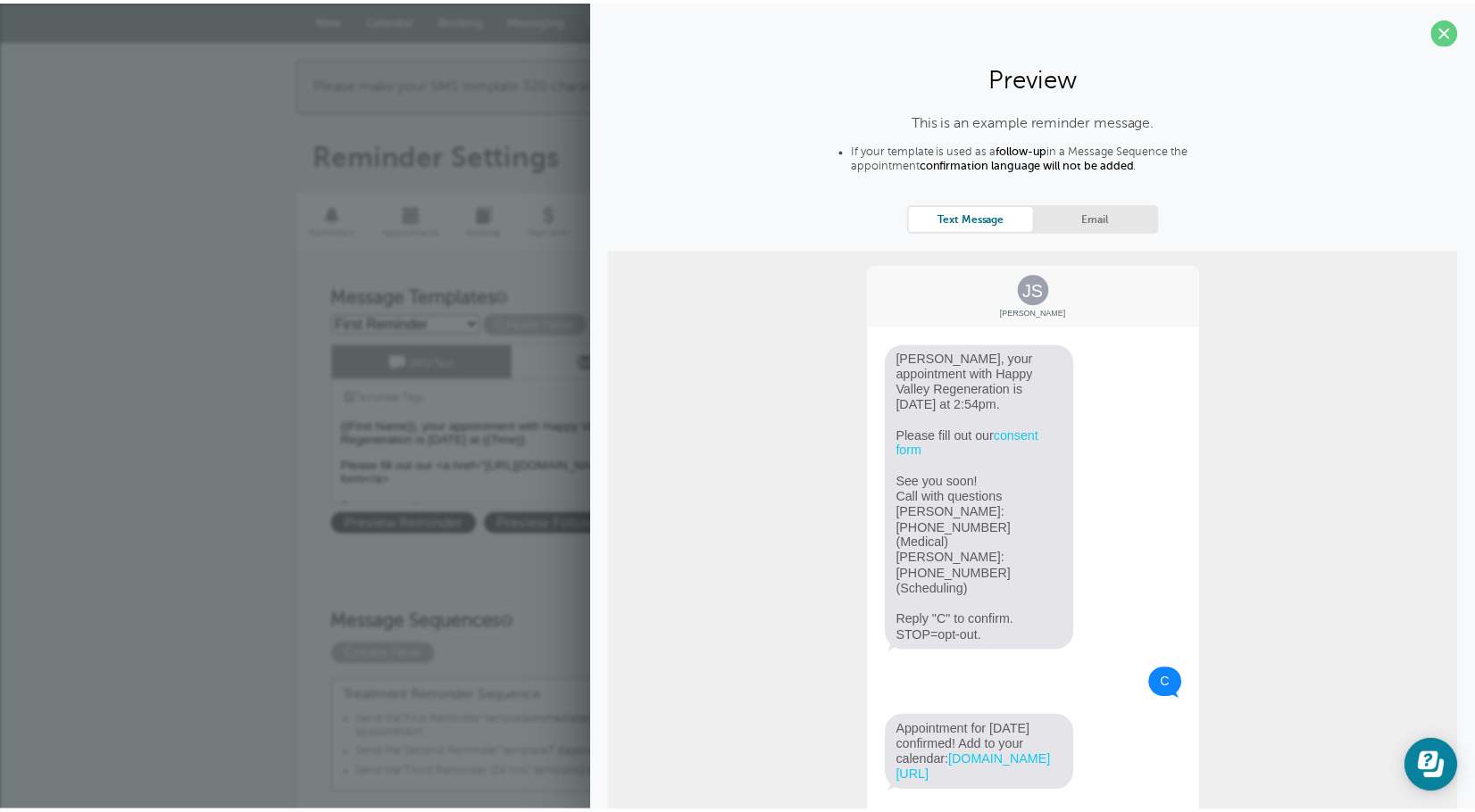
scroll to position [0, 0]
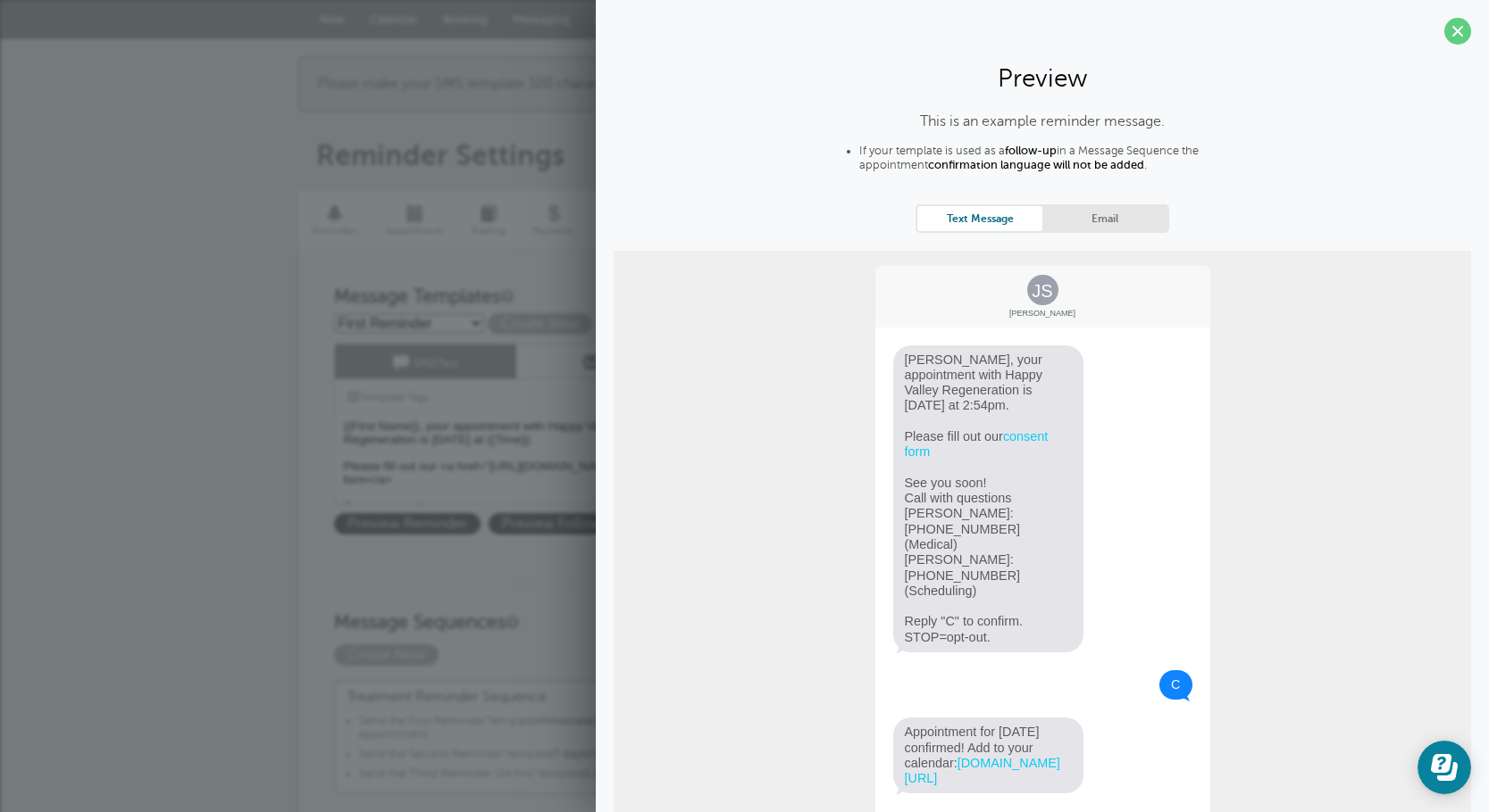
click at [1444, 30] on span at bounding box center [1458, 31] width 27 height 27
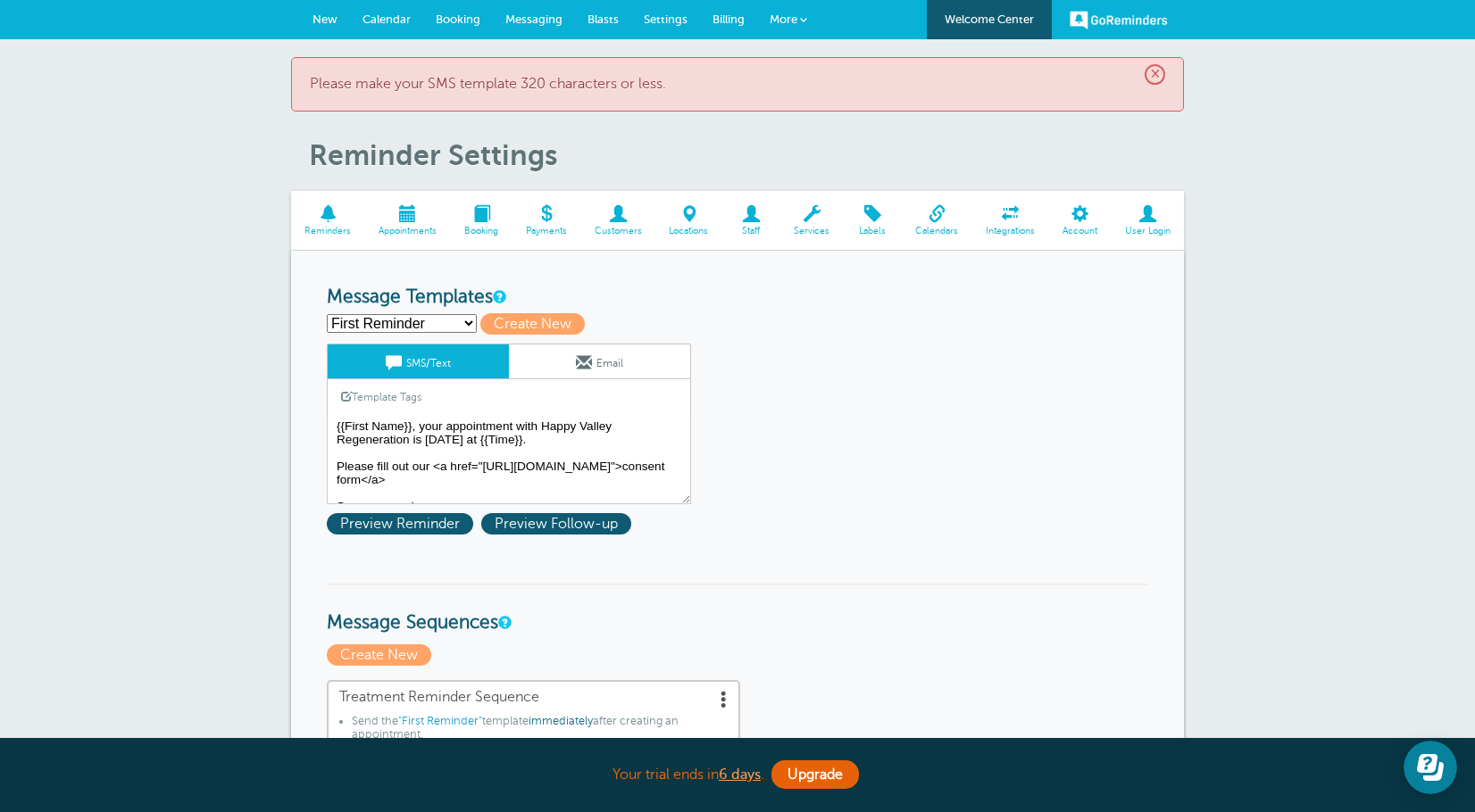
click at [1163, 77] on span "×" at bounding box center [1155, 75] width 21 height 21
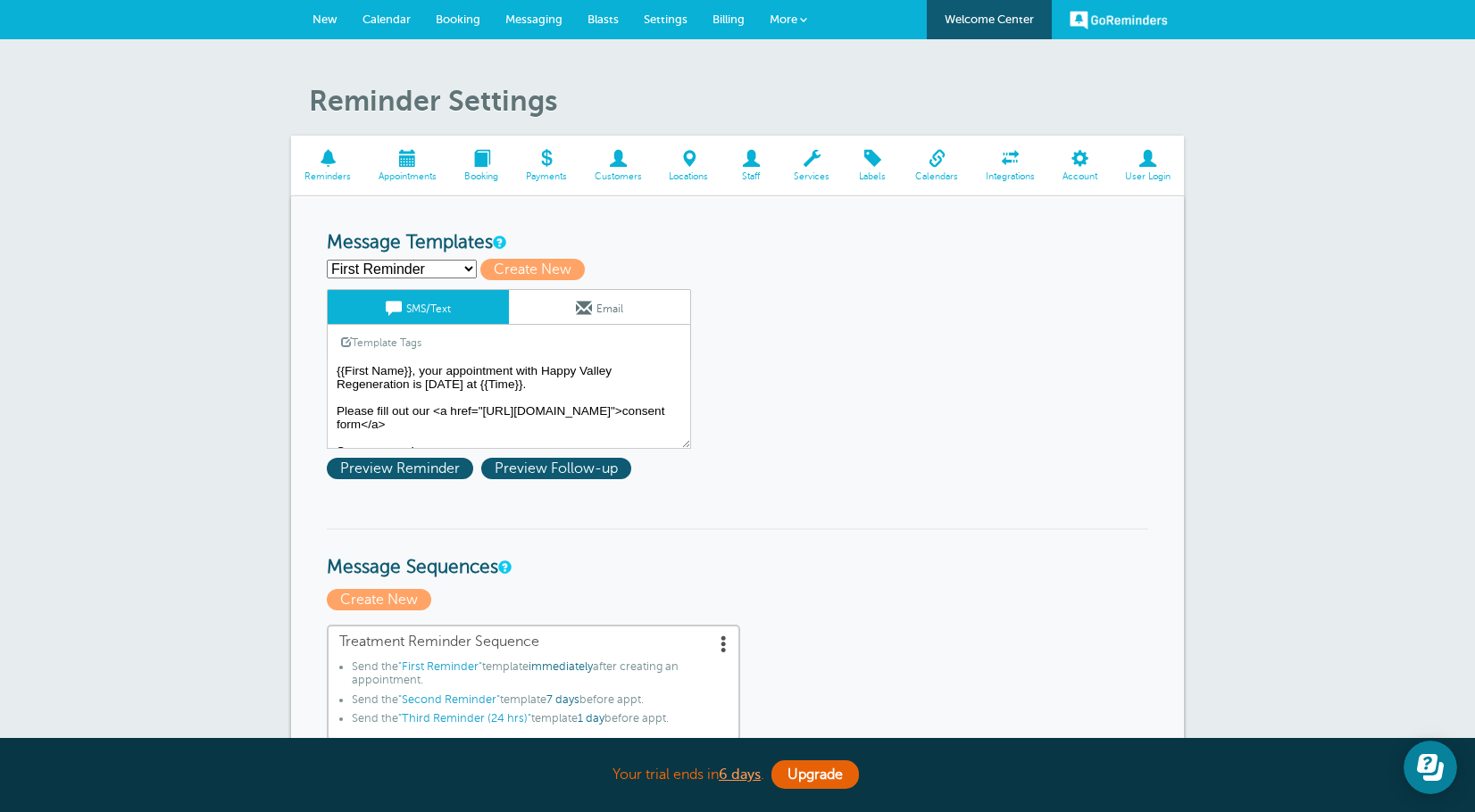
click at [428, 274] on select "First Reminder Second Reminder Third Reminder (24 hrs) Create new..." at bounding box center [402, 269] width 150 height 19
click at [327, 259] on select "First Reminder Second Reminder Third Reminder (24 hrs) Create new..." at bounding box center [402, 269] width 150 height 19
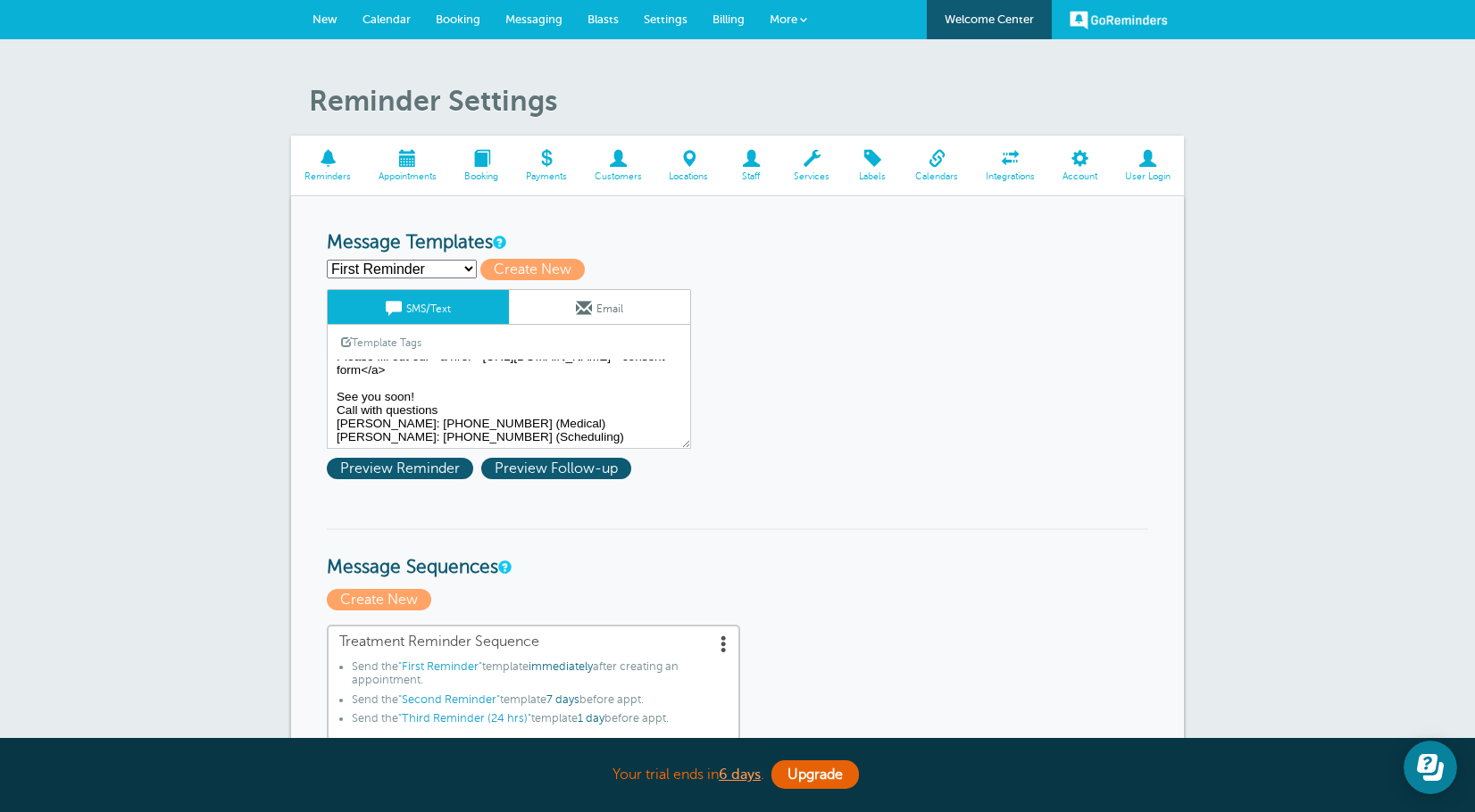
scroll to position [67, 0]
click at [425, 270] on select "First Reminder Second Reminder Third Reminder (24 hrs) Create new..." at bounding box center [402, 269] width 150 height 19
select select "159492"
click at [327, 259] on select "First Reminder Second Reminder Third Reminder (24 hrs) Create new..." at bounding box center [402, 269] width 150 height 19
type textarea "{{First Name}}, your appointment with Happy Valley Regeneration is [DATE] at {{…"
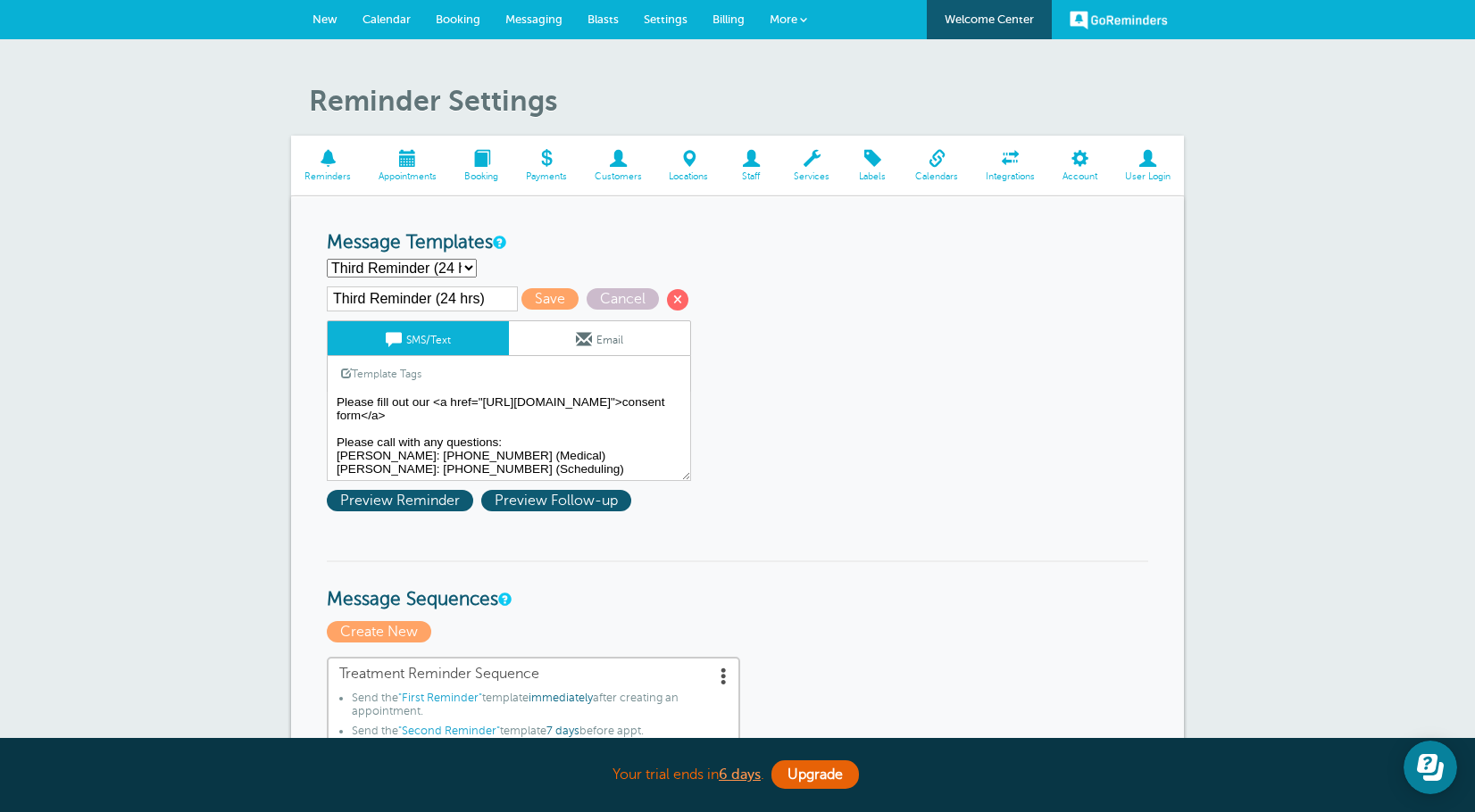
scroll to position [54, 0]
click at [438, 269] on select "First Reminder Second Reminder Third Reminder (24 hrs) Create new..." at bounding box center [402, 269] width 150 height 19
select select "159489"
click at [327, 259] on select "First Reminder Second Reminder Third Reminder (24 hrs) Create new..." at bounding box center [402, 269] width 150 height 19
type input "First Reminder"
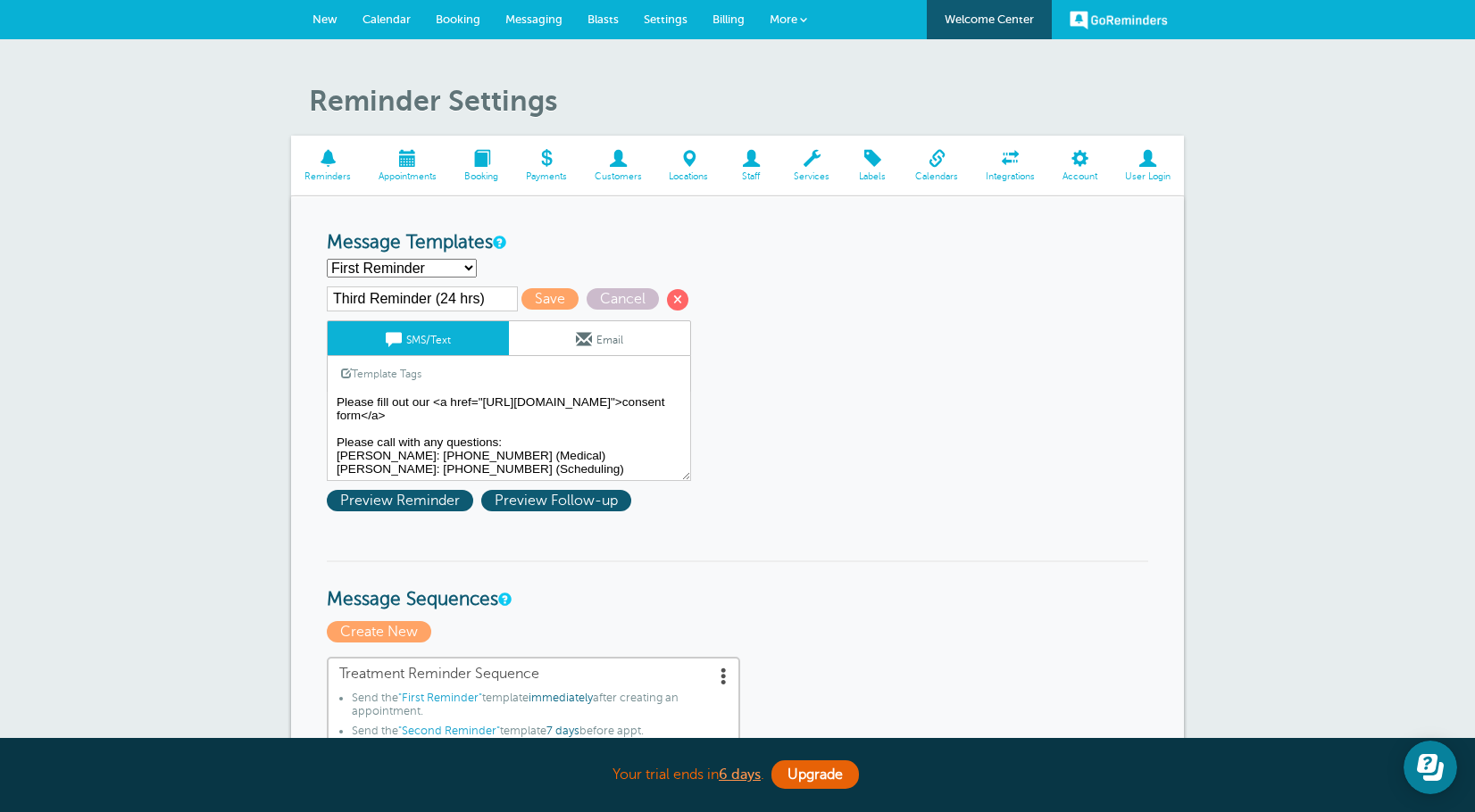
type textarea "Hi {{First Name}}, your appointment with Happy Valley Regeneration has been sch…"
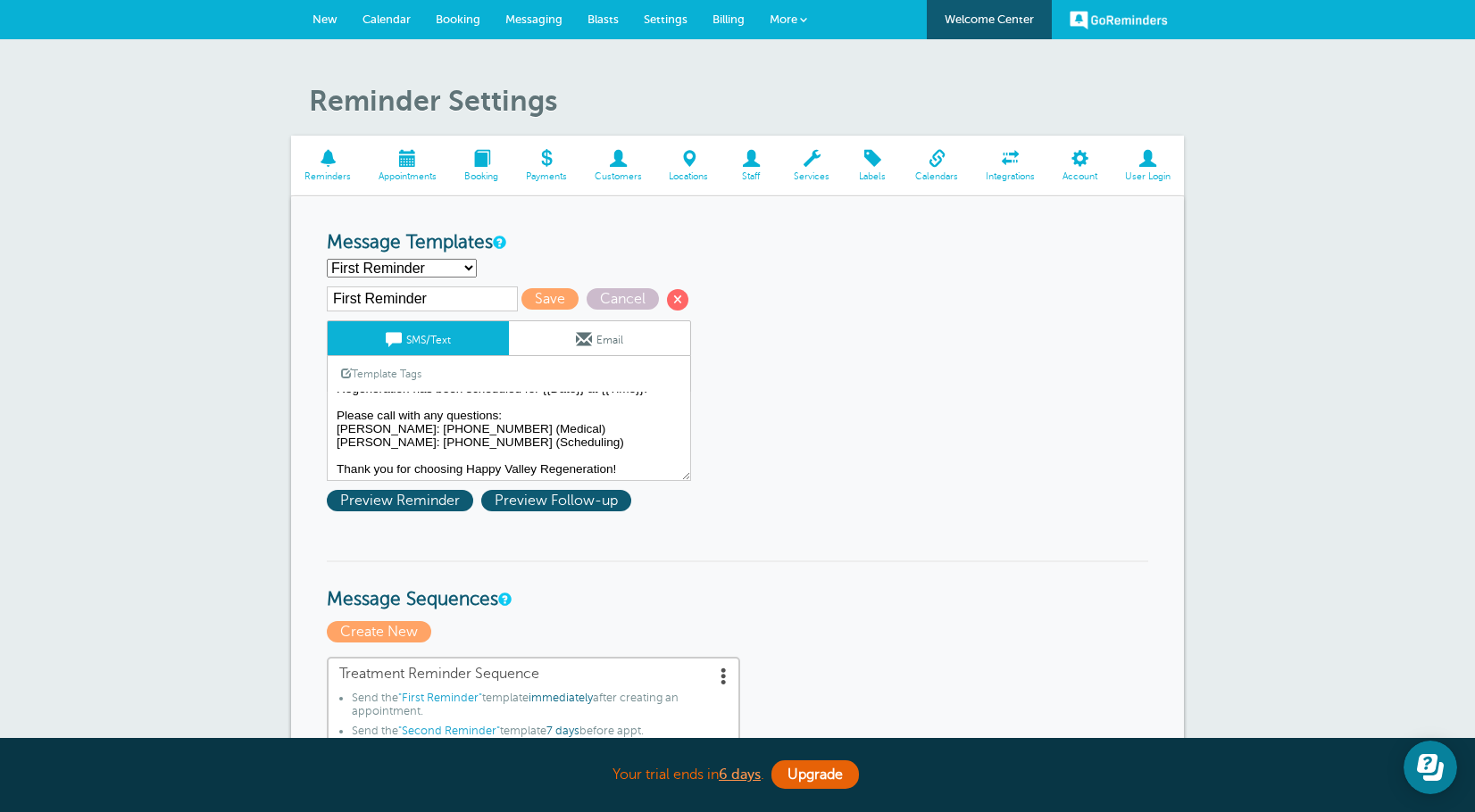
scroll to position [28, 0]
click at [444, 294] on input "First Reminder" at bounding box center [422, 299] width 191 height 25
type input "First Reminder (booking conf)"
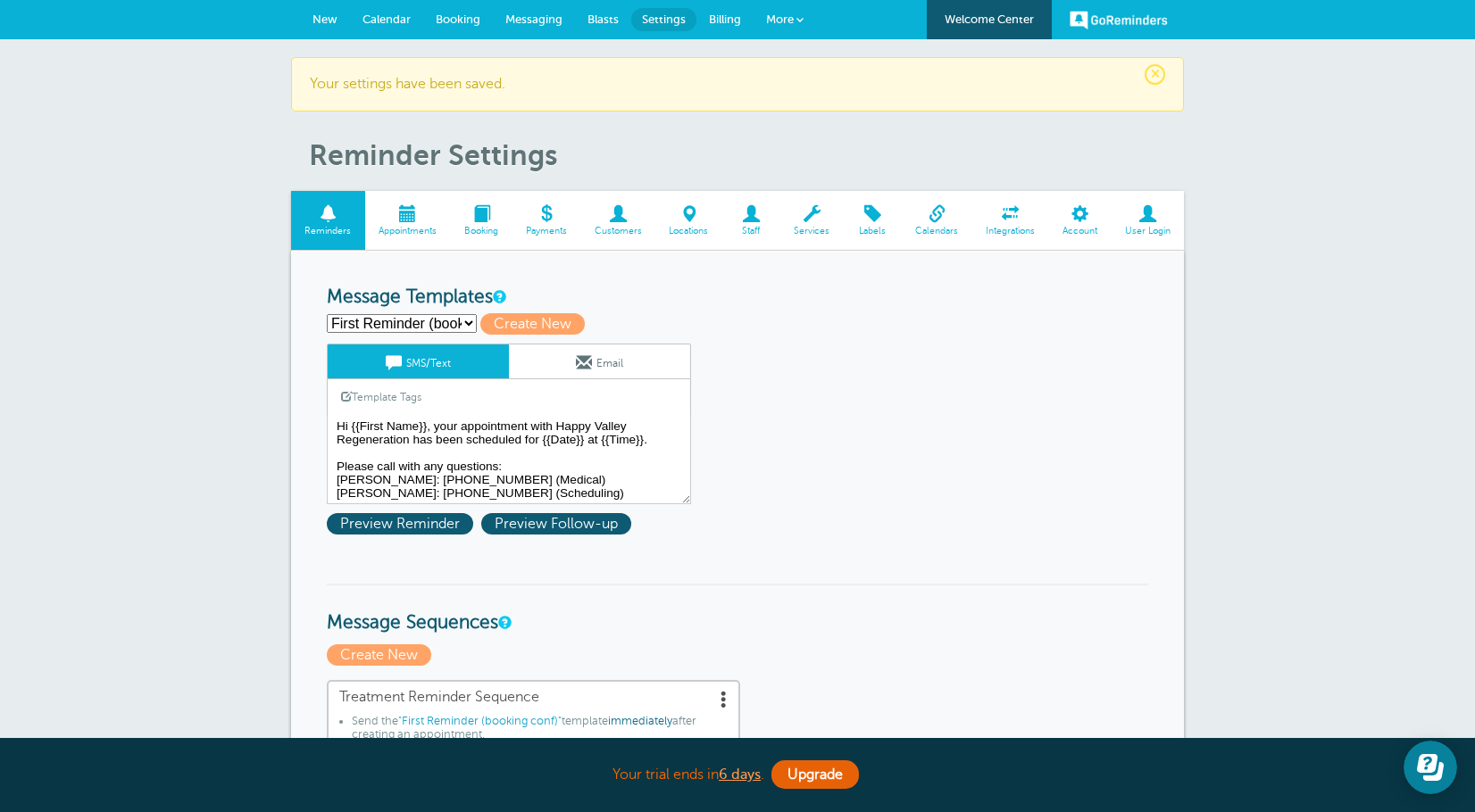
click at [460, 320] on select "First Reminder (booking conf) Second Reminder Third Reminder (24 hrs) Create ne…" at bounding box center [402, 324] width 150 height 19
select select "159491"
click at [327, 314] on select "First Reminder (booking conf) Second Reminder Third Reminder (24 hrs) Create ne…" at bounding box center [402, 324] width 150 height 19
type input "Second Reminder"
type textarea "Hi {{First Name}}, your appt with Happy Valley Regeneration is at {{Time}} on {…"
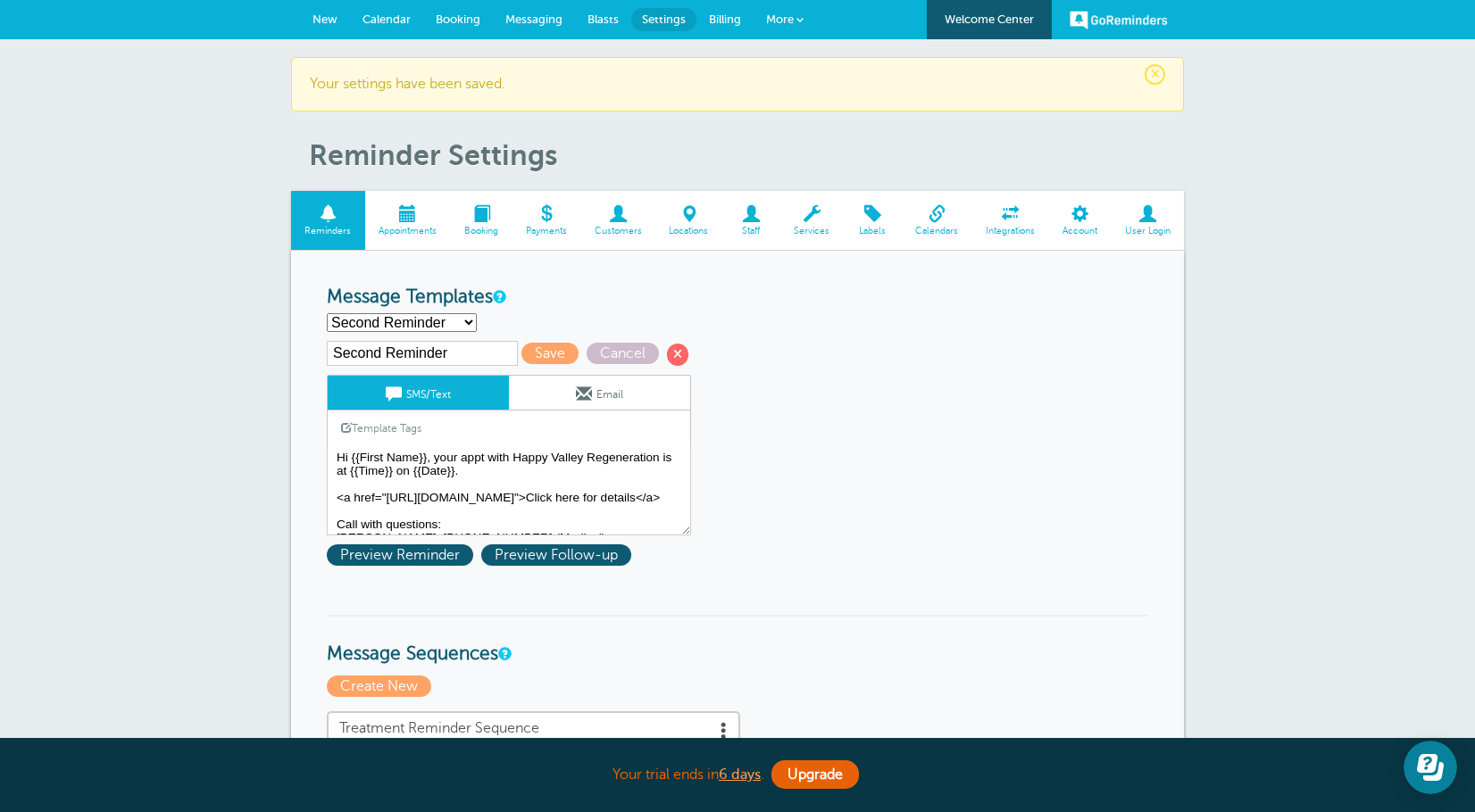
click at [467, 356] on input "Second Reminder" at bounding box center [422, 353] width 191 height 25
type input "Second Reminder (1 week prior)"
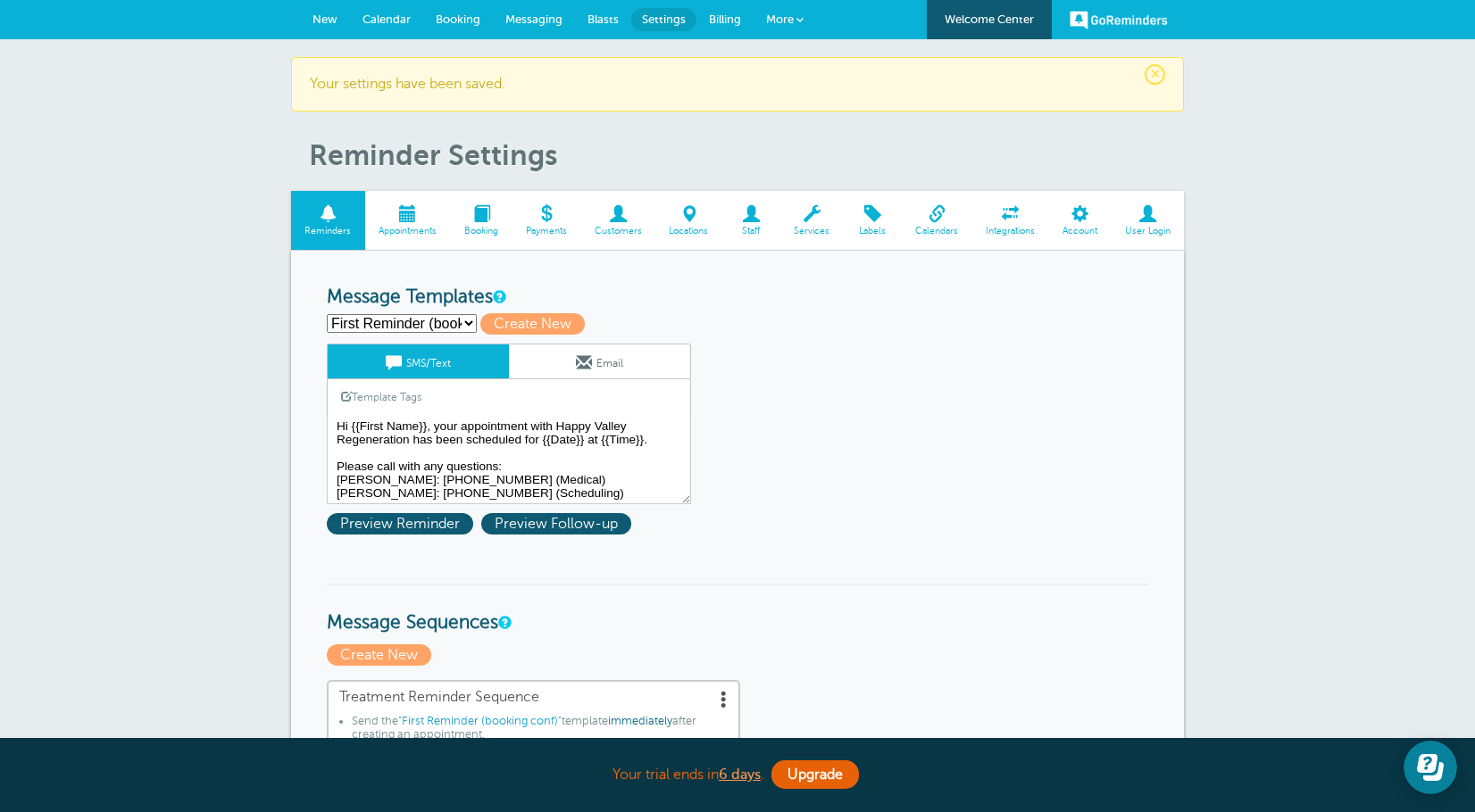
click at [442, 320] on select "First Reminder (booking conf) Second Reminder (1 week prior) Third Reminder (24…" at bounding box center [402, 324] width 150 height 19
select select "159492"
click at [327, 314] on select "First Reminder (booking conf) Second Reminder (1 week prior) Third Reminder (24…" at bounding box center [402, 324] width 150 height 19
type input "Third Reminder (24 hrs)"
type textarea "{{First Name}}, your appointment with Happy Valley Regeneration is [DATE] at {{…"
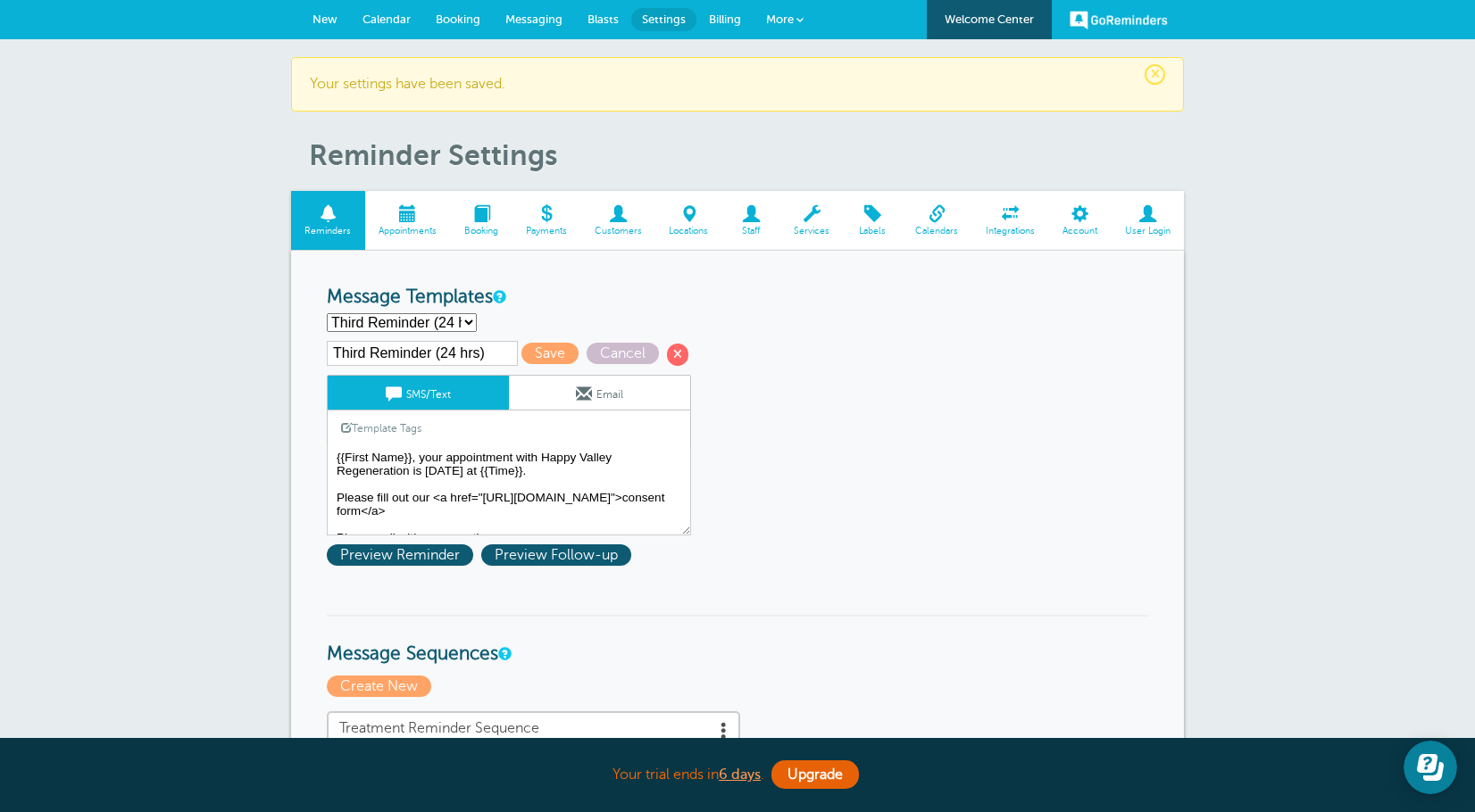
click at [448, 324] on select "First Reminder (booking conf) Second Reminder (1 week prior) Third Reminder (24…" at bounding box center [402, 323] width 150 height 19
click at [327, 313] on select "First Reminder (booking conf) Second Reminder (1 week prior) Third Reminder (24…" at bounding box center [402, 323] width 150 height 19
click at [480, 352] on input "Third Reminder (24 hrs)" at bounding box center [422, 353] width 191 height 25
type input "Third Reminder (24 hrs prior)"
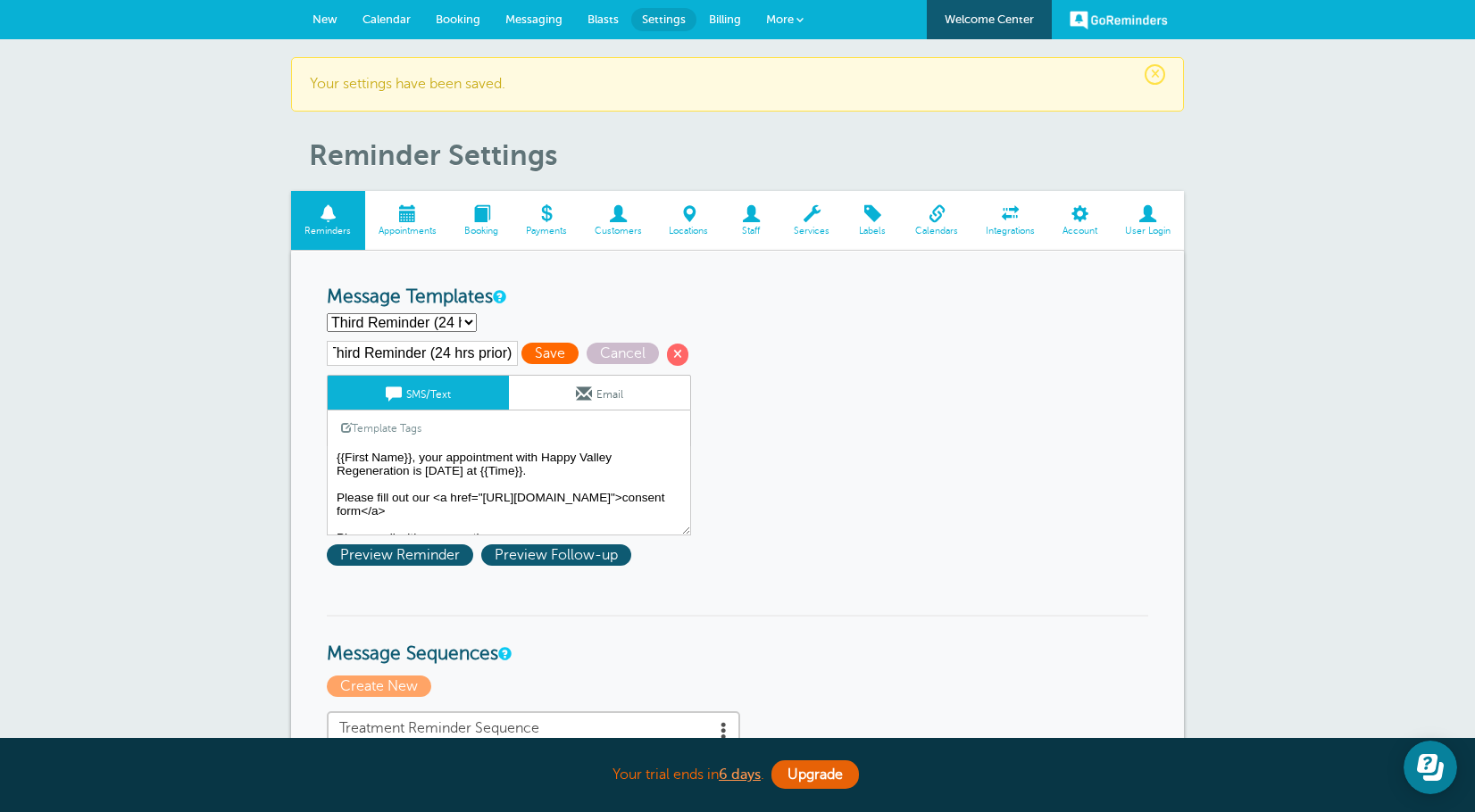
click at [549, 358] on span "Save" at bounding box center [550, 353] width 57 height 22
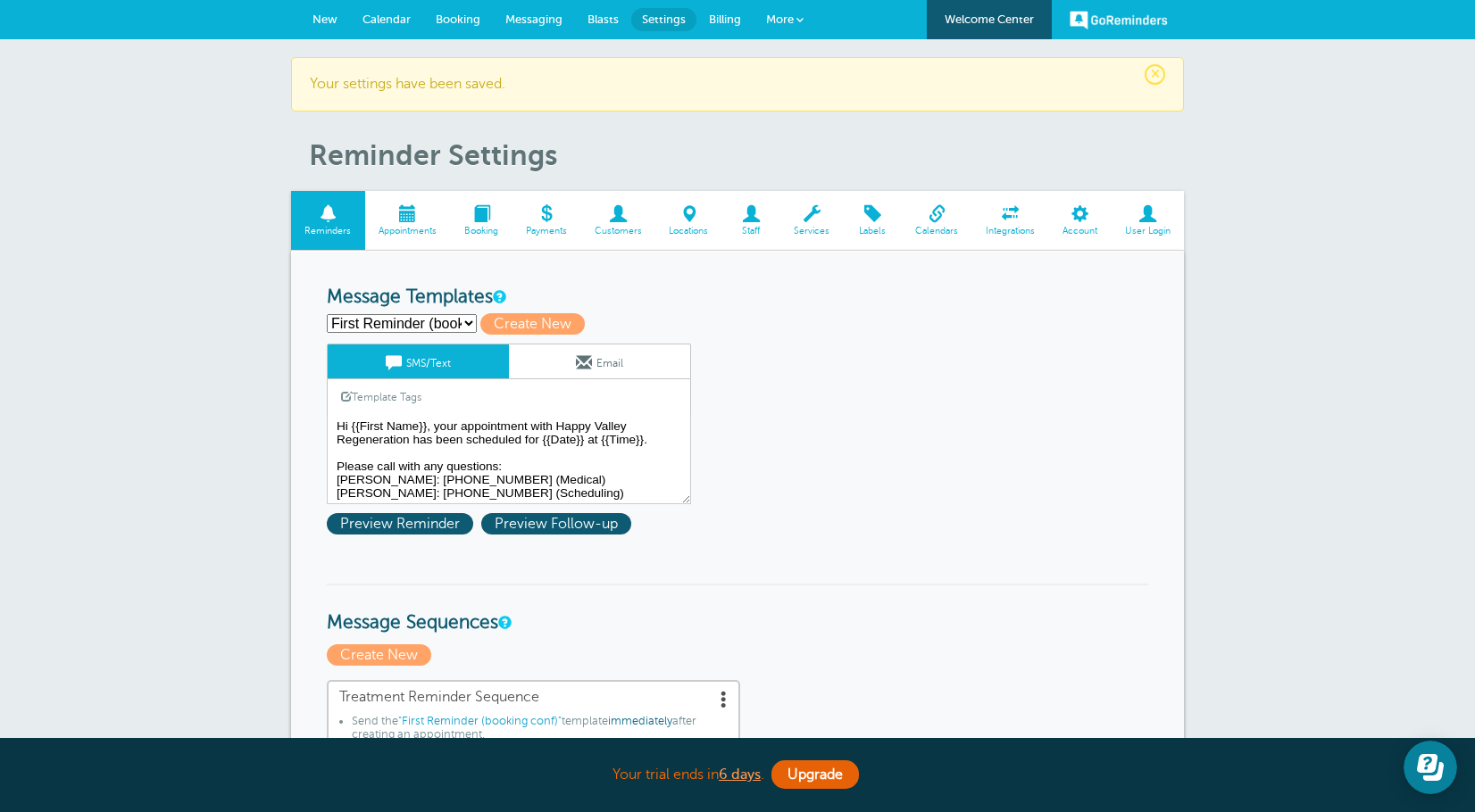
click at [444, 320] on select "First Reminder (booking conf) Second Reminder (1 week prior) Third Reminder (24…" at bounding box center [402, 324] width 150 height 19
click at [327, 314] on select "First Reminder (booking conf) Second Reminder (1 week prior) Third Reminder (24…" at bounding box center [402, 324] width 150 height 19
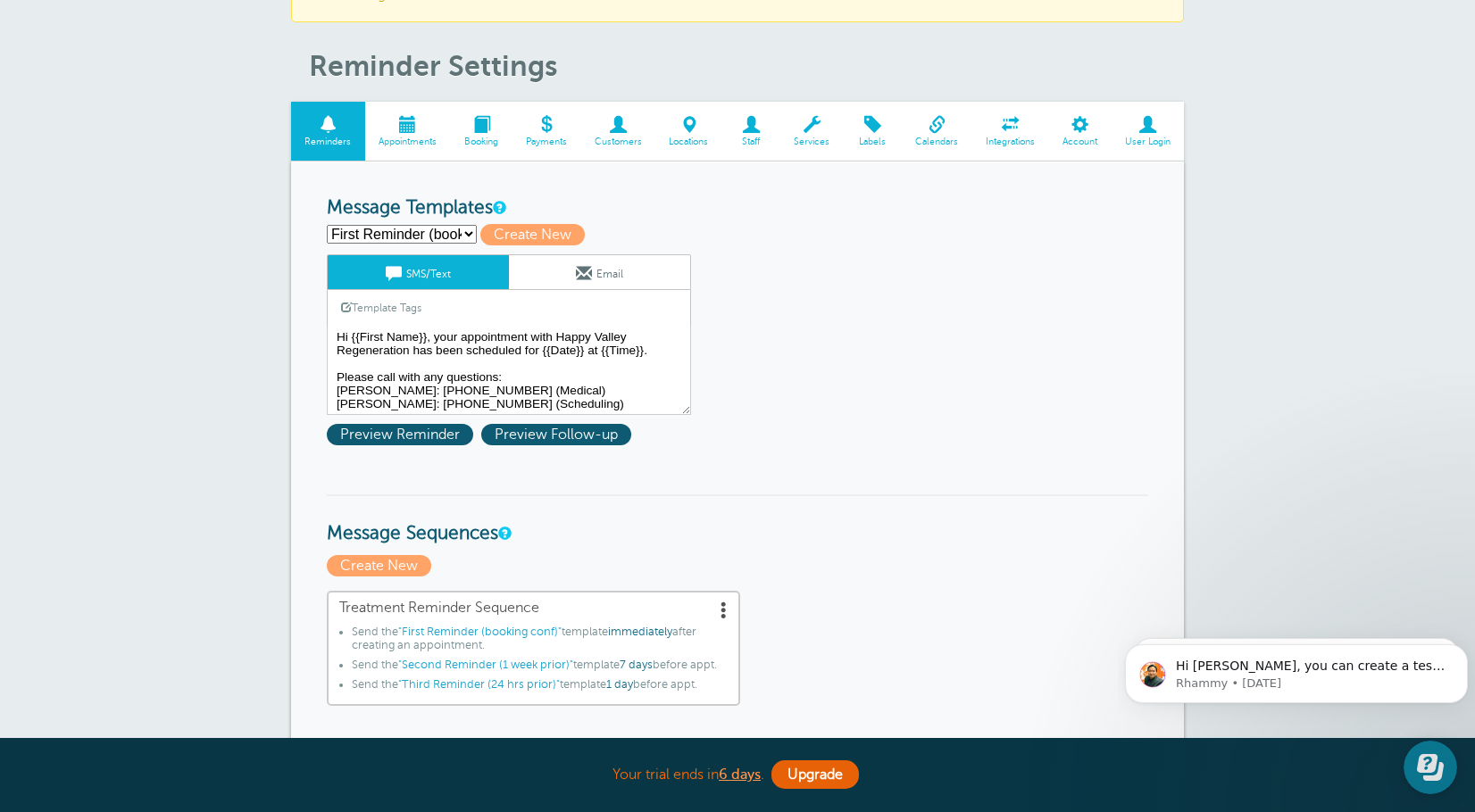
click at [448, 236] on select "First Reminder (booking conf) Second Reminder (1 week prior) Third Reminder (24…" at bounding box center [402, 235] width 150 height 19
select select "159491"
click at [327, 225] on select "First Reminder (booking conf) Second Reminder (1 week prior) Third Reminder (24…" at bounding box center [402, 235] width 150 height 19
type input "Second Reminder (1 week prior)"
type textarea "Hi {{First Name}}, your appt with Happy Valley Regeneration is at {{Time}} on {…"
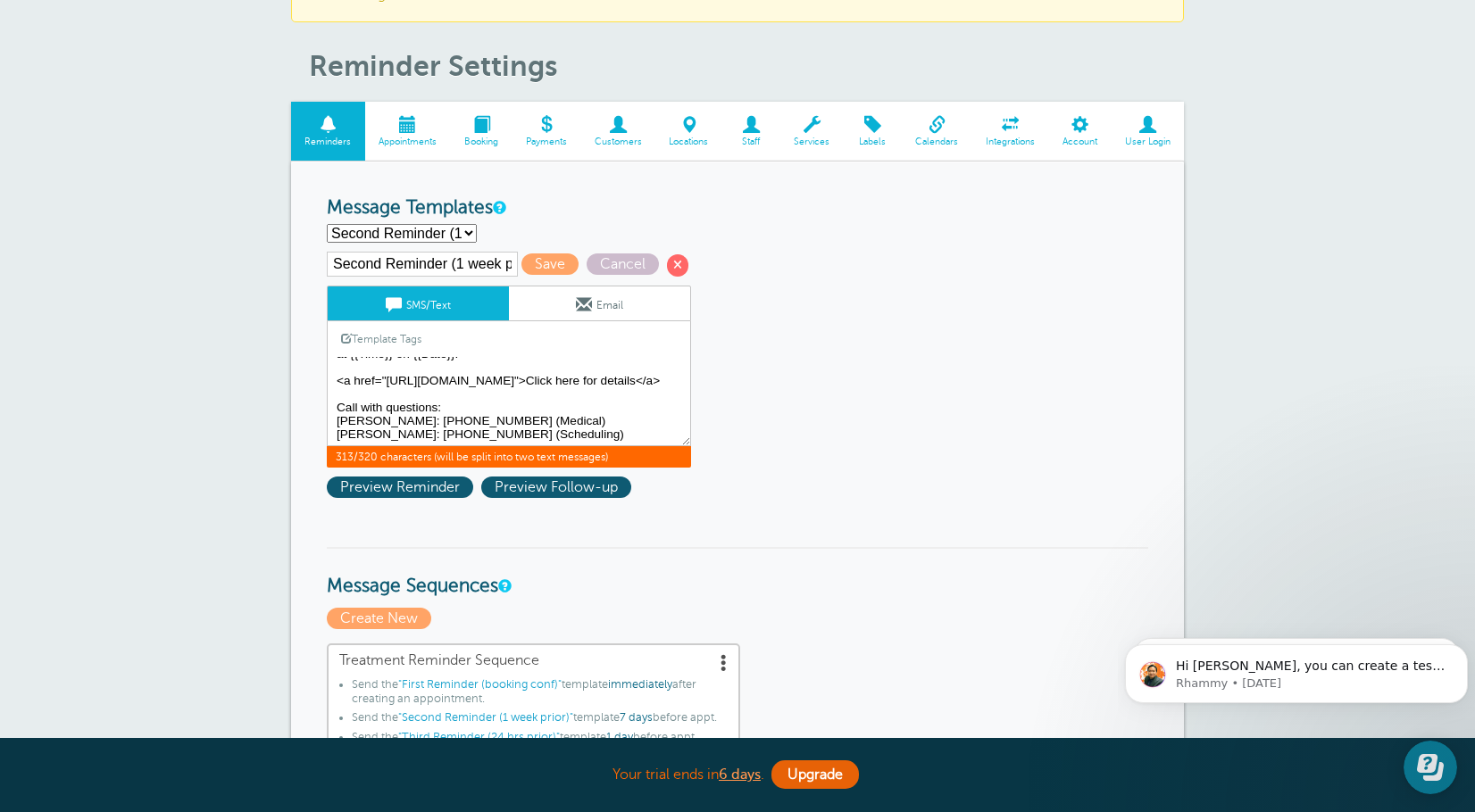
scroll to position [32, 0]
drag, startPoint x: 401, startPoint y: 422, endPoint x: 370, endPoint y: 389, distance: 45.3
click at [370, 389] on textarea "Hi {{First Name}}, your appointment with Happy Valley Regeneration has been sch…" at bounding box center [508, 402] width 364 height 89
click at [466, 230] on select "First Reminder (booking conf) Second Reminder (1 week prior) Third Reminder (24…" at bounding box center [402, 234] width 150 height 19
click at [465, 234] on select "First Reminder (booking conf) Second Reminder (1 week prior) Third Reminder (24…" at bounding box center [402, 234] width 150 height 19
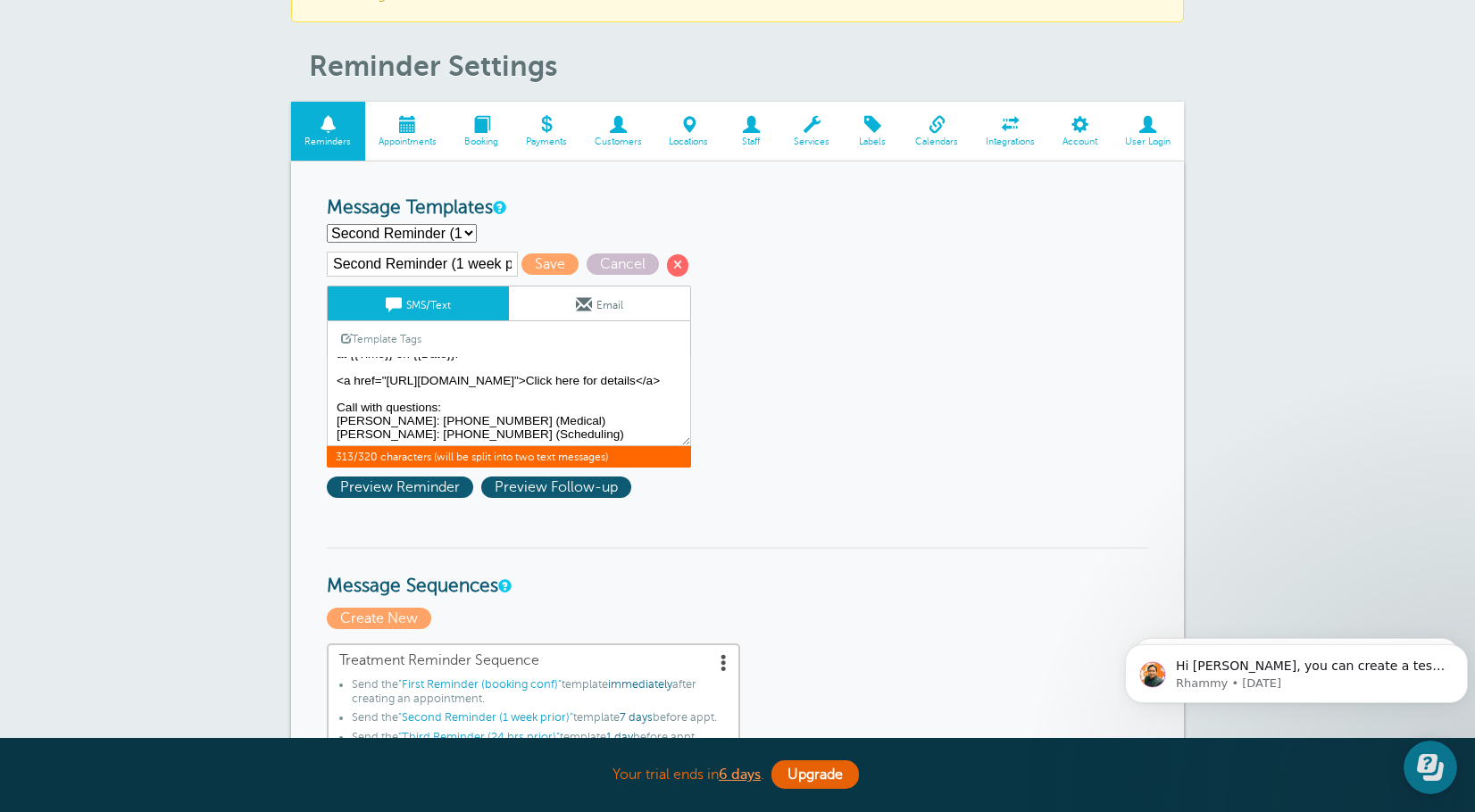
select select "159492"
click at [327, 224] on select "First Reminder (booking conf) Second Reminder (1 week prior) Third Reminder (24…" at bounding box center [402, 234] width 150 height 19
type input "Third Reminder (24 hrs prior)"
drag, startPoint x: 507, startPoint y: 406, endPoint x: 368, endPoint y: 391, distance: 139.8
click at [368, 391] on textarea "Hi {{First Name}}, your appointment with Happy Valley Regeneration has been sch…" at bounding box center [508, 402] width 364 height 89
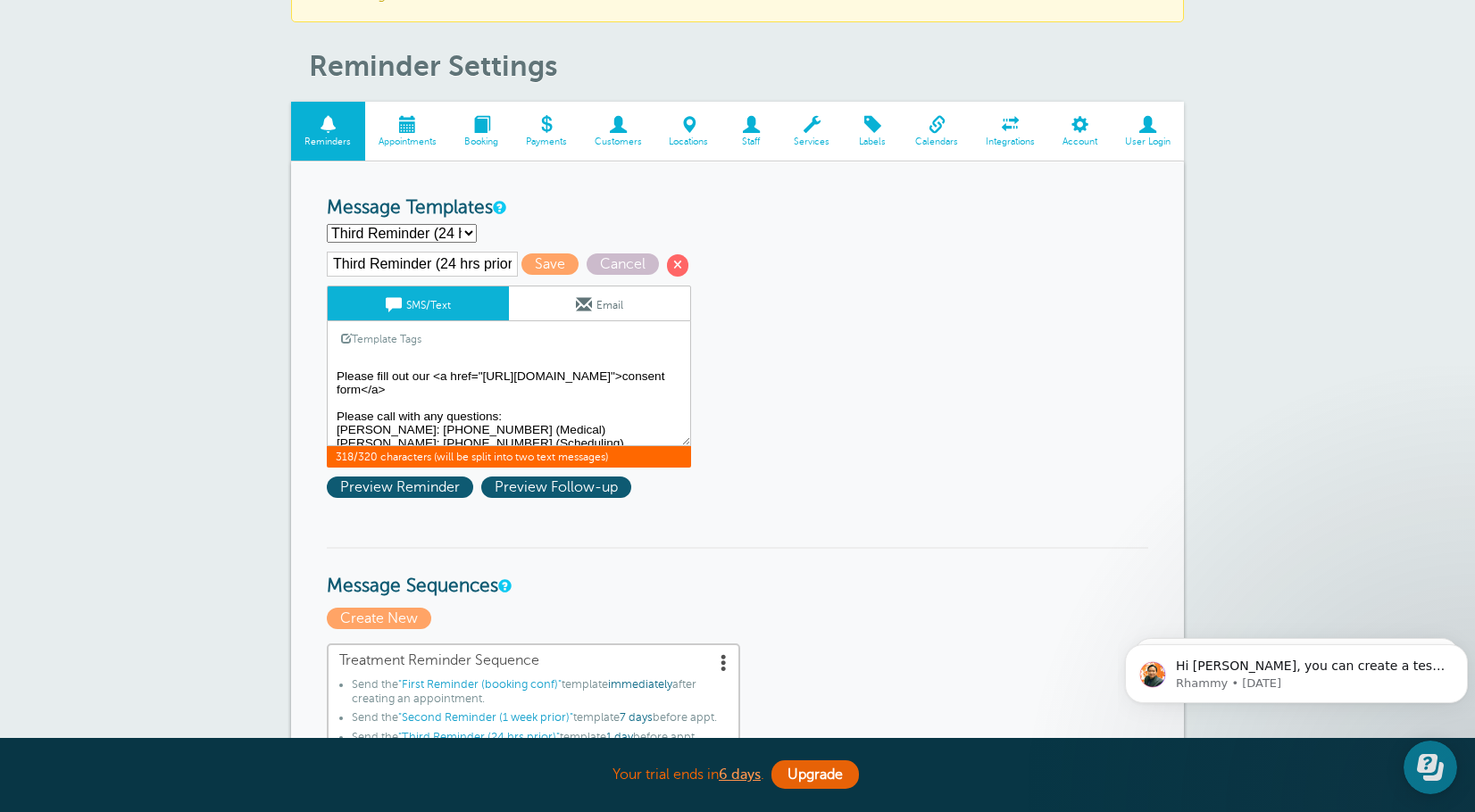
click at [532, 411] on textarea "Hi {{First Name}}, your appointment with Happy Valley Regeneration has been sch…" at bounding box center [508, 402] width 364 height 89
drag, startPoint x: 520, startPoint y: 400, endPoint x: 560, endPoint y: 411, distance: 41.5
click at [520, 404] on textarea "Hi {{First Name}}, your appointment with Happy Valley Regeneration has been sch…" at bounding box center [508, 402] width 364 height 89
click at [570, 405] on textarea "Hi {{First Name}}, your appointment with Happy Valley Regeneration has been sch…" at bounding box center [508, 402] width 364 height 89
type textarea "{{First Name}}, your appointment with Happy Valley Regeneration is [DATE] at {{…"
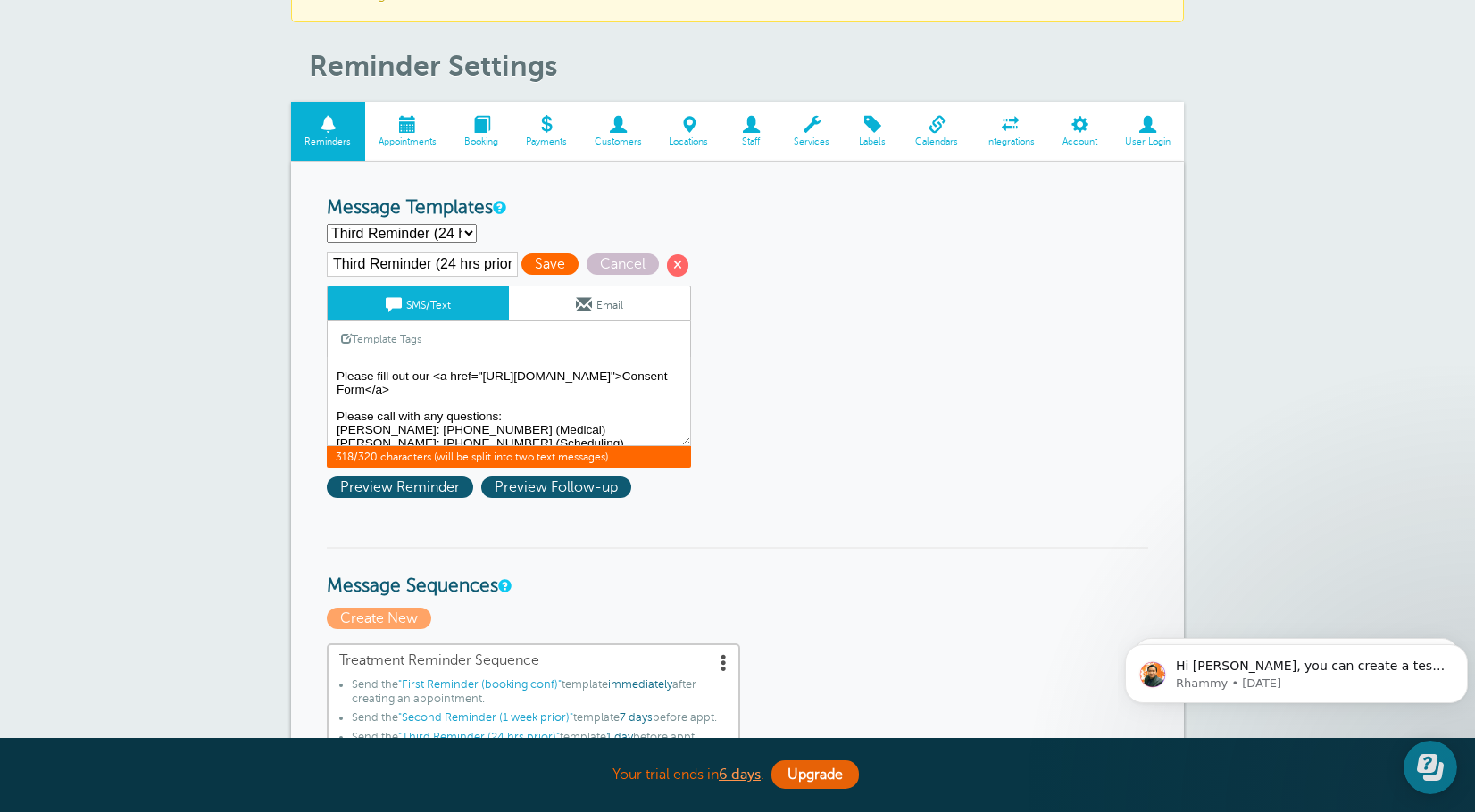
click at [544, 267] on span "Save" at bounding box center [550, 264] width 57 height 22
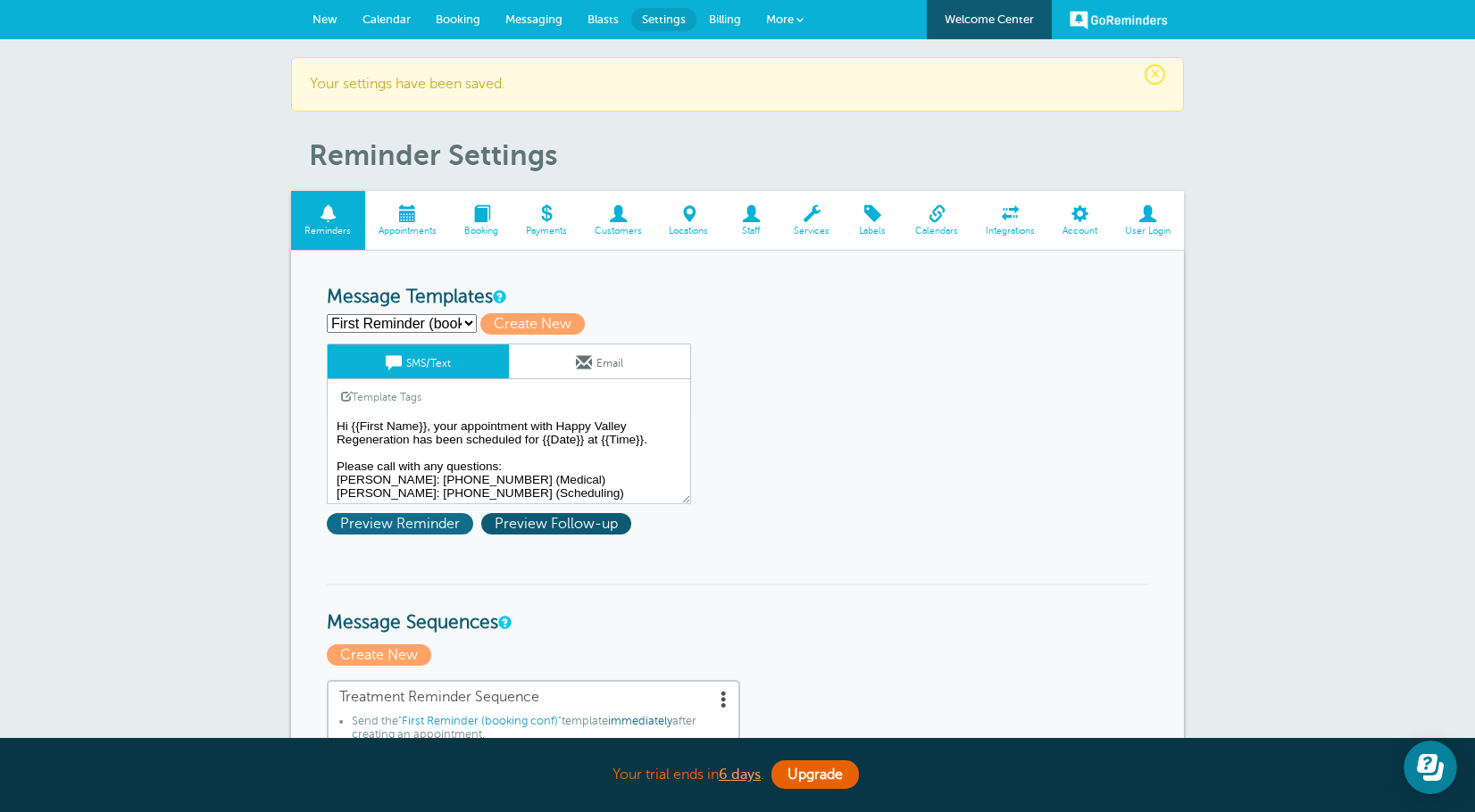
click at [438, 519] on span "Preview Reminder" at bounding box center [400, 523] width 146 height 22
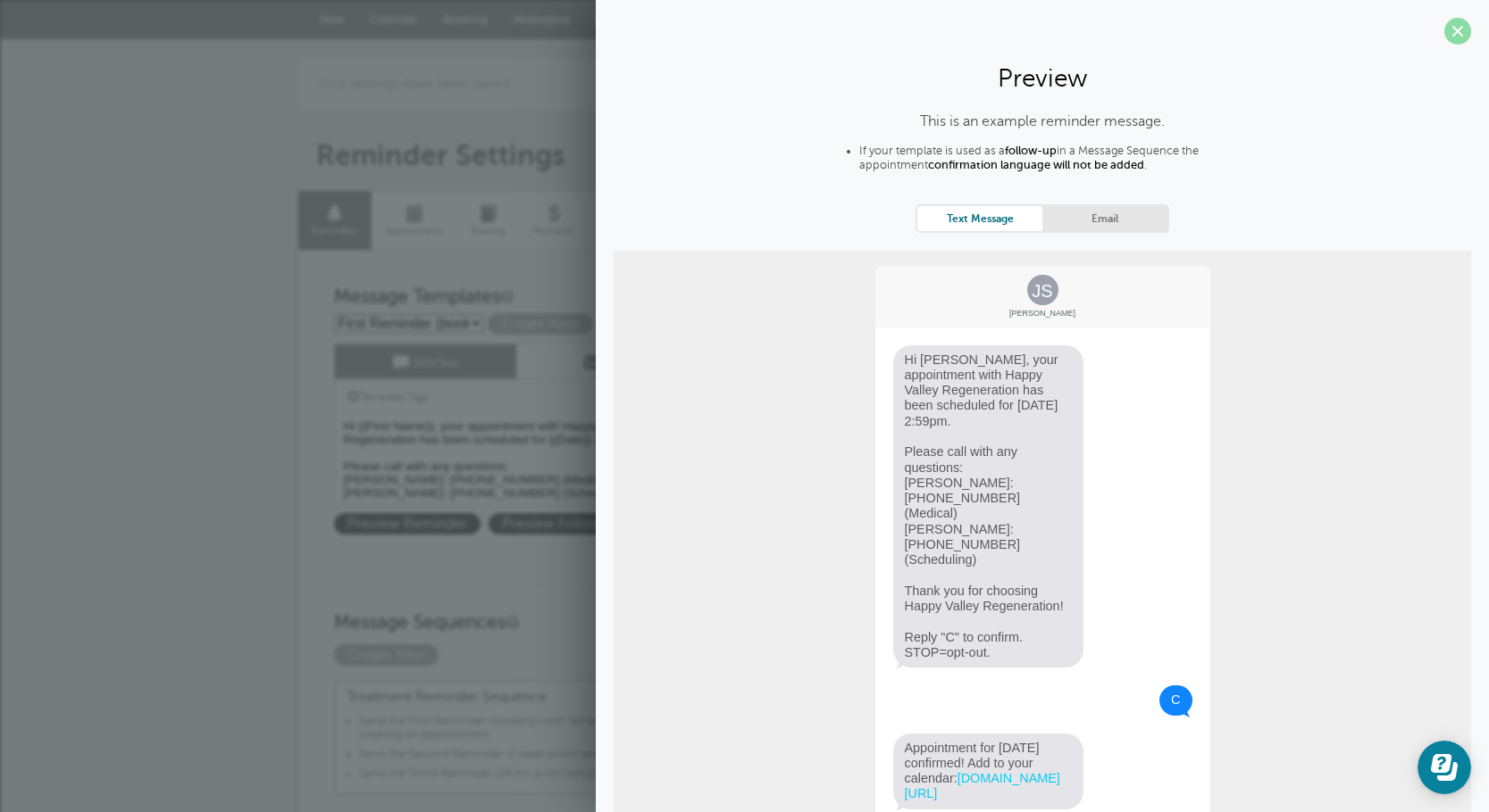
click at [1446, 27] on span at bounding box center [1458, 31] width 27 height 27
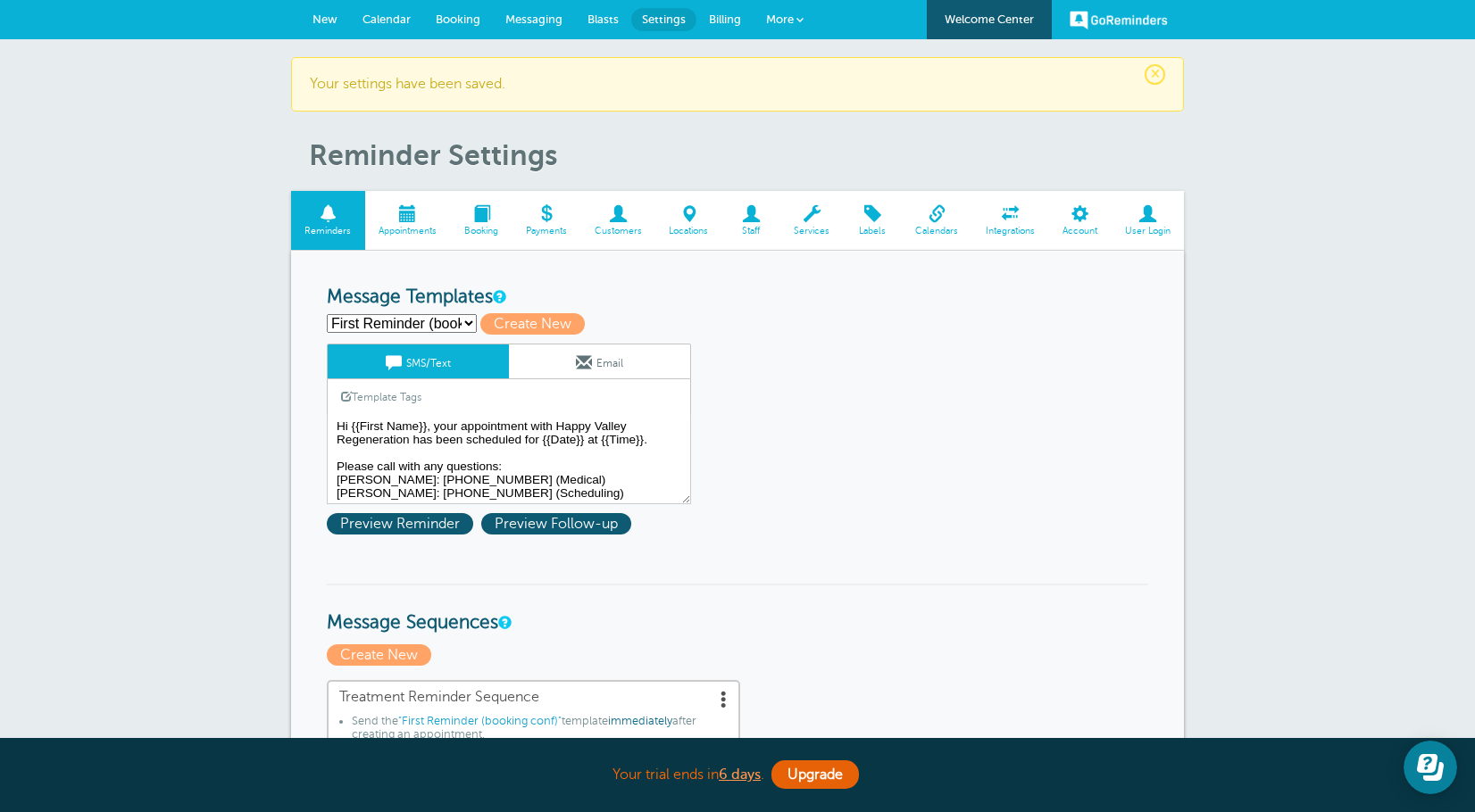
click at [455, 317] on select "First Reminder (booking conf) Second Reminder (1 week prior) Third Reminder (24…" at bounding box center [402, 324] width 150 height 19
select select "159491"
click at [327, 314] on select "First Reminder (booking conf) Second Reminder (1 week prior) Third Reminder (24…" at bounding box center [402, 324] width 150 height 19
type input "Second Reminder (1 week prior)"
type textarea "Hi {{First Name}}, your appt with Happy Valley Regeneration is at {{Time}} on {…"
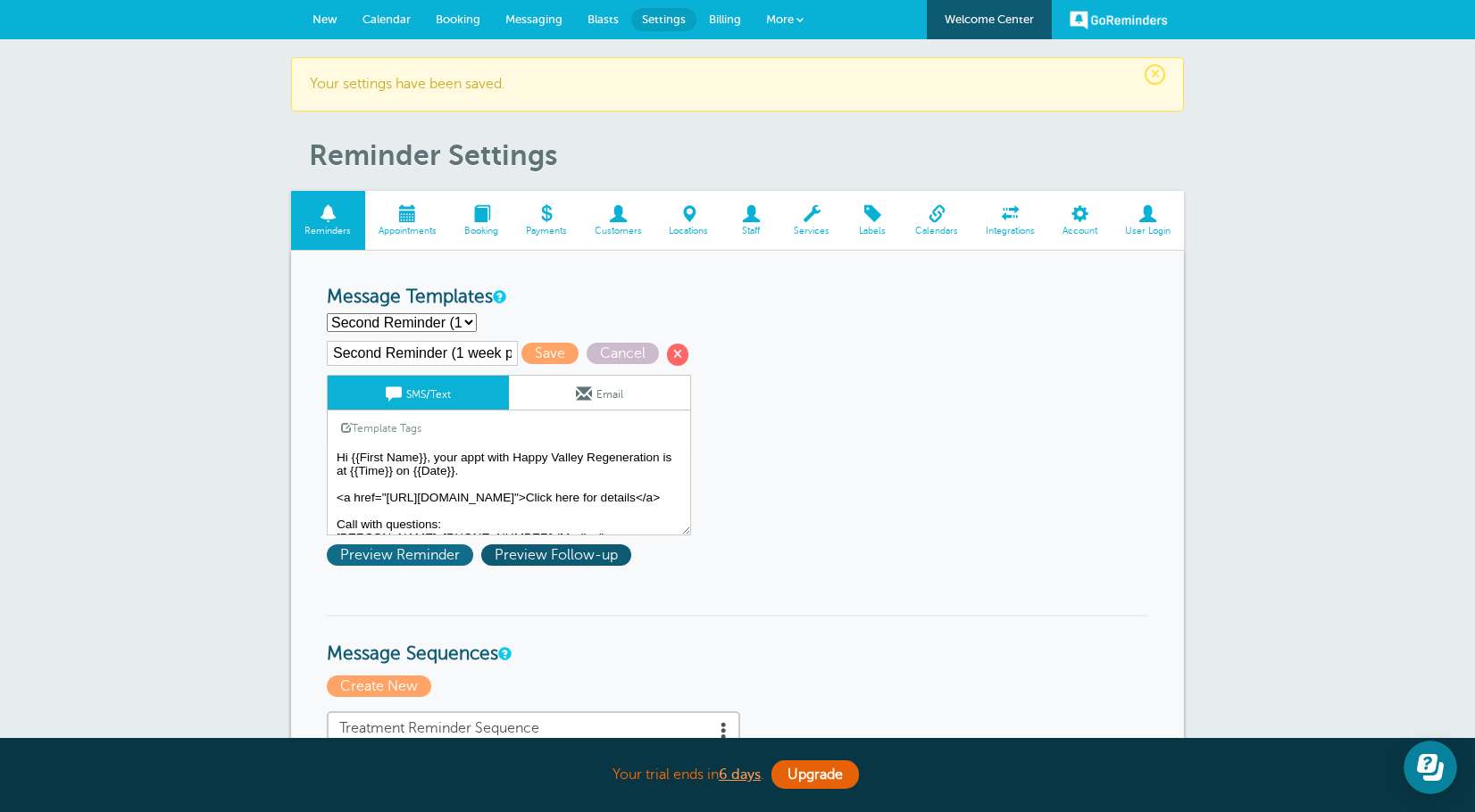
click at [393, 549] on span "Preview Reminder" at bounding box center [400, 555] width 146 height 22
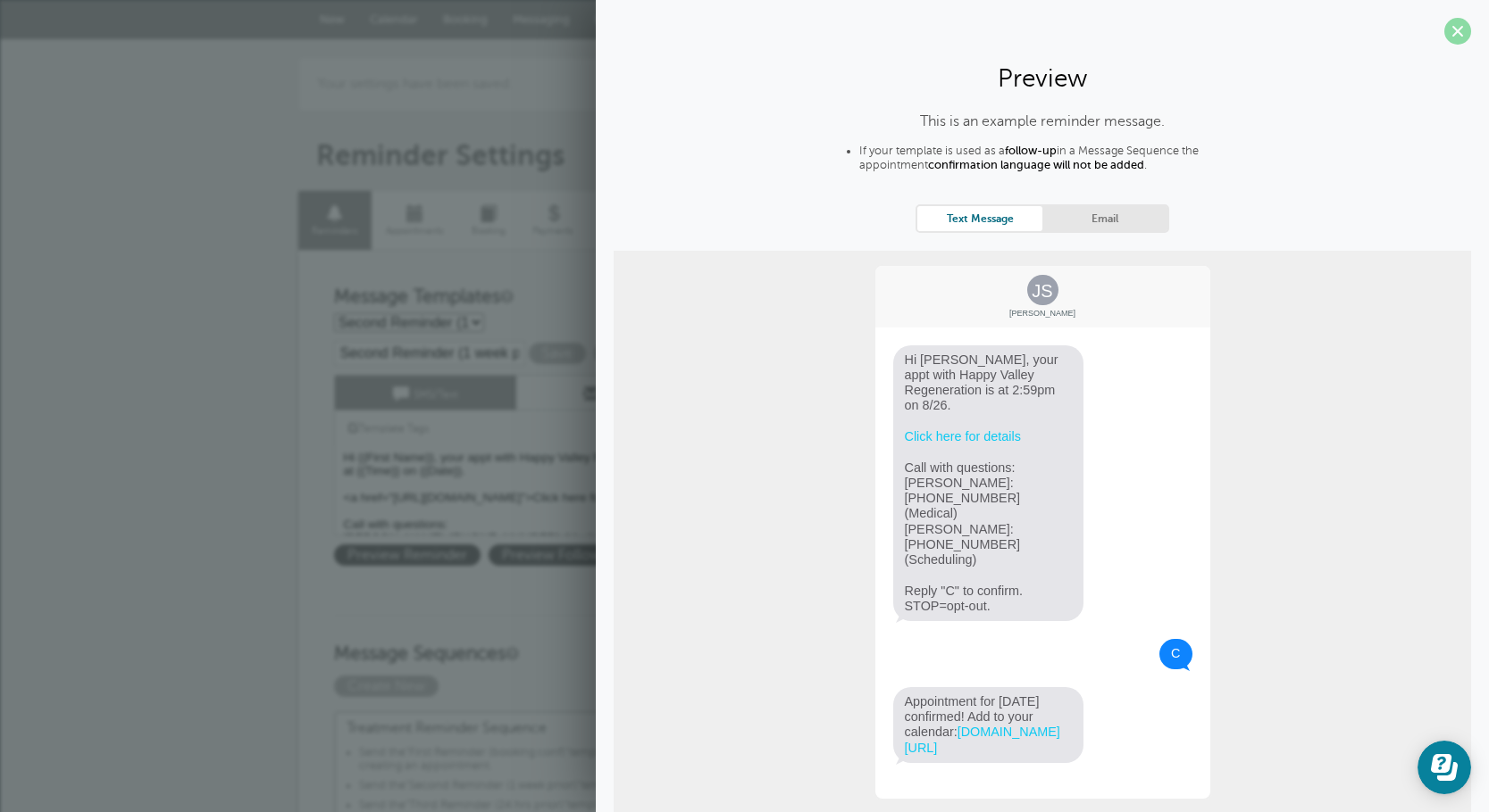
click at [1444, 34] on span at bounding box center [1458, 31] width 27 height 27
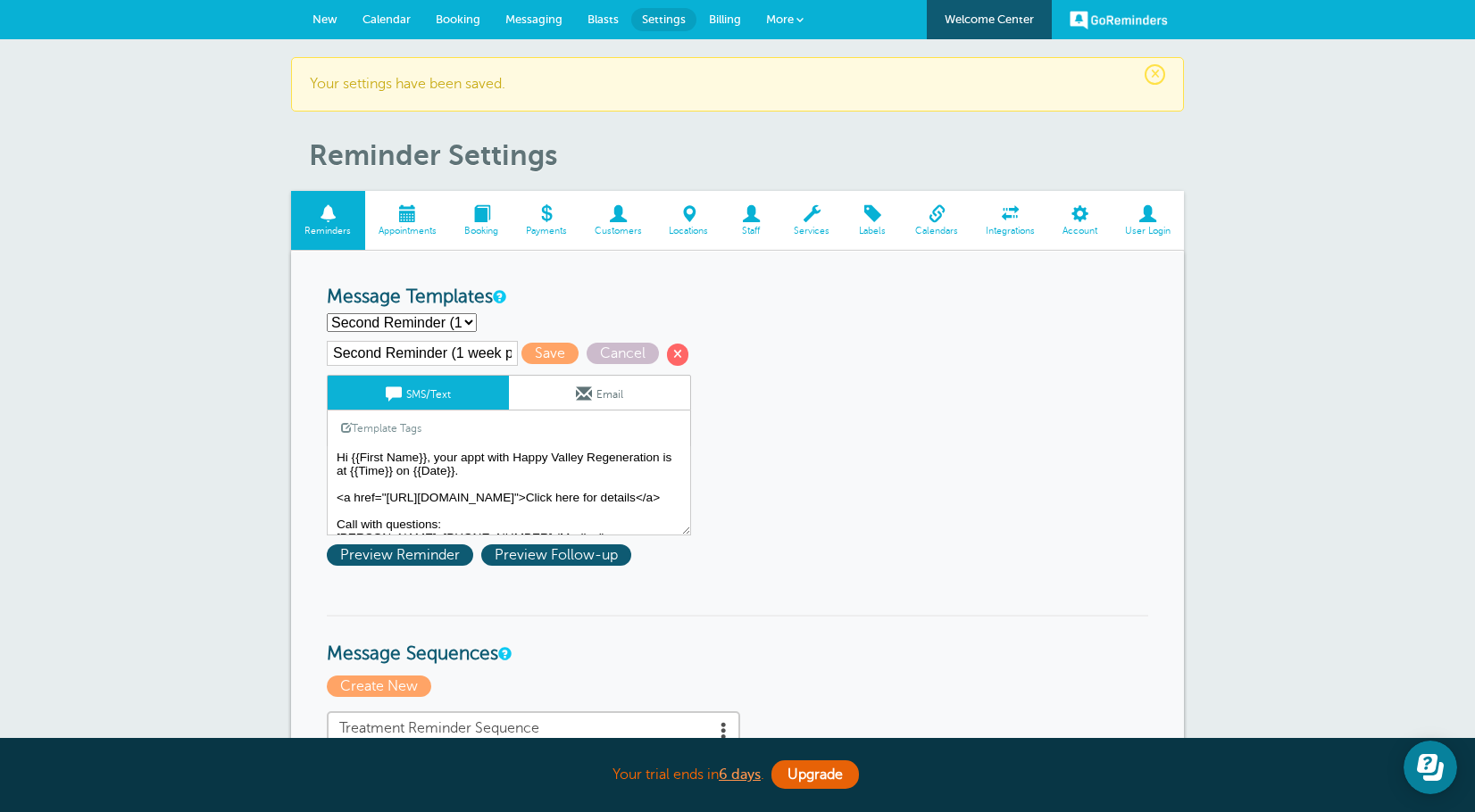
click at [476, 356] on input "Second Reminder (1 week prior)" at bounding box center [422, 353] width 191 height 25
click at [463, 330] on select "First Reminder (booking conf) Second Reminder (1 week prior) Third Reminder (24…" at bounding box center [402, 323] width 150 height 19
select select "159492"
click at [327, 313] on select "First Reminder (booking conf) Second Reminder (1 week prior) Third Reminder (24…" at bounding box center [402, 323] width 150 height 19
type input "Third Reminder (24 hrs prior)"
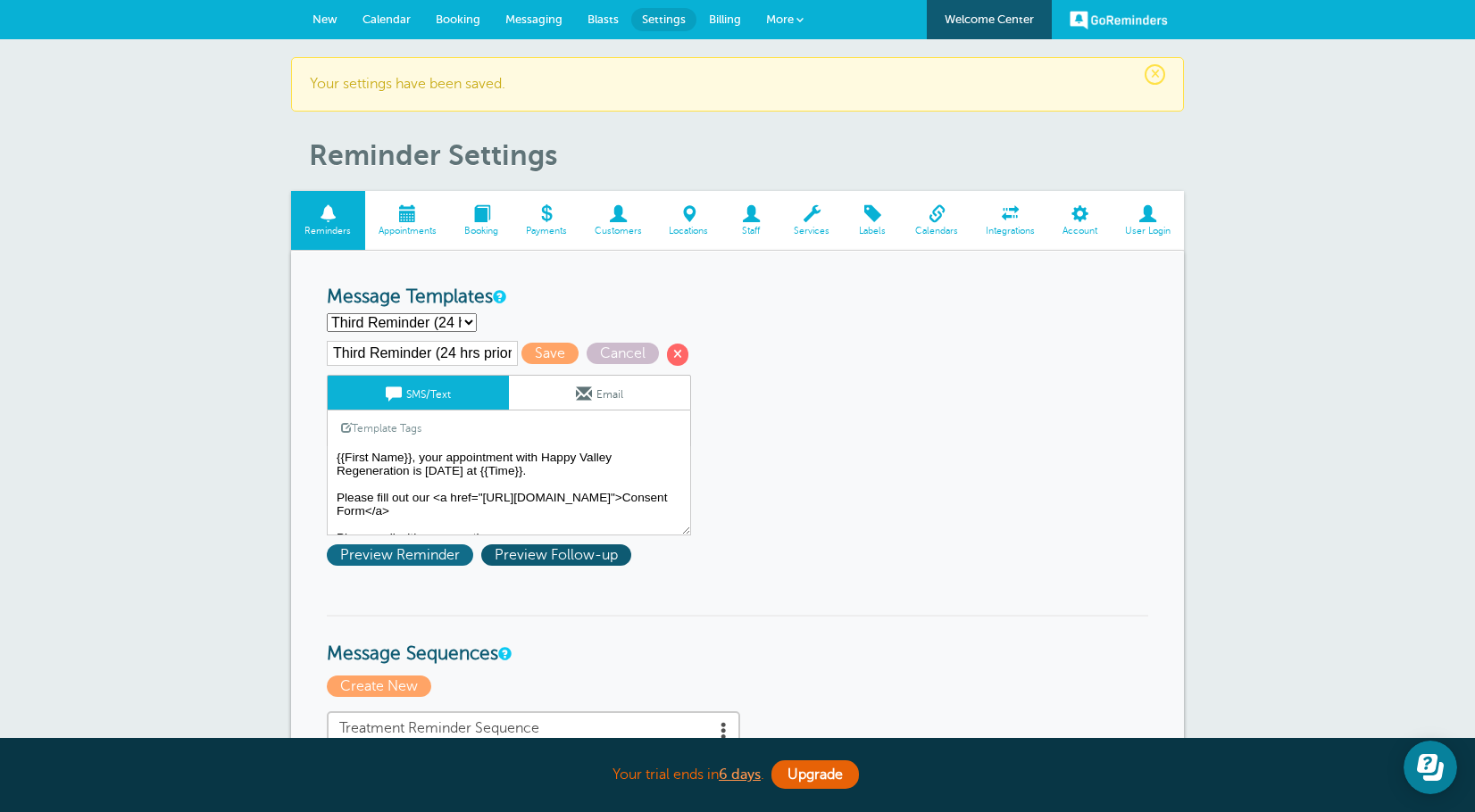
click at [446, 555] on span "Preview Reminder" at bounding box center [400, 555] width 146 height 22
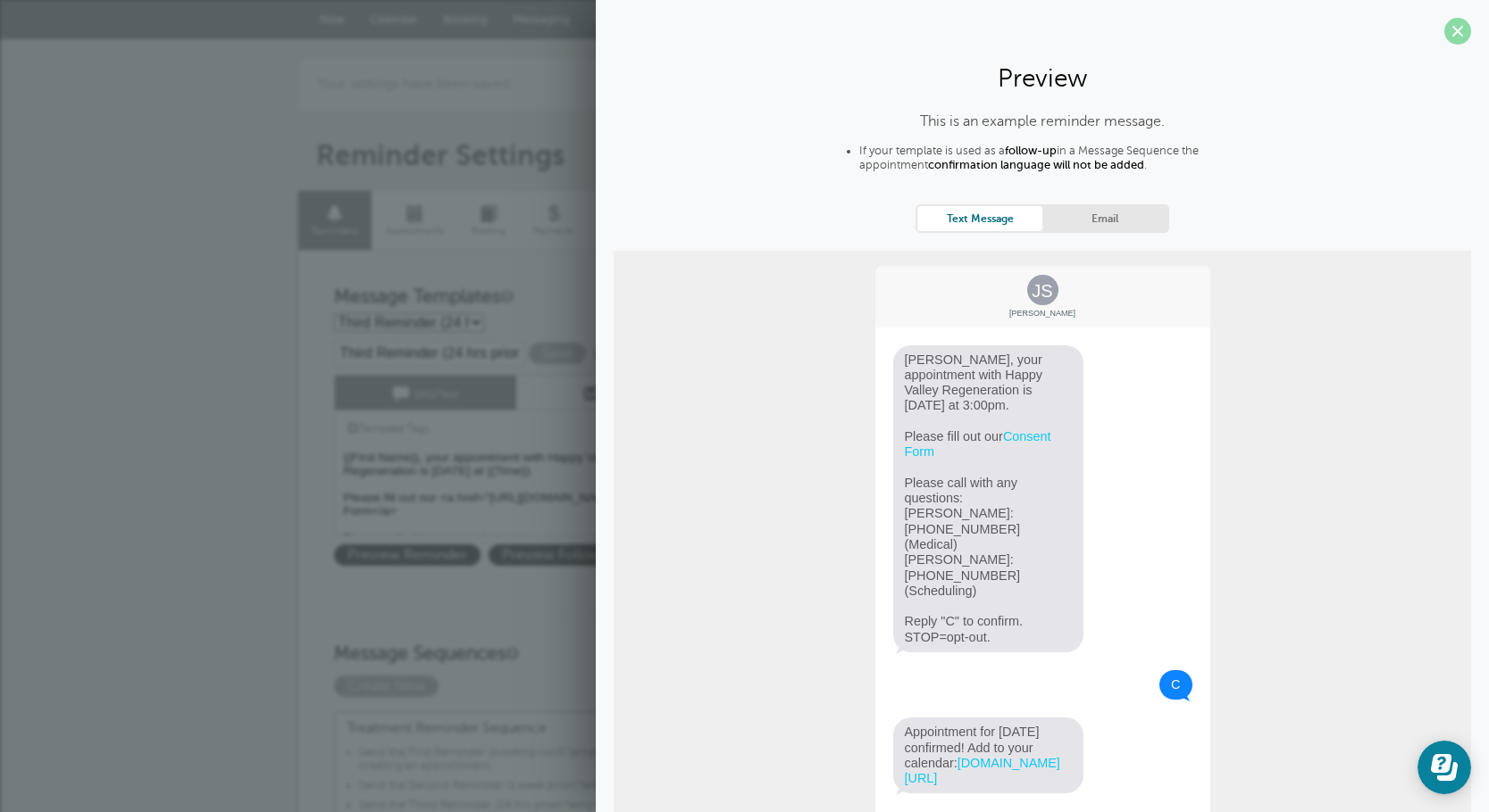
click at [1445, 23] on span at bounding box center [1458, 31] width 27 height 27
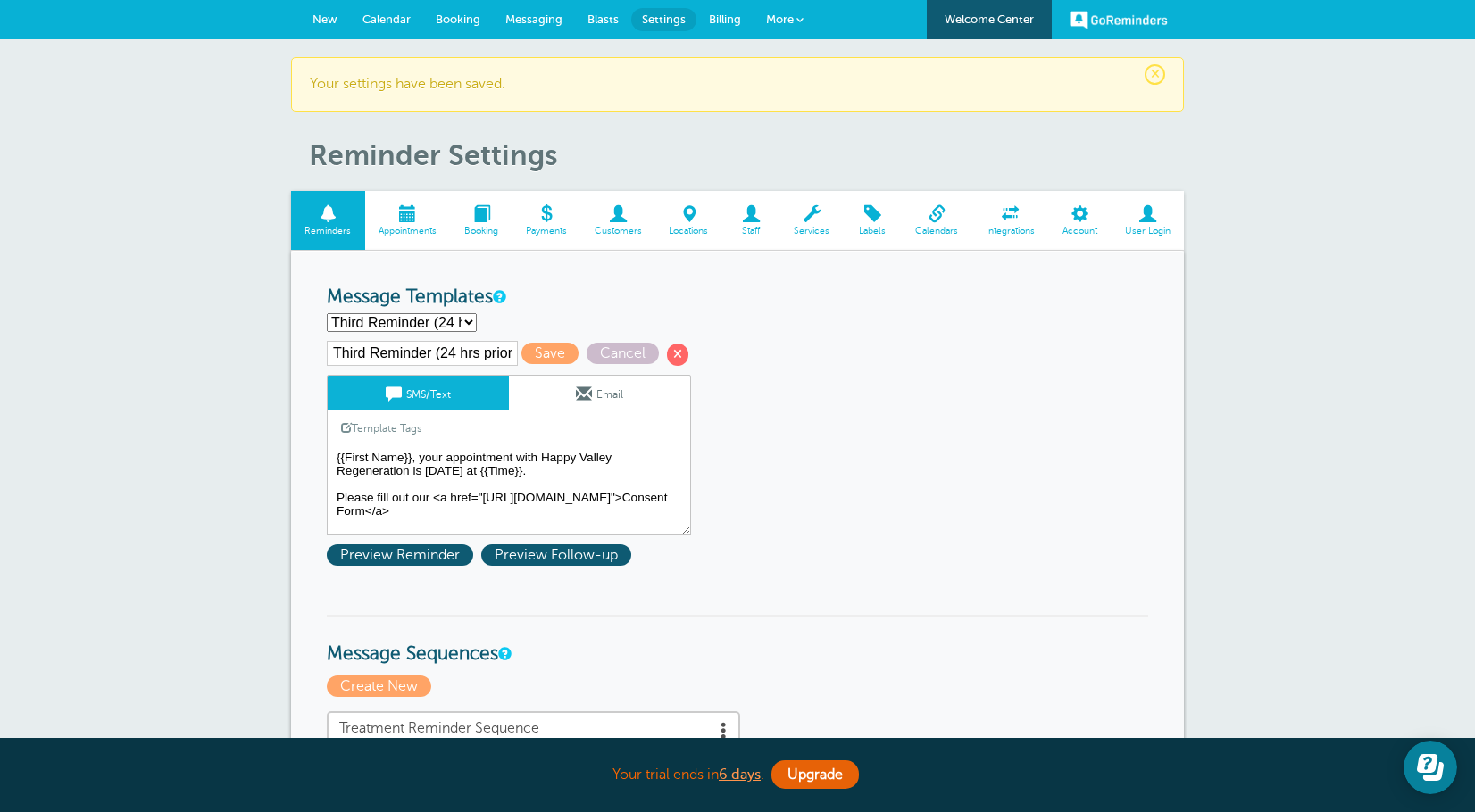
click at [470, 475] on textarea "Hi {{First Name}}, your appointment with Happy Valley Regeneration has been sch…" at bounding box center [508, 491] width 364 height 89
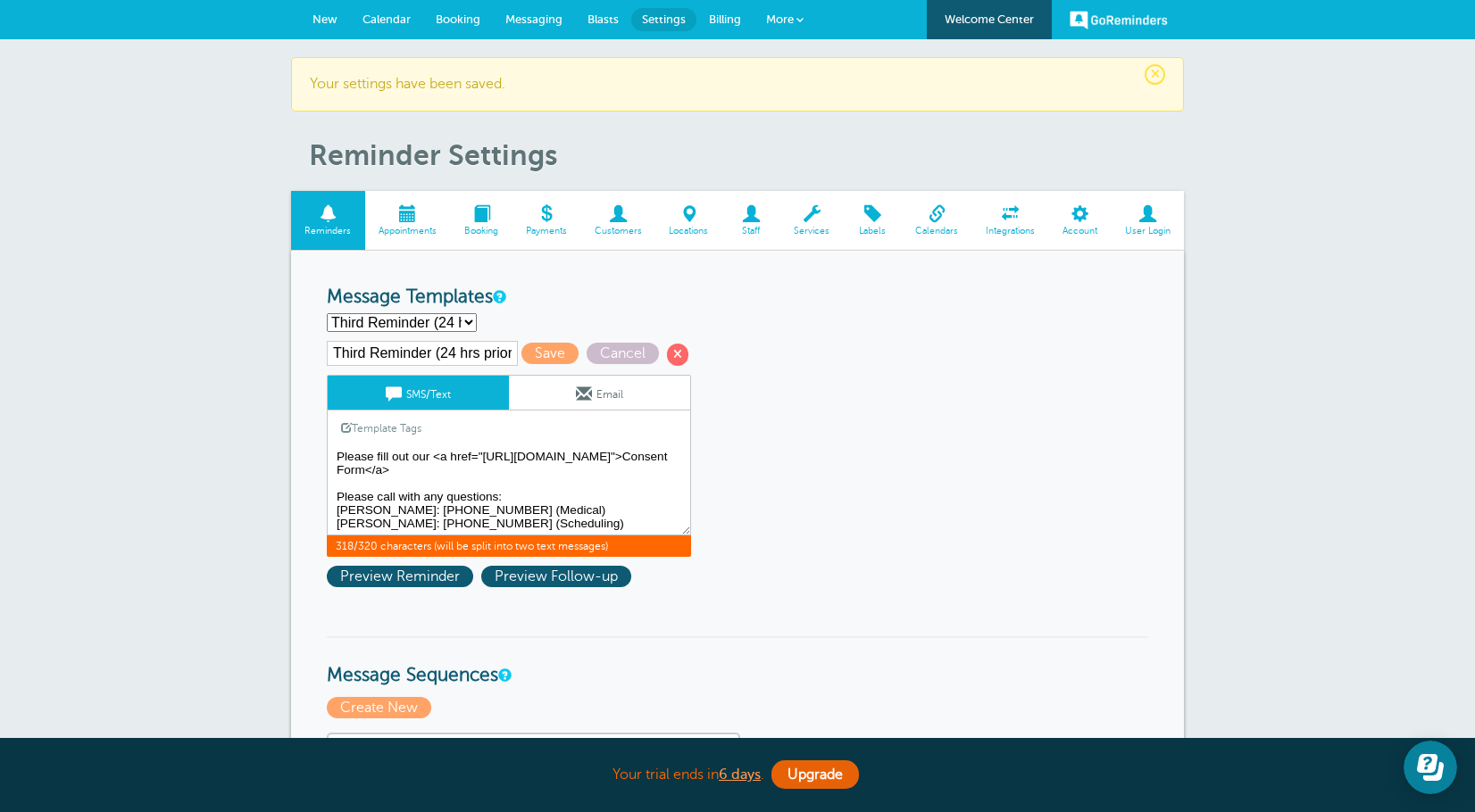
scroll to position [89, 0]
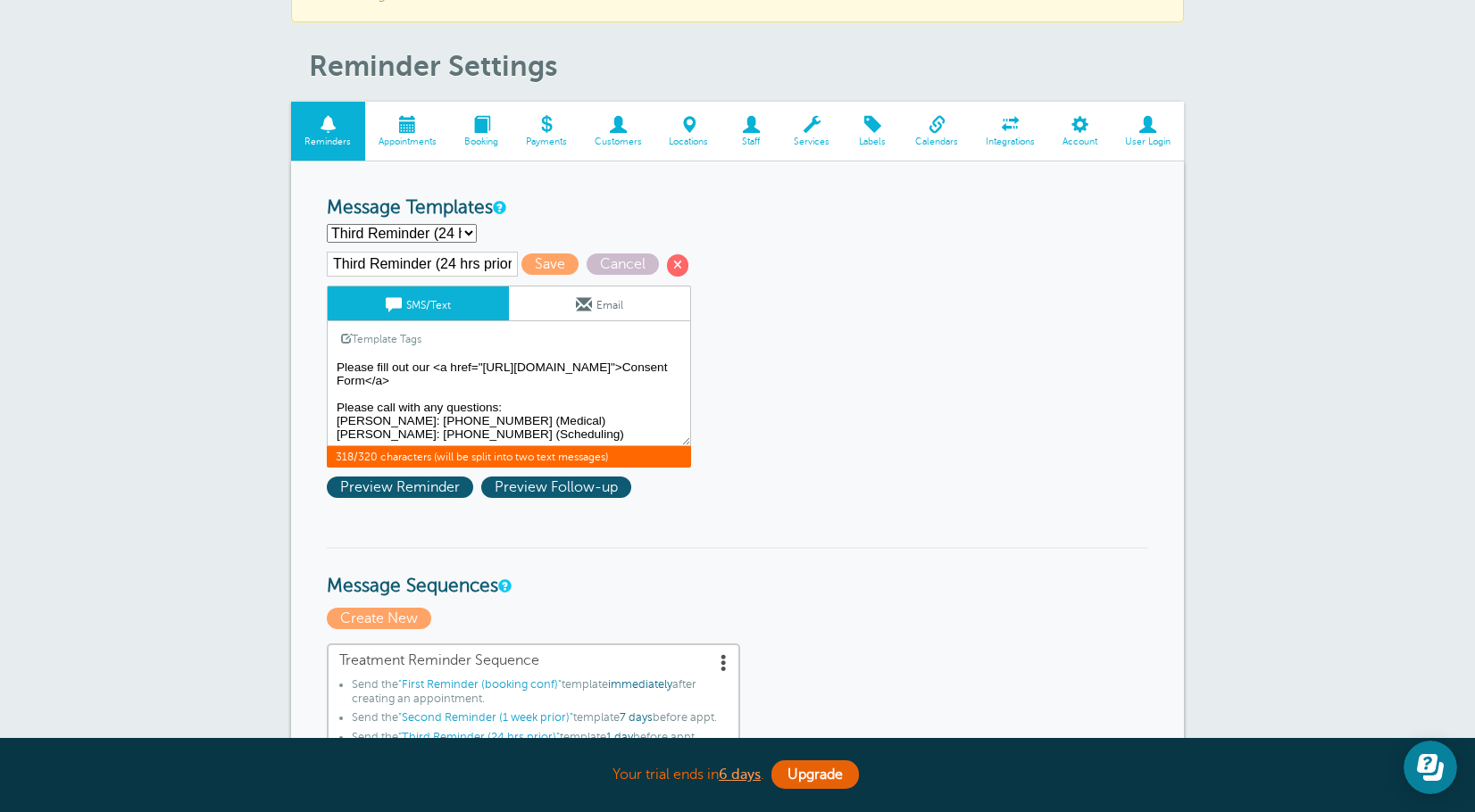
drag, startPoint x: 501, startPoint y: 406, endPoint x: 333, endPoint y: 411, distance: 168.1
click at [333, 411] on textarea "Hi {{First Name}}, your appointment with Happy Valley Regeneration has been sch…" at bounding box center [508, 402] width 364 height 89
type textarea "{{First Name}}, your appointment with Happy Valley Regeneration is [DATE] at {{…"
click at [535, 255] on span "Save" at bounding box center [550, 264] width 57 height 22
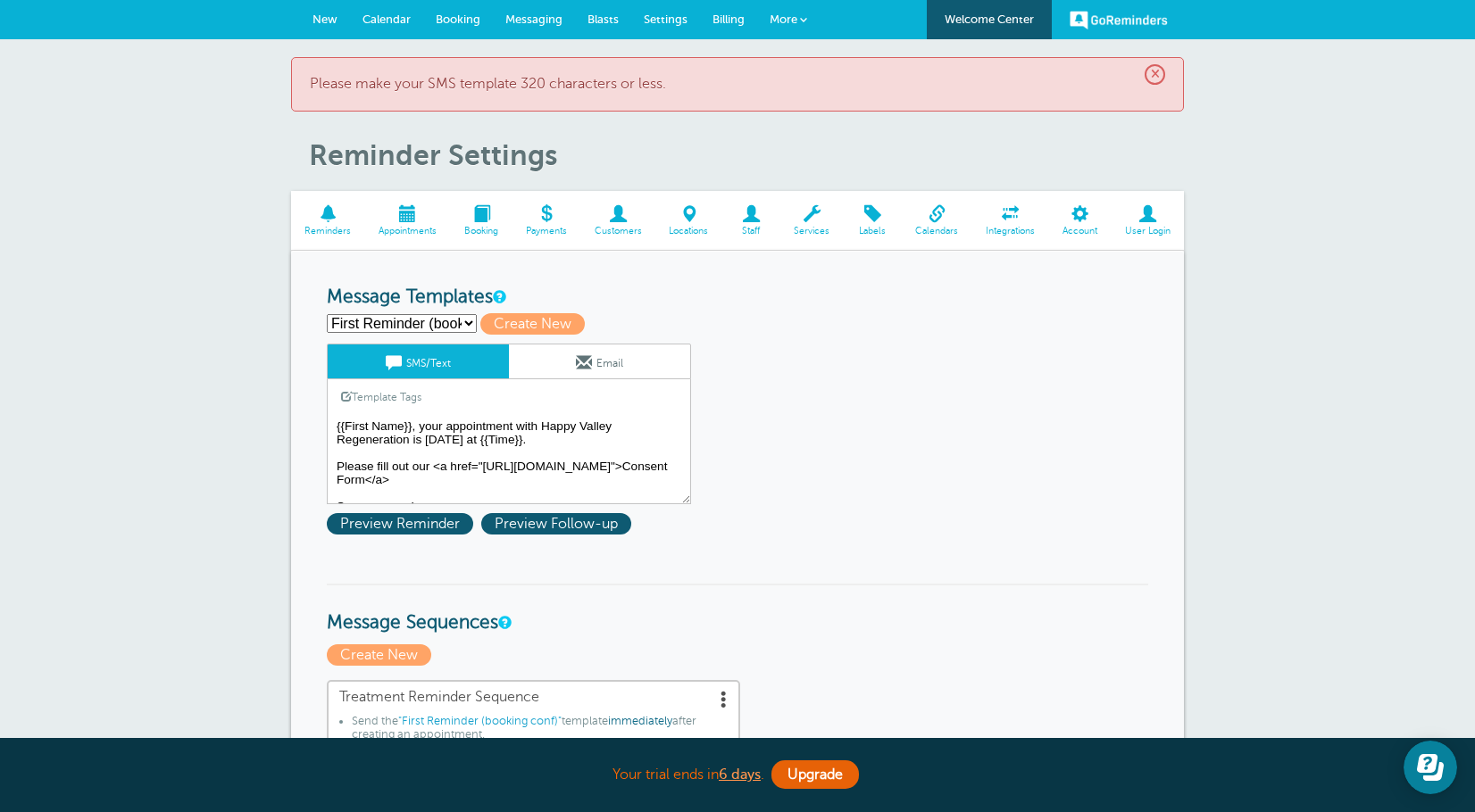
click at [501, 465] on textarea "{{First Name}}, your appointment with Happy Valley Regeneration is [DATE] at {{…" at bounding box center [508, 460] width 364 height 89
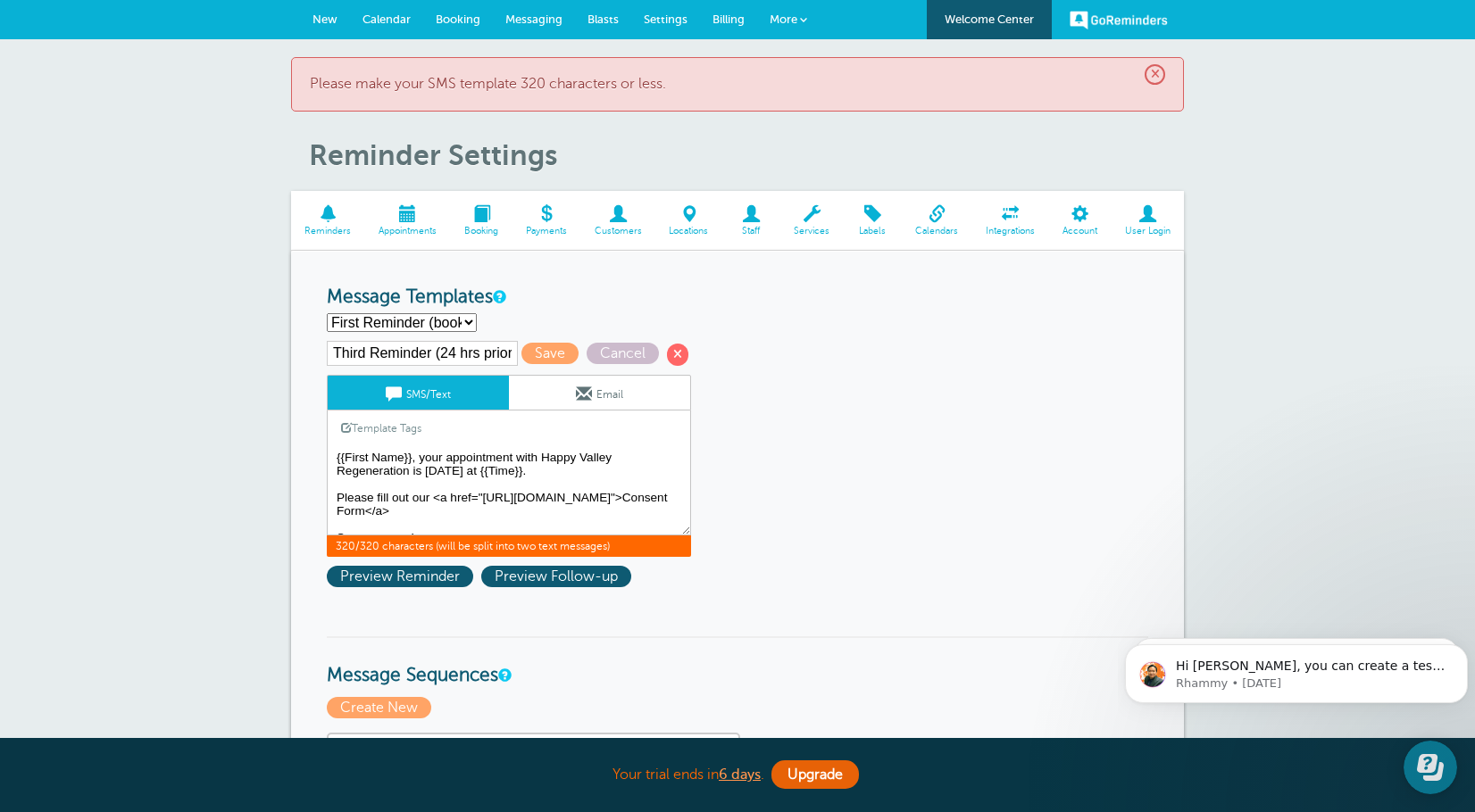
click at [501, 454] on textarea "{{First Name}}, your appointment with Happy Valley Regeneration is [DATE] at {{…" at bounding box center [508, 491] width 364 height 89
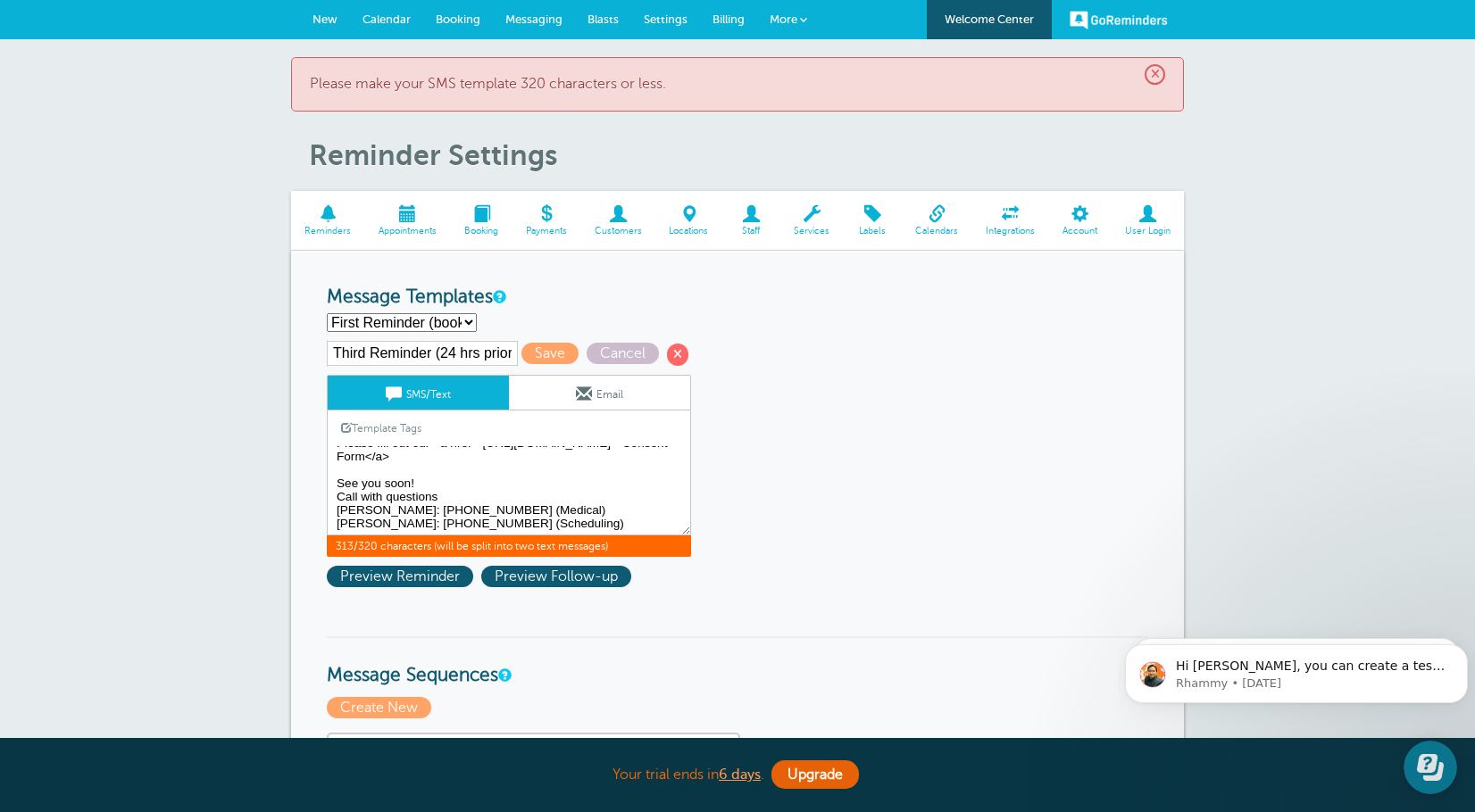
click at [462, 488] on textarea "{{First Name}}, your appointment with Happy Valley Regeneration is [DATE] at {{…" at bounding box center [508, 491] width 364 height 89
click at [448, 512] on textarea "{{First Name}}, your appointment with Happy Valley Regeneration is tomorrow at …" at bounding box center [508, 491] width 364 height 89
type textarea "{{First Name}}, your appt with Happy Valley Regeneration is [DATE] at {{Time}}.…"
click at [558, 356] on span "Save" at bounding box center [550, 353] width 57 height 22
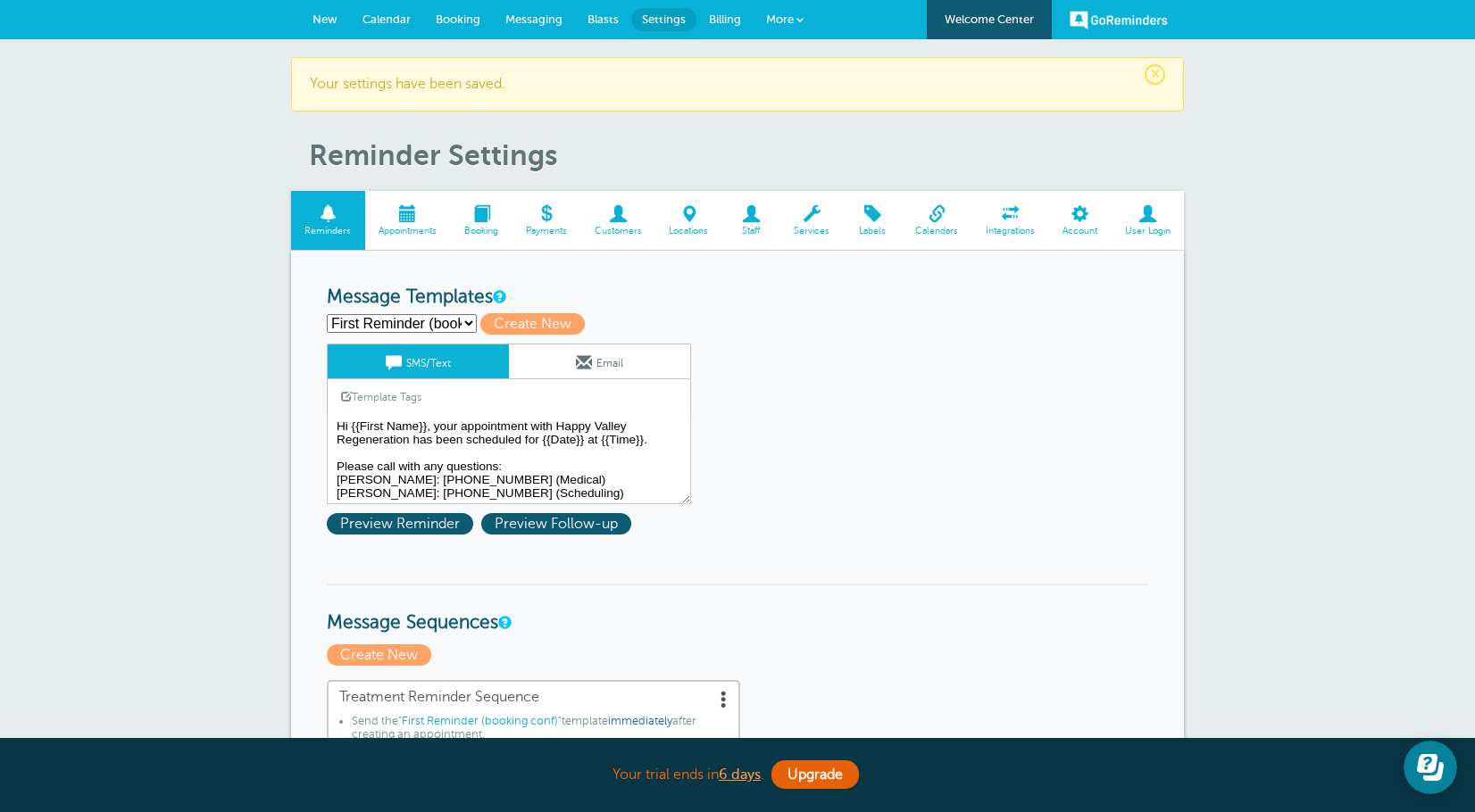
click at [435, 320] on select "First Reminder (booking conf) Second Reminder (1 week prior) Third Reminder (24…" at bounding box center [402, 324] width 150 height 19
select select "159492"
click at [327, 314] on select "First Reminder (booking conf) Second Reminder (1 week prior) Third Reminder (24…" at bounding box center [402, 324] width 150 height 19
type input "Third Reminder (24 hrs prior)"
type textarea "{{First Name}}, your appt with Happy Valley Regeneration is tomorrow at {{Time}…"
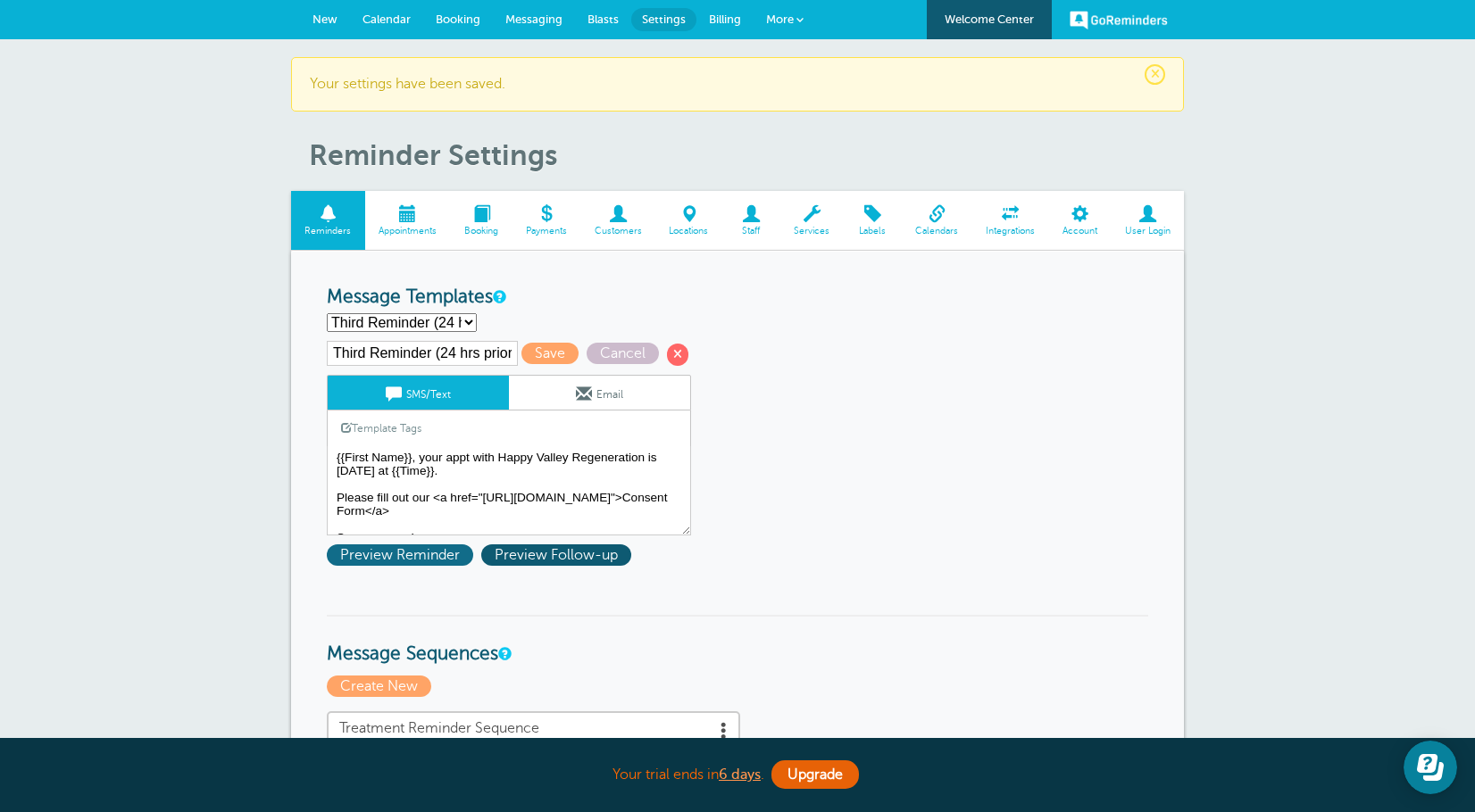
click at [405, 549] on span "Preview Reminder" at bounding box center [400, 555] width 146 height 22
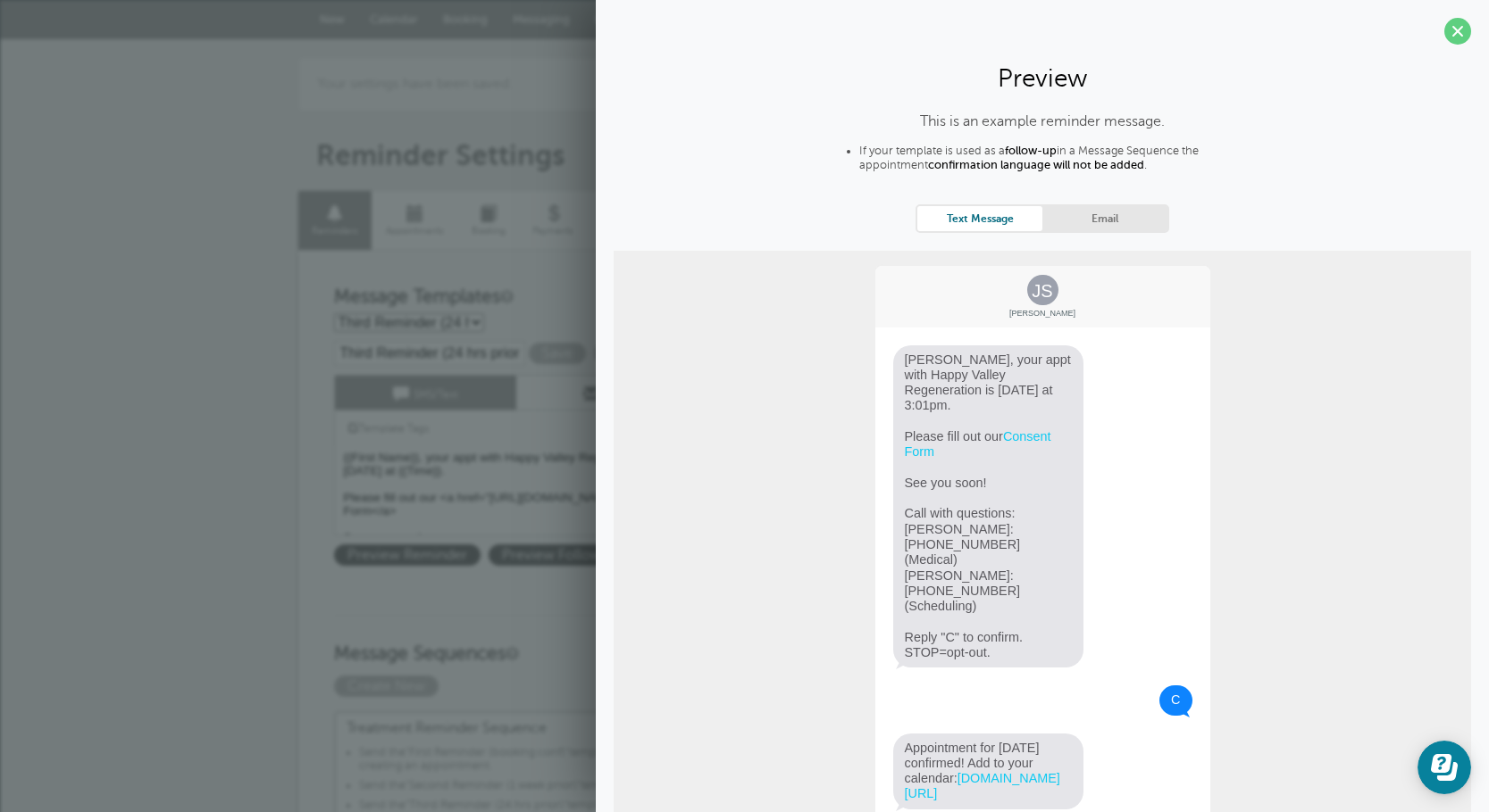
click at [1422, 40] on section "Preview This is an example reminder message. If your template is used as a foll…" at bounding box center [1042, 456] width 893 height 913
click at [1444, 35] on span at bounding box center [1458, 31] width 27 height 27
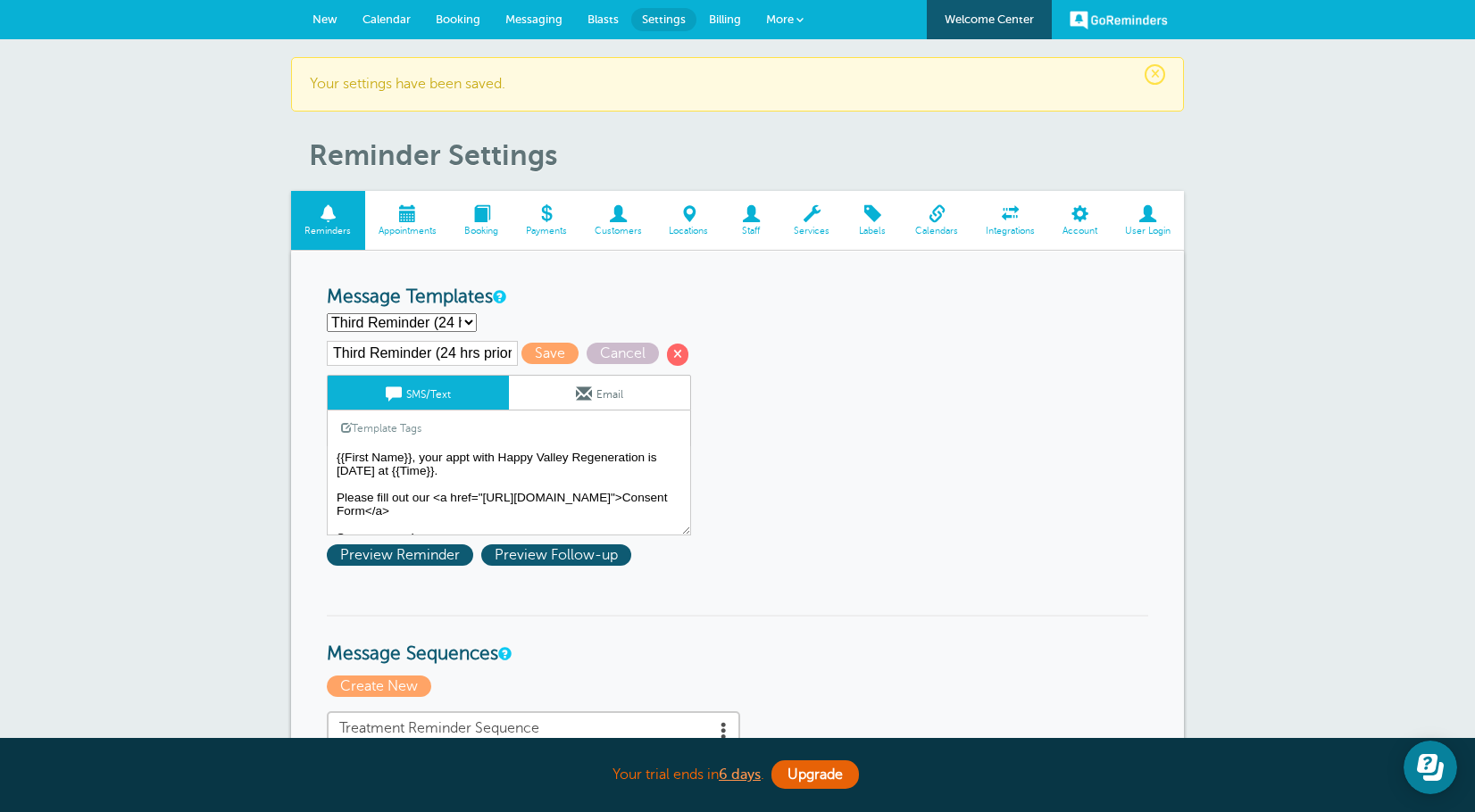
click at [330, 24] on span "New" at bounding box center [325, 19] width 25 height 13
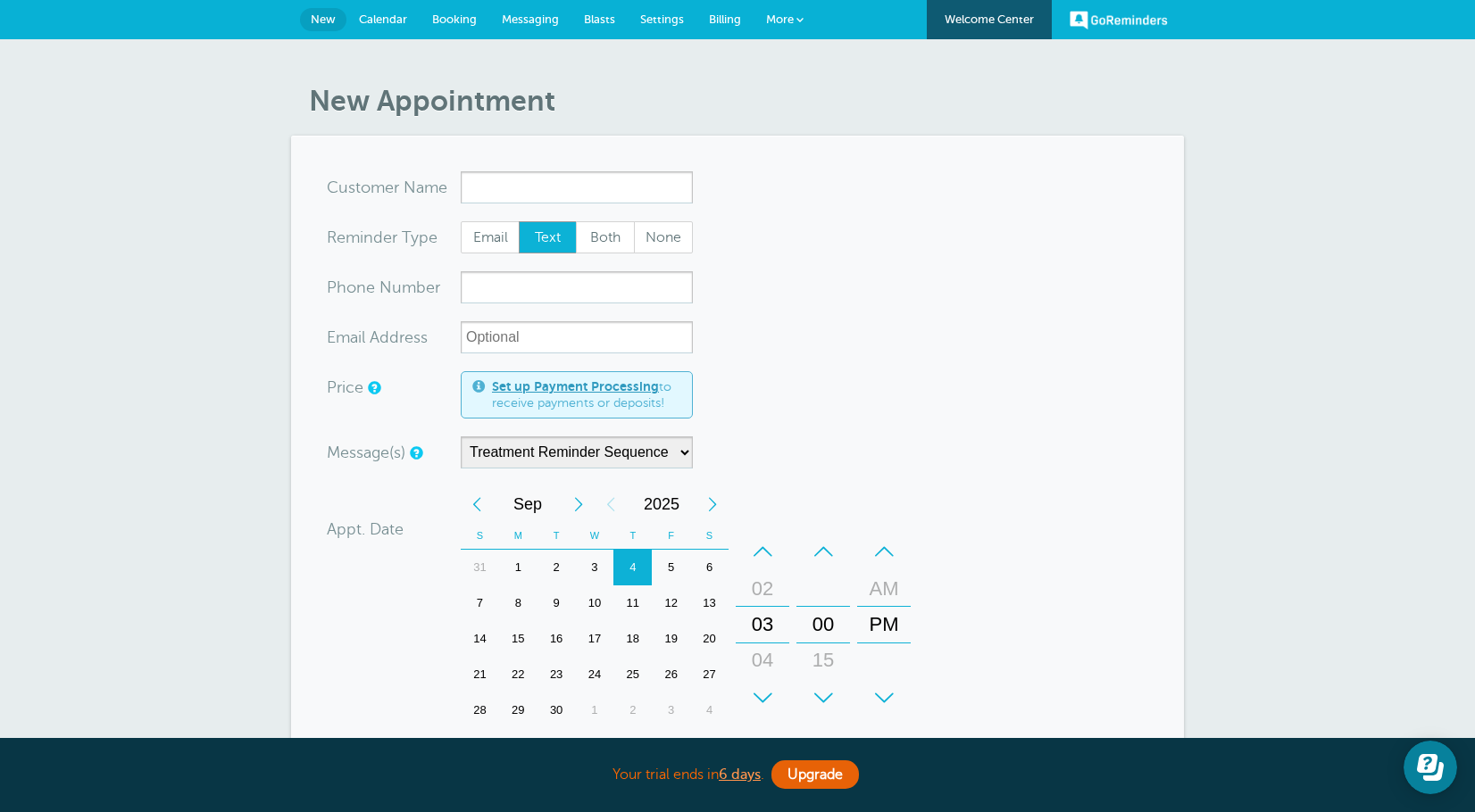
click at [666, 13] on span "Settings" at bounding box center [662, 19] width 44 height 13
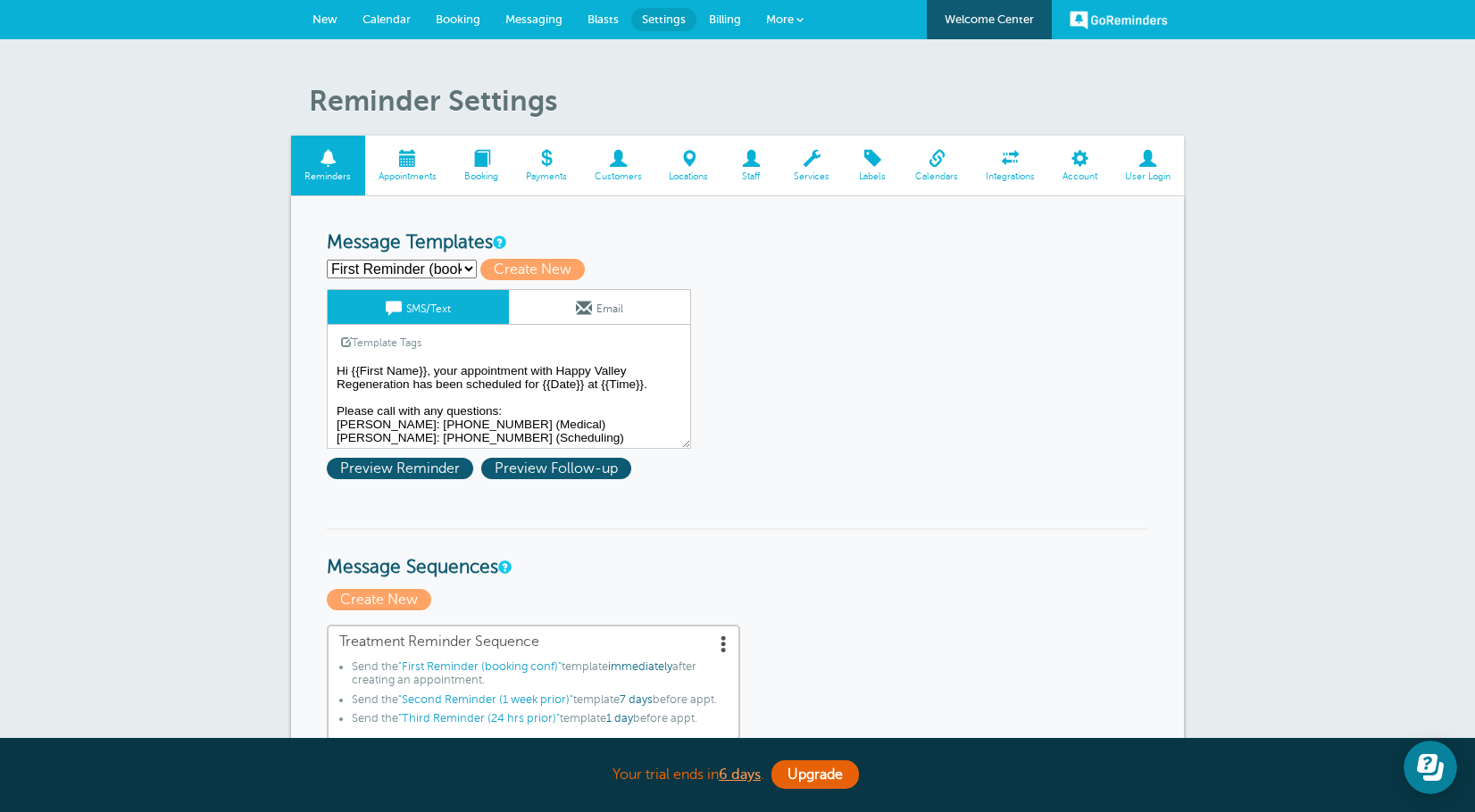
click at [441, 274] on select "First Reminder (booking conf) Second Reminder (1 week prior) Third Reminder (24…" at bounding box center [402, 269] width 150 height 19
select select "159492"
click at [327, 259] on select "First Reminder (booking conf) Second Reminder (1 week prior) Third Reminder (24…" at bounding box center [402, 269] width 150 height 19
type input "Third Reminder (24 hrs prior)"
type textarea "{{First Name}}, your appt with Happy Valley Regeneration is [DATE] at {{Time}}.…"
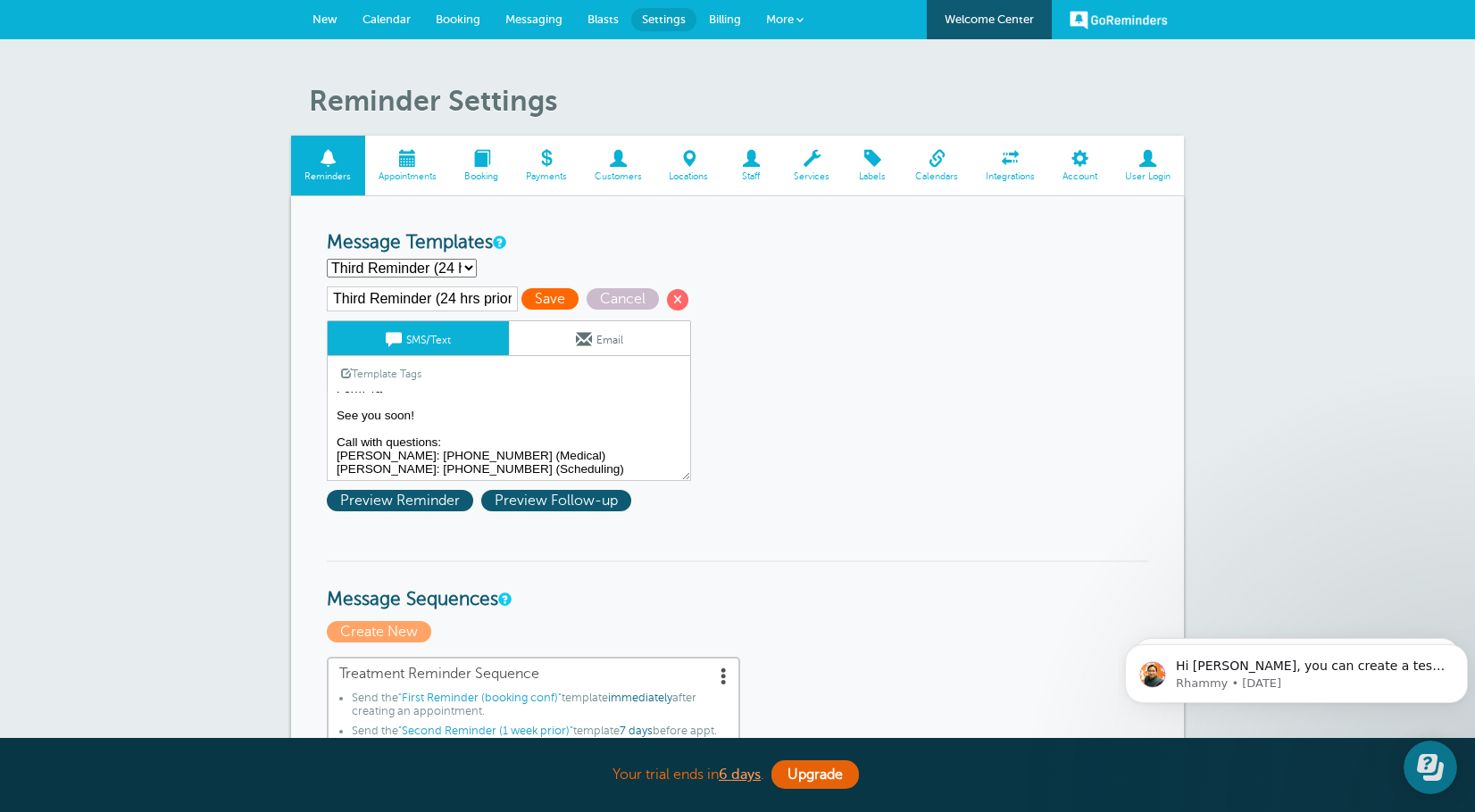
click at [538, 305] on span "Save" at bounding box center [550, 299] width 57 height 22
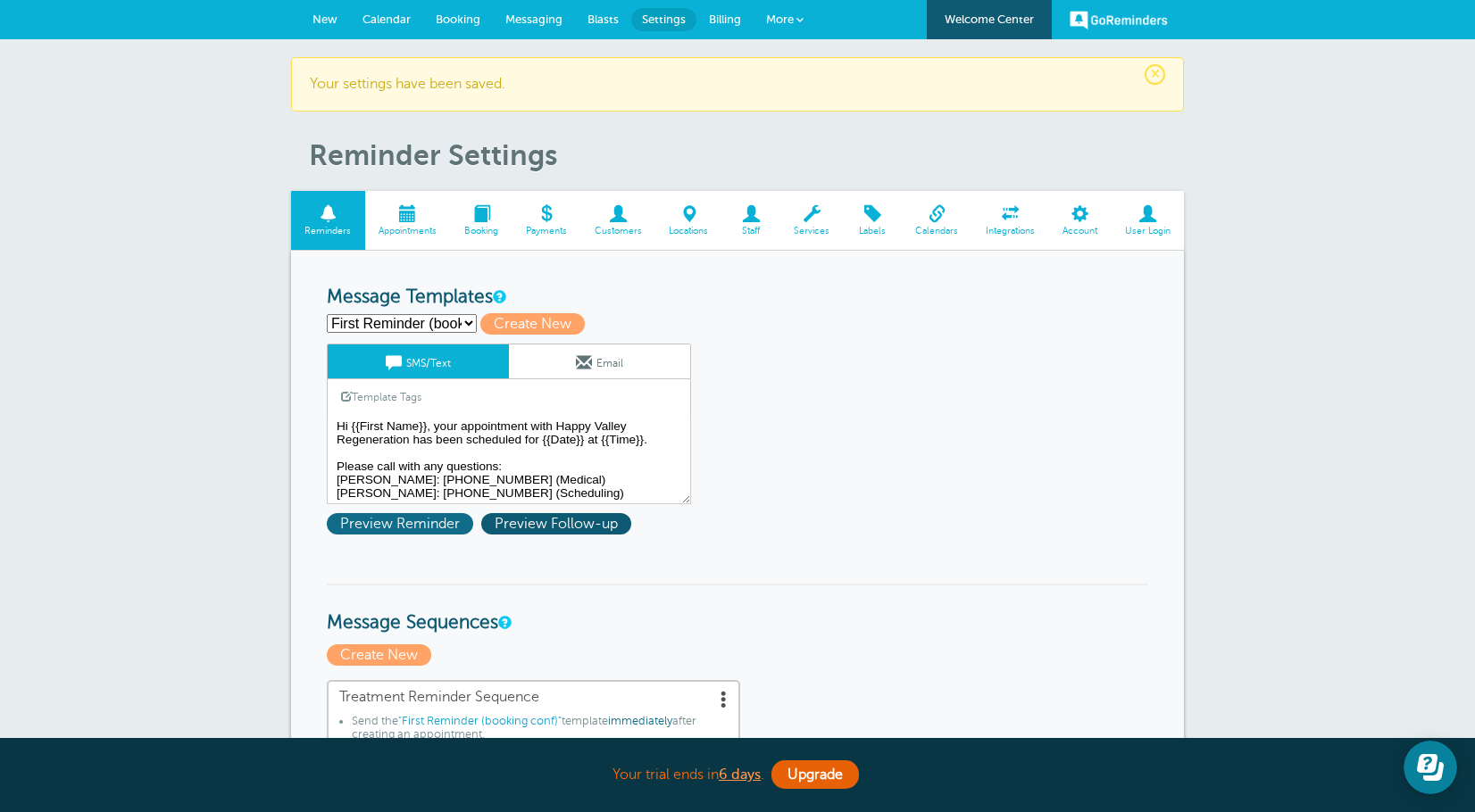
click at [379, 518] on span "Preview Reminder" at bounding box center [400, 523] width 146 height 22
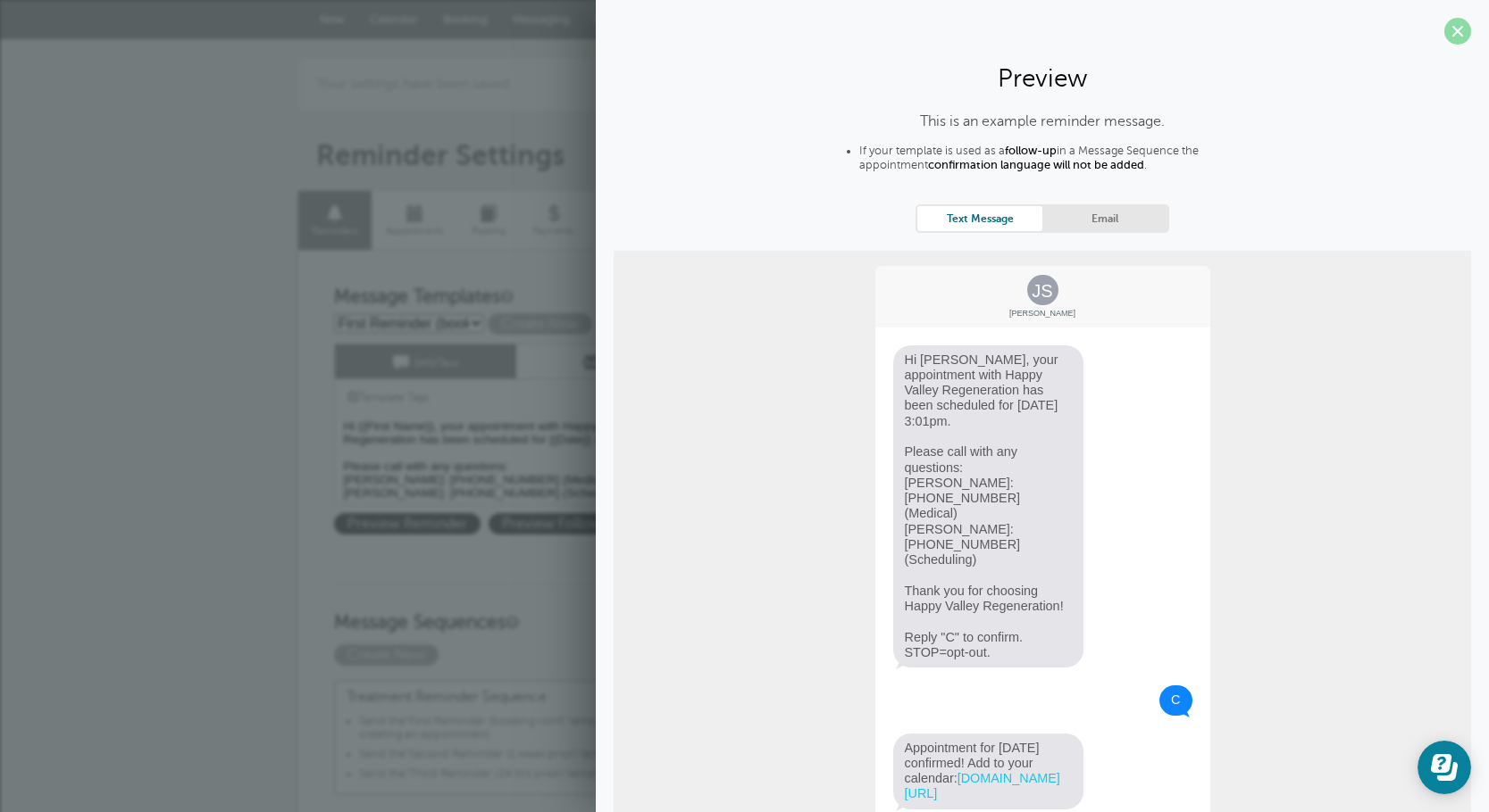
click at [1444, 38] on span at bounding box center [1458, 31] width 27 height 27
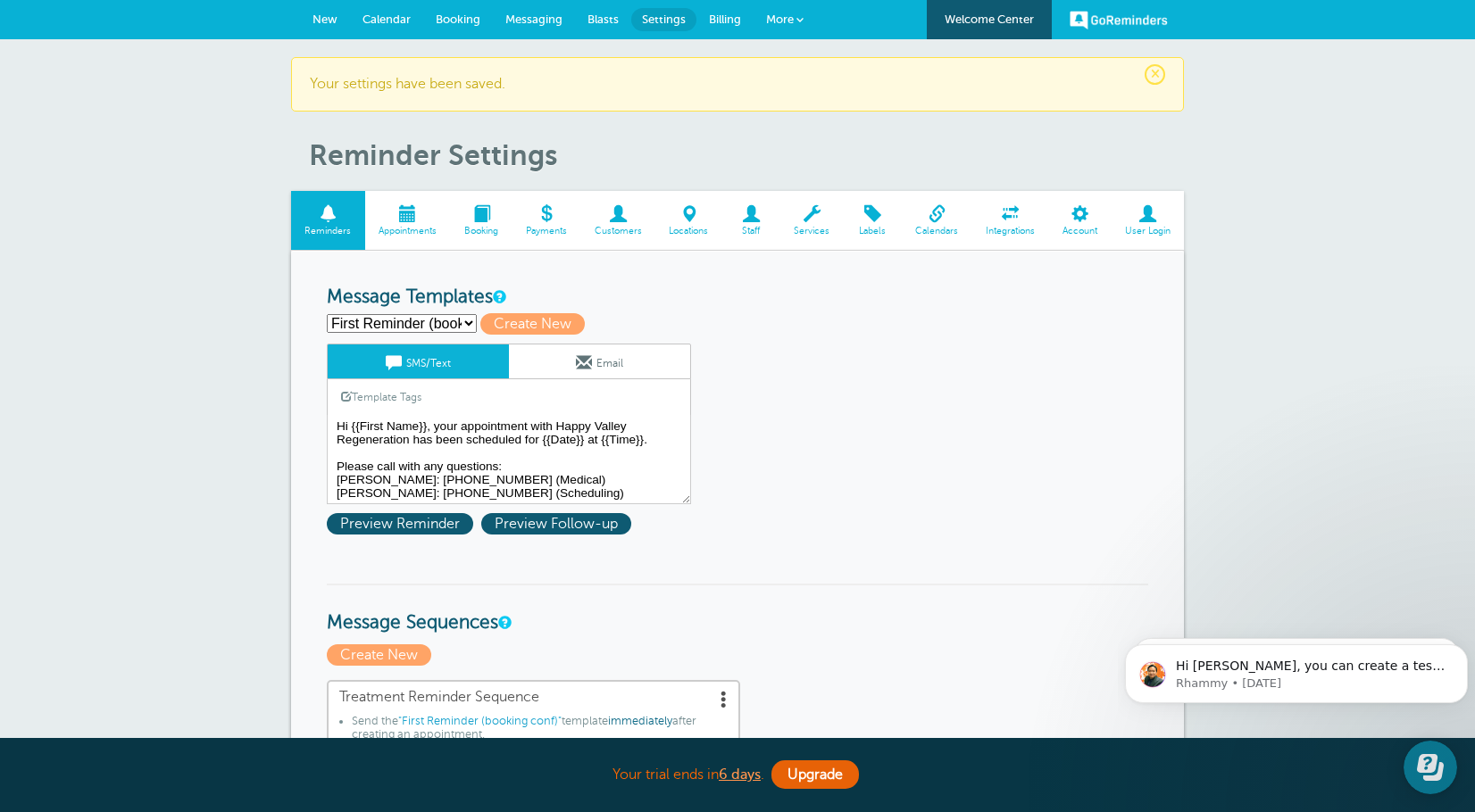
click at [460, 328] on select "First Reminder (booking conf) Second Reminder (1 week prior) Third Reminder (24…" at bounding box center [402, 324] width 150 height 19
select select "159491"
click at [327, 314] on select "First Reminder (booking conf) Second Reminder (1 week prior) Third Reminder (24…" at bounding box center [402, 324] width 150 height 19
type input "Second Reminder (1 week prior)"
type textarea "Hi {{First Name}}, your appt with Happy Valley Regeneration is at {{Time}} on {…"
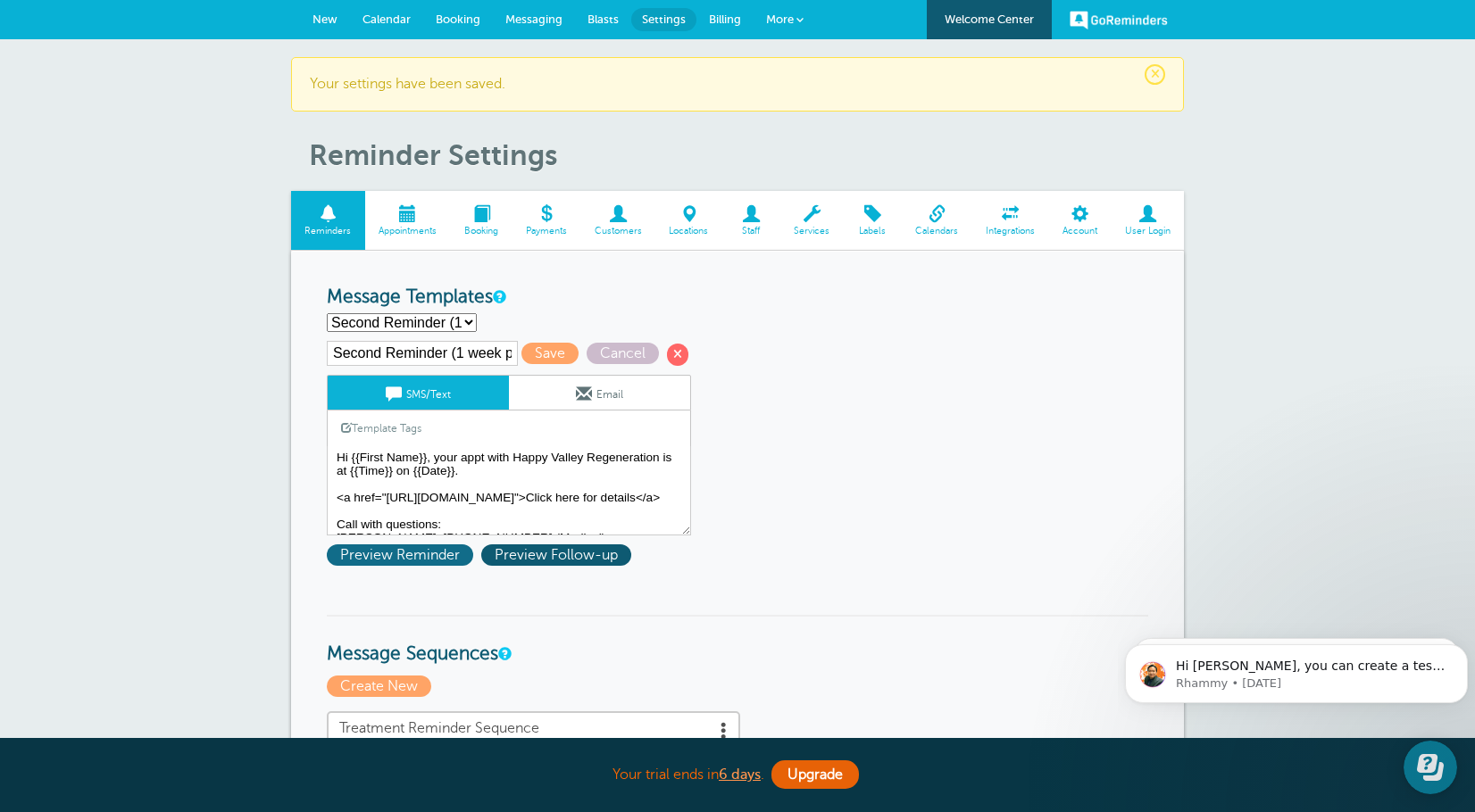
click at [444, 556] on span "Preview Reminder" at bounding box center [400, 555] width 146 height 22
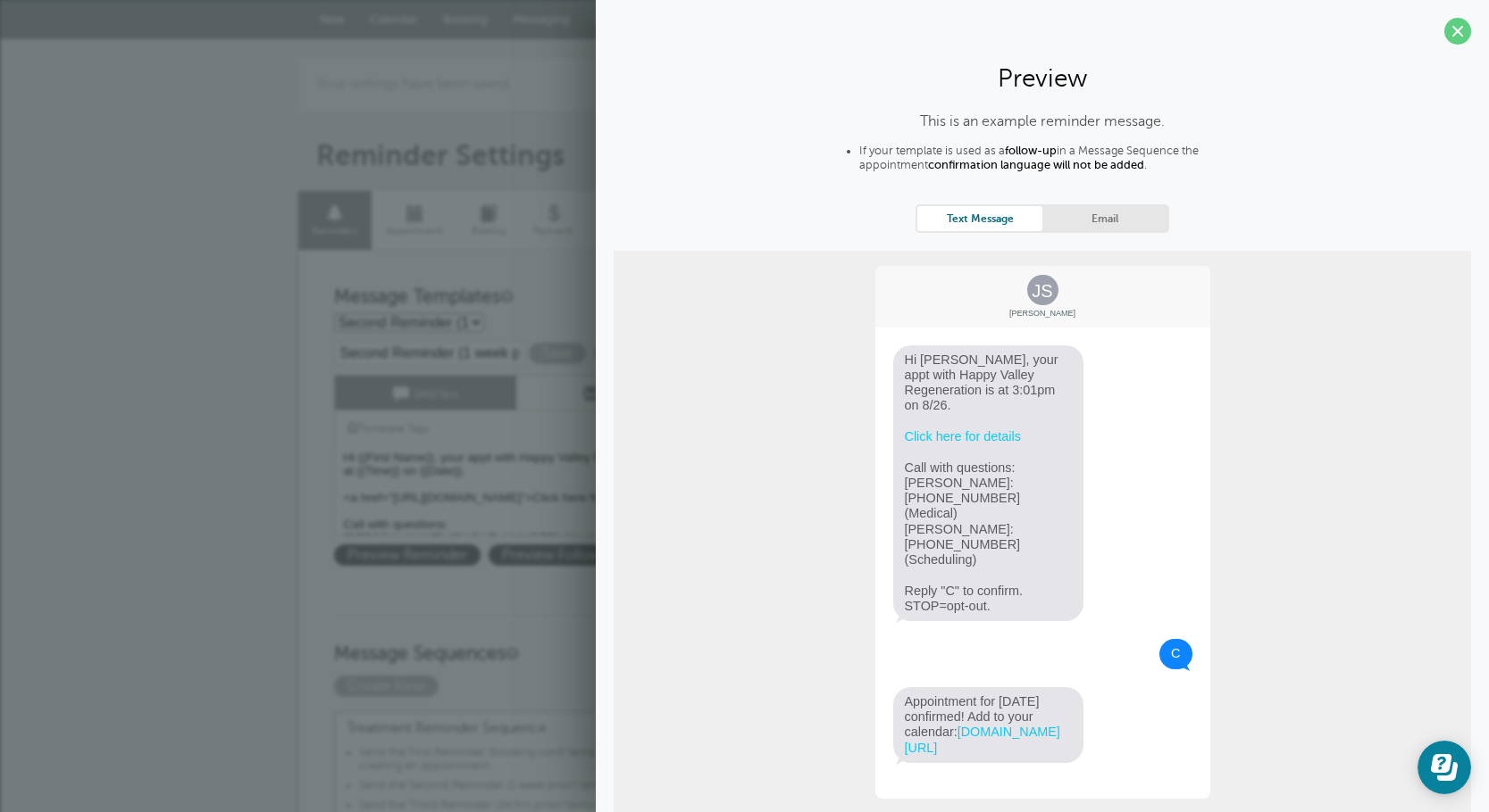
click at [1444, 33] on span at bounding box center [1458, 31] width 27 height 27
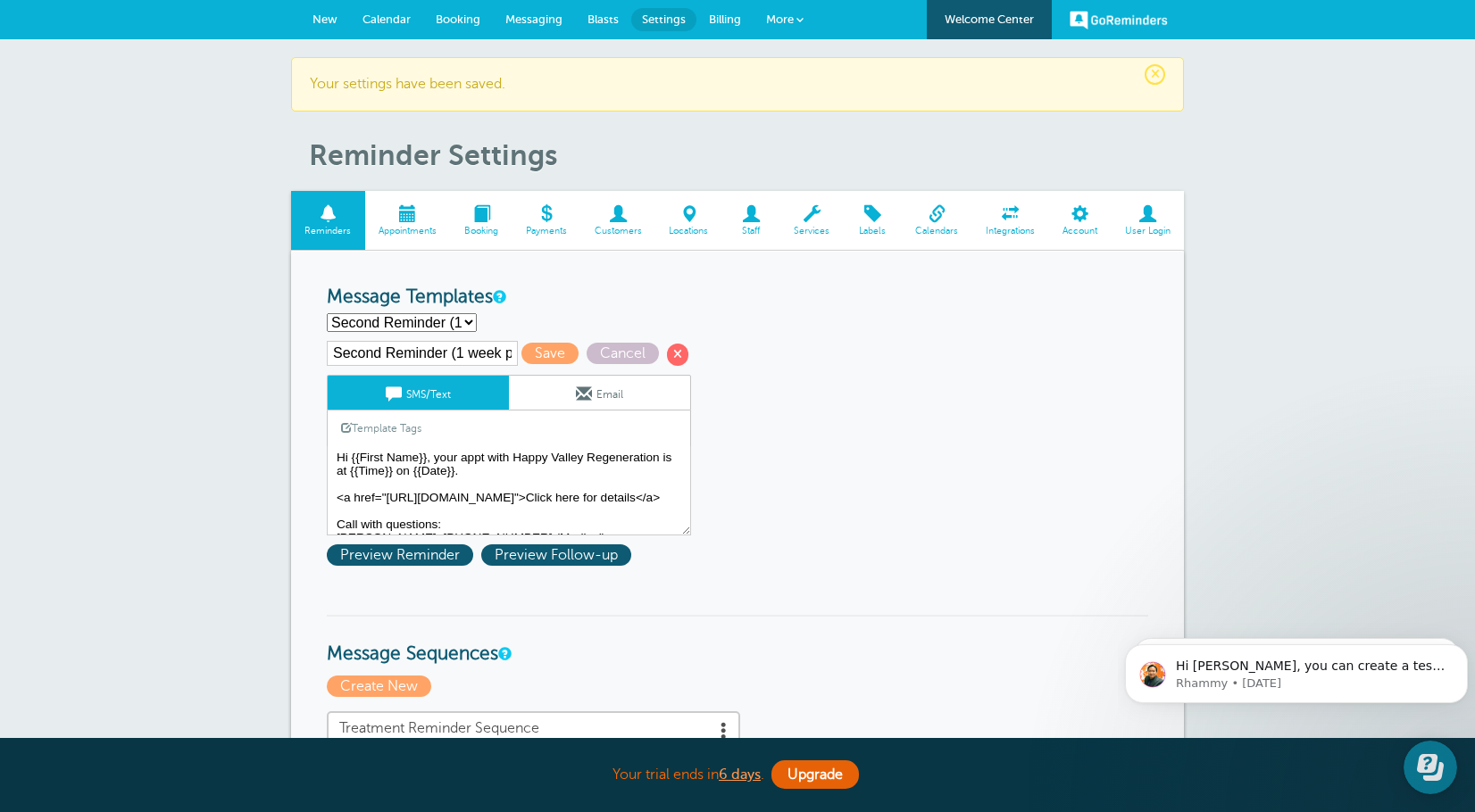
click at [457, 325] on select "First Reminder (booking conf) Second Reminder (1 week prior) Third Reminder (24…" at bounding box center [402, 323] width 150 height 19
select select "159492"
click at [327, 313] on select "First Reminder (booking conf) Second Reminder (1 week prior) Third Reminder (24…" at bounding box center [402, 323] width 150 height 19
type input "Third Reminder (24 hrs prior)"
type textarea "{{First Name}}, your appt with Happy Valley Regeneration is tomorrow at {{Time}…"
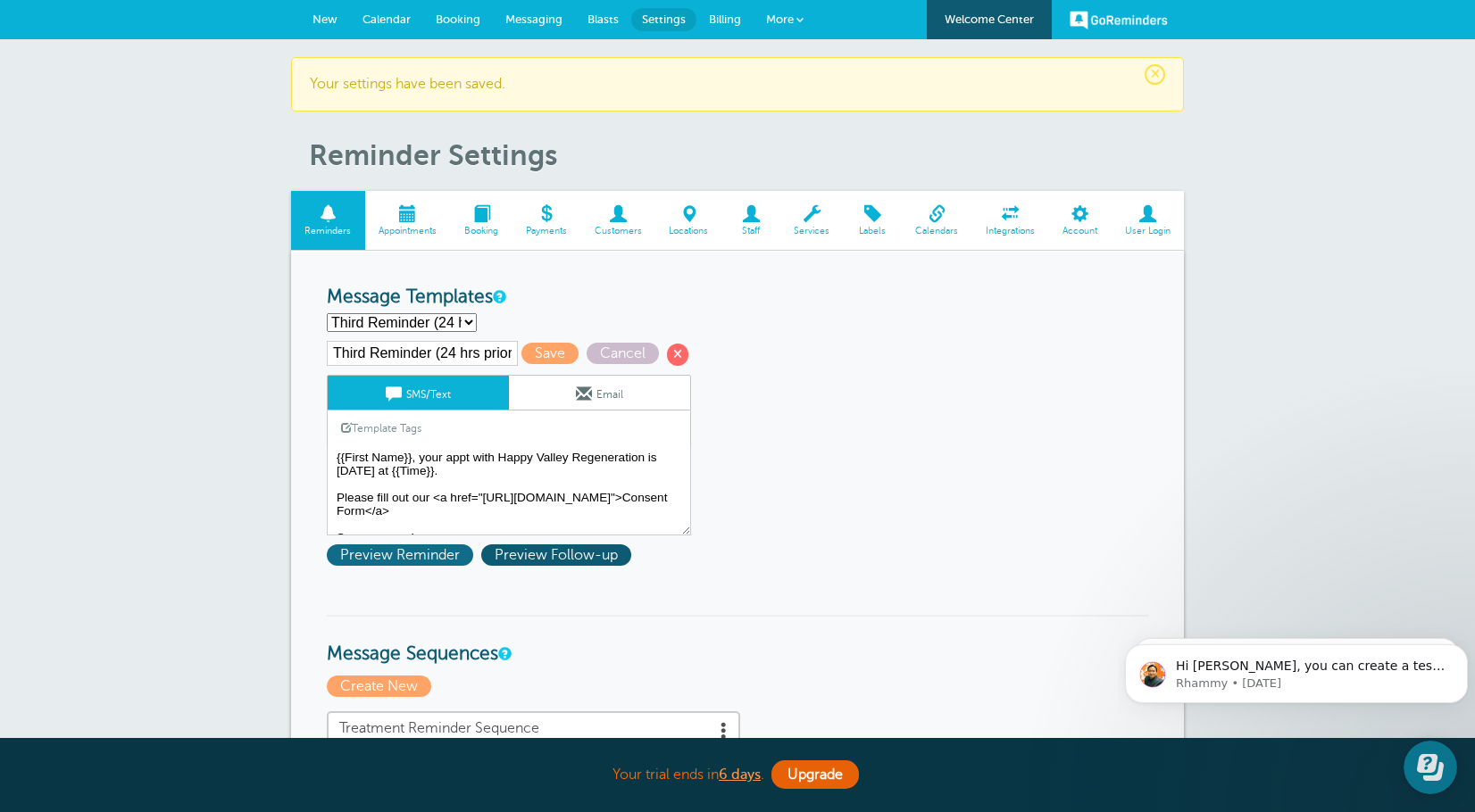
click at [349, 555] on span "Preview Reminder" at bounding box center [400, 555] width 146 height 22
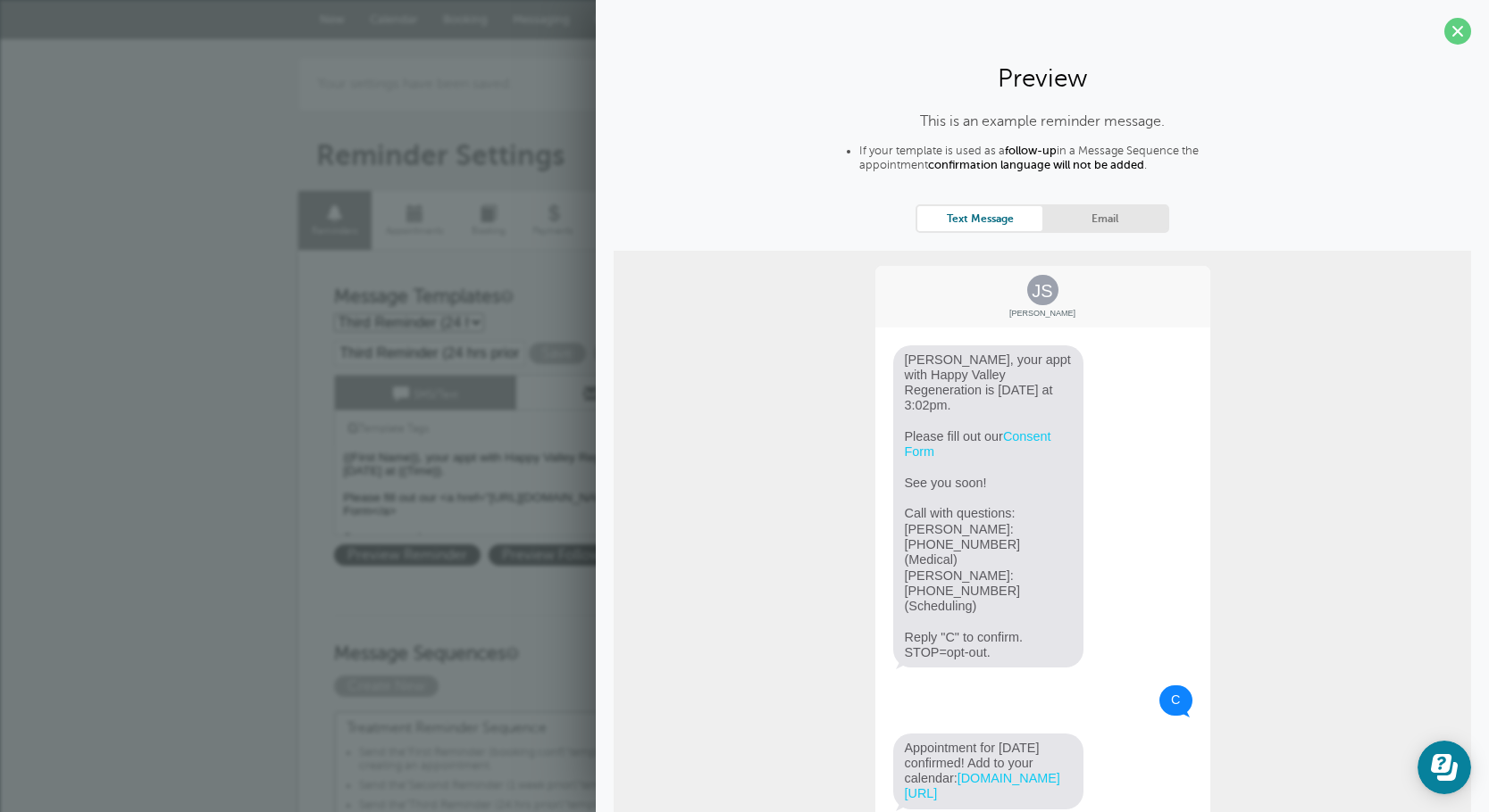
click at [1444, 31] on span at bounding box center [1458, 31] width 27 height 27
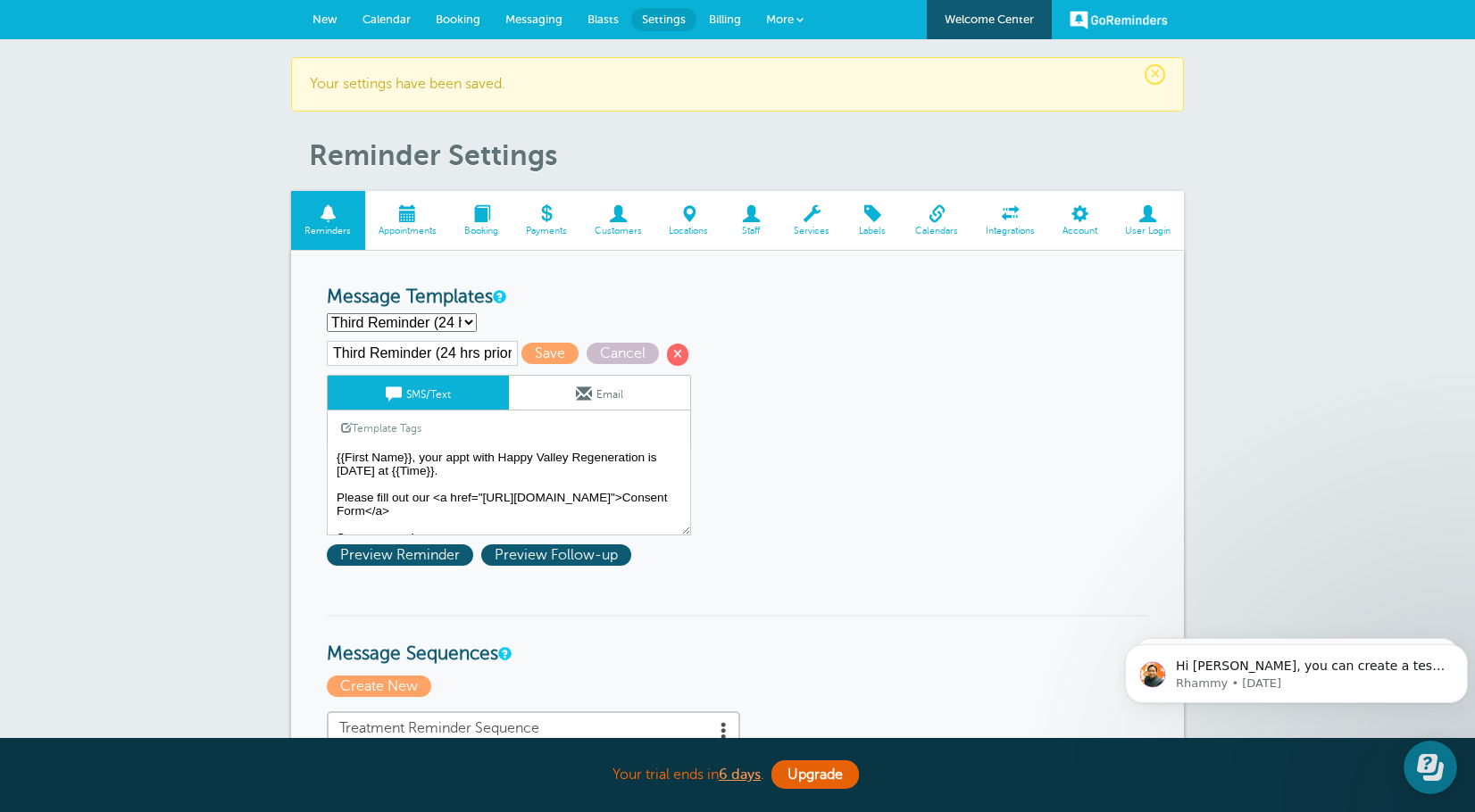
click at [314, 21] on span "New" at bounding box center [325, 19] width 25 height 13
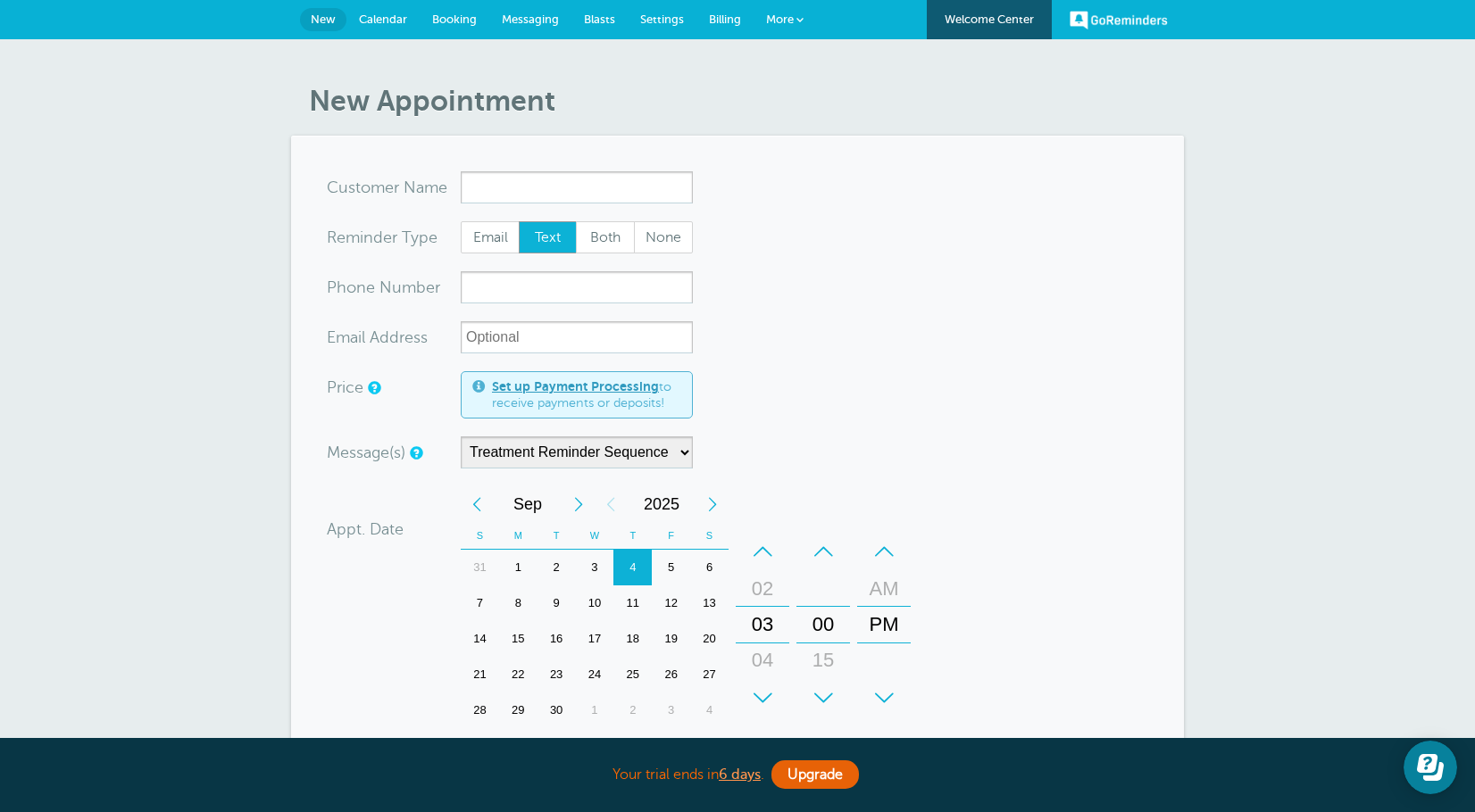
click at [513, 184] on input "x-no-autofill" at bounding box center [577, 187] width 232 height 32
type input "JoshDuncan4352371733"
type input "[PERSON_NAME]"
type input "[PHONE_NUMBER]"
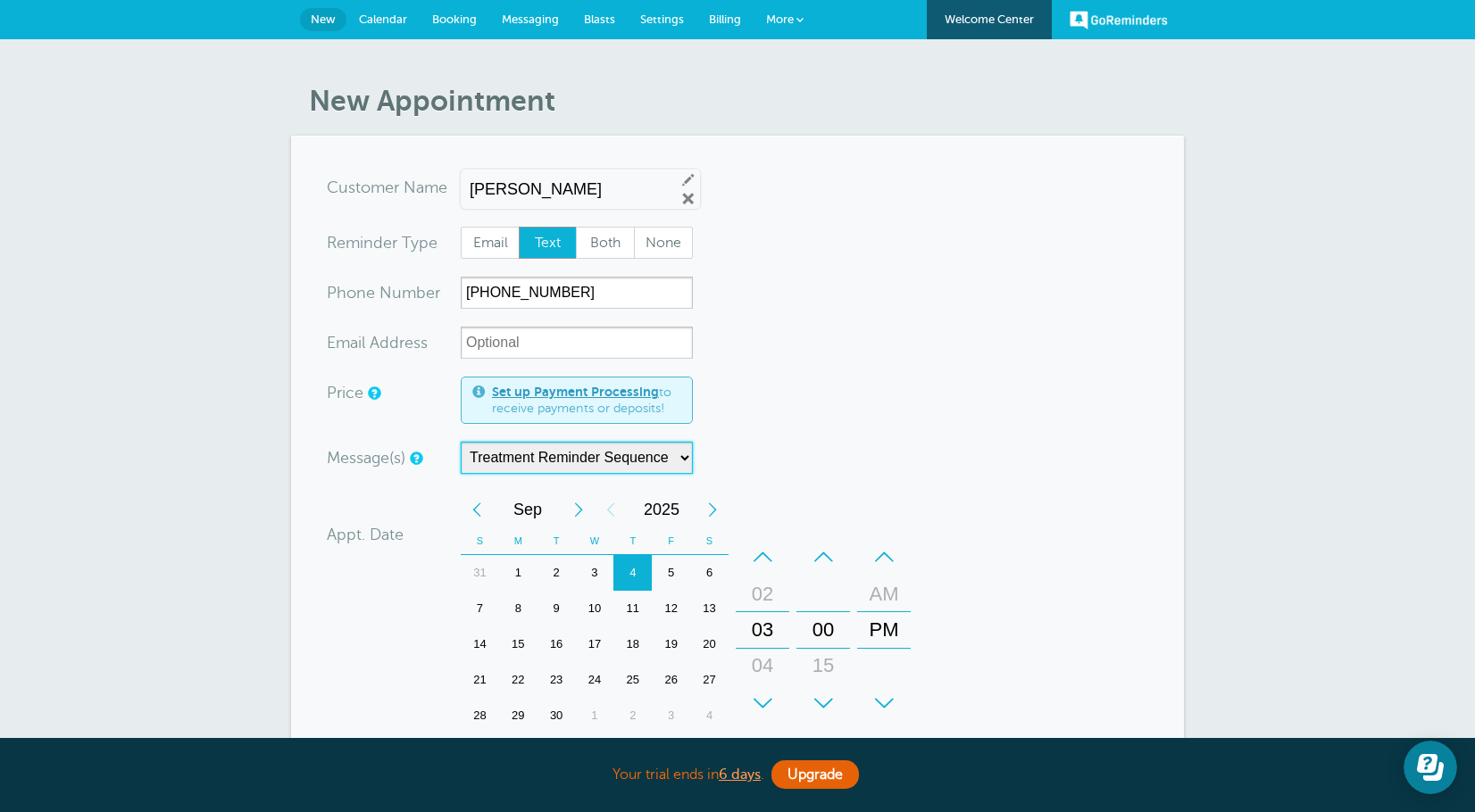
click at [589, 463] on select "Treatment Reminder Sequence" at bounding box center [577, 458] width 232 height 32
click at [461, 442] on select "Treatment Reminder Sequence" at bounding box center [577, 458] width 232 height 32
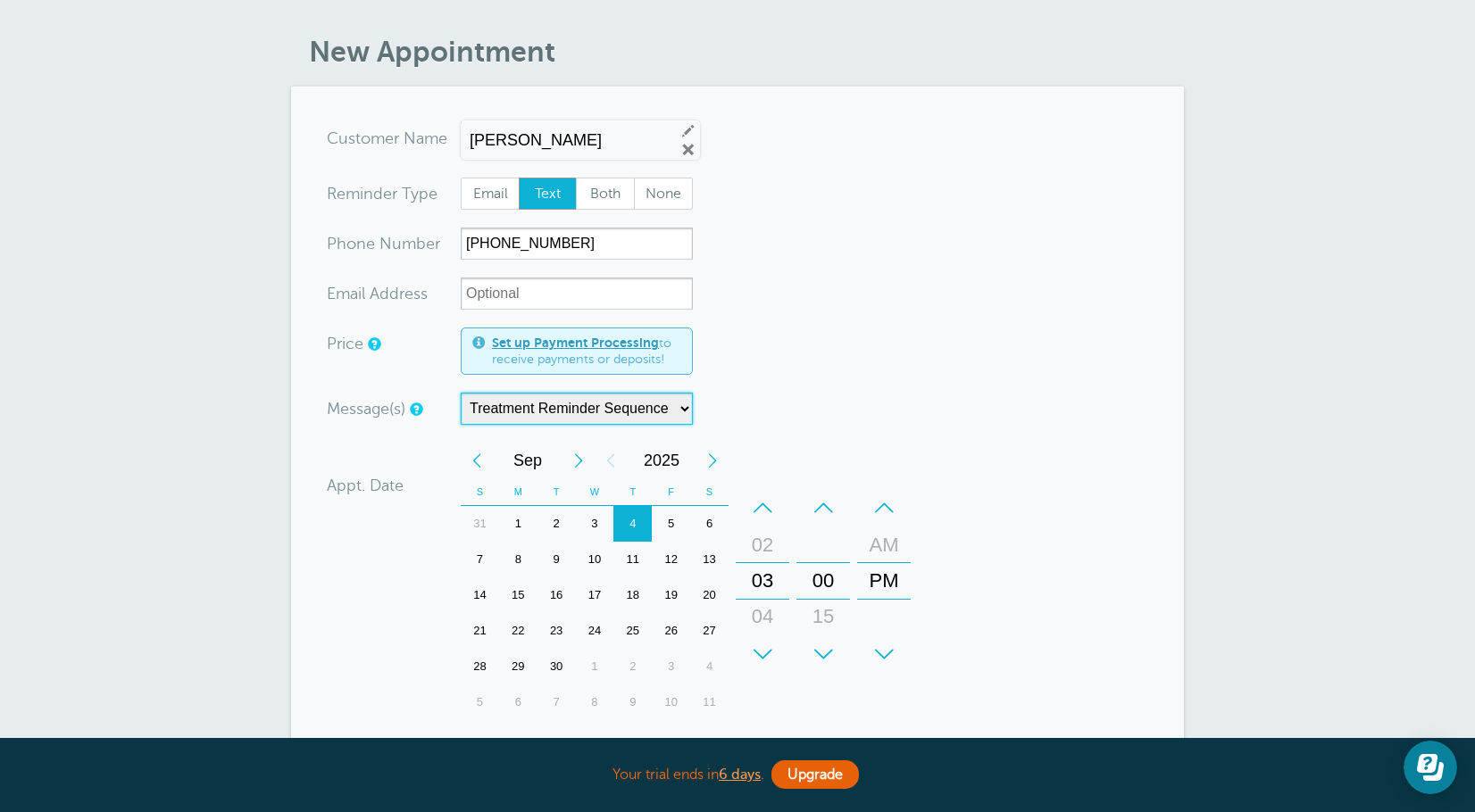
scroll to position [89, 0]
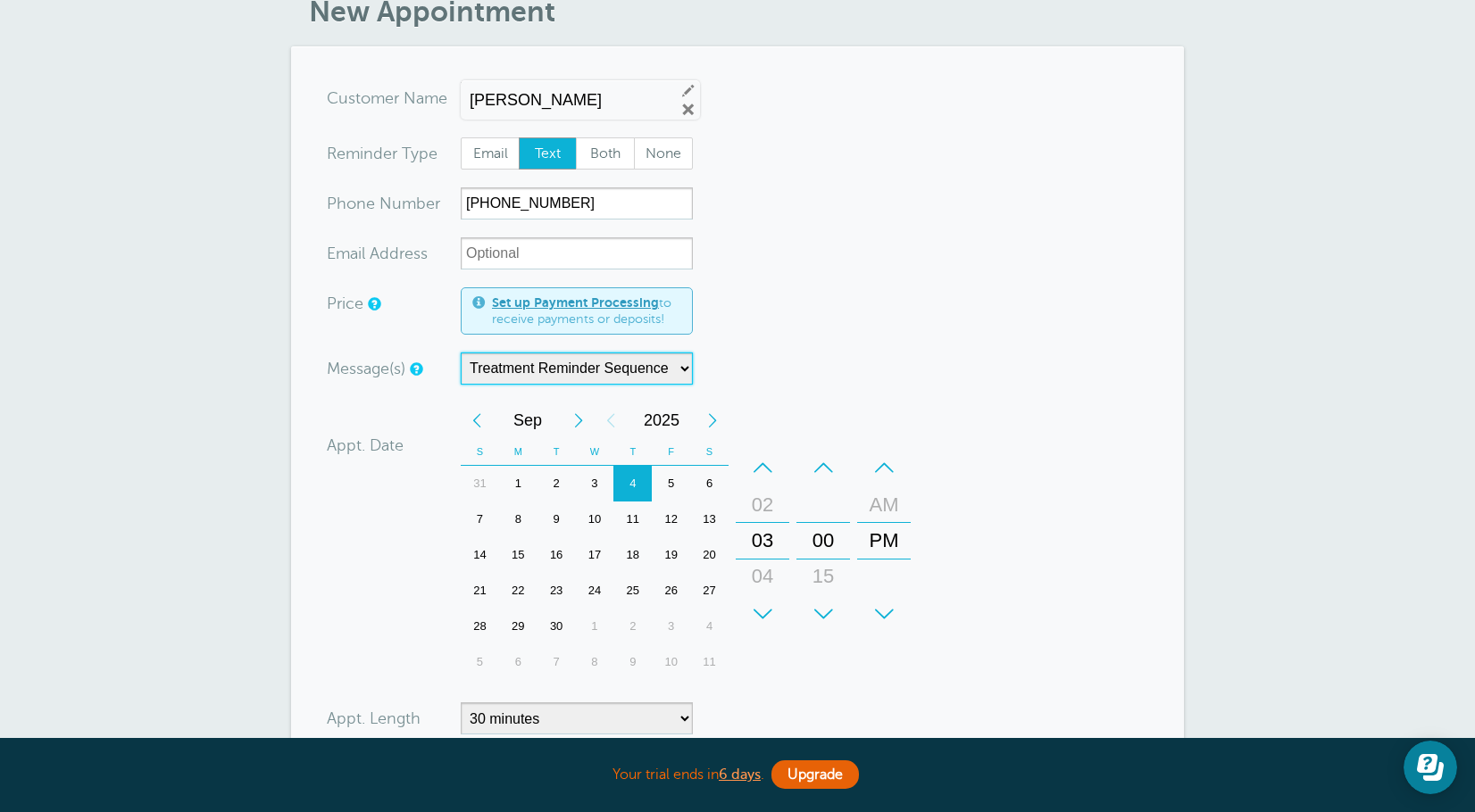
click at [641, 550] on div "18" at bounding box center [633, 556] width 38 height 36
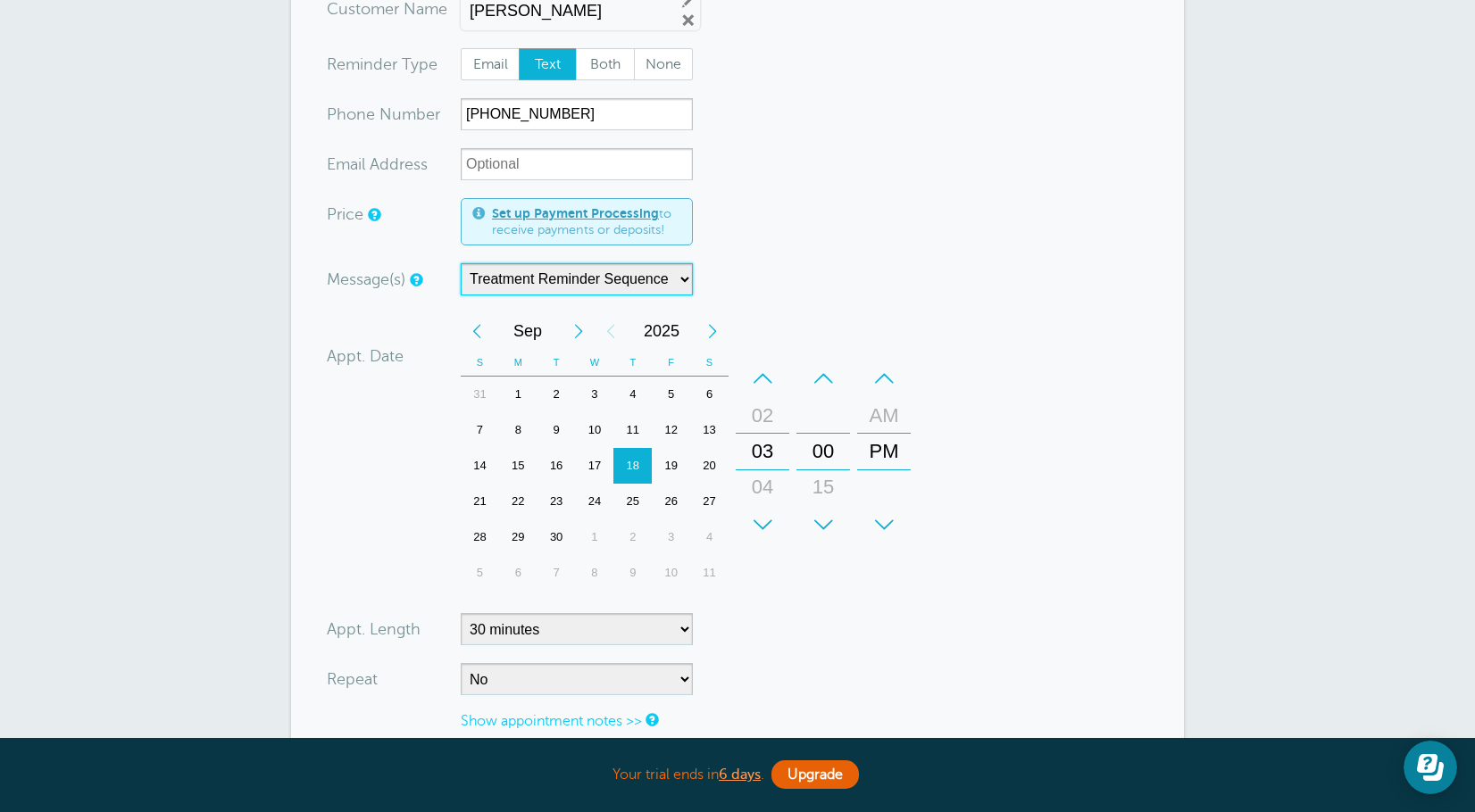
scroll to position [268, 0]
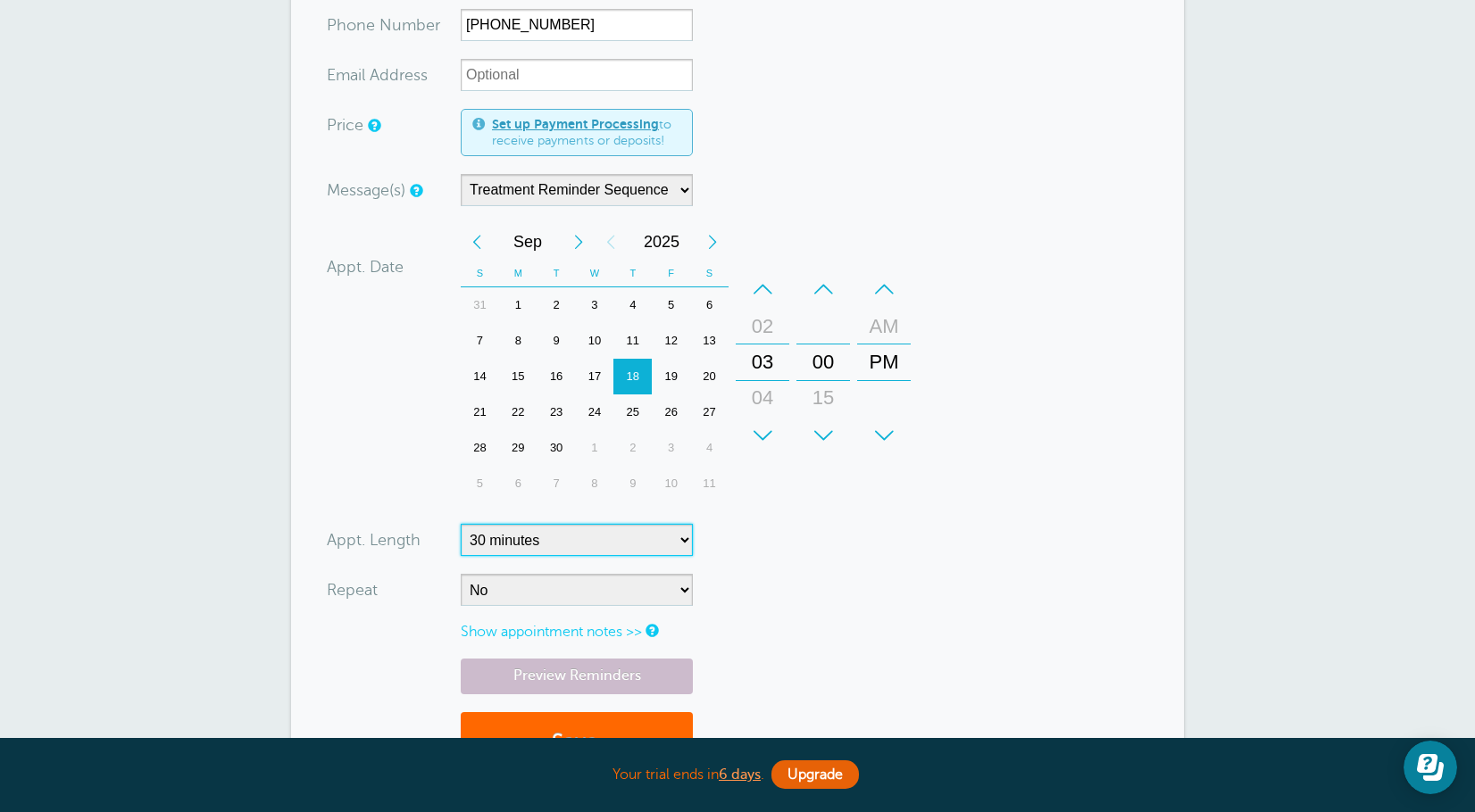
click at [640, 544] on select "5 minutes 10 minutes 15 minutes 20 minutes 25 minutes 30 minutes 35 minutes 40 …" at bounding box center [577, 540] width 232 height 32
select select "60"
click at [461, 524] on select "5 minutes 10 minutes 15 minutes 20 minutes 25 minutes 30 minutes 35 minutes 40 …" at bounding box center [577, 540] width 232 height 32
click at [839, 649] on form "You are creating a new customer. To use an existing customer select one from th…" at bounding box center [737, 347] width 822 height 887
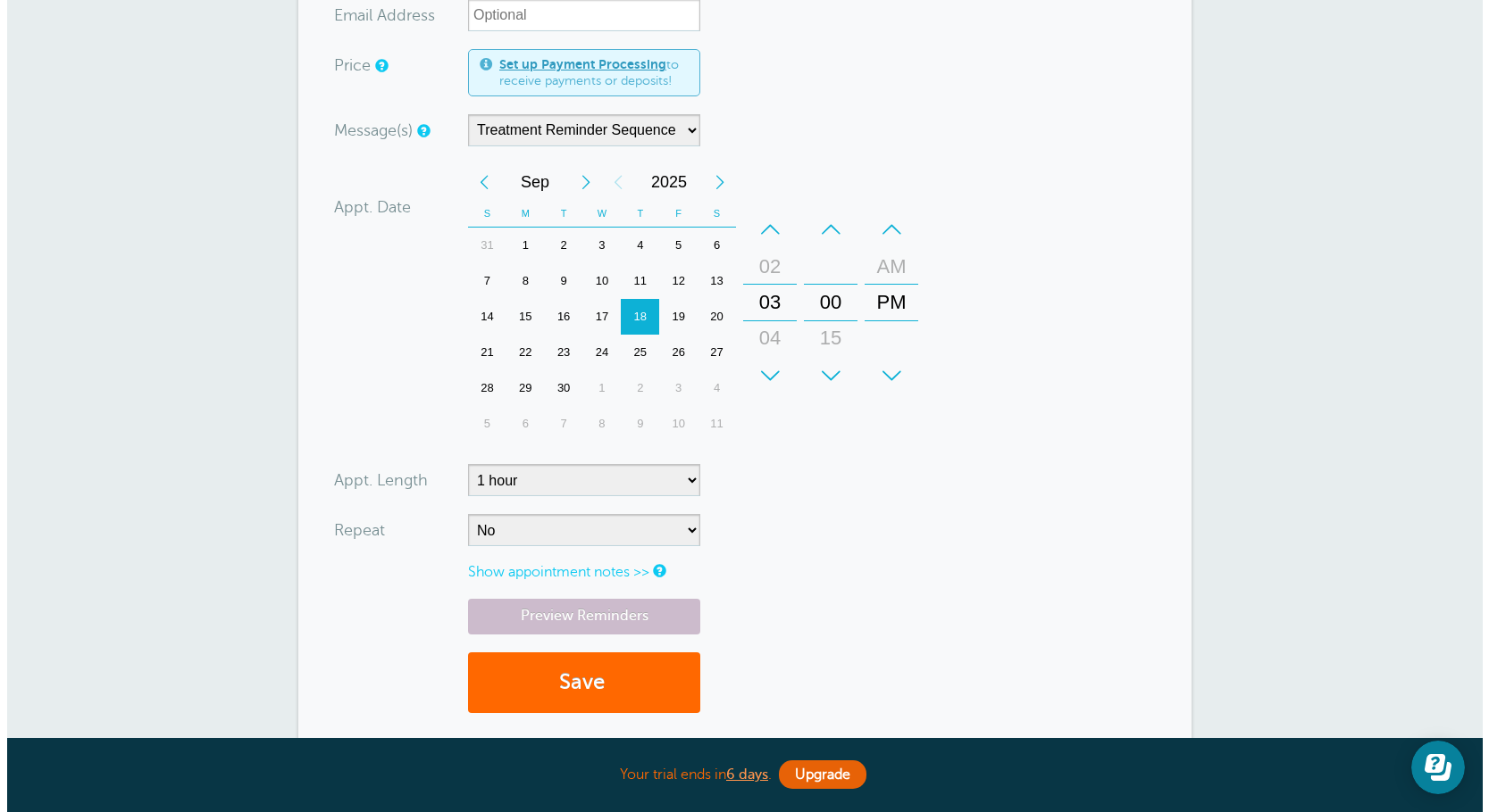
scroll to position [357, 0]
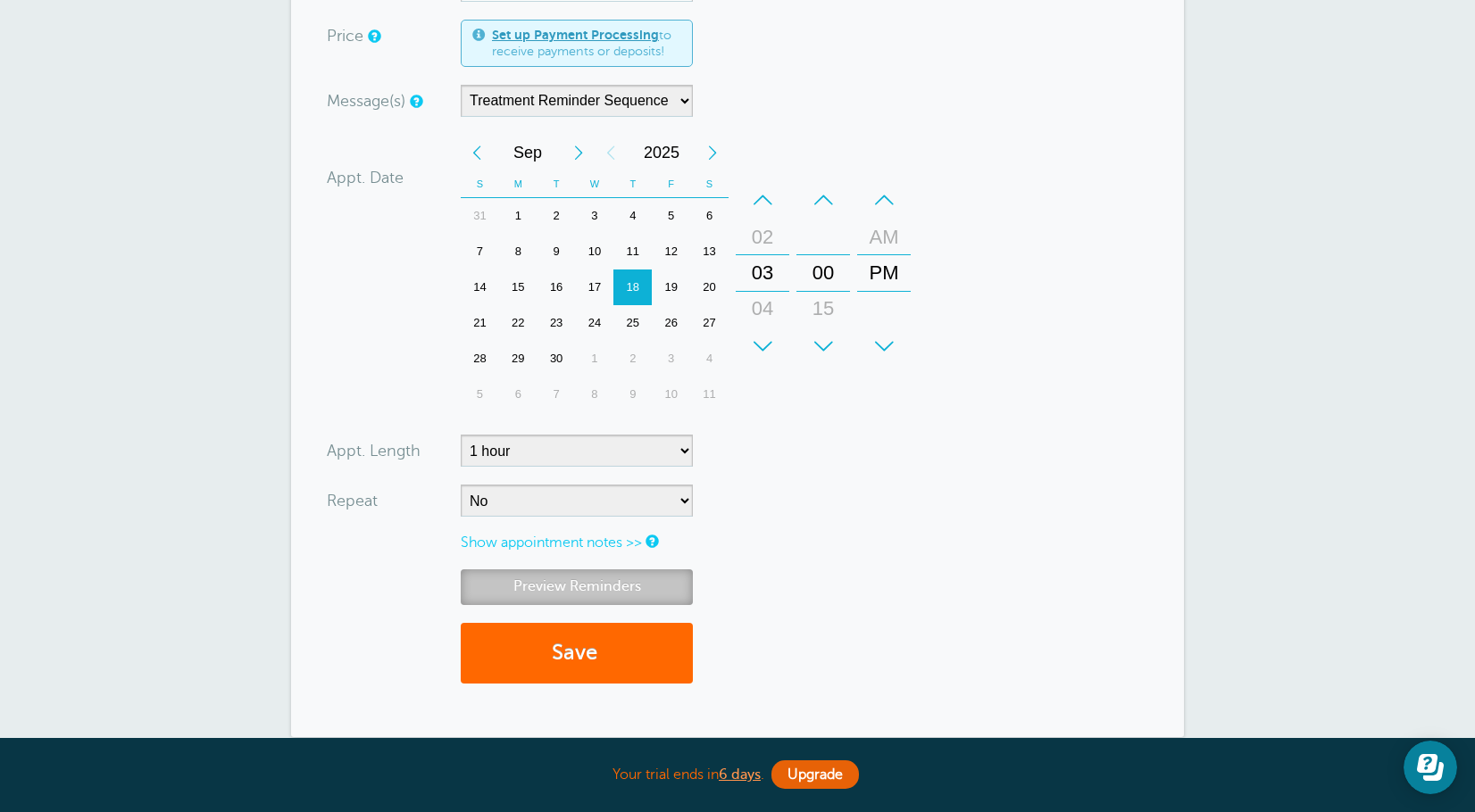
click at [674, 585] on link "Preview Reminders" at bounding box center [577, 587] width 232 height 35
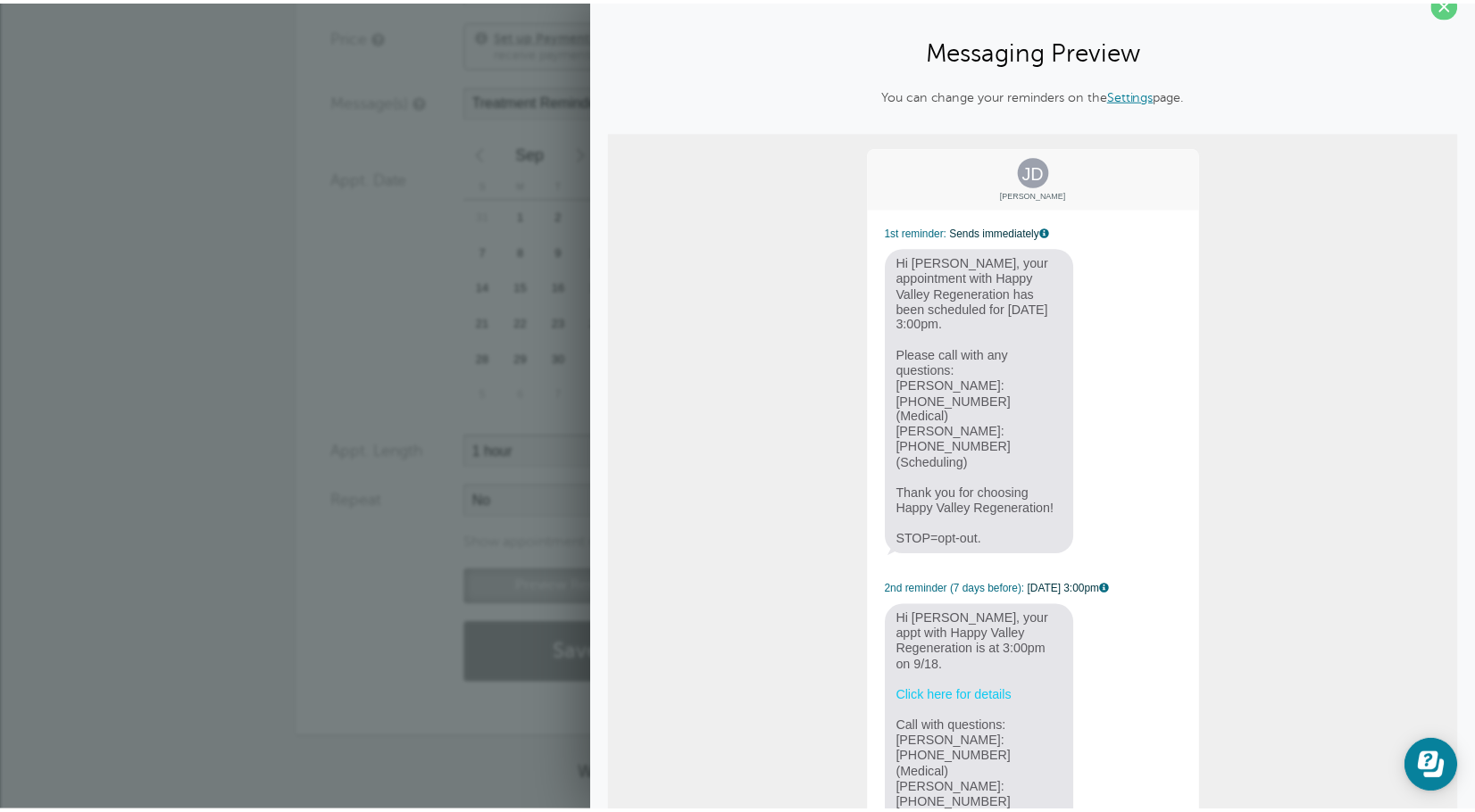
scroll to position [0, 0]
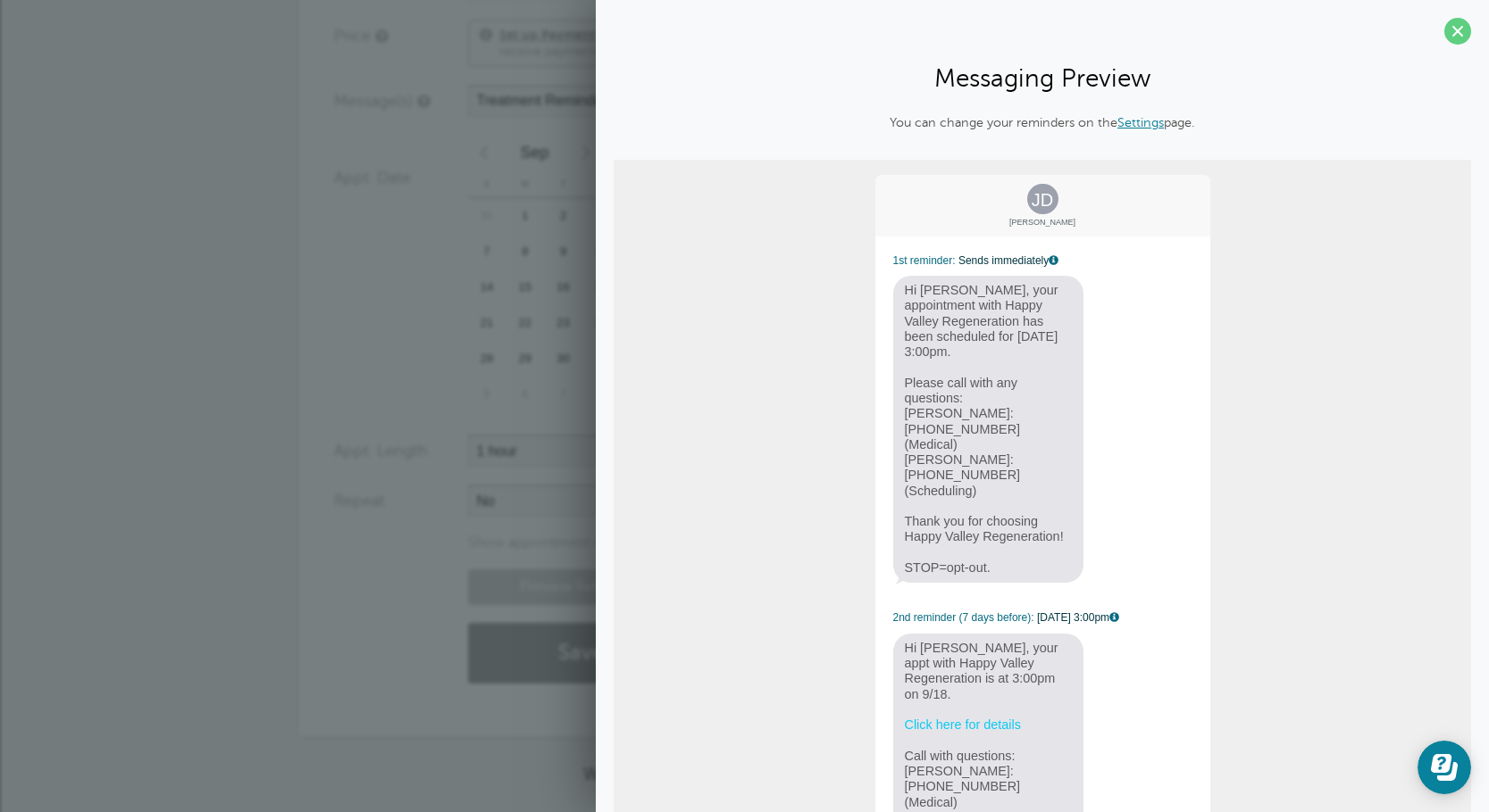
drag, startPoint x: 1441, startPoint y: 36, endPoint x: 1429, endPoint y: 35, distance: 12.0
click at [1444, 35] on span at bounding box center [1458, 31] width 27 height 27
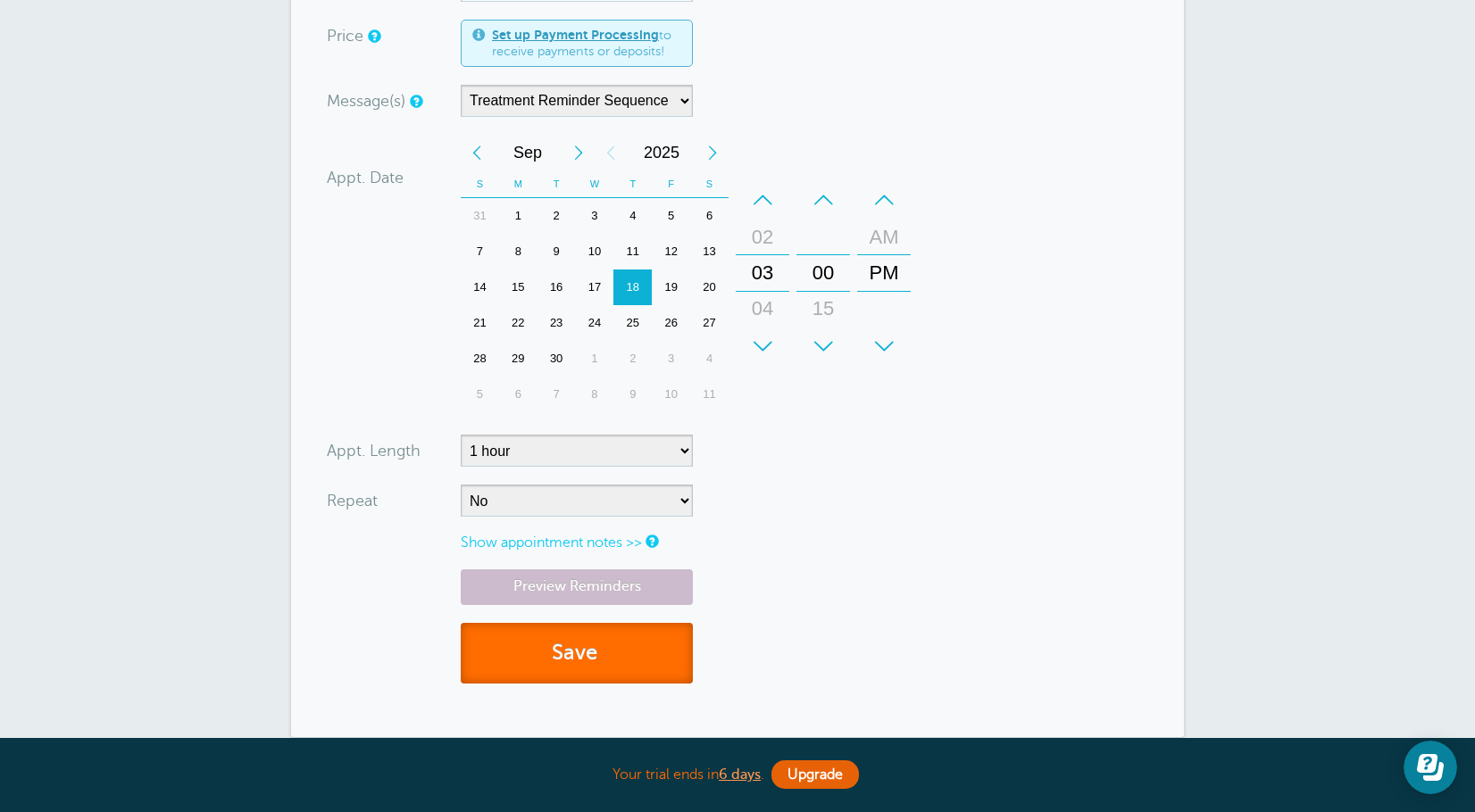
click at [569, 660] on button "Save" at bounding box center [577, 653] width 232 height 62
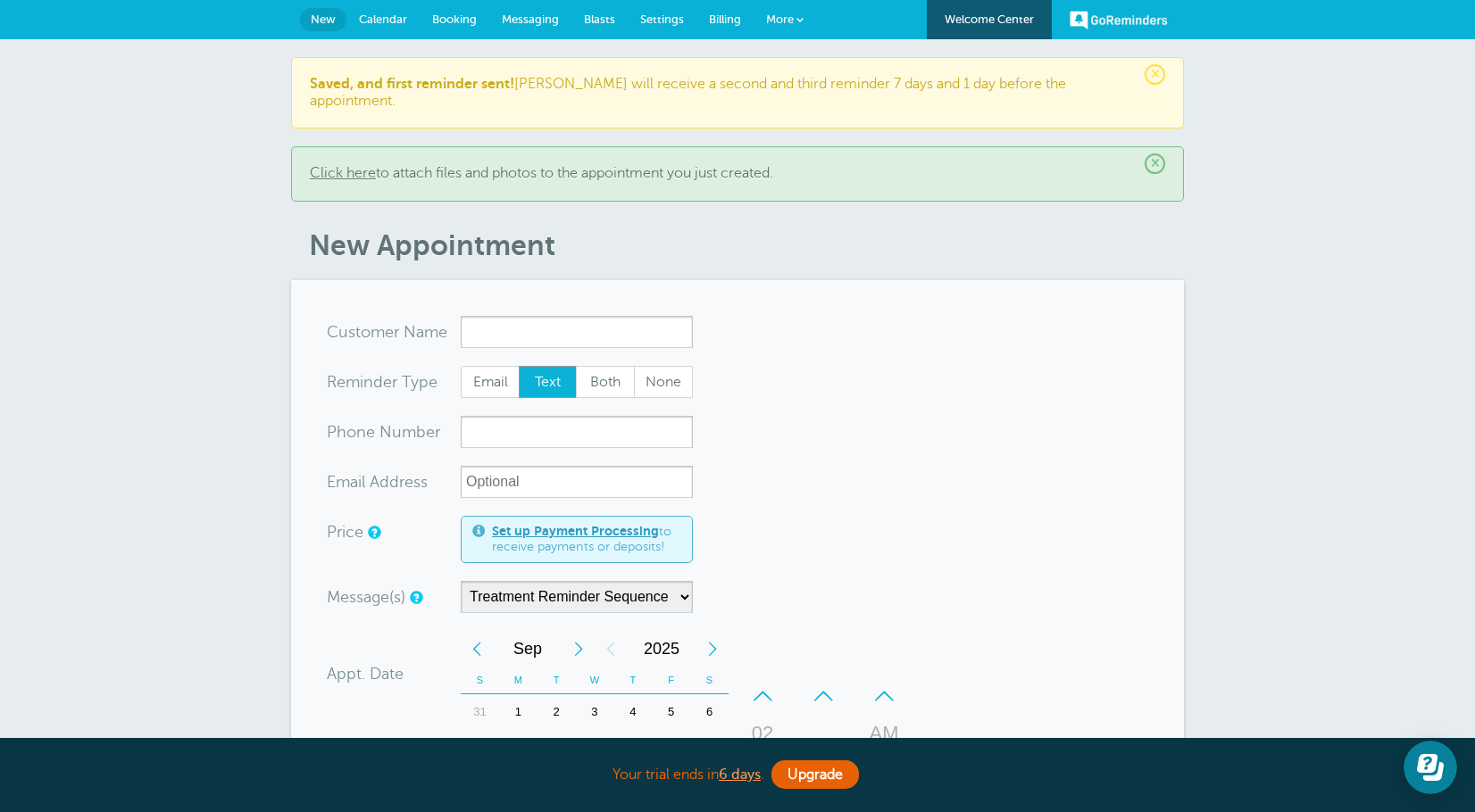
click at [598, 324] on input "x-no-autofill" at bounding box center [577, 332] width 232 height 32
type input "JoshDuncan4352371733"
type input "[PERSON_NAME]"
type input "[PHONE_NUMBER]"
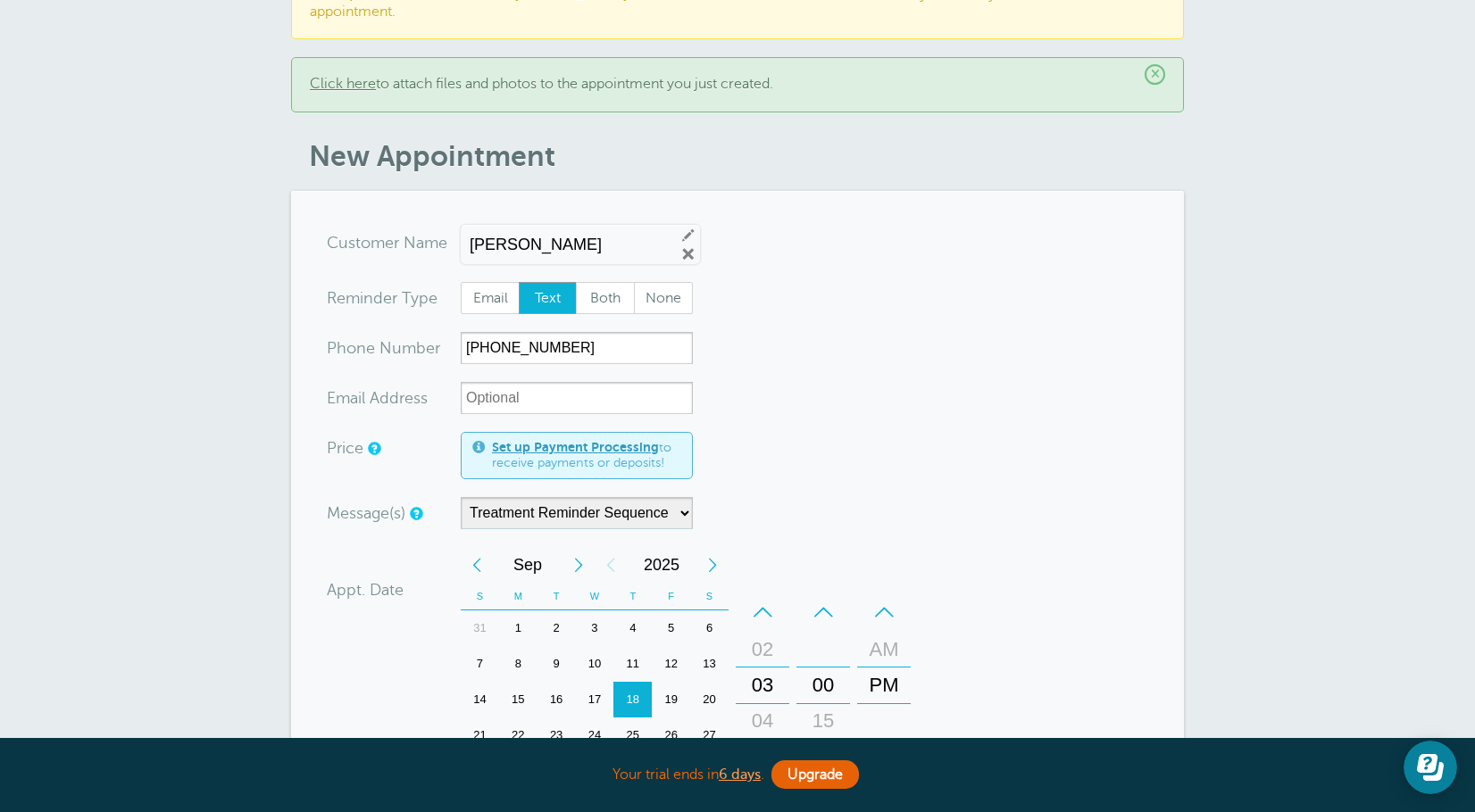
scroll to position [179, 0]
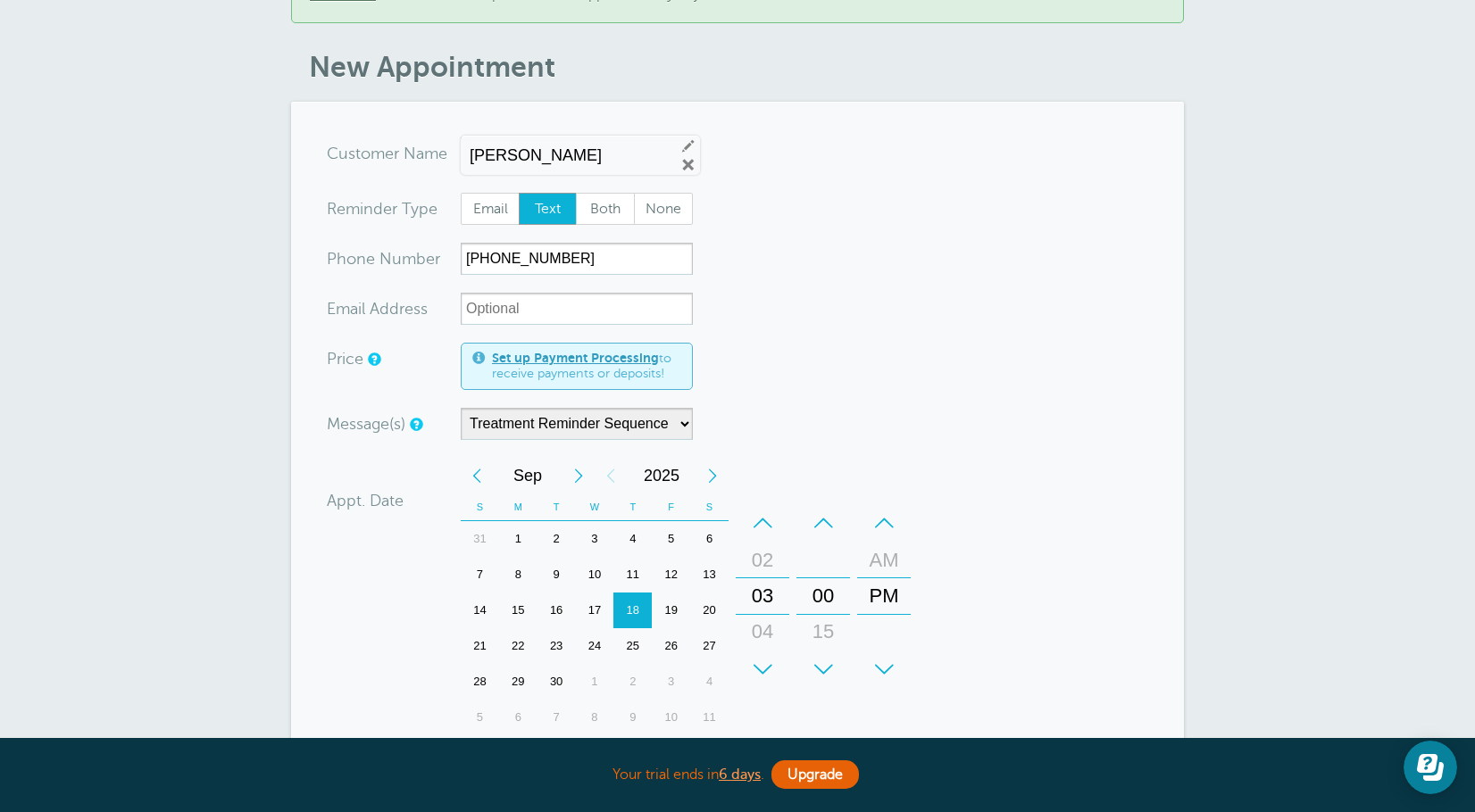
click at [479, 461] on div "Previous Month" at bounding box center [477, 476] width 32 height 36
click at [560, 700] on div "2" at bounding box center [557, 718] width 38 height 36
drag, startPoint x: 765, startPoint y: 578, endPoint x: 765, endPoint y: 615, distance: 37.0
click at [765, 615] on div "03" at bounding box center [762, 633] width 43 height 36
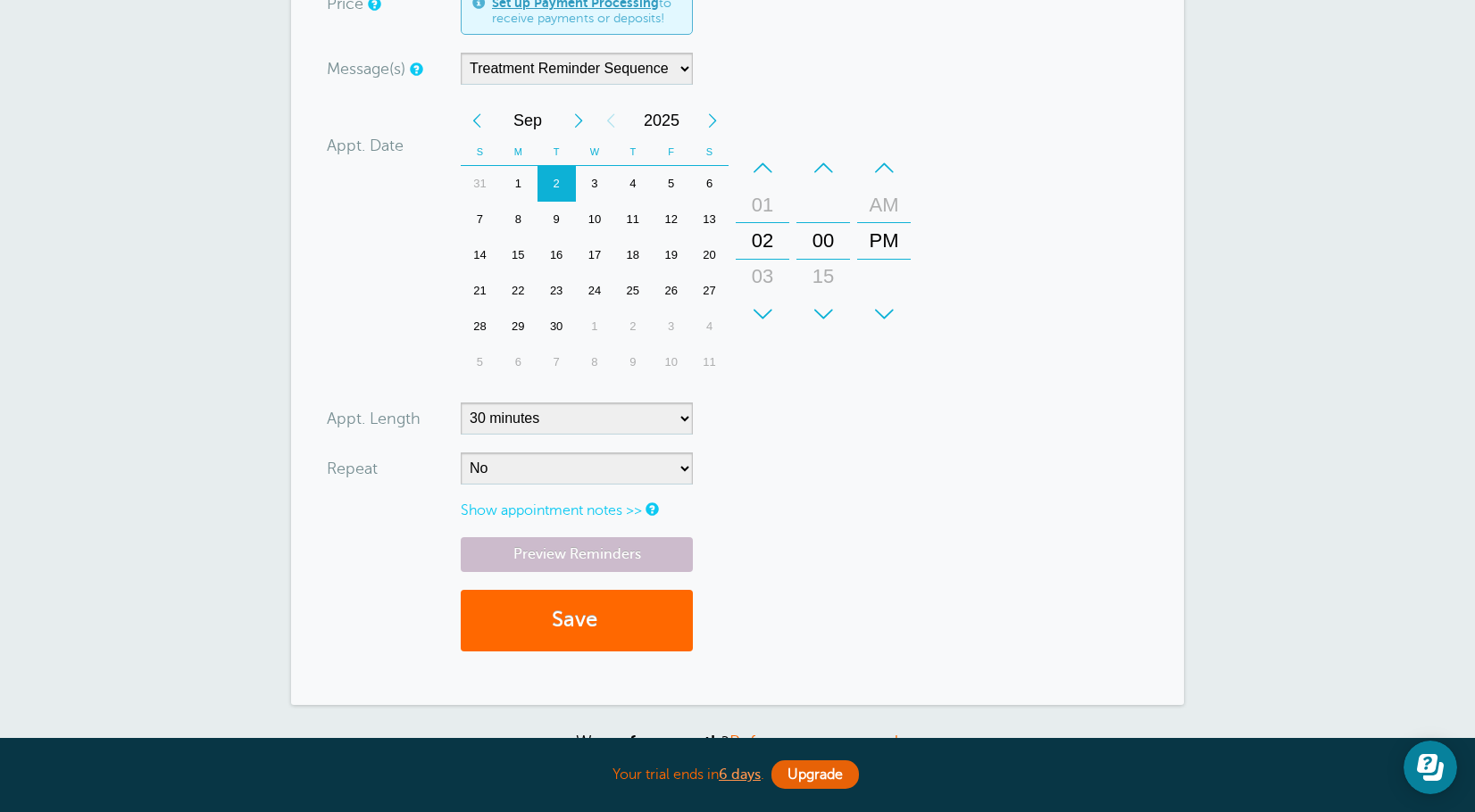
scroll to position [625, 0]
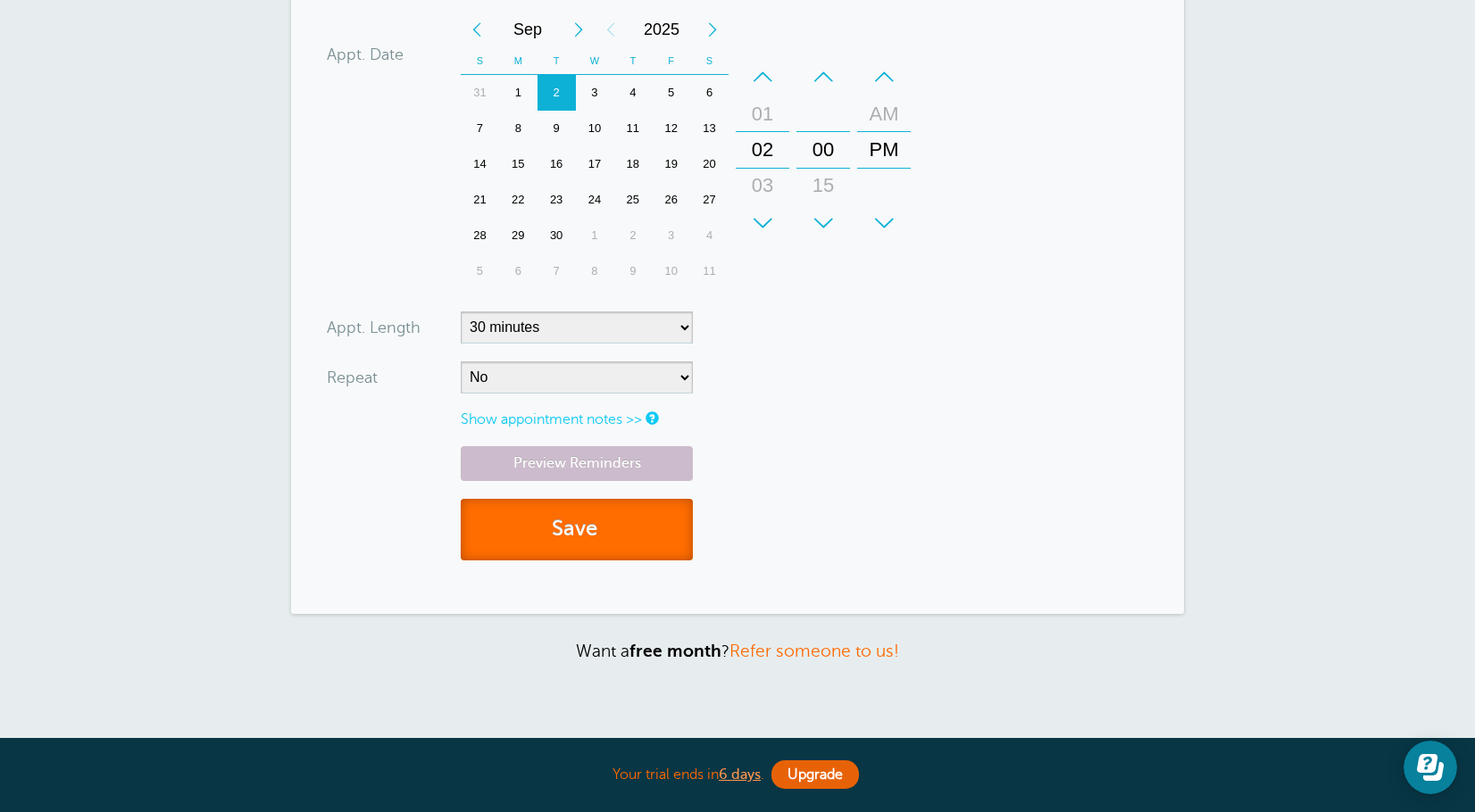
click at [644, 508] on button "Save" at bounding box center [577, 529] width 232 height 62
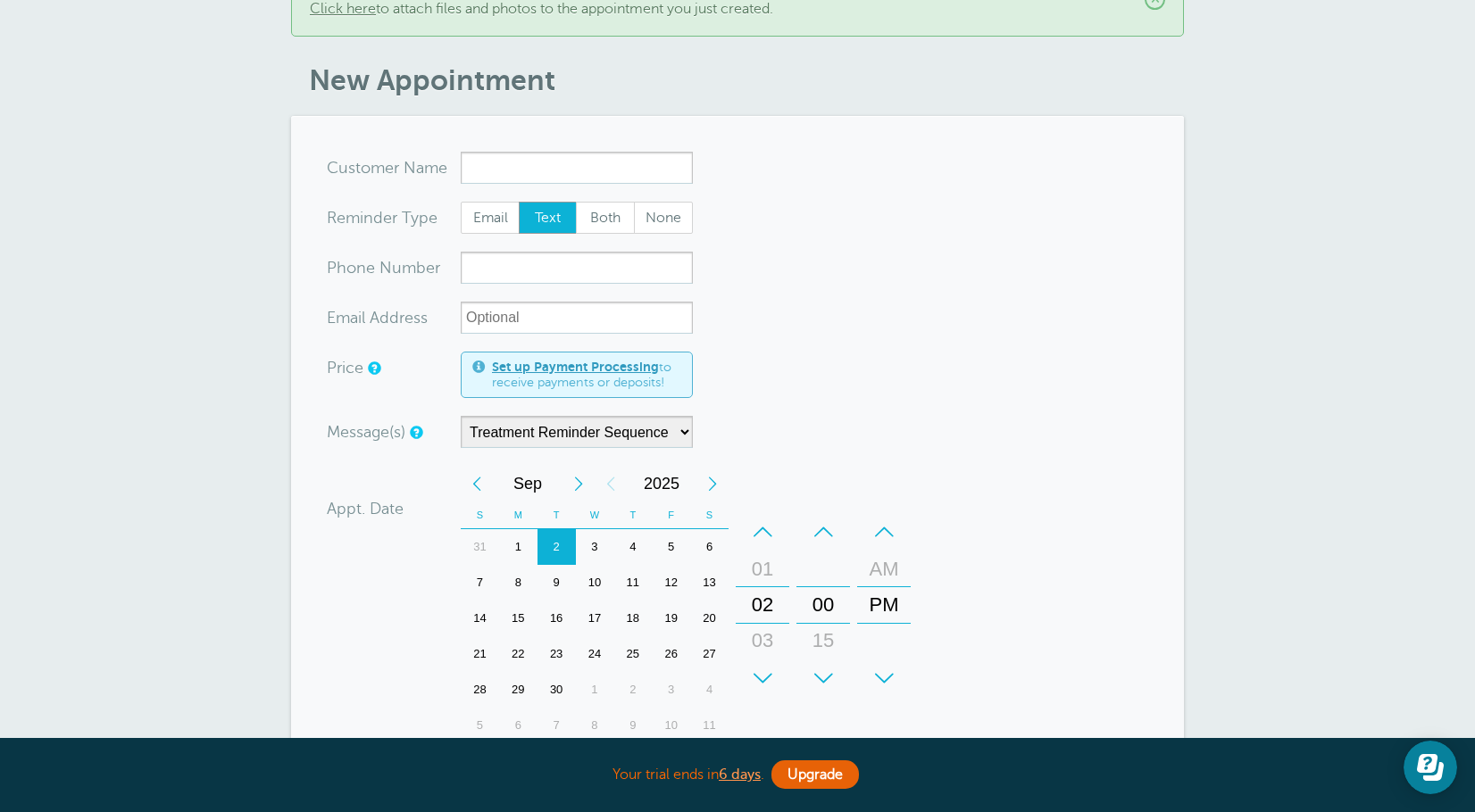
scroll to position [179, 0]
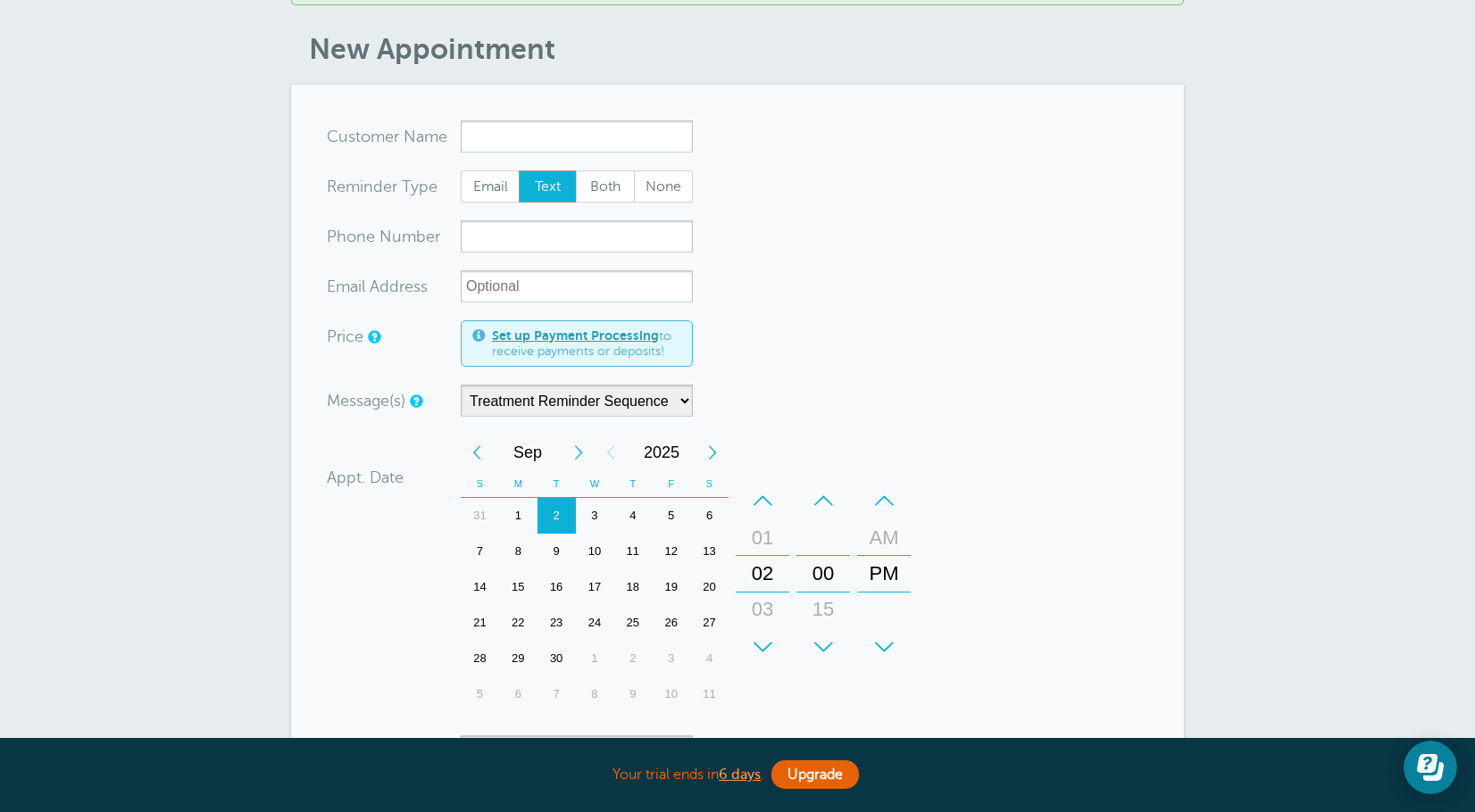
click at [516, 131] on input "x-no-autofill" at bounding box center [577, 137] width 232 height 32
type input "[PERSON_NAME]"
click at [756, 193] on form "You are creating a new customer. To use an existing customer select one from th…" at bounding box center [737, 561] width 822 height 882
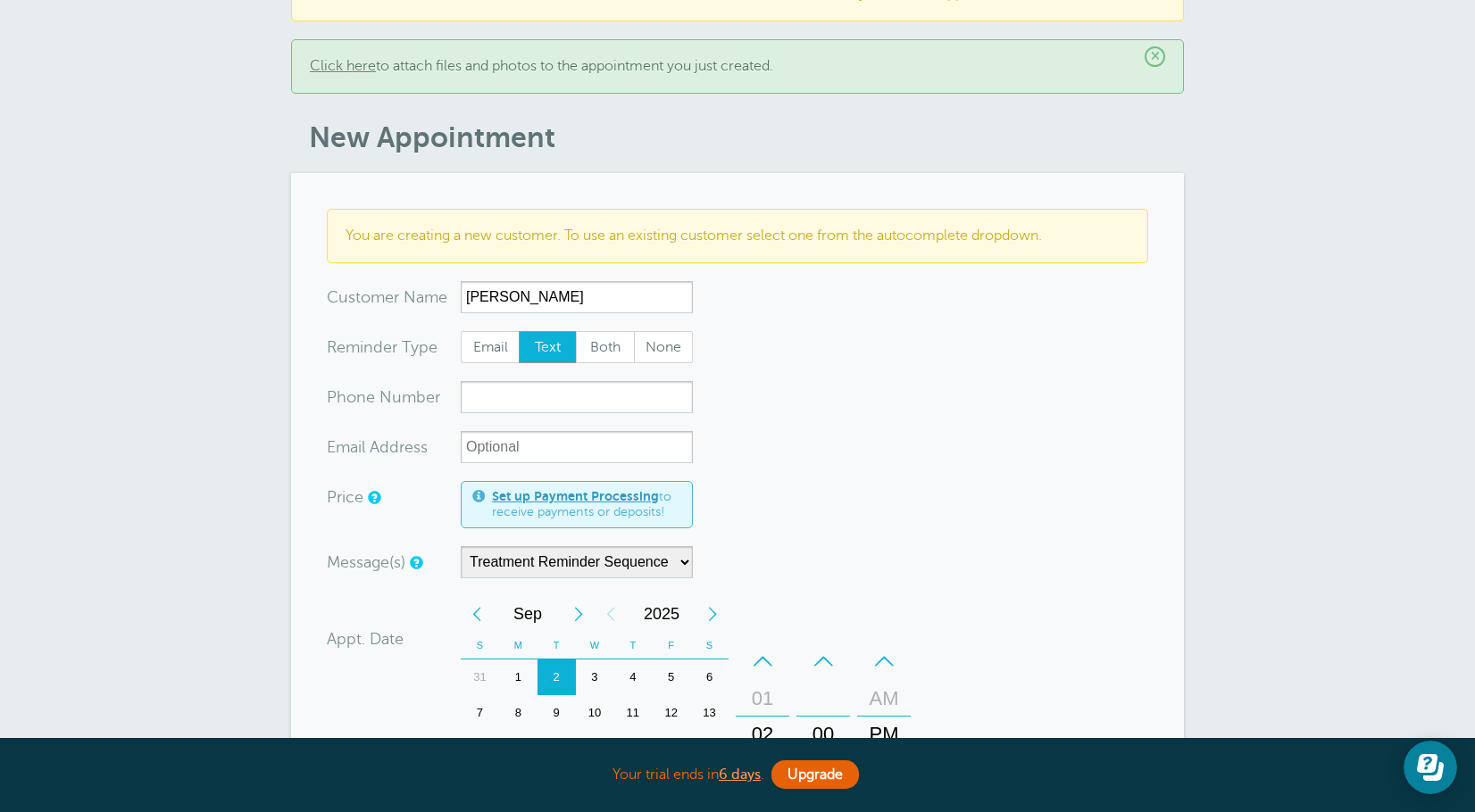
scroll to position [0, 0]
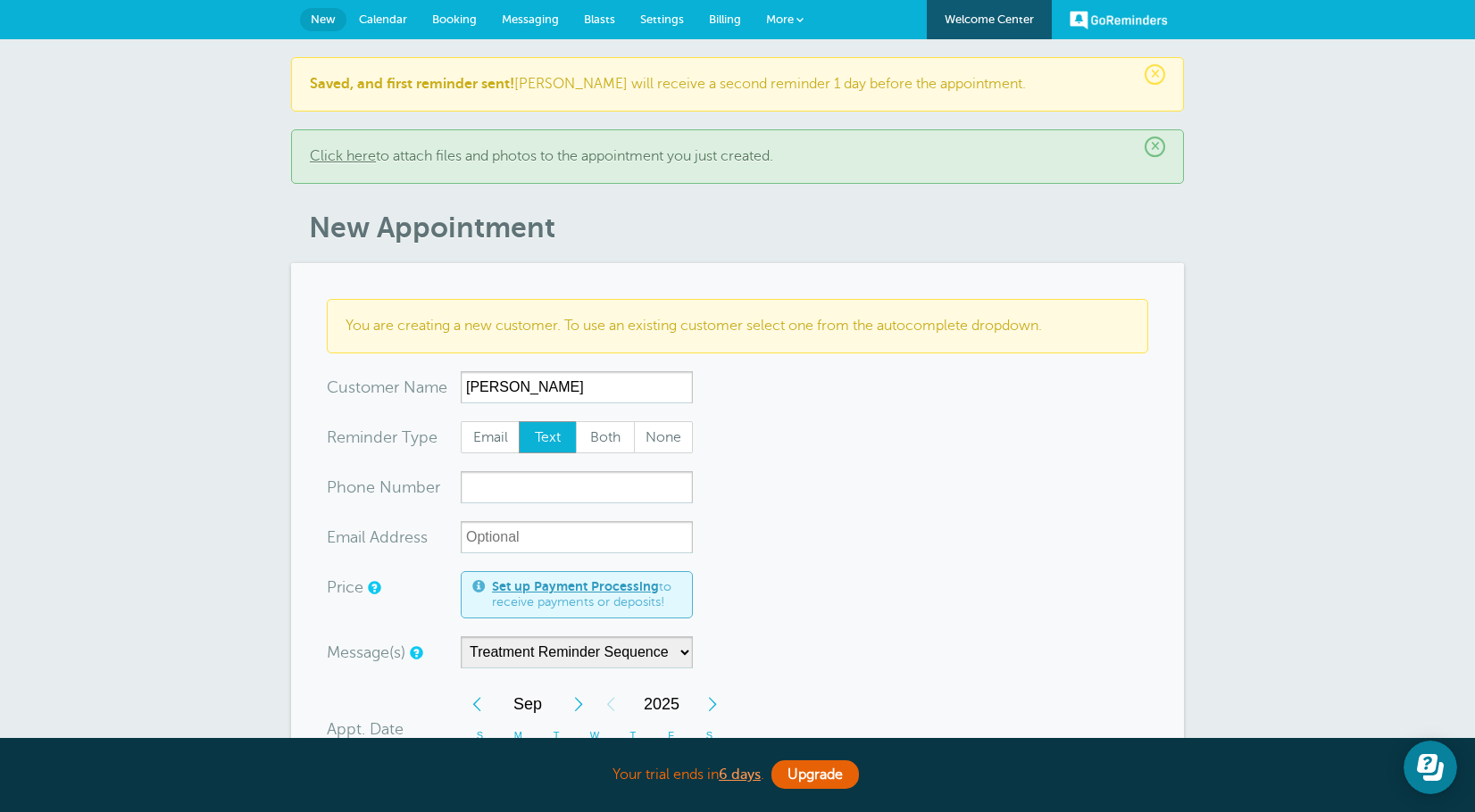
click at [311, 16] on span "New" at bounding box center [323, 19] width 25 height 13
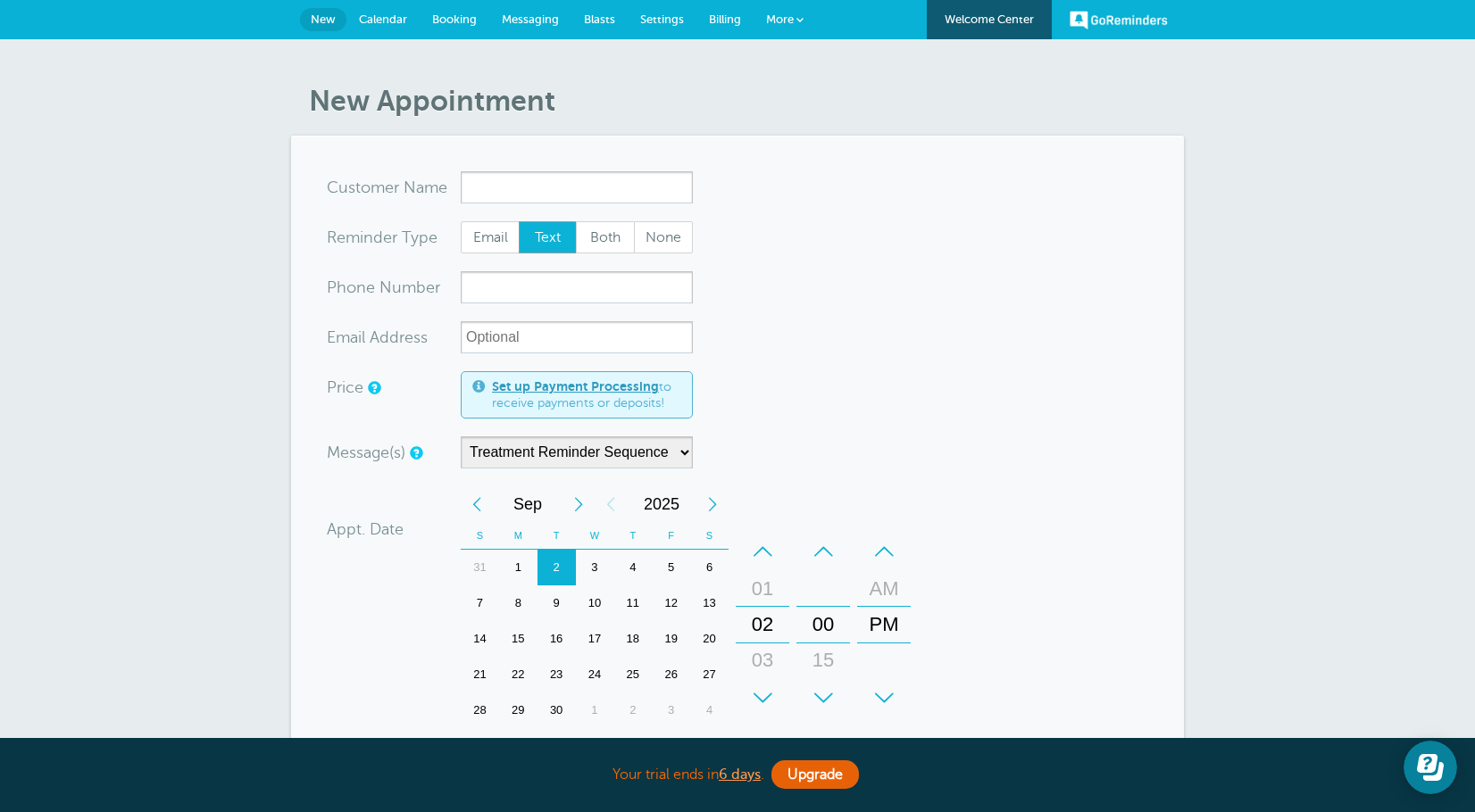
click at [391, 10] on link "Calendar" at bounding box center [383, 19] width 73 height 39
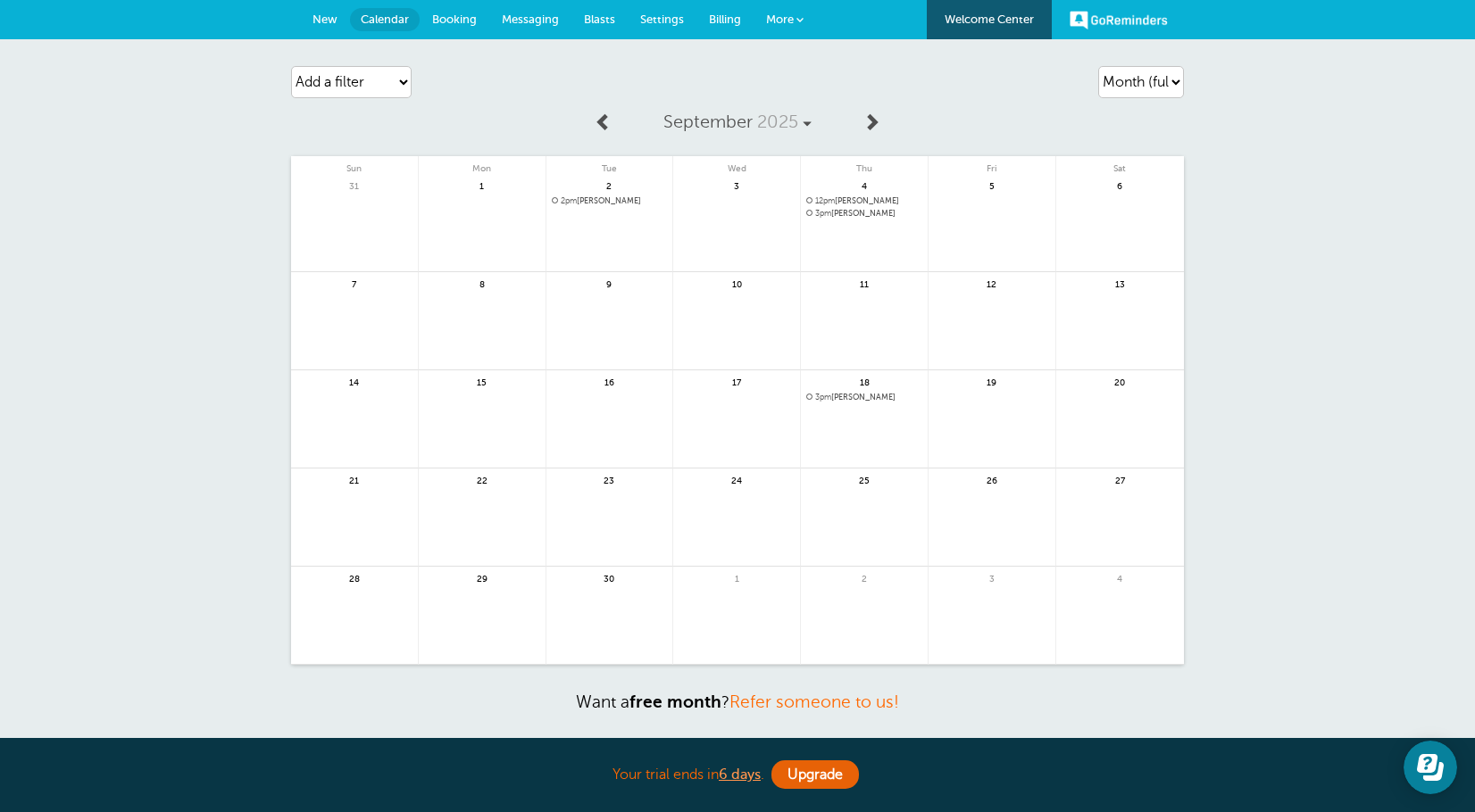
click at [888, 200] on span "12pm [PERSON_NAME]" at bounding box center [864, 201] width 116 height 9
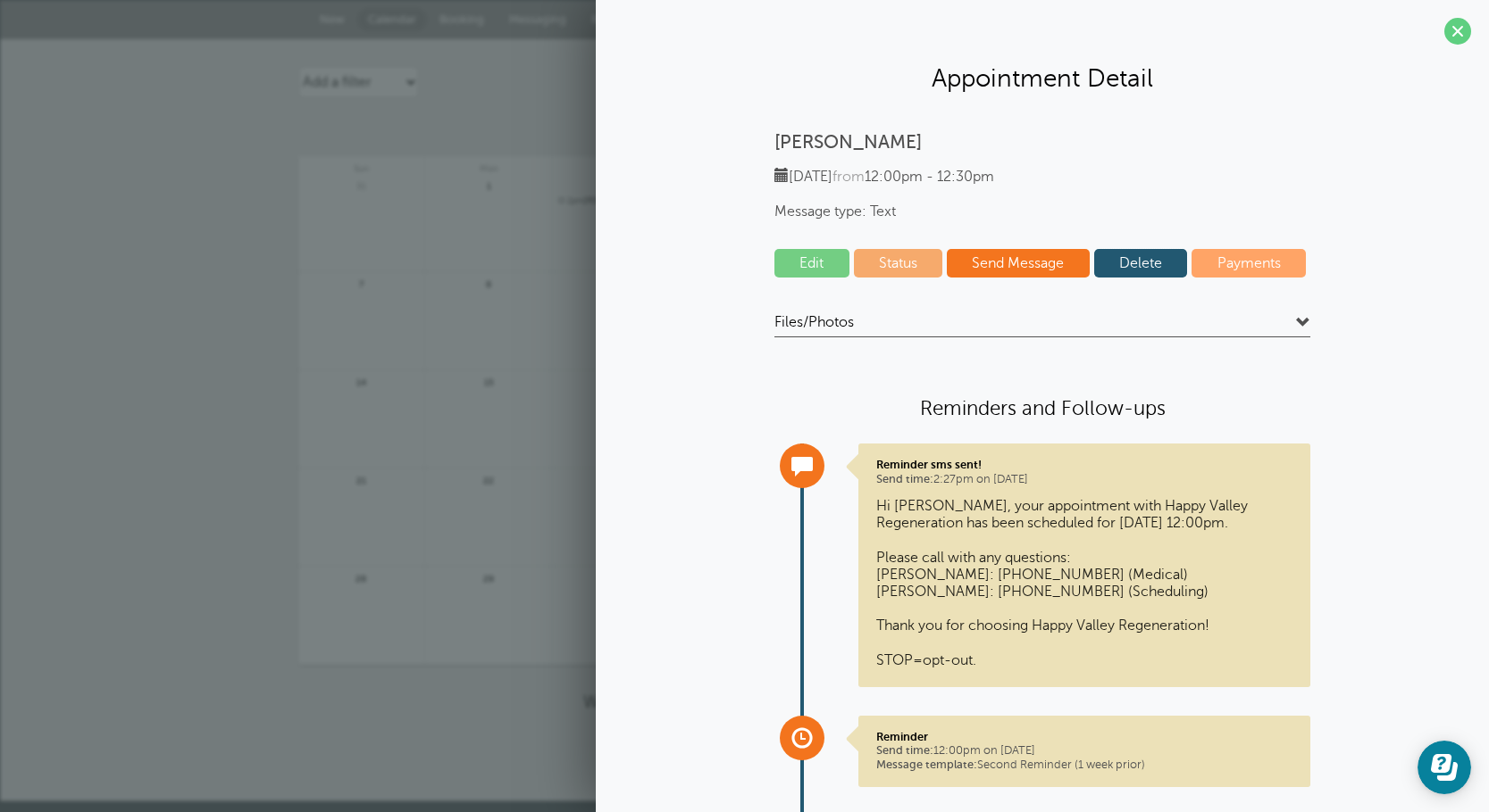
click at [1136, 258] on link "Delete" at bounding box center [1140, 263] width 94 height 28
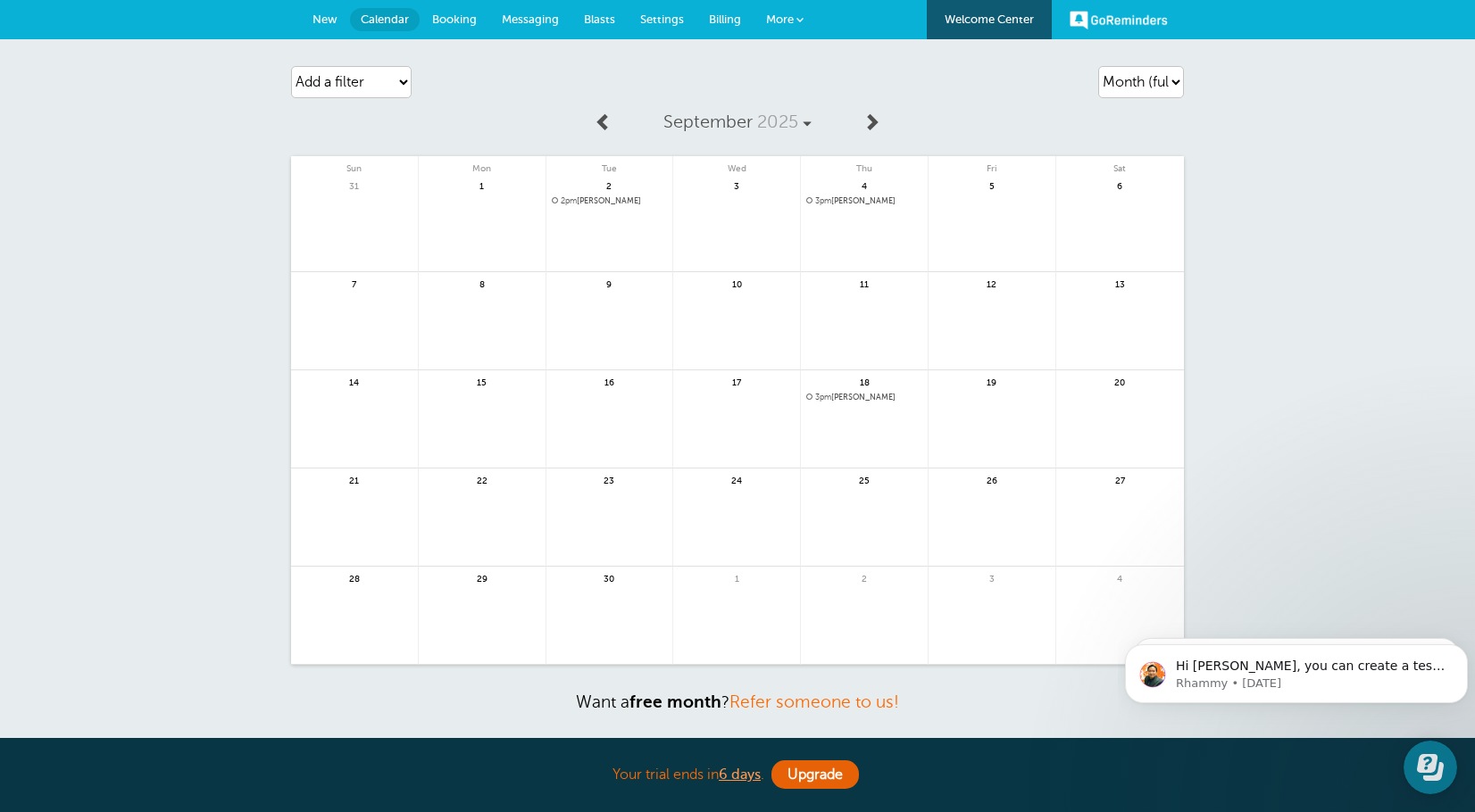
click at [831, 198] on span "3pm" at bounding box center [823, 200] width 16 height 9
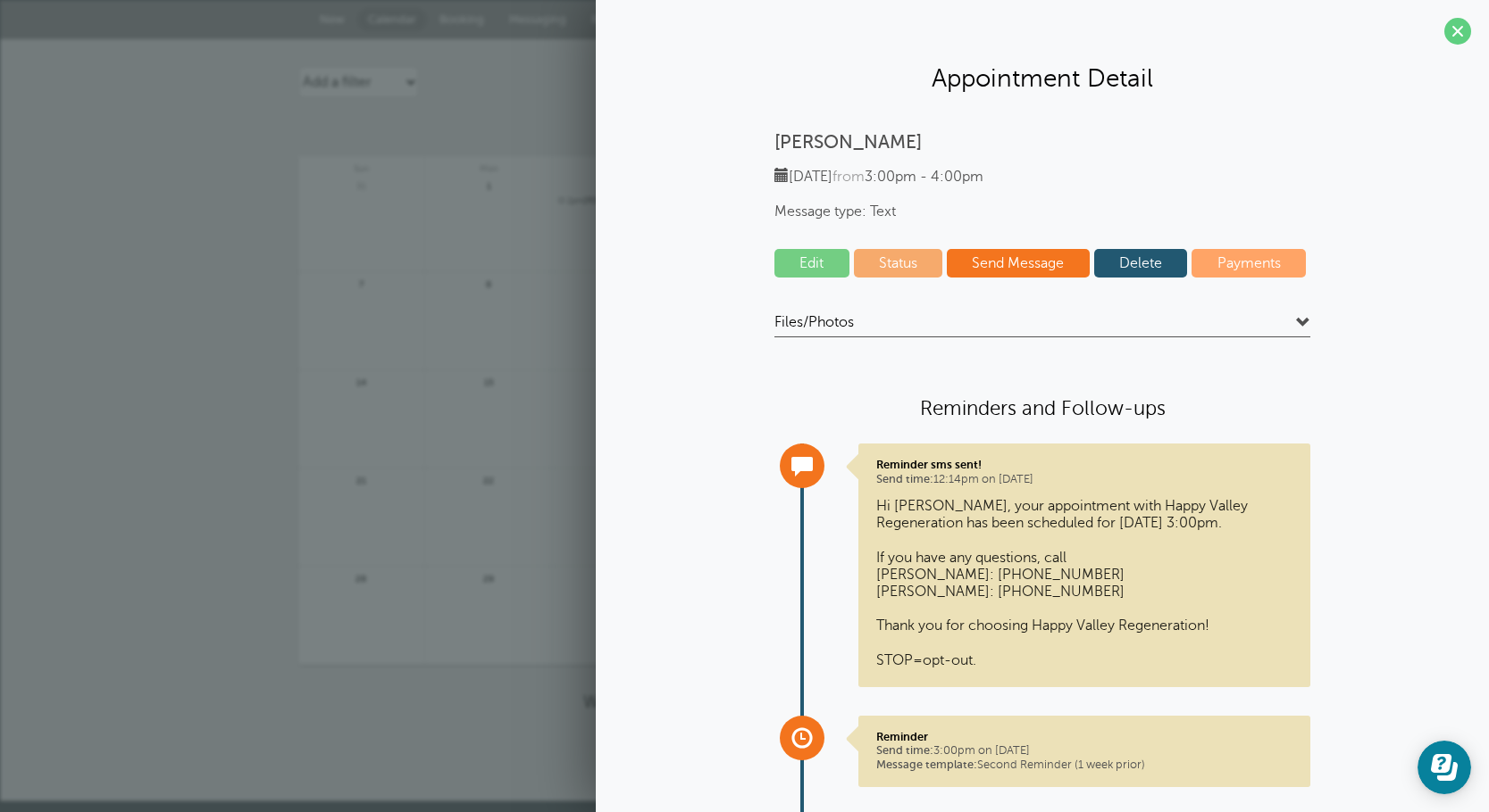
click at [1130, 270] on link "Delete" at bounding box center [1140, 263] width 94 height 28
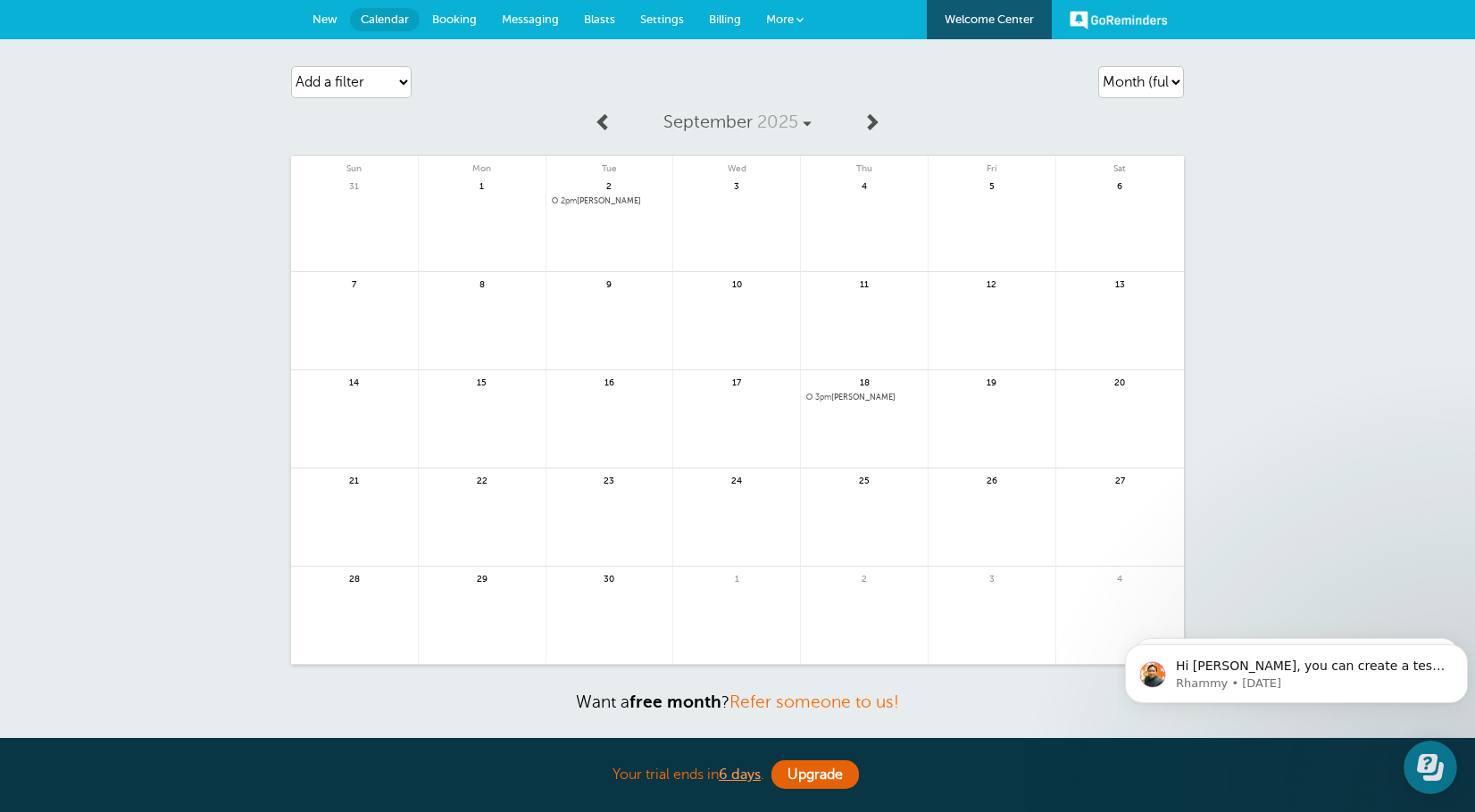
click at [621, 198] on span "2pm [PERSON_NAME]" at bounding box center [610, 201] width 116 height 9
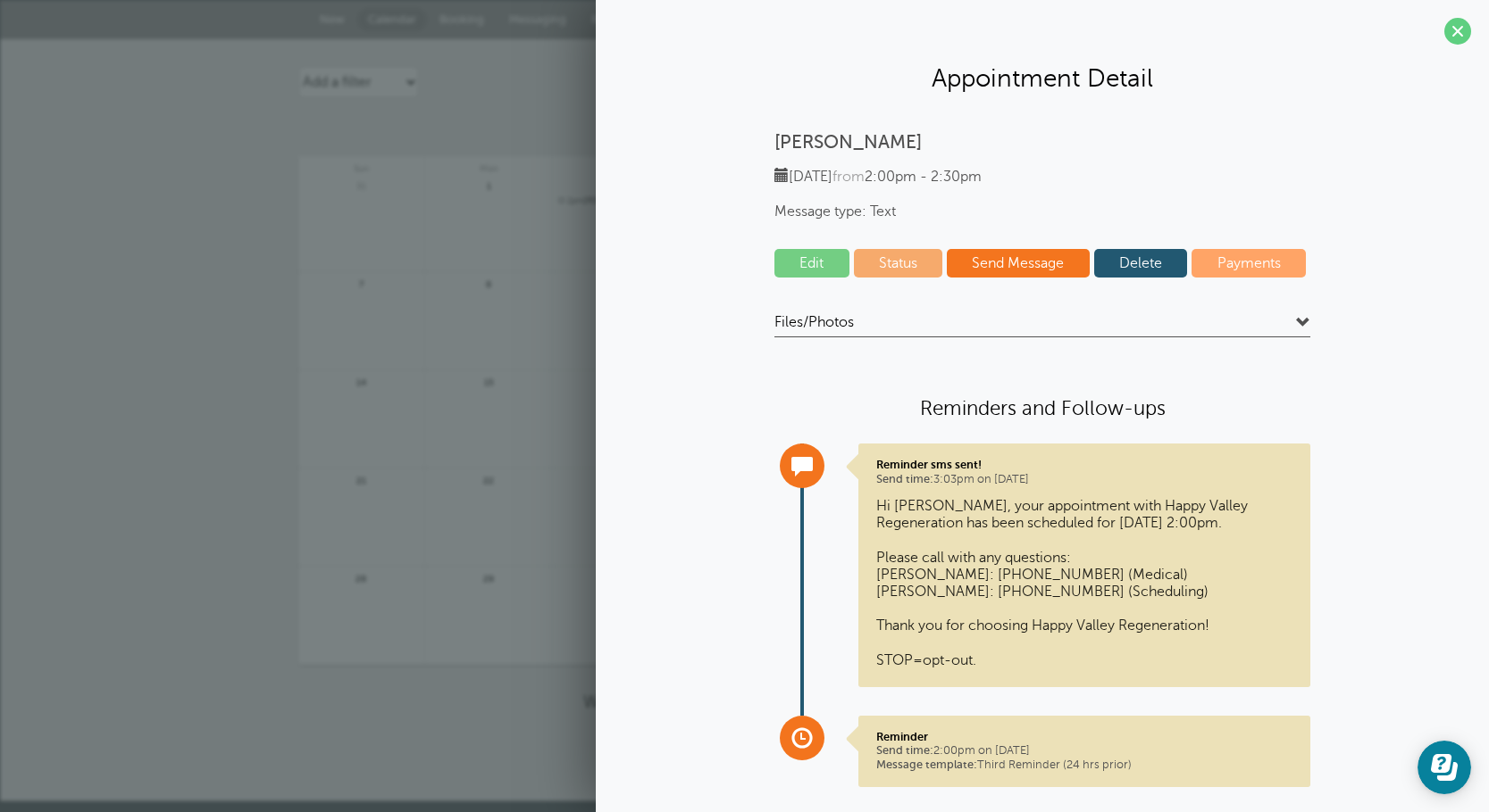
click at [1136, 274] on link "Delete" at bounding box center [1140, 263] width 94 height 28
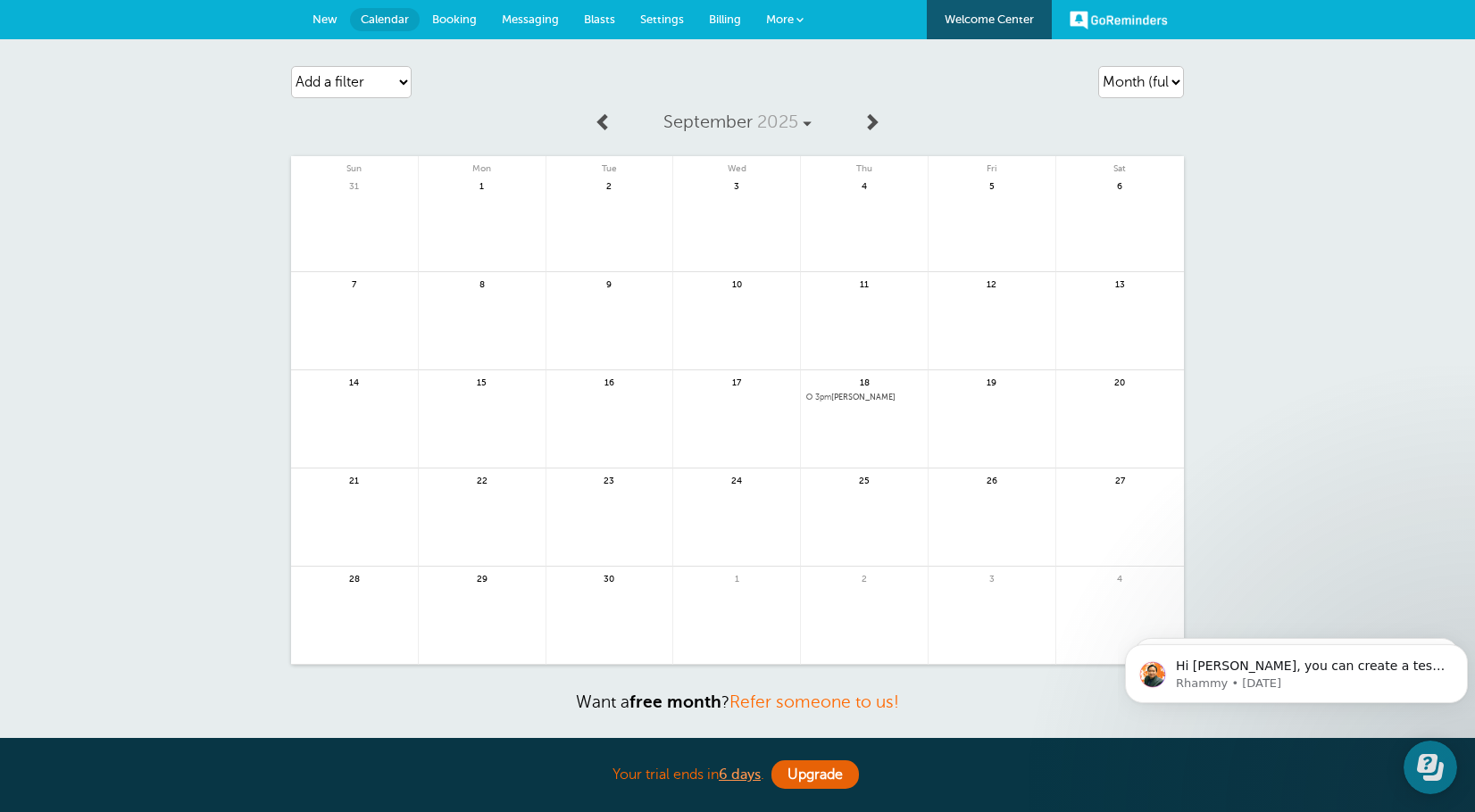
click at [872, 401] on span "3pm Josh Duncan" at bounding box center [864, 398] width 116 height 9
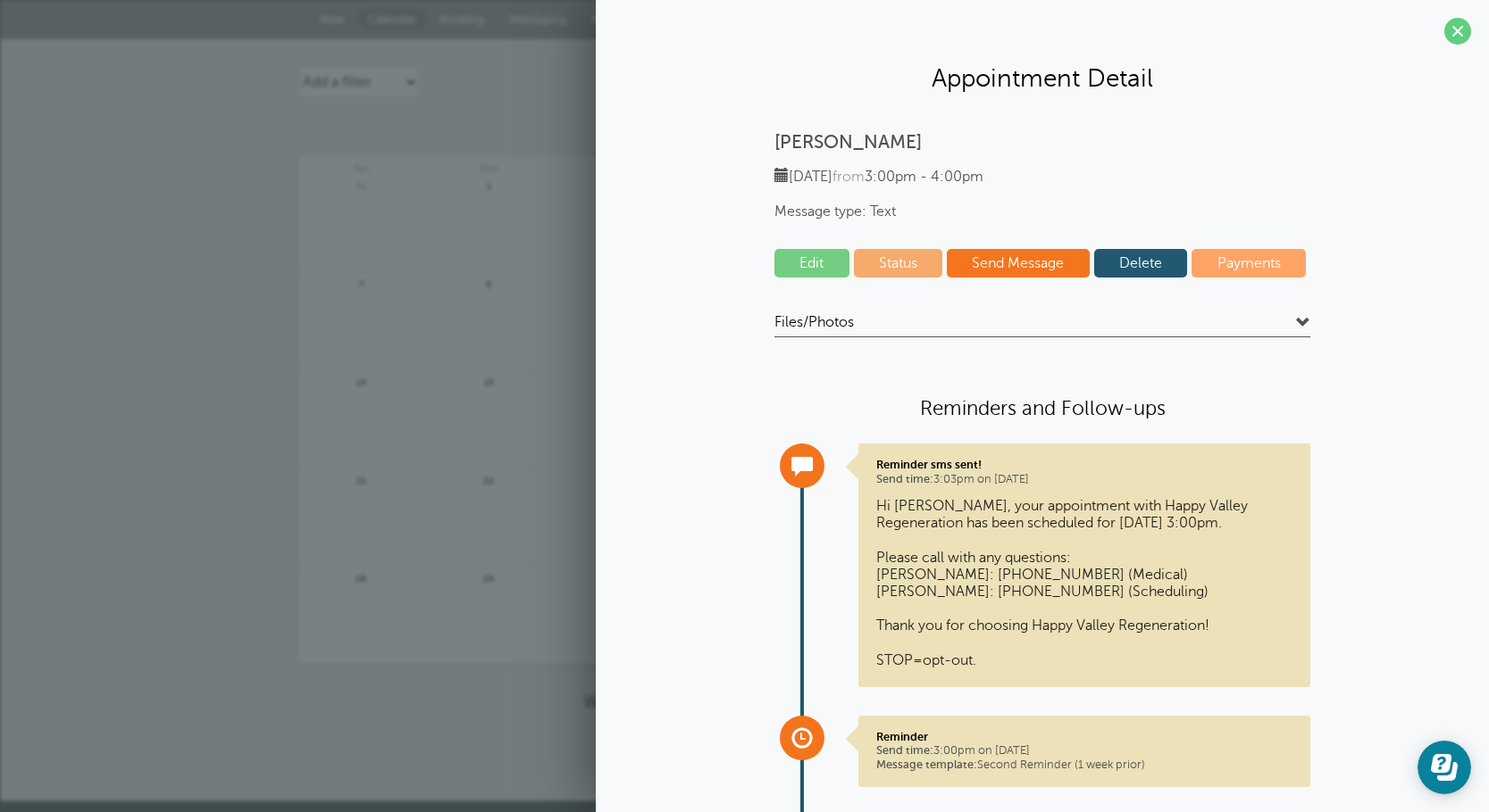
click at [1146, 270] on link "Delete" at bounding box center [1140, 263] width 94 height 28
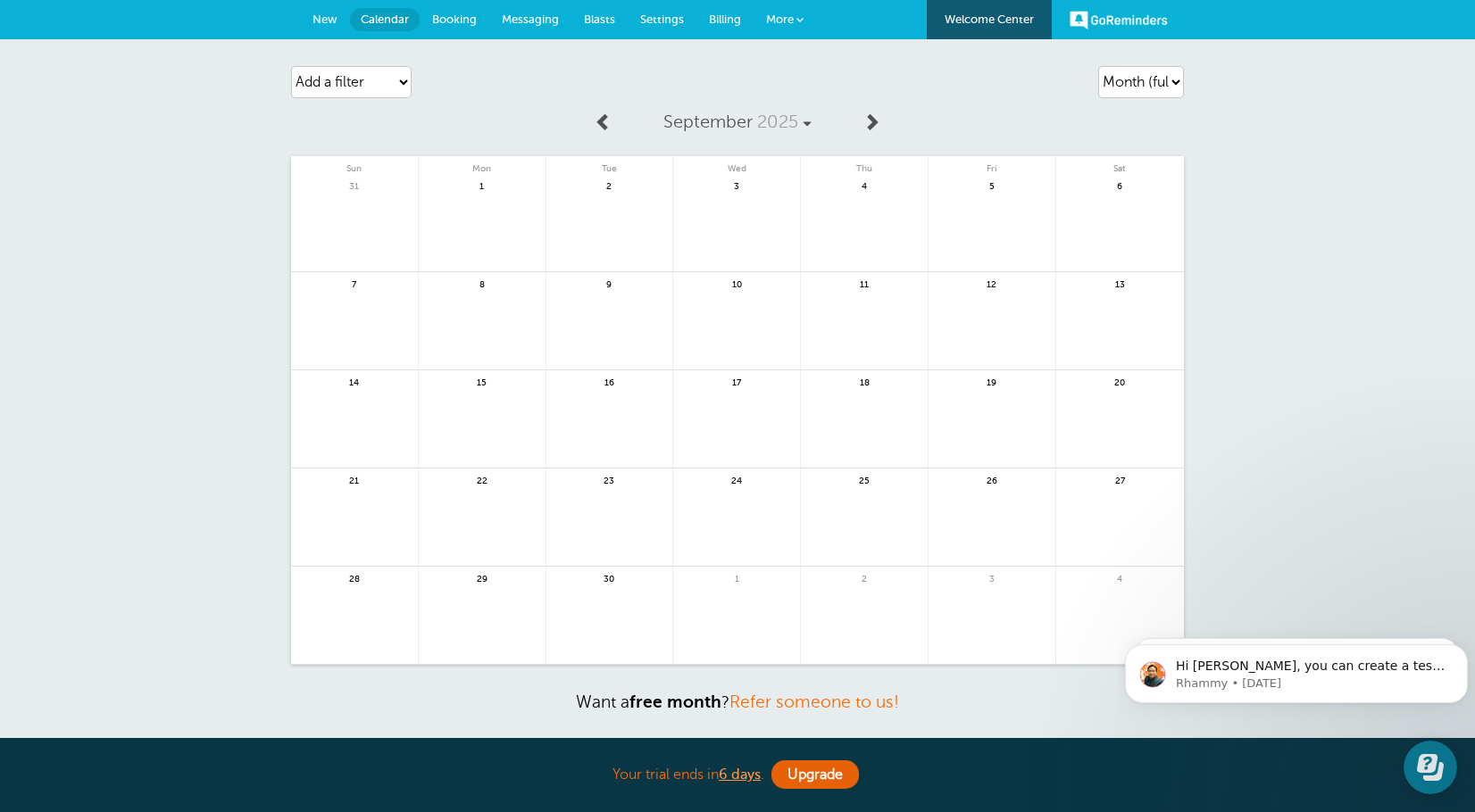
click at [602, 107] on link at bounding box center [604, 123] width 37 height 40
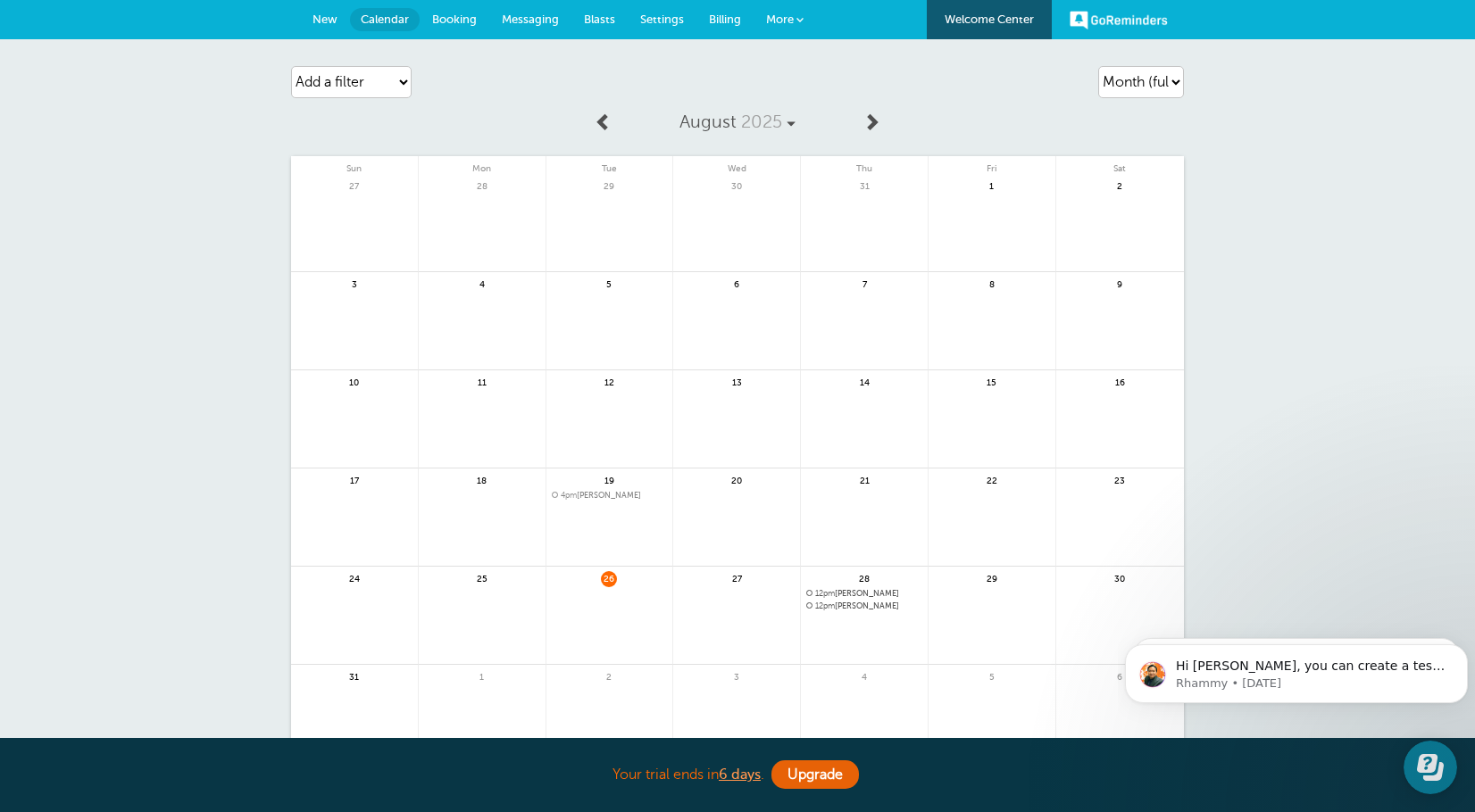
click at [536, 15] on span "Messaging" at bounding box center [530, 19] width 57 height 13
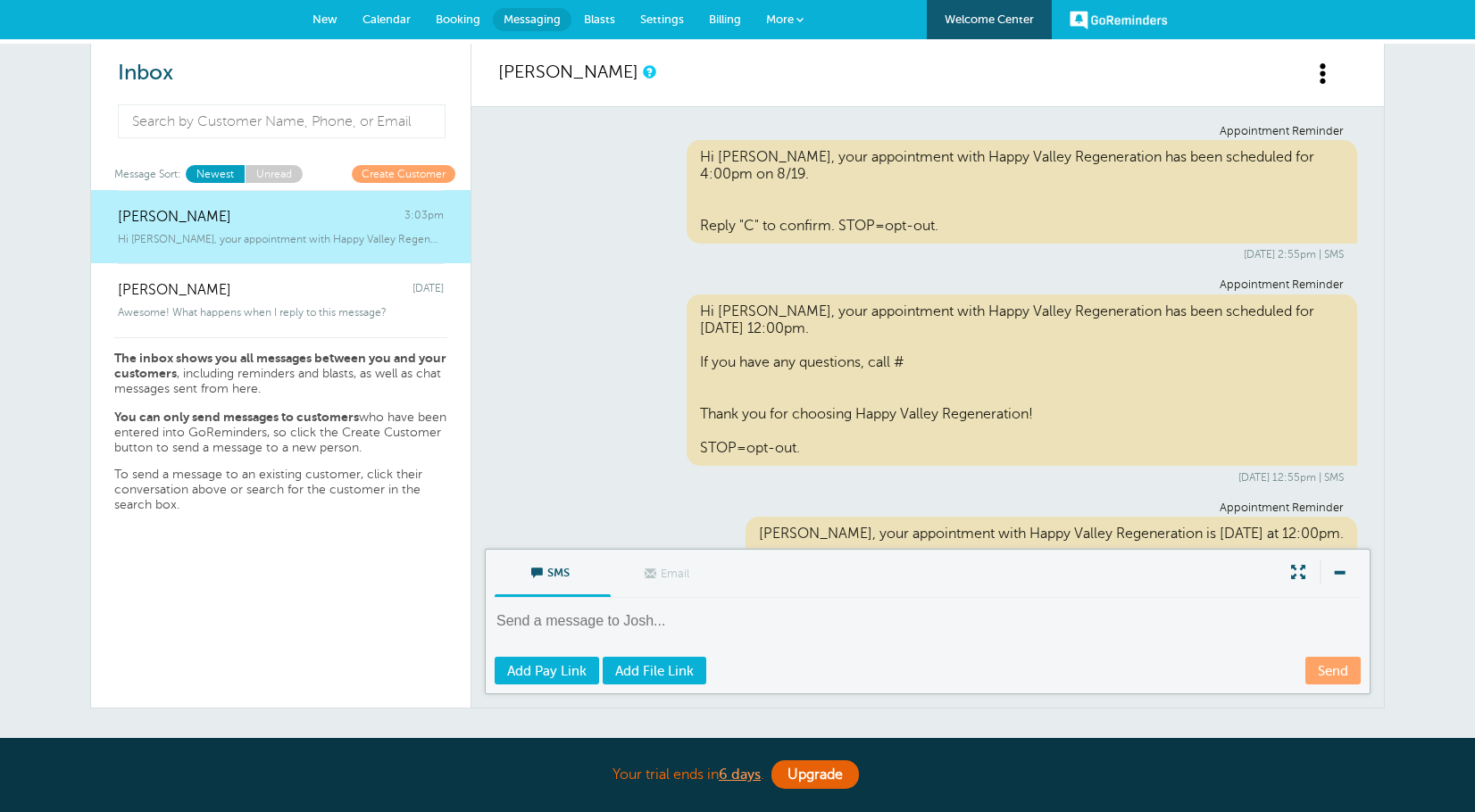
scroll to position [864, 0]
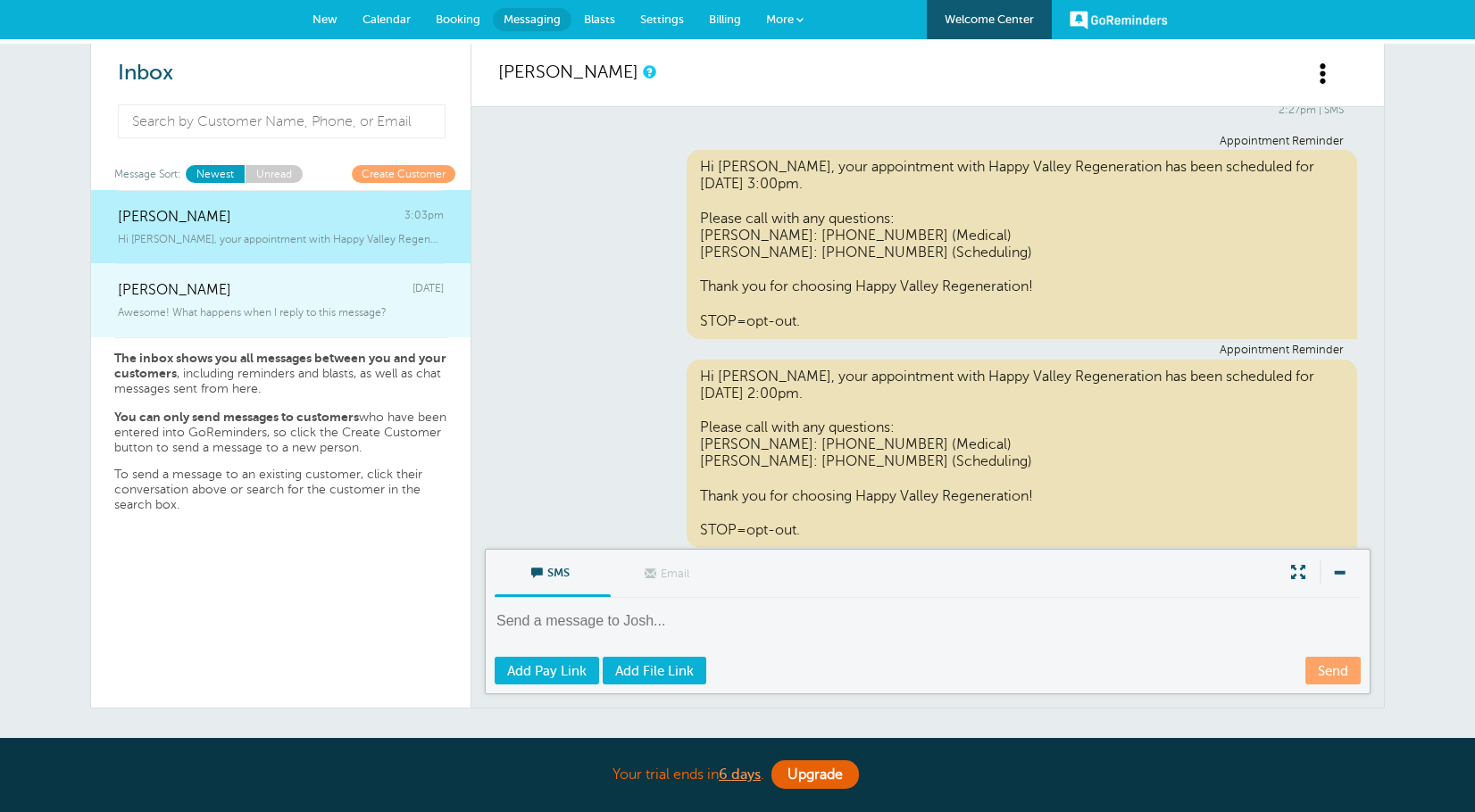
click at [273, 299] on div "Awesome! What happens when I reply to this message?" at bounding box center [280, 309] width 326 height 20
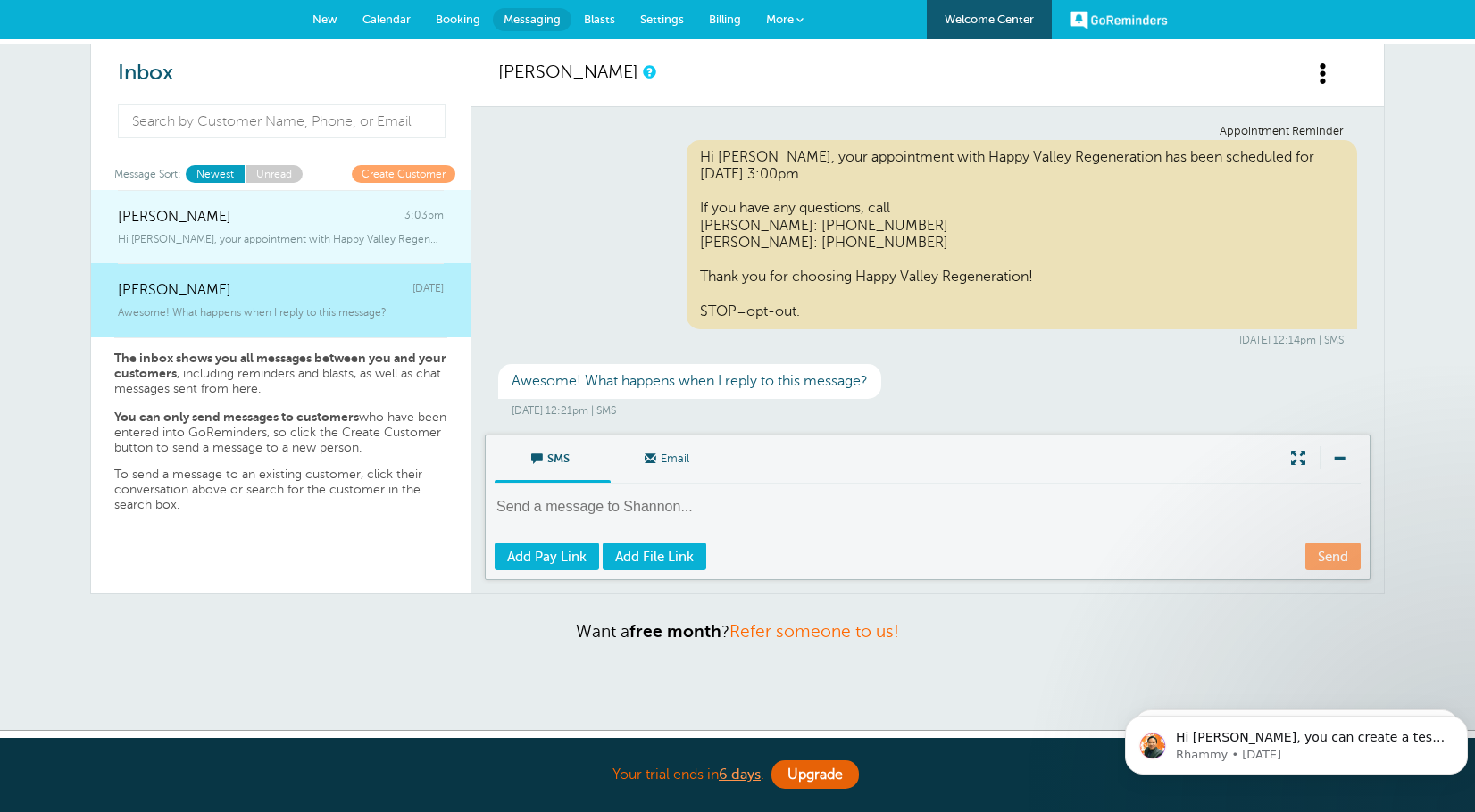
scroll to position [0, 0]
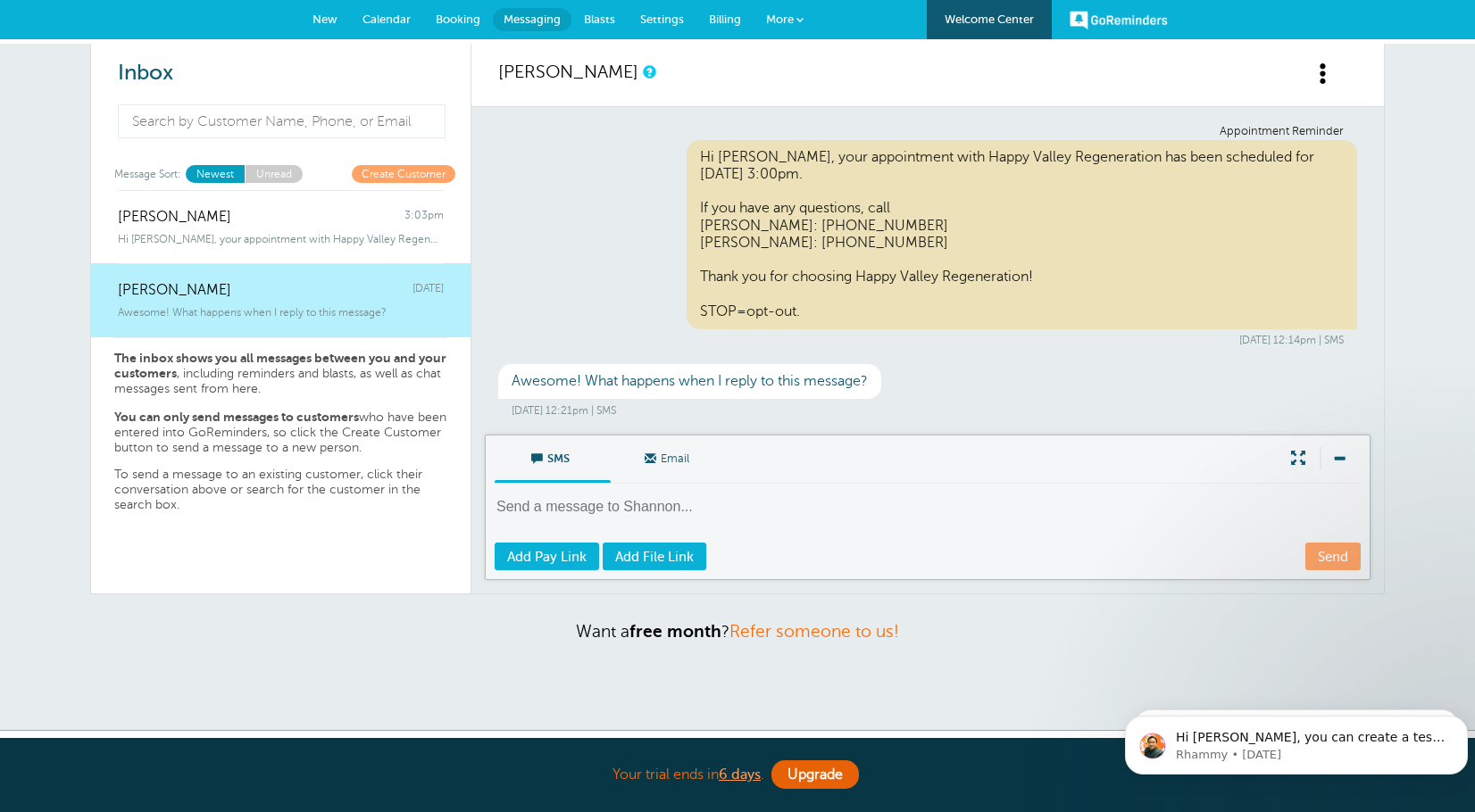
click at [782, 508] on textarea at bounding box center [929, 519] width 869 height 44
click at [329, 24] on span "New" at bounding box center [325, 19] width 25 height 13
